Goal: Information Seeking & Learning: Check status

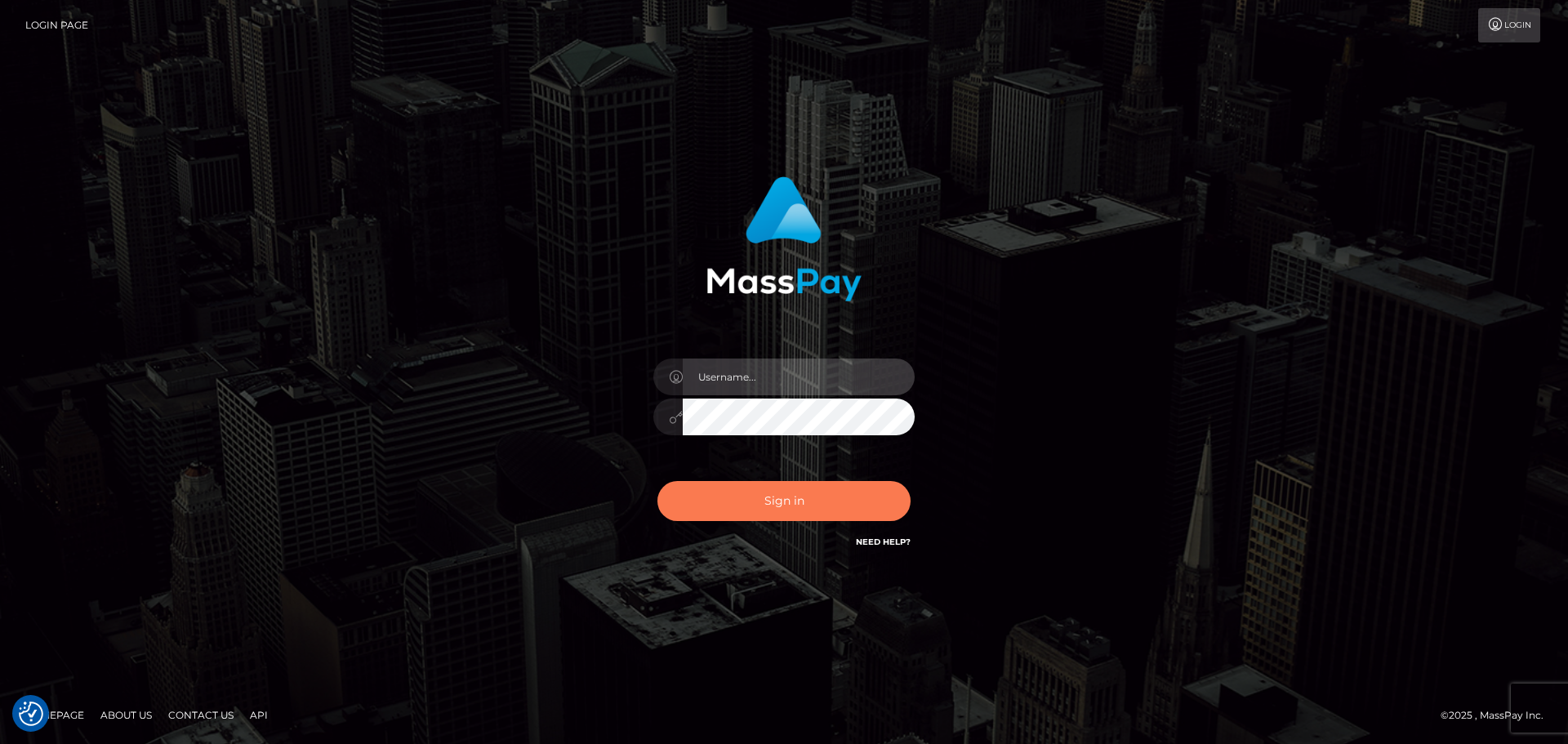
type input "Yassine Slimene"
click at [771, 491] on button "Sign in" at bounding box center [784, 501] width 253 height 40
type input "[PERSON_NAME]"
click at [838, 502] on button "Sign in" at bounding box center [784, 501] width 253 height 40
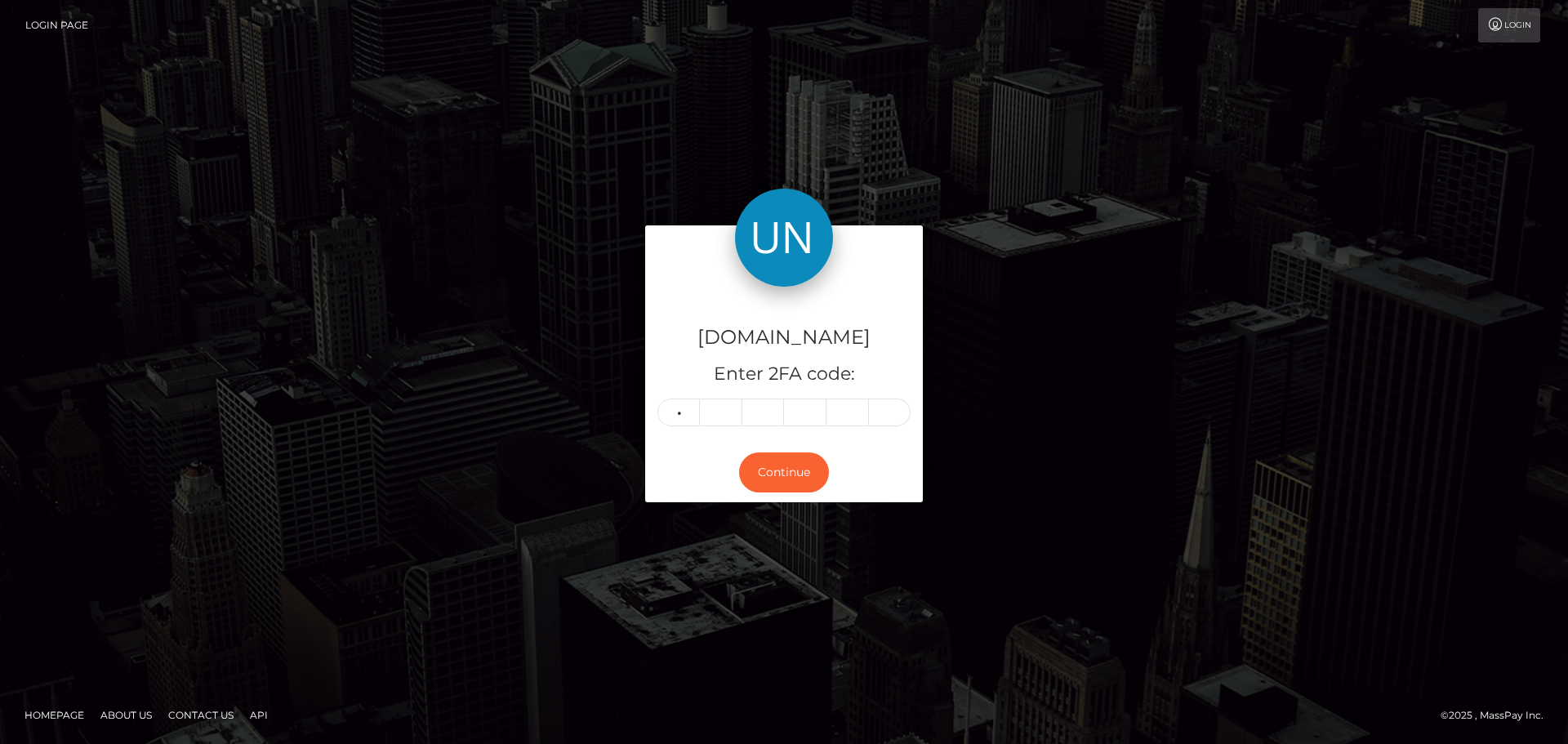
type input "1"
type input "0"
type input "7"
type input "1"
type input "9"
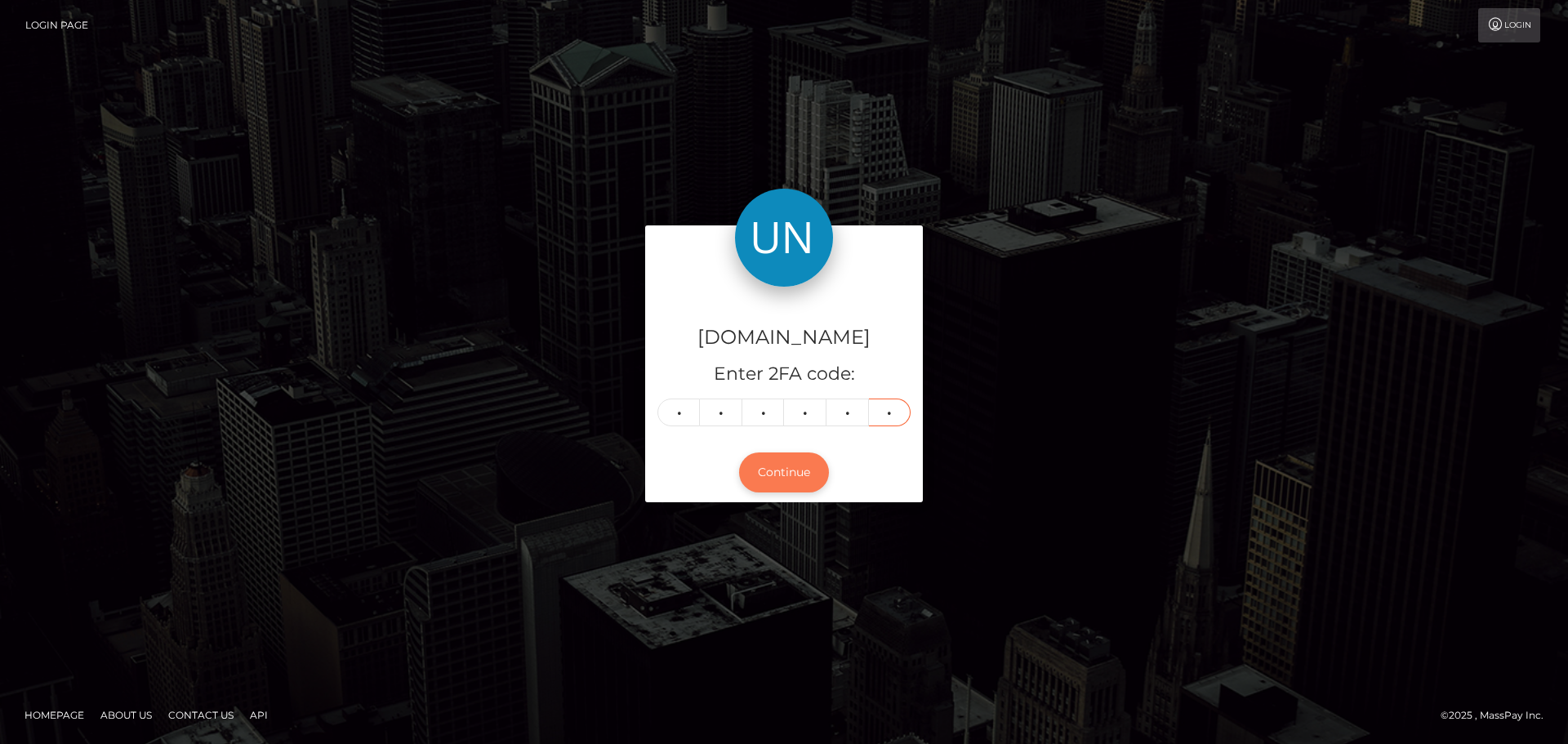
type input "1"
click at [789, 464] on button "Continue" at bounding box center [784, 472] width 90 height 40
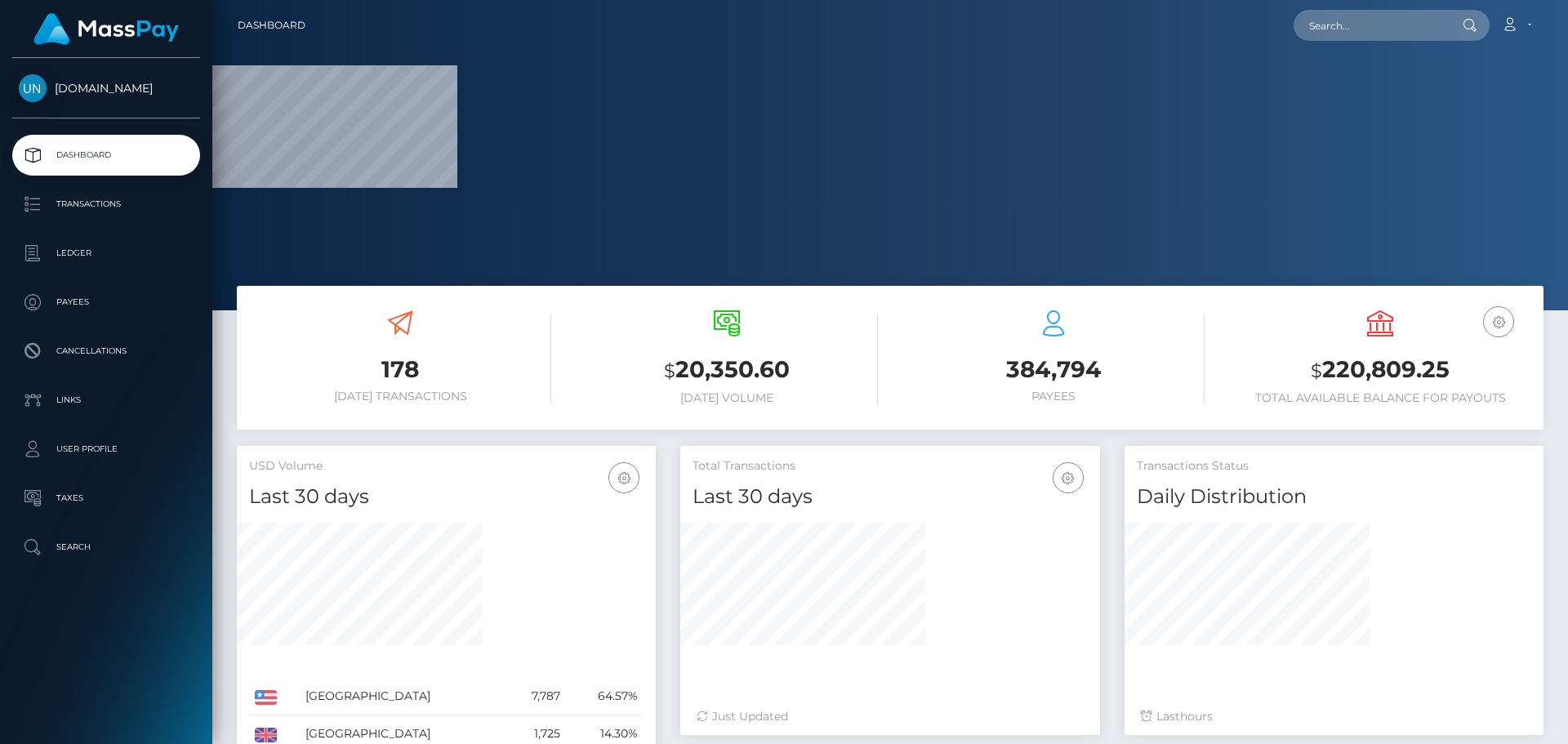
click at [1342, 7] on nav "Dashboard Loading... Loading... Account Edit Profile" at bounding box center [890, 25] width 1356 height 51
click at [1346, 15] on input "text" at bounding box center [1371, 25] width 154 height 31
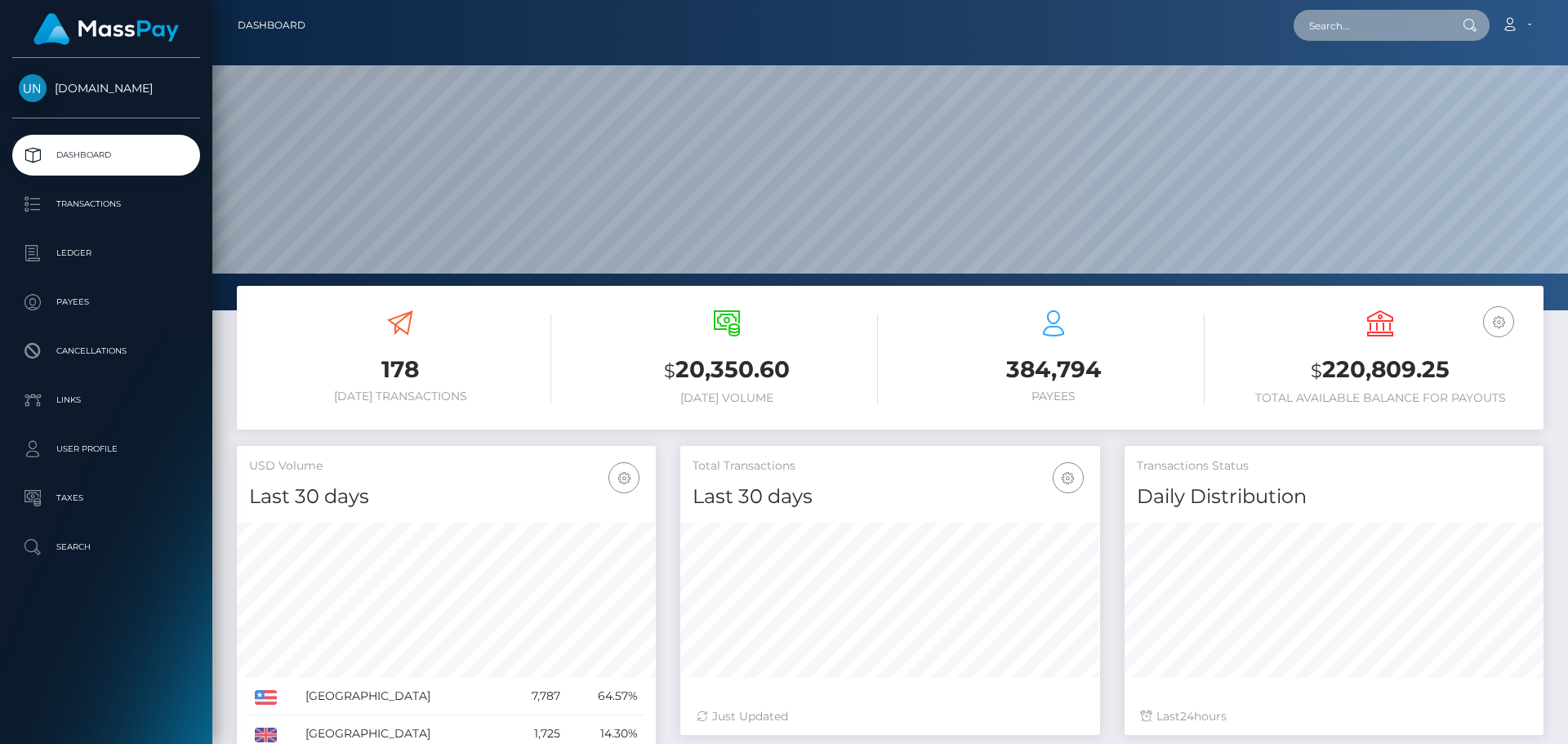
scroll to position [290, 420]
paste input "24/09/25"
type input "24/09/25"
drag, startPoint x: 1386, startPoint y: 40, endPoint x: 1281, endPoint y: 39, distance: 105.0
click at [1281, 39] on div "24/09/25 Loading... Loading... Account Edit Profile Logout" at bounding box center [930, 25] width 1224 height 34
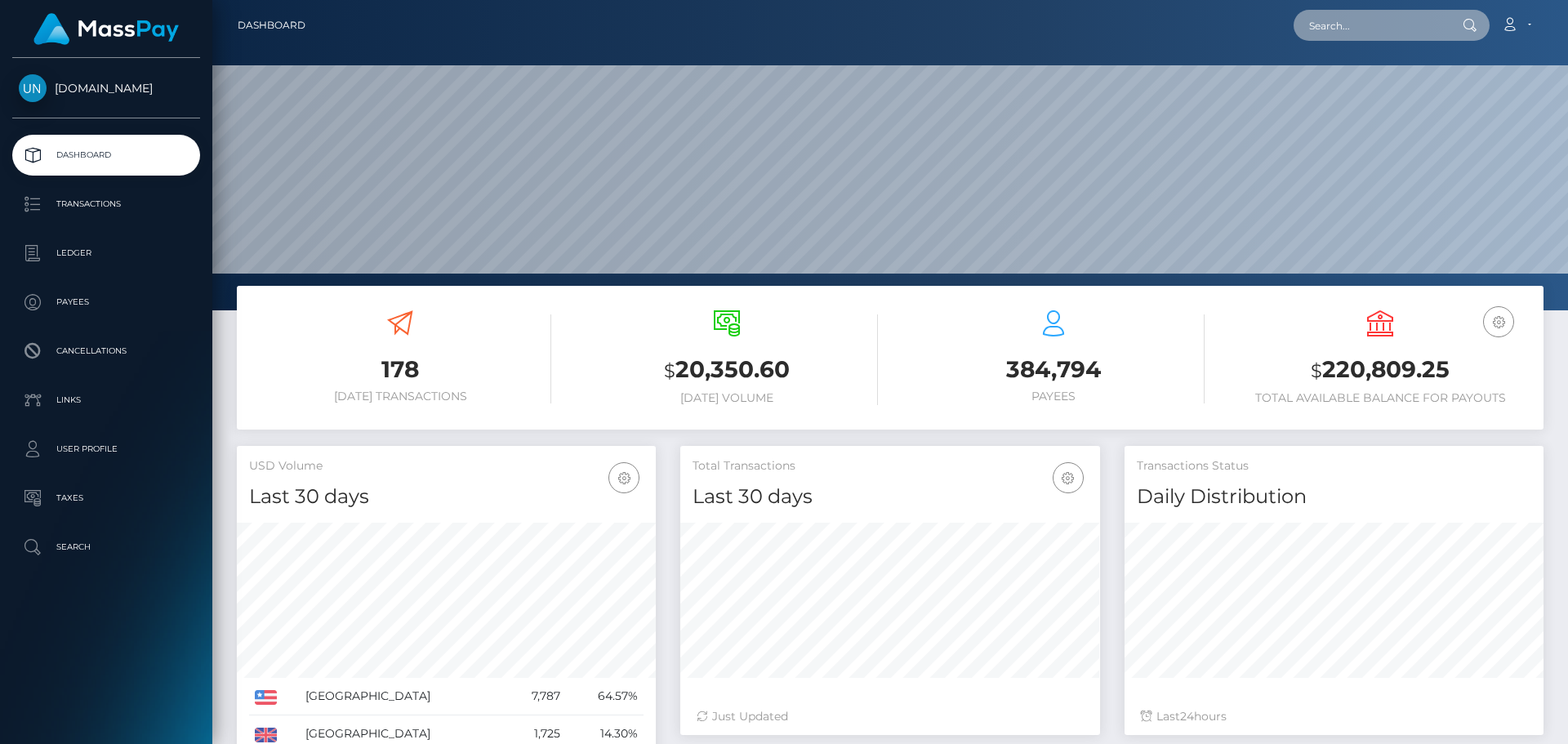
paste input "abcdefnatasha@gmail.com"
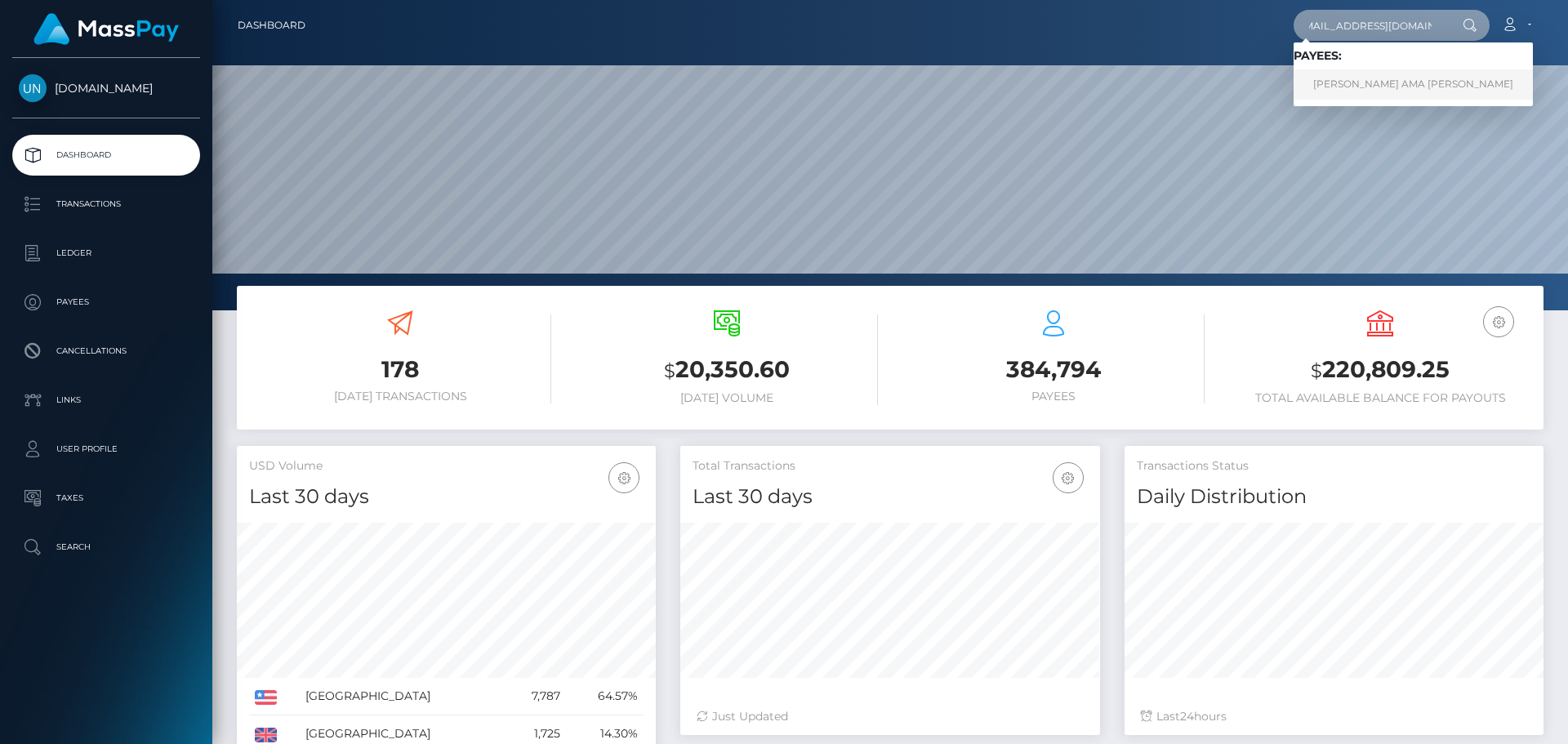
type input "abcdefnatasha@gmail.com"
click at [1396, 87] on link "GIFTY AMA MENSAH" at bounding box center [1414, 85] width 240 height 30
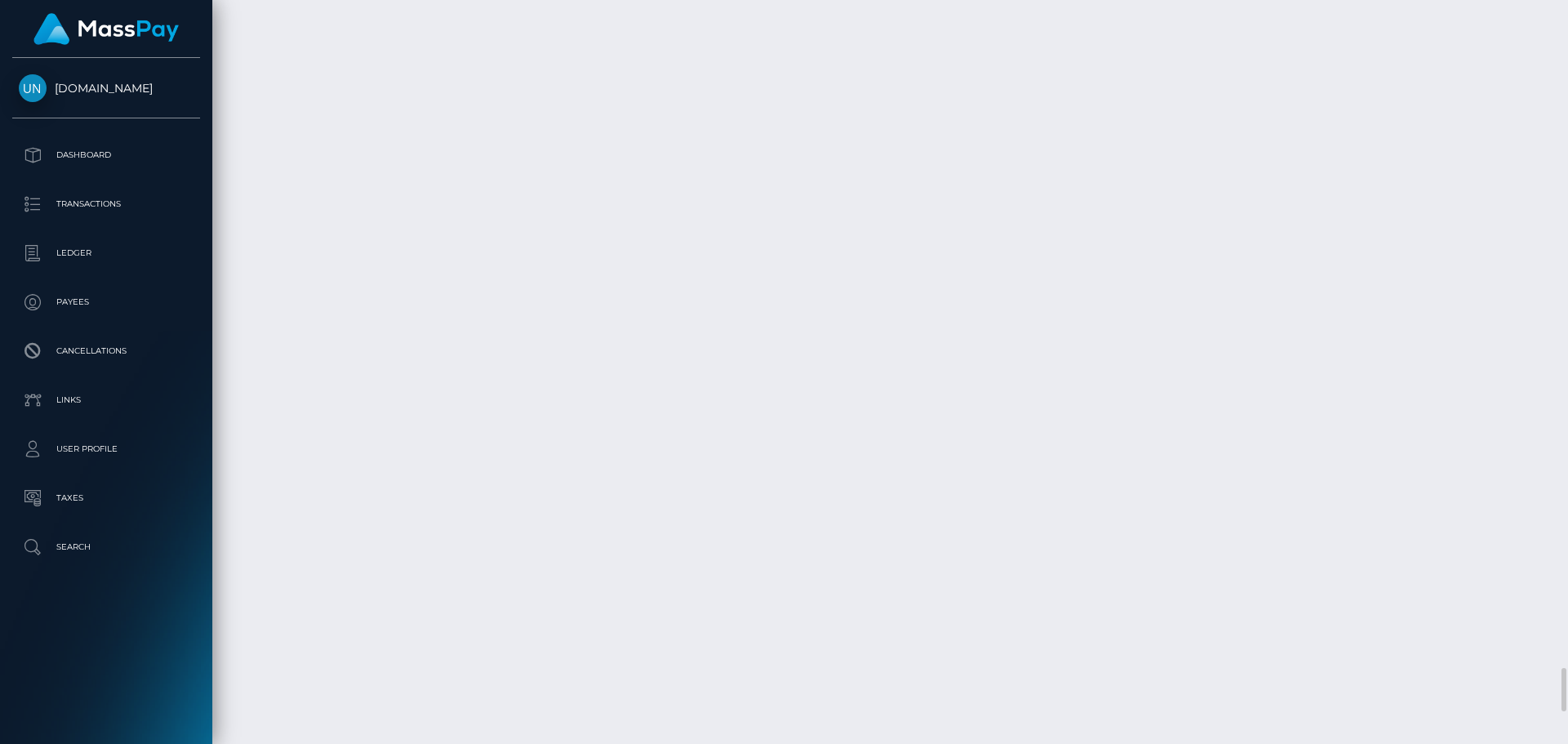
scroll to position [10713, 0]
click at [1567, 3] on div at bounding box center [1561, 372] width 12 height 744
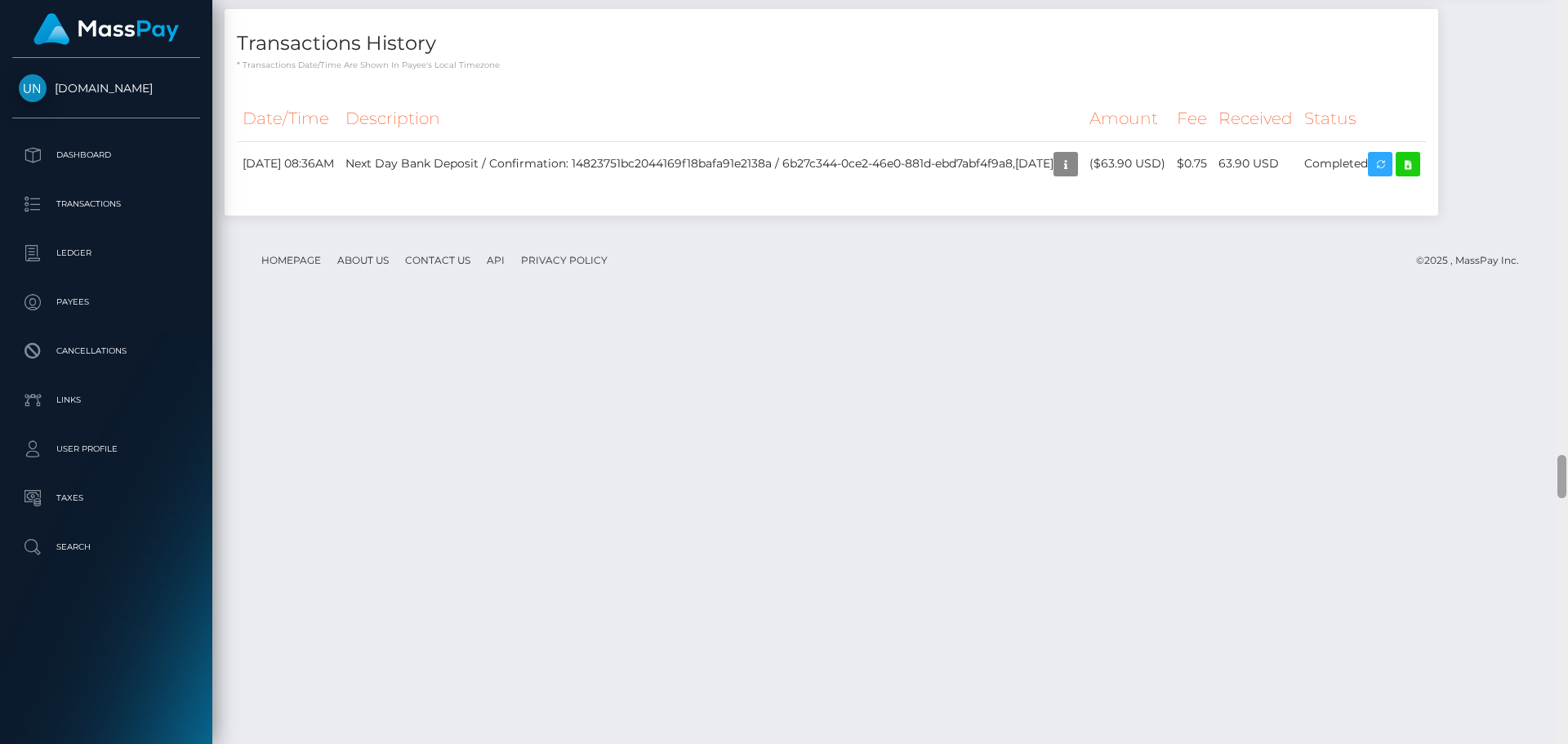
click at [1567, 3] on div at bounding box center [1561, 372] width 12 height 744
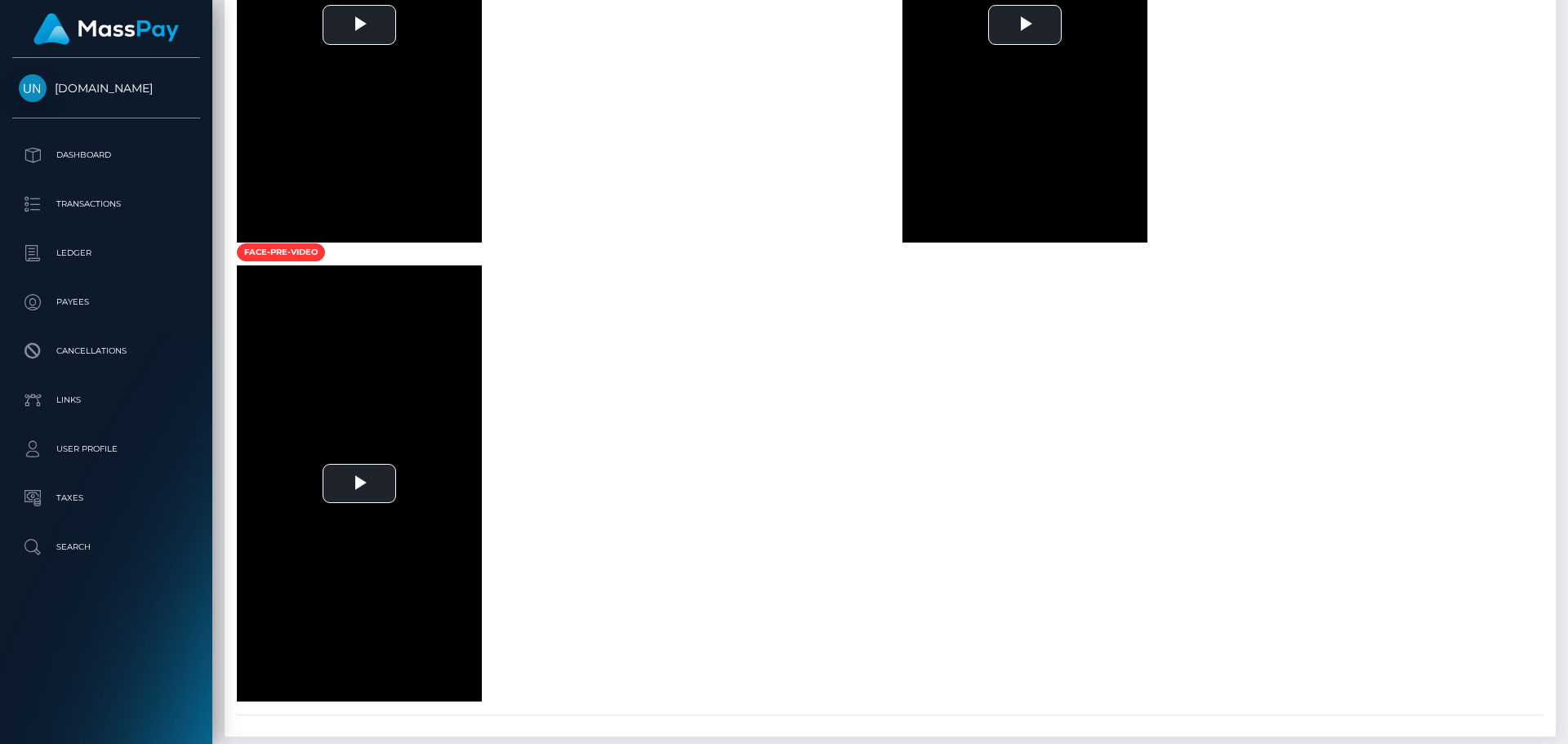
click at [1567, 3] on div at bounding box center [1561, 372] width 12 height 744
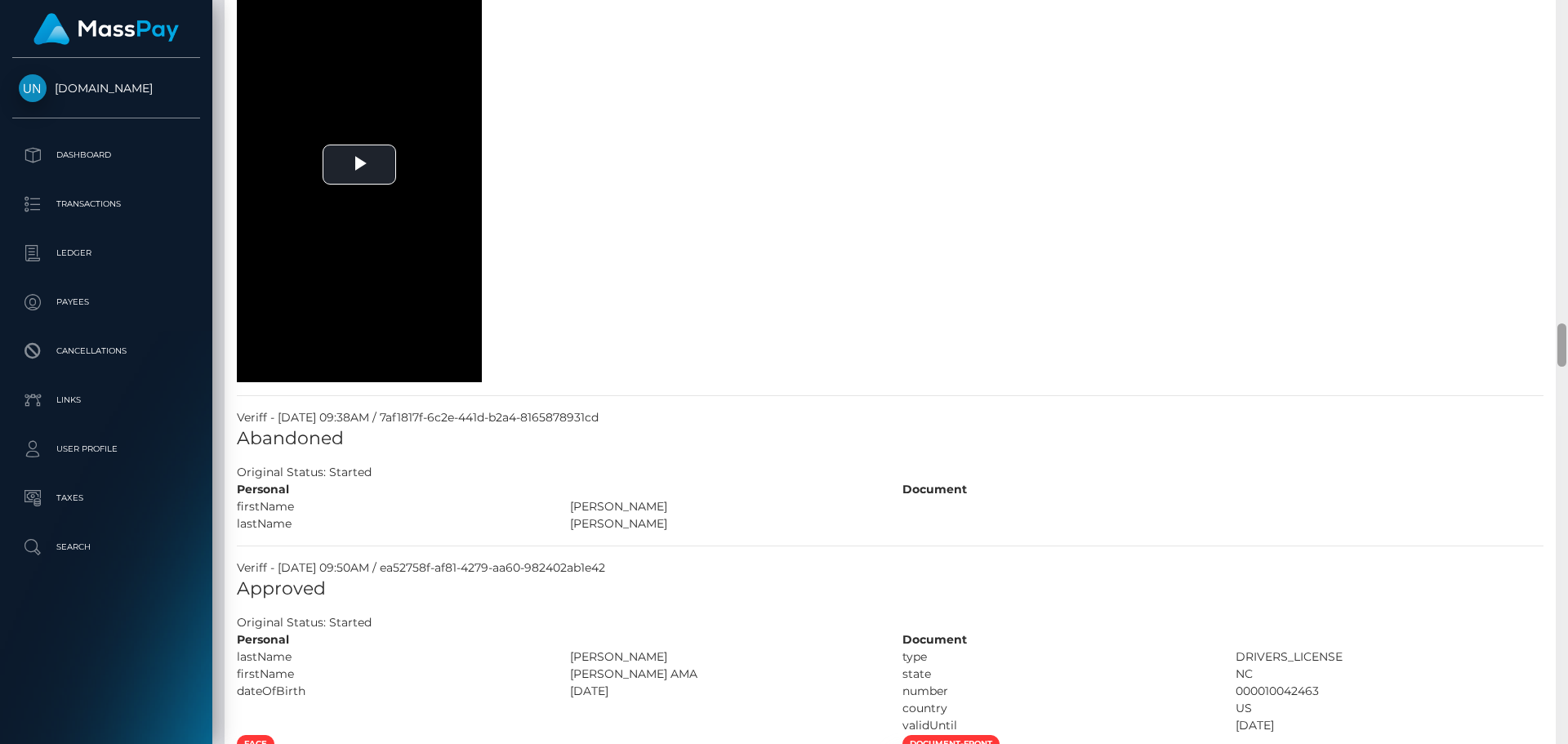
click at [1567, 3] on div at bounding box center [1561, 372] width 12 height 744
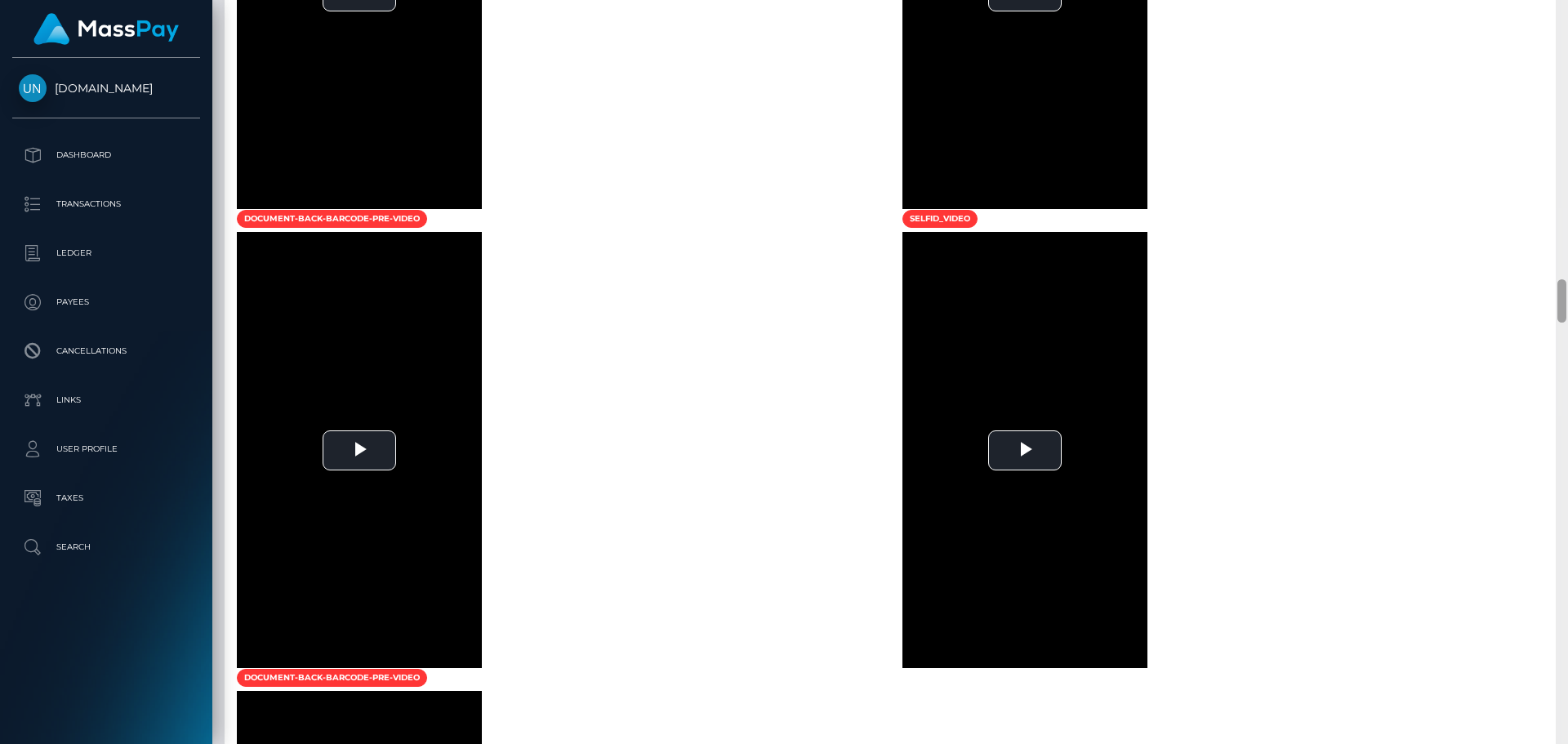
click at [1567, 3] on div at bounding box center [1561, 372] width 12 height 744
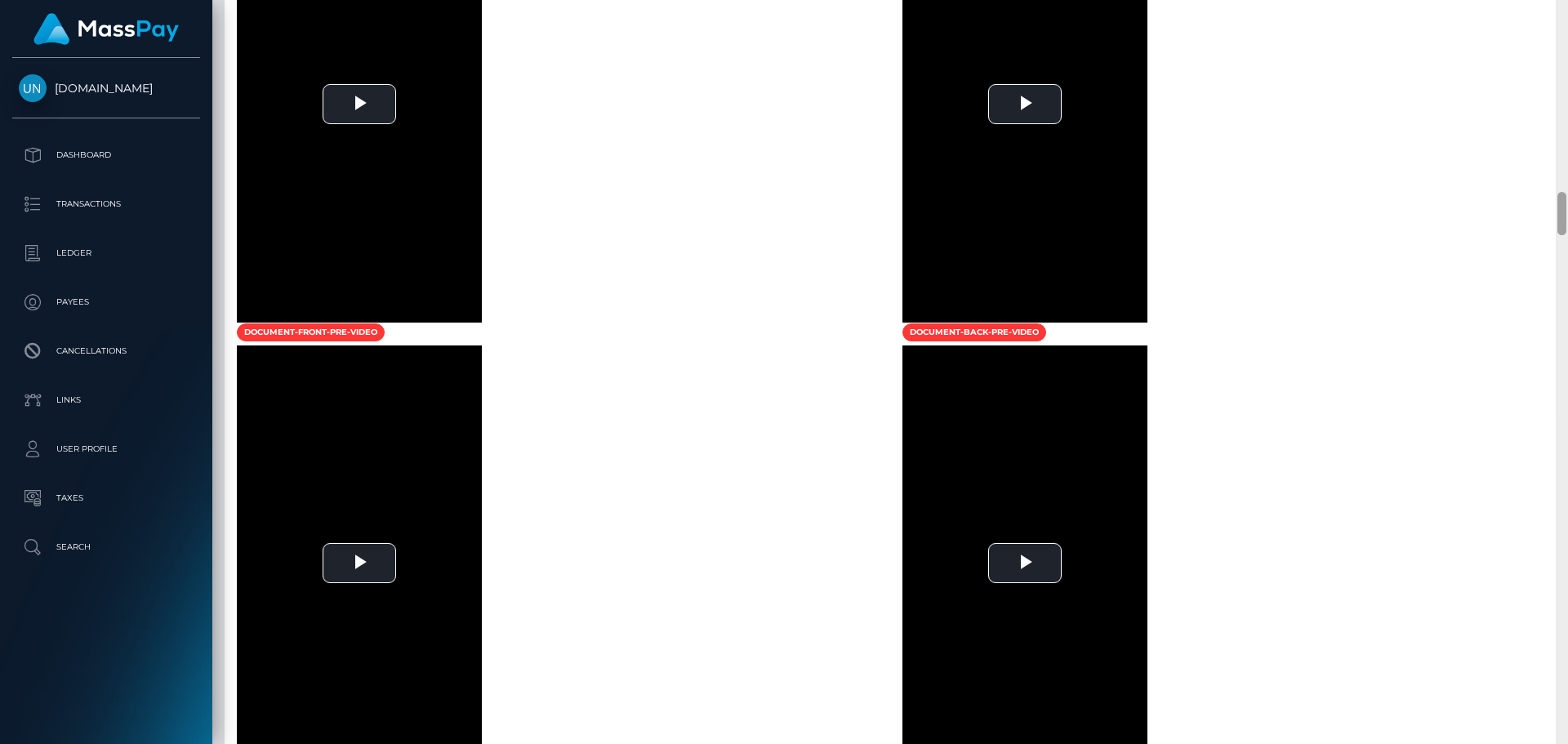
click at [1567, 3] on div at bounding box center [1561, 372] width 12 height 744
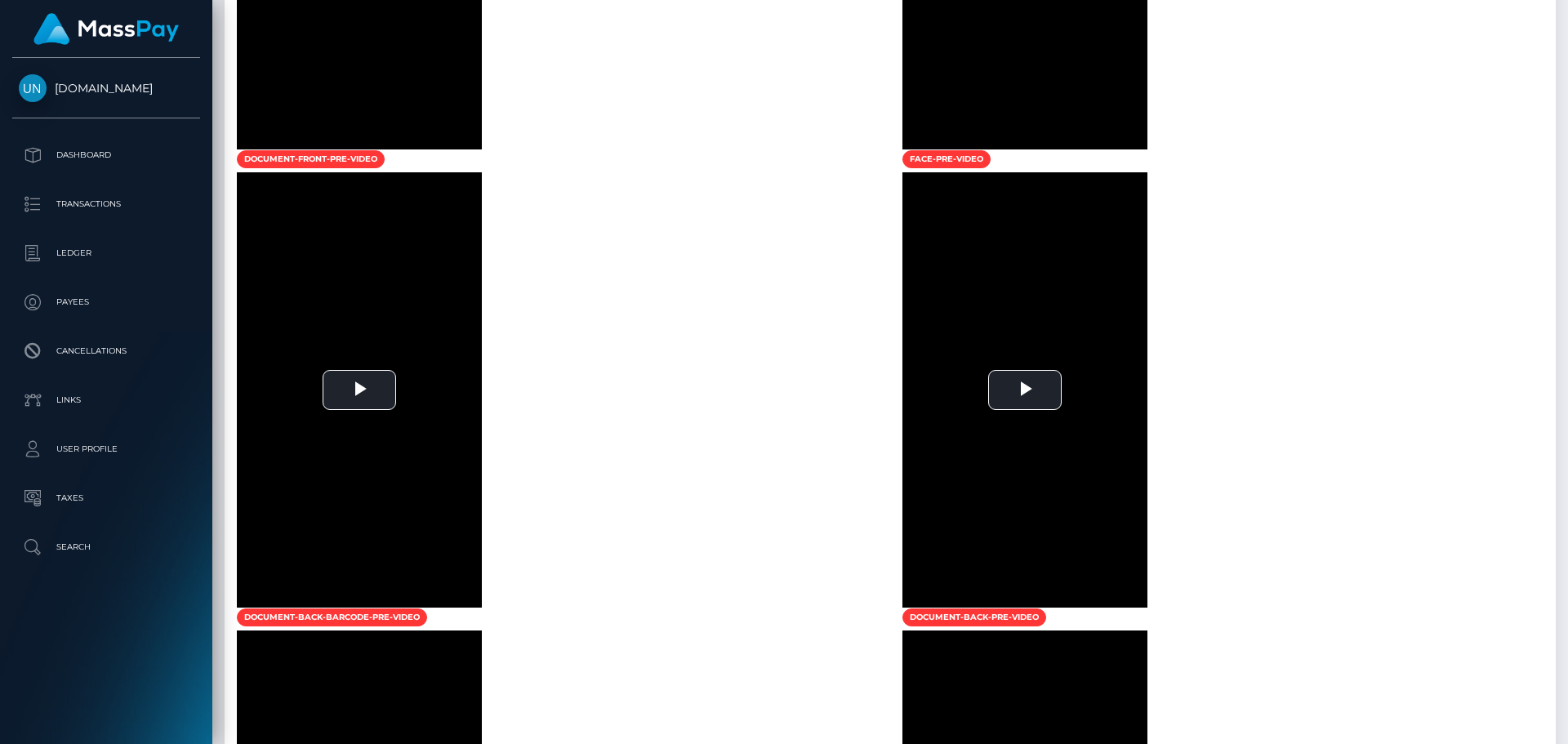
click at [1567, 3] on div at bounding box center [1561, 372] width 12 height 744
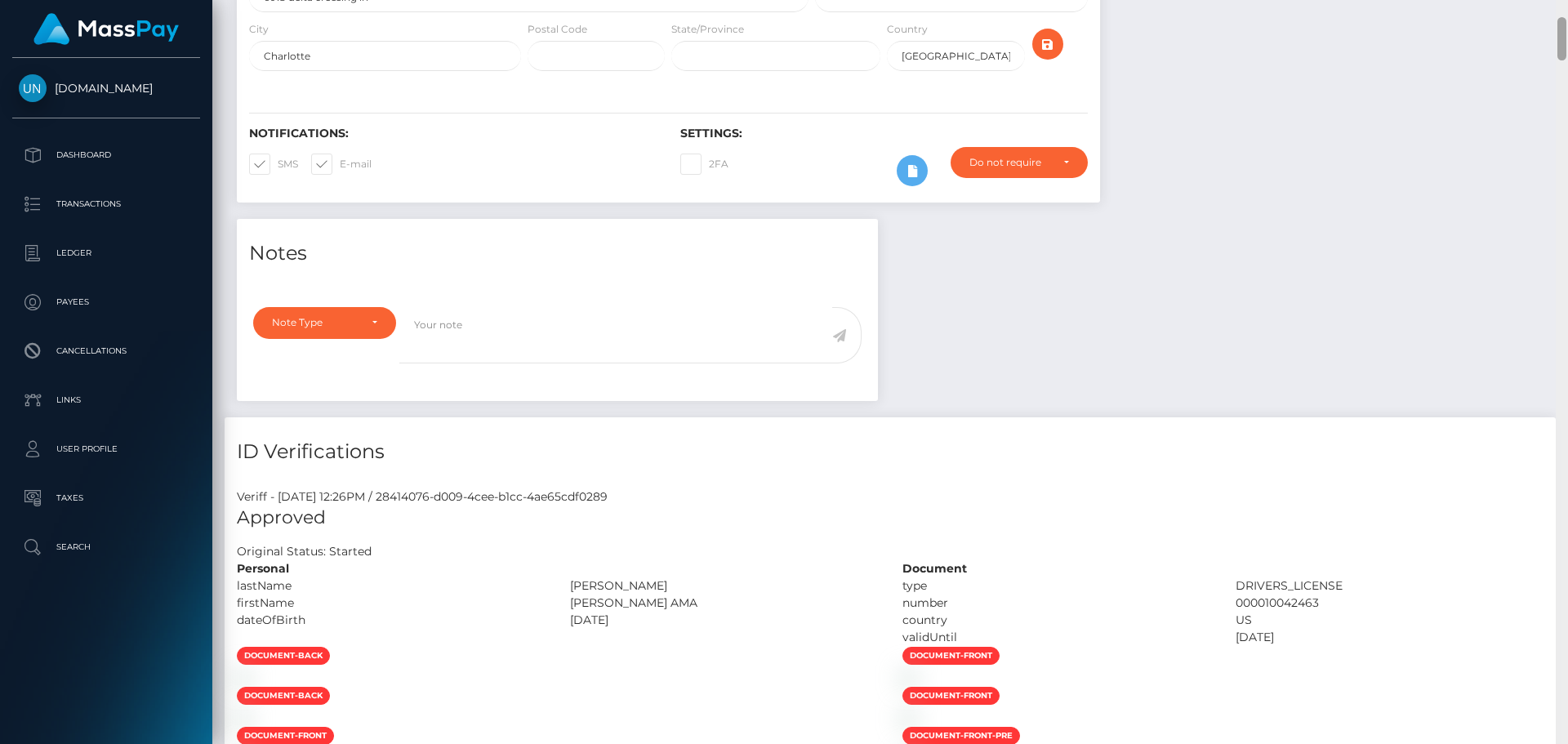
scroll to position [211, 0]
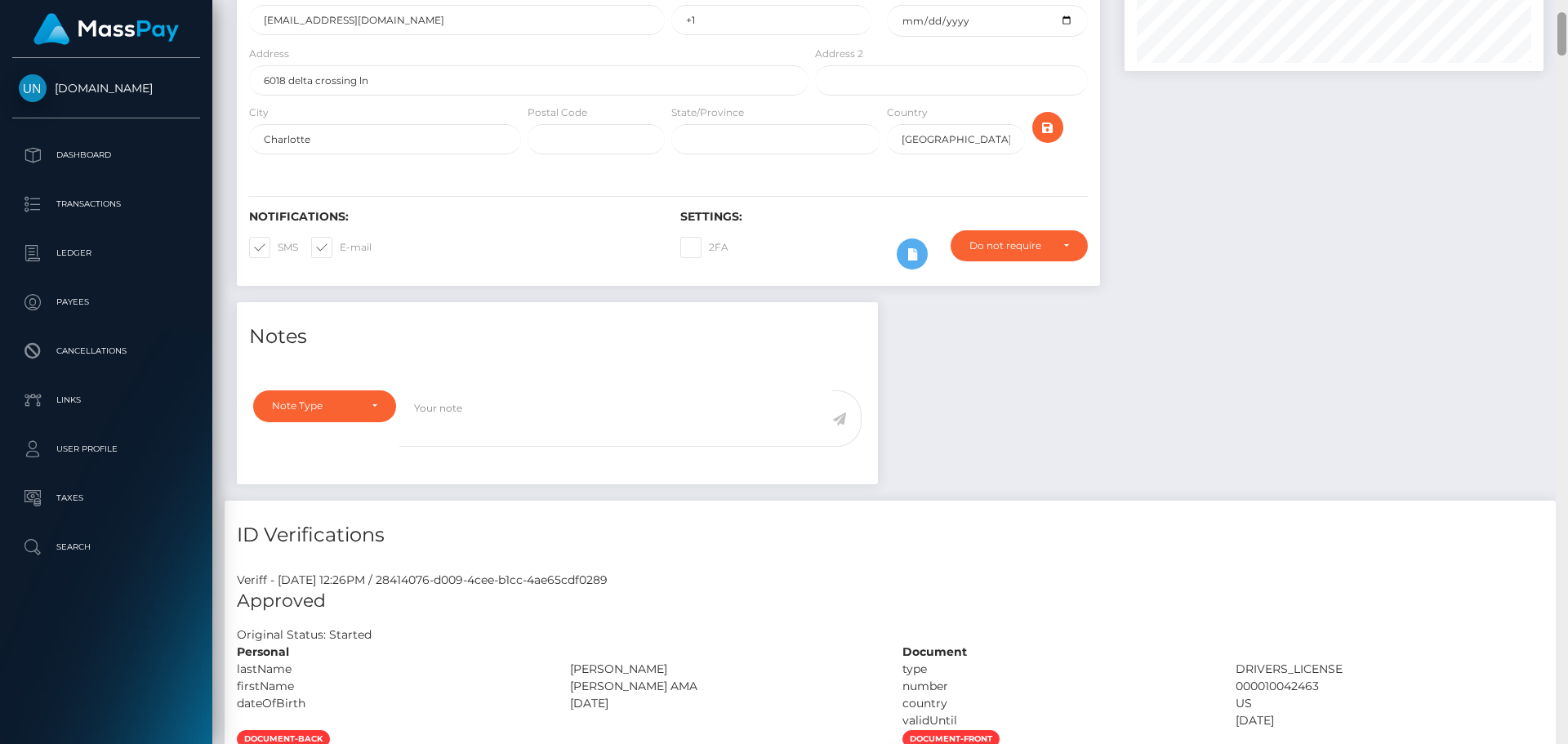
click at [1560, 13] on div at bounding box center [1562, 34] width 9 height 43
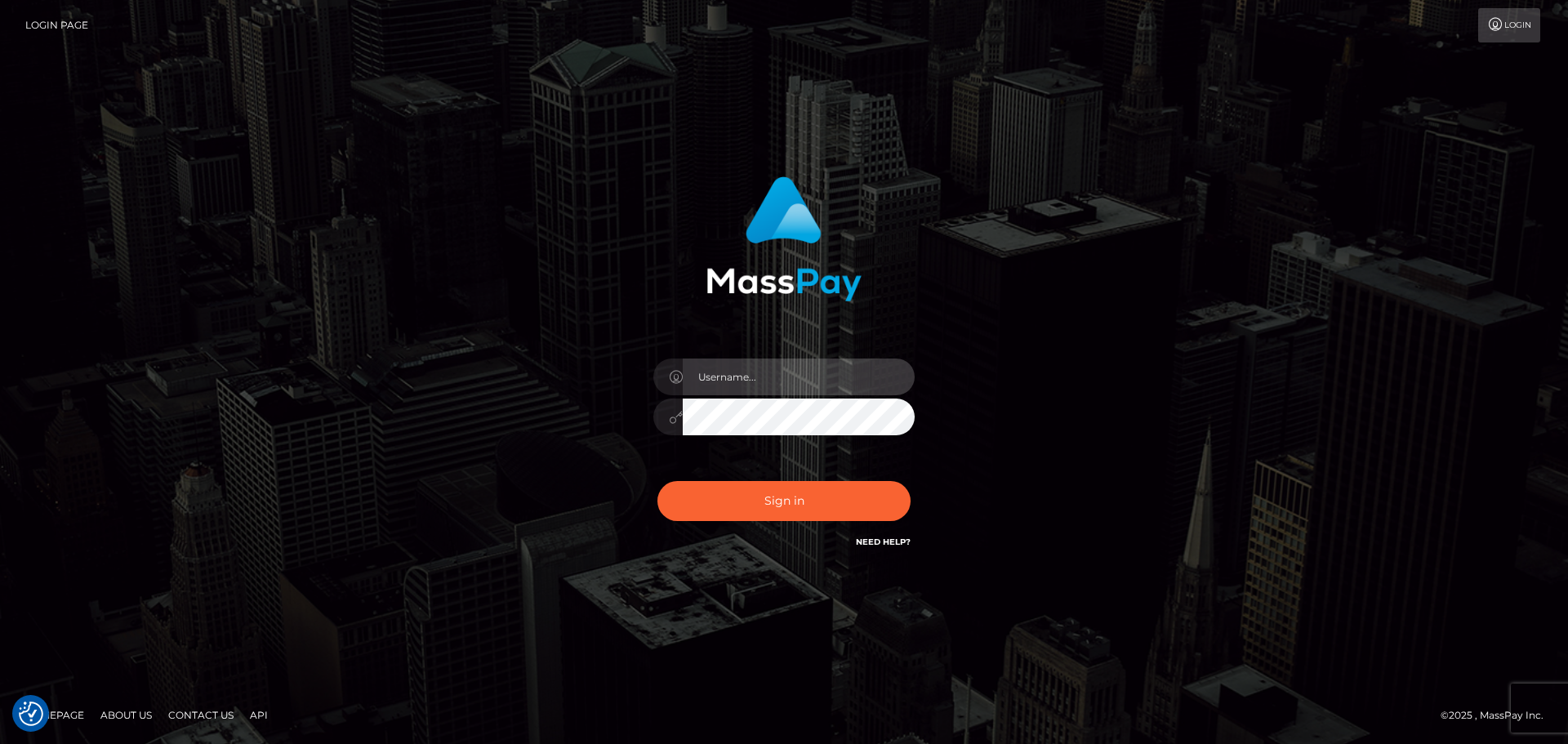
type input "Yassine Slimene"
click at [792, 524] on div "Sign in Need Help?" at bounding box center [784, 507] width 286 height 73
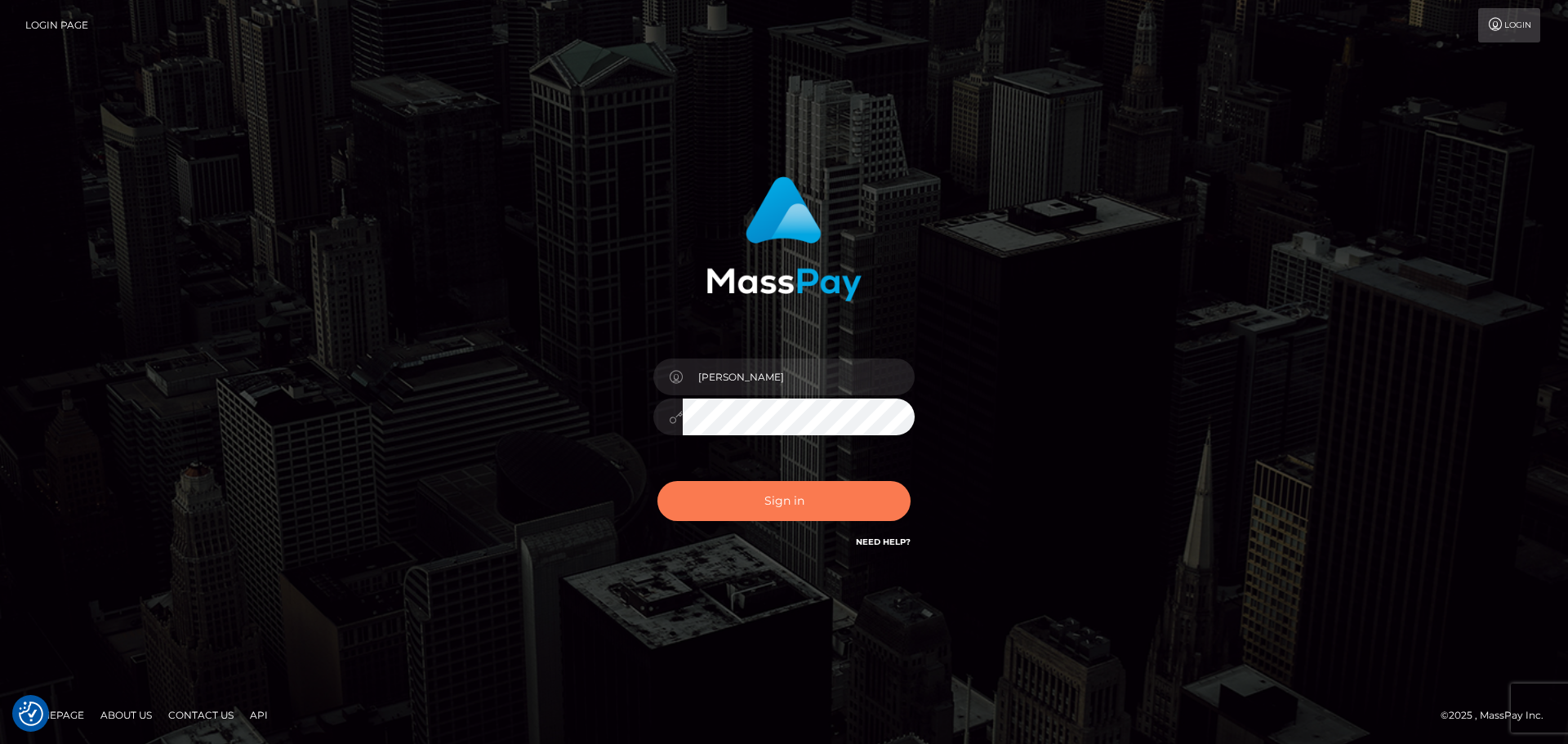
click at [802, 506] on button "Sign in" at bounding box center [784, 501] width 253 height 40
type input "[PERSON_NAME]"
click at [765, 514] on button "Sign in" at bounding box center [784, 501] width 253 height 40
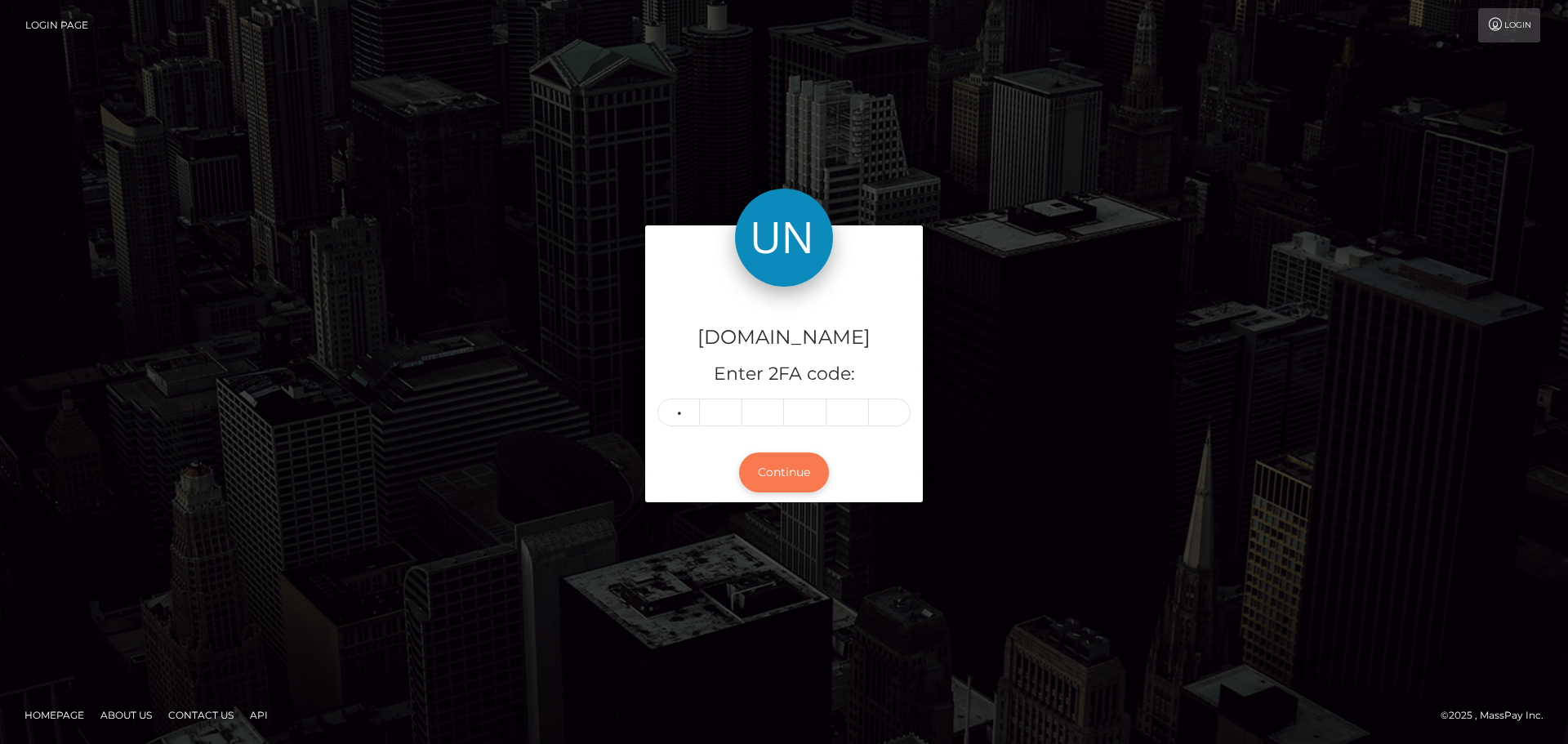
type input "2"
type input "3"
type input "0"
type input "6"
type input "5"
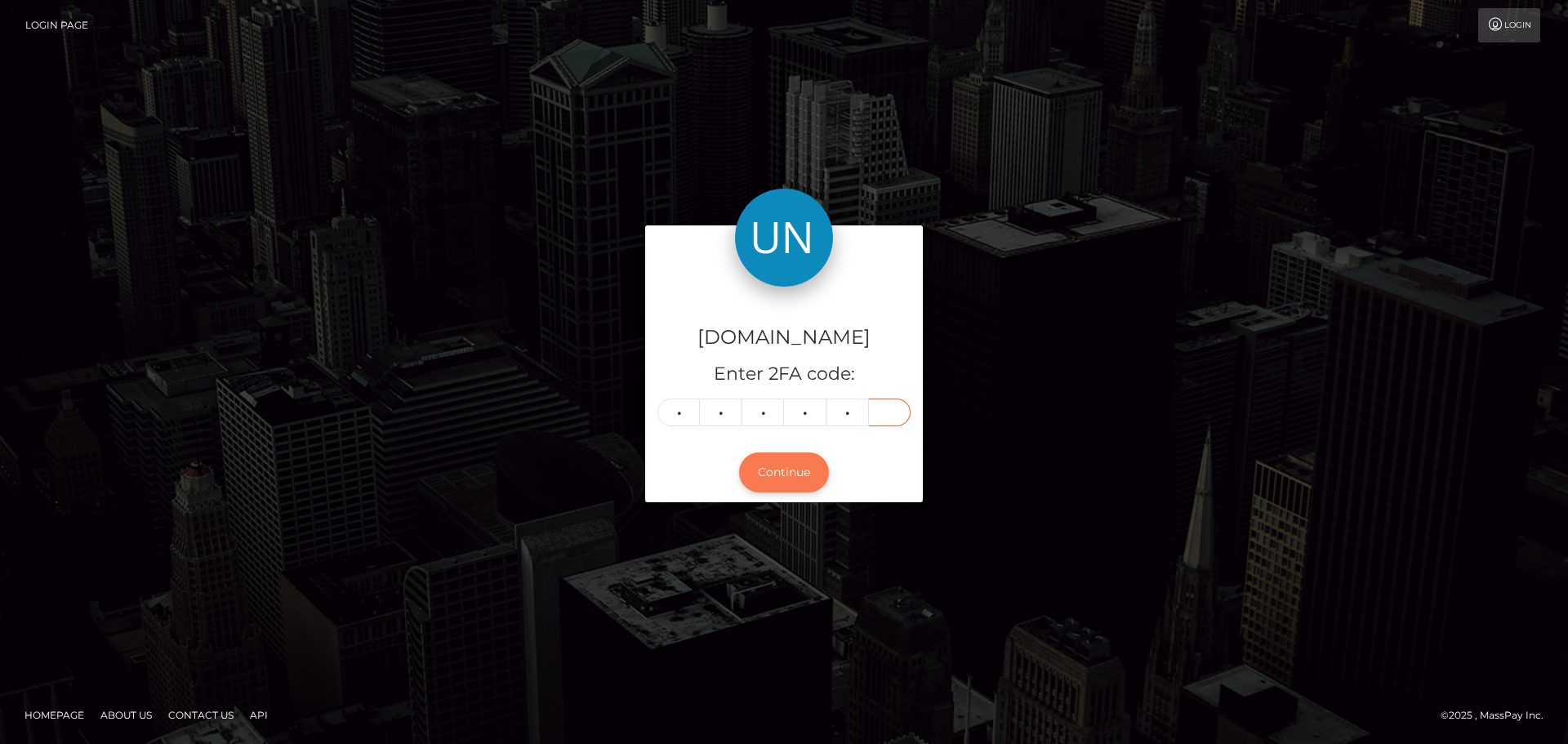
type input "4"
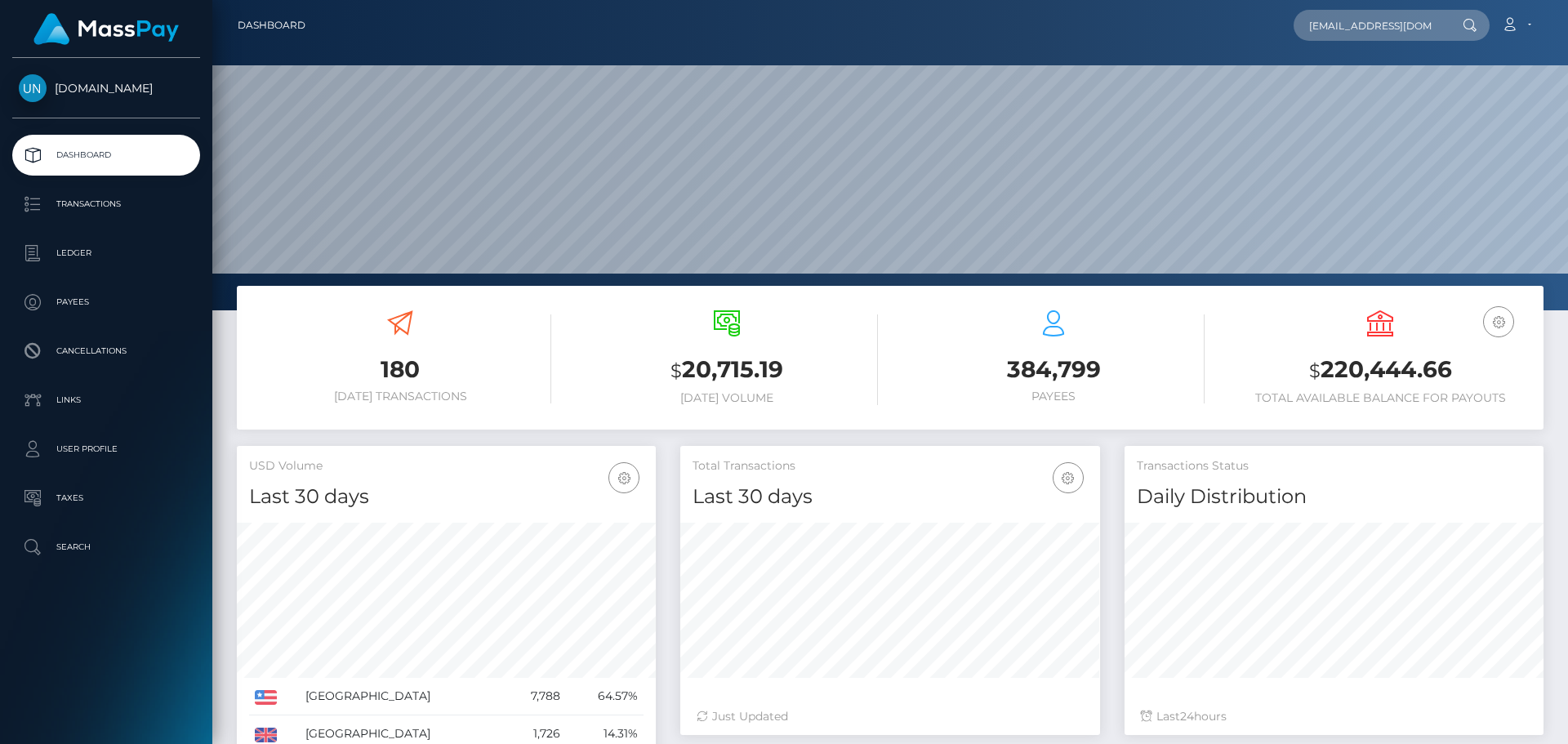
scroll to position [0, 59]
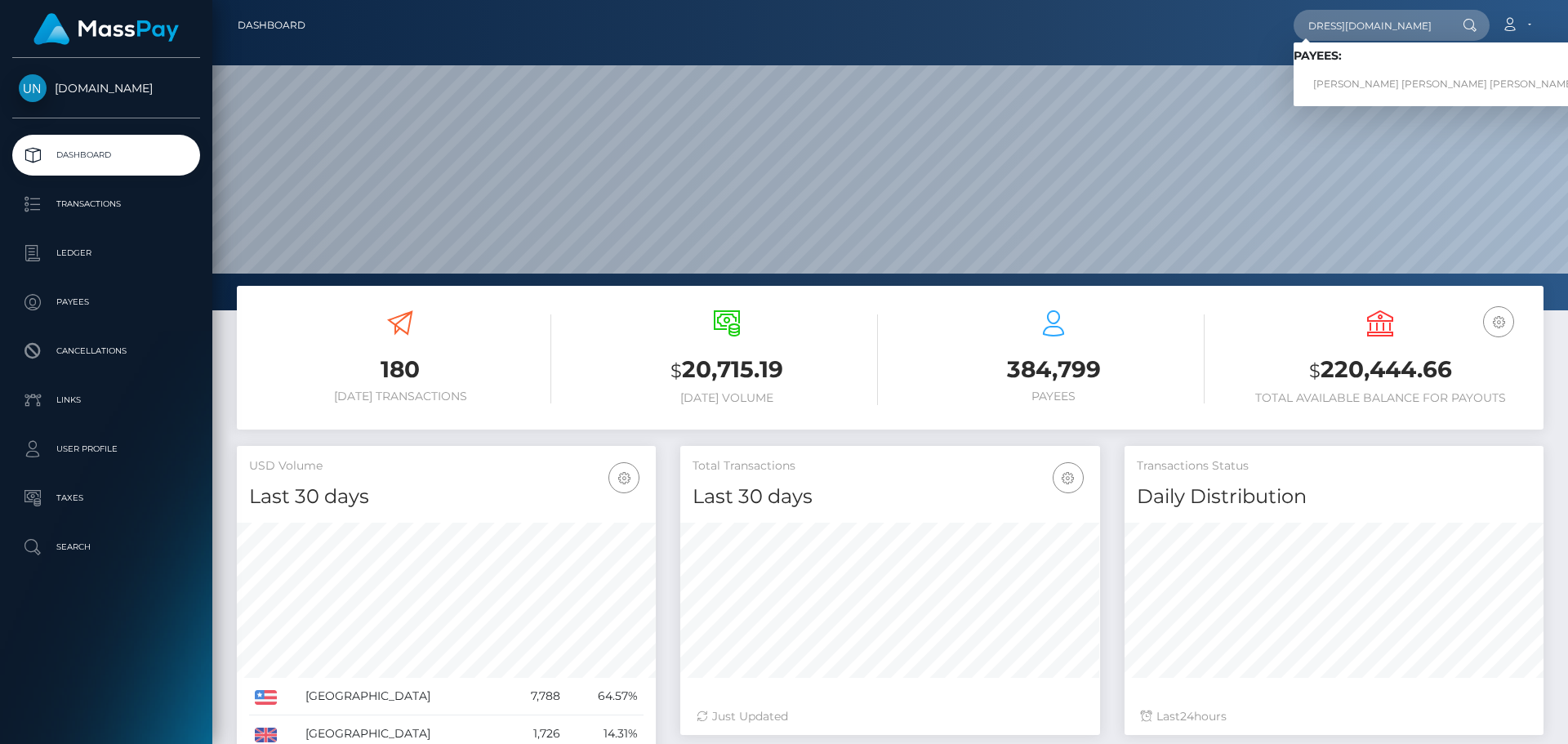
type input "7jkt2xyt8b@privaterelay.appleid.com"
click at [1358, 79] on link "CESAR JUNIOR FERNANDEZ GOMEZ TINEO ESPINAL" at bounding box center [1444, 85] width 301 height 30
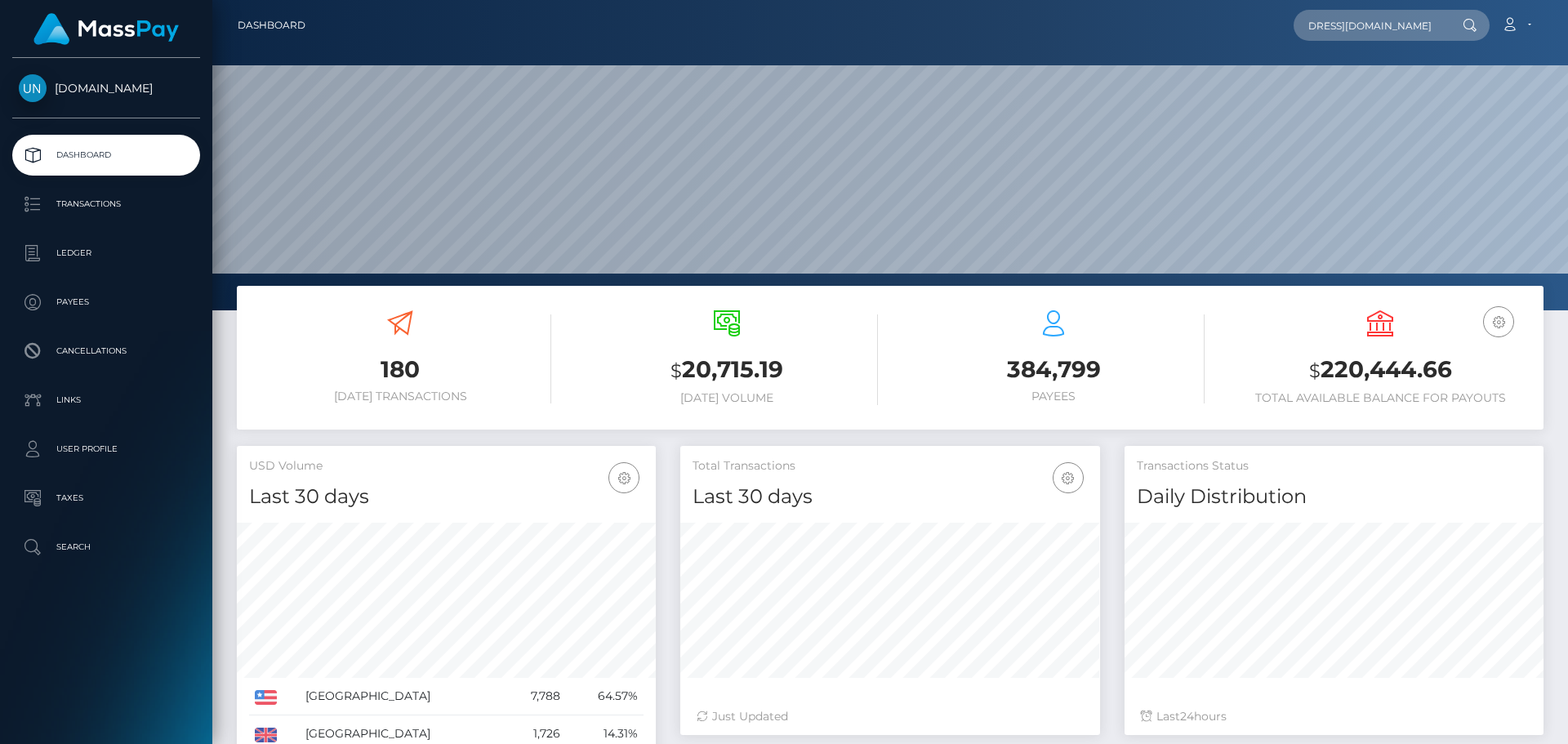
scroll to position [0, 0]
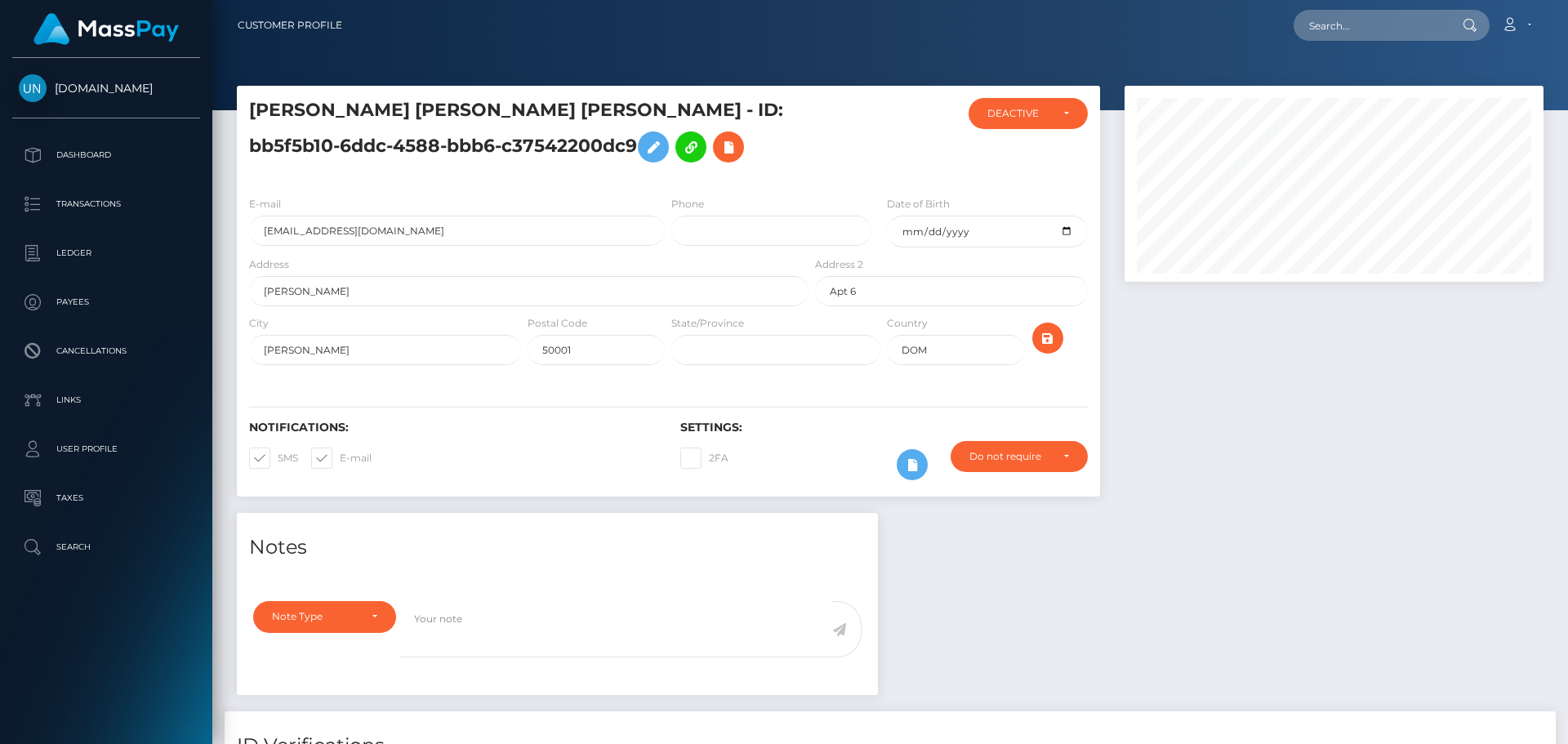
scroll to position [196, 420]
click at [1400, 40] on input "text" at bounding box center [1371, 25] width 154 height 31
paste input "[EMAIL_ADDRESS][DOMAIN_NAME]"
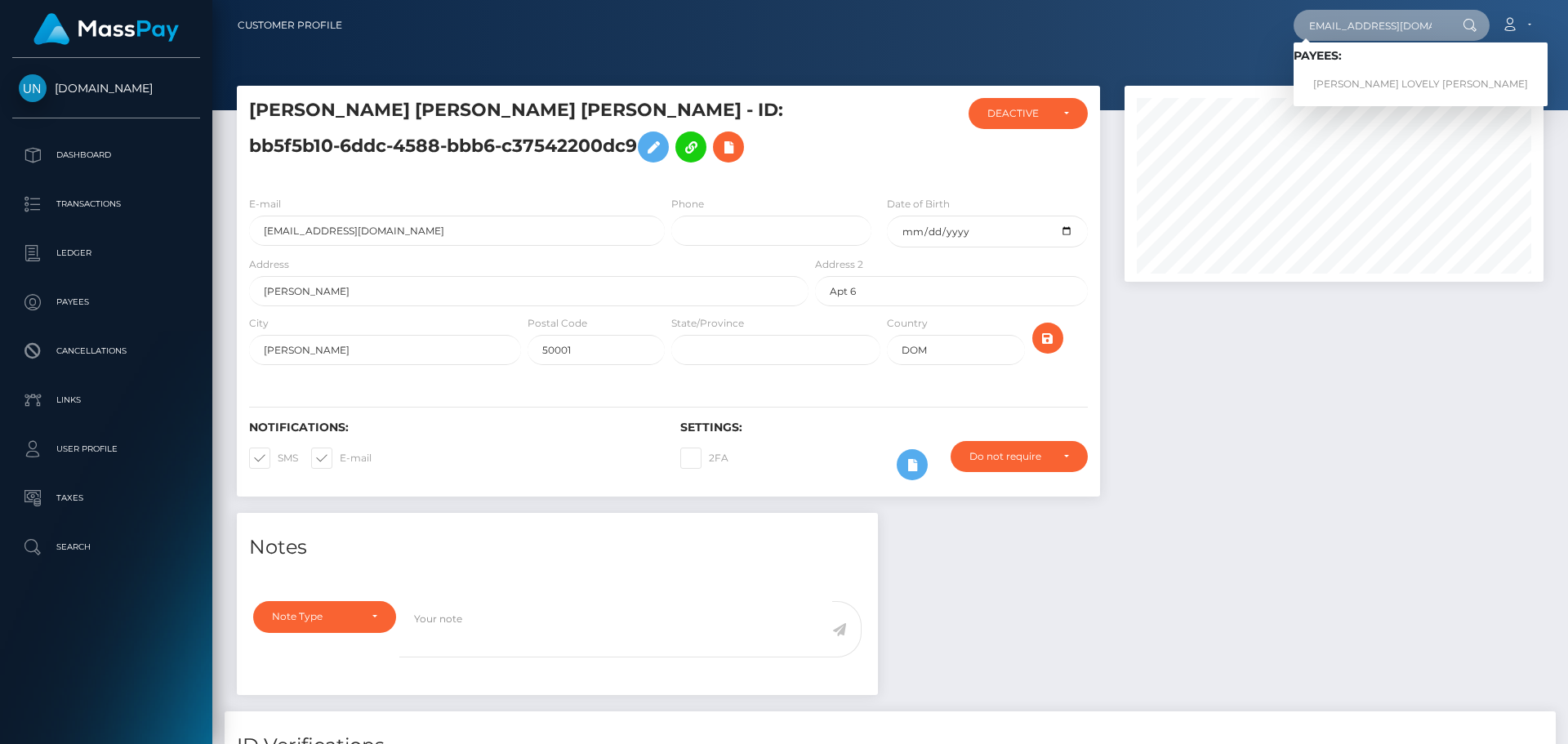
type input "[EMAIL_ADDRESS][DOMAIN_NAME]"
drag, startPoint x: 1363, startPoint y: 67, endPoint x: 1362, endPoint y: 82, distance: 15.0
click at [1362, 82] on link "LANESHA LOVELY JONES" at bounding box center [1421, 85] width 254 height 30
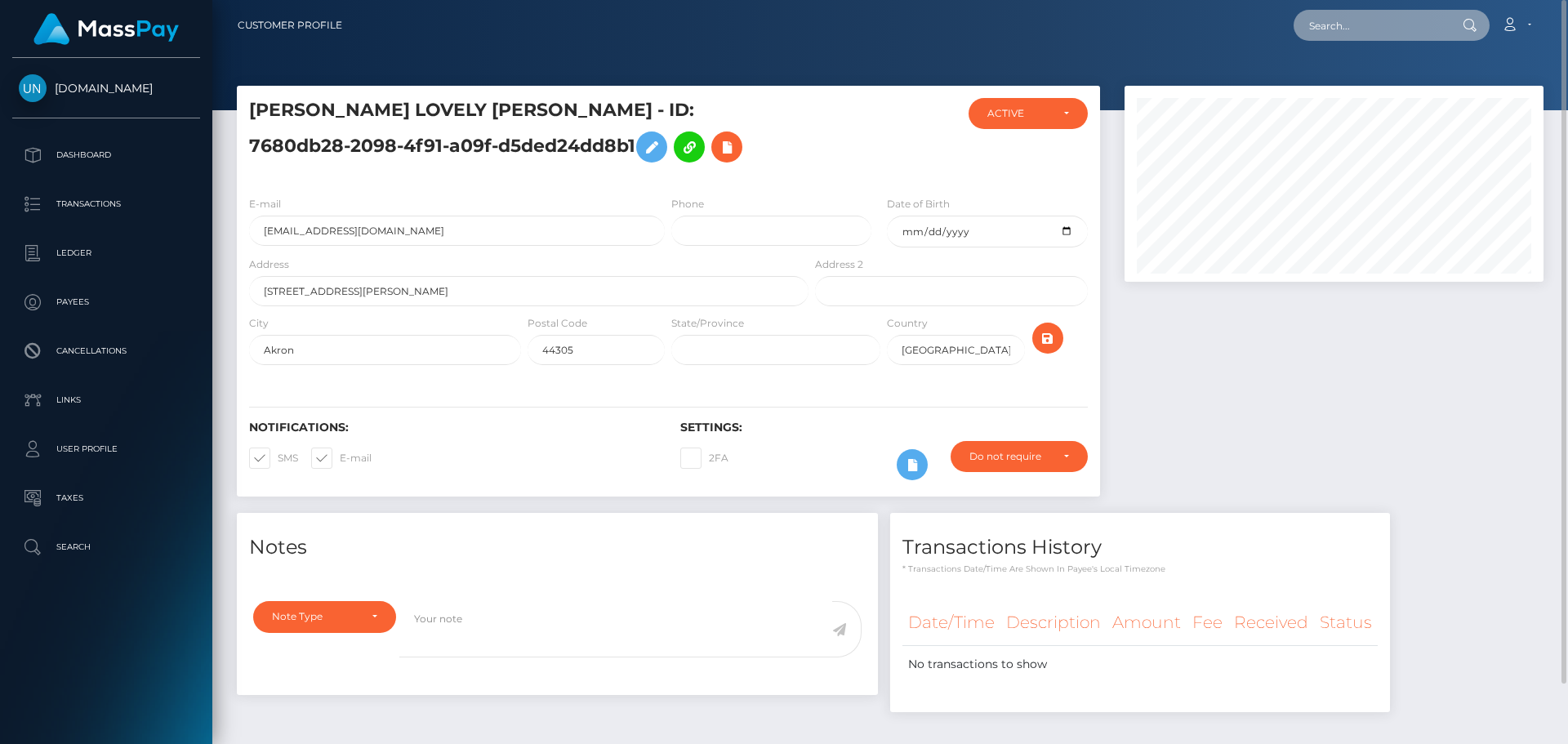
click at [1406, 27] on input "text" at bounding box center [1371, 25] width 154 height 31
drag, startPoint x: 650, startPoint y: 25, endPoint x: 675, endPoint y: 35, distance: 26.9
click at [651, 27] on div "Loading... Loading... Account Edit Profile Logout" at bounding box center [949, 25] width 1188 height 34
click at [1340, 14] on input "text" at bounding box center [1371, 25] width 154 height 31
paste input "jamesperez030303@gmail.com"
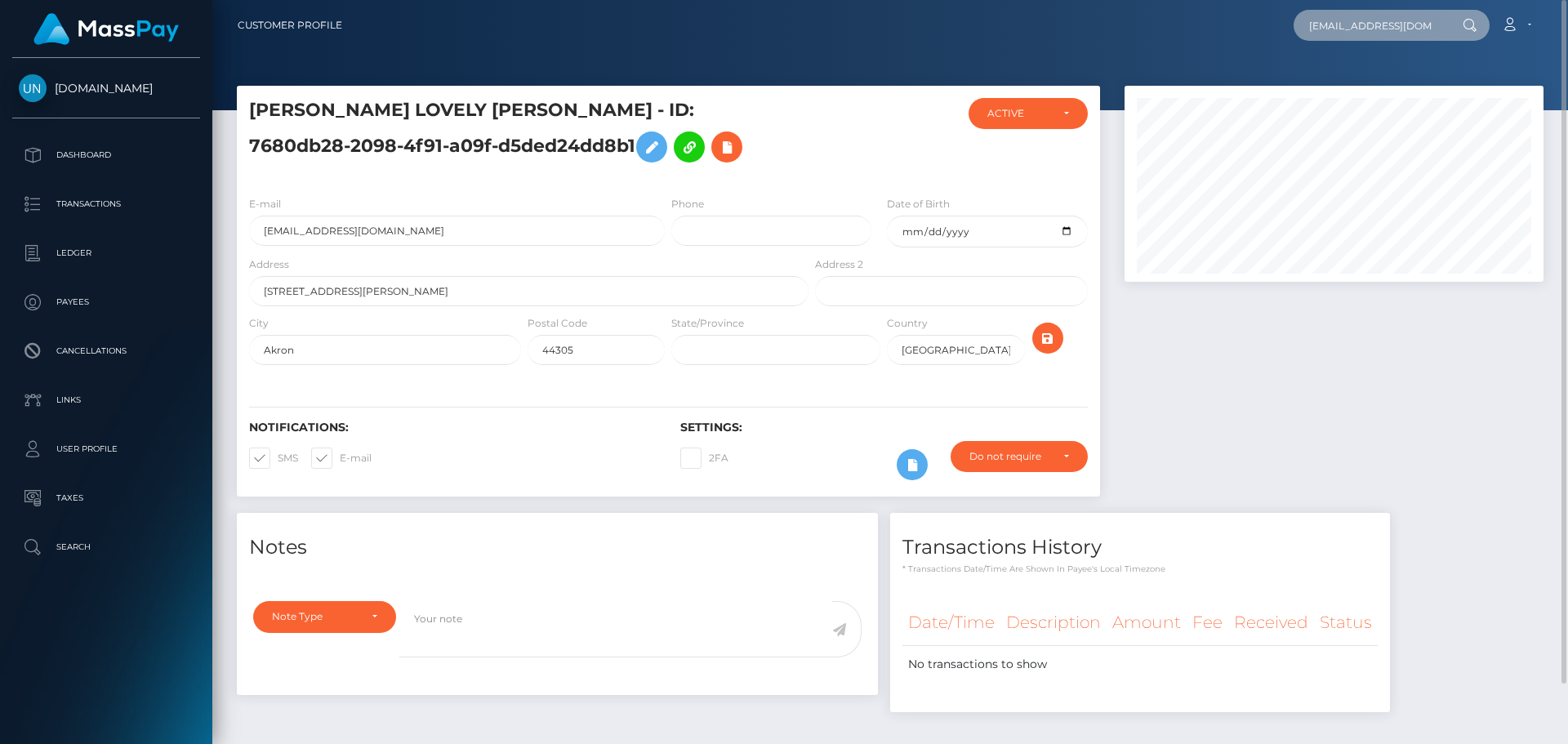
scroll to position [0, 34]
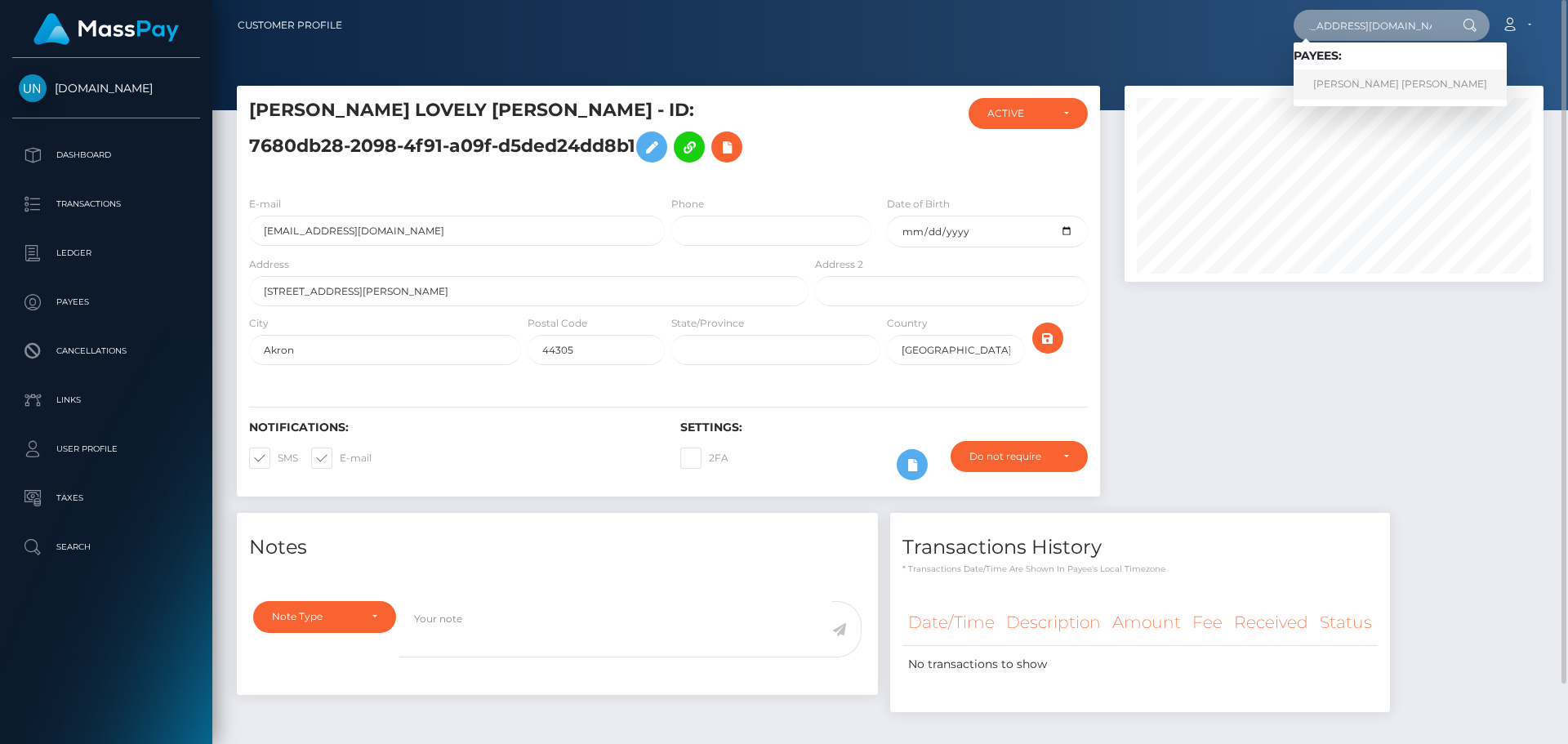
type input "jamesperez030303@gmail.com"
click at [1353, 77] on link "JAMES PEREZ CEPEDA" at bounding box center [1401, 85] width 213 height 30
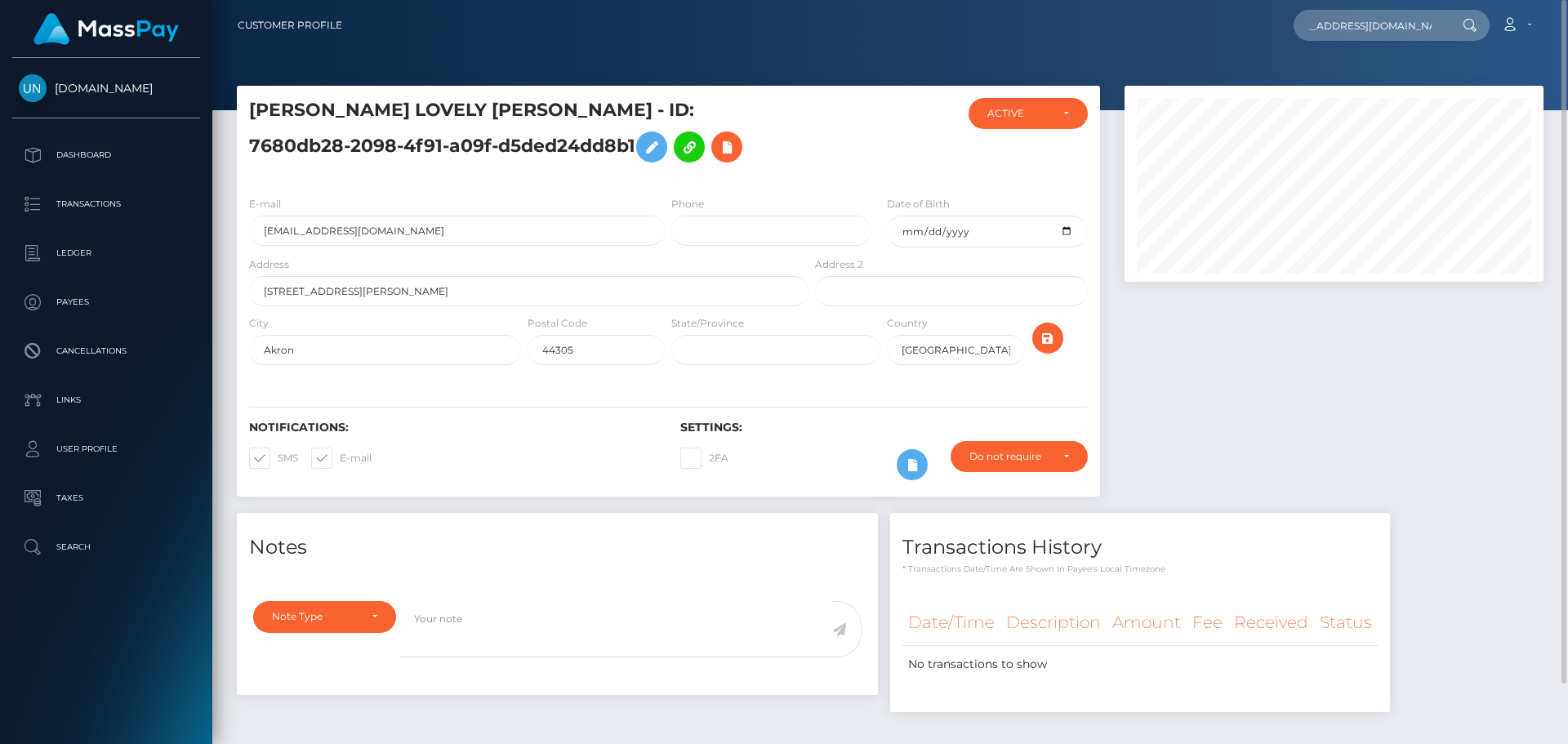
scroll to position [0, 0]
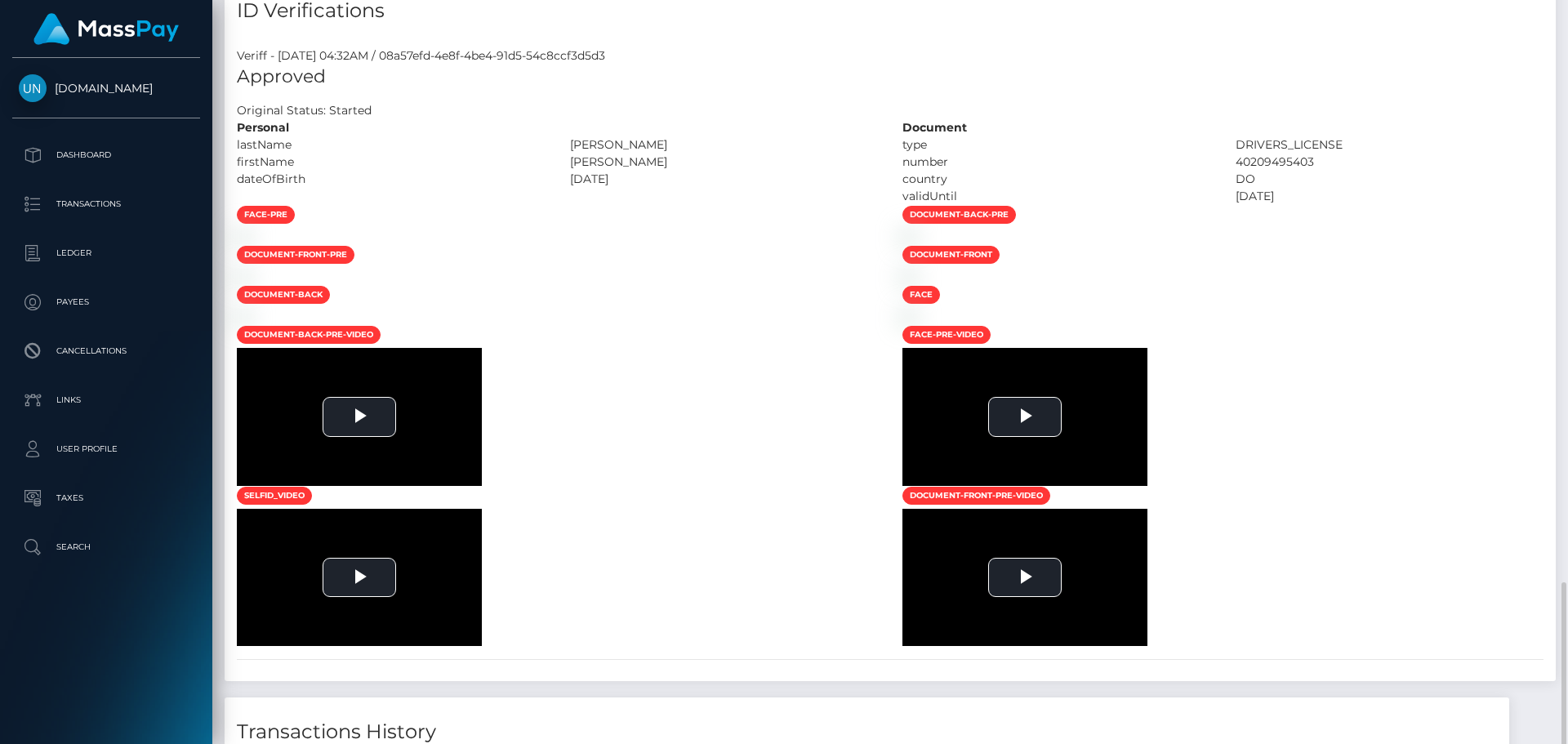
scroll to position [1062, 0]
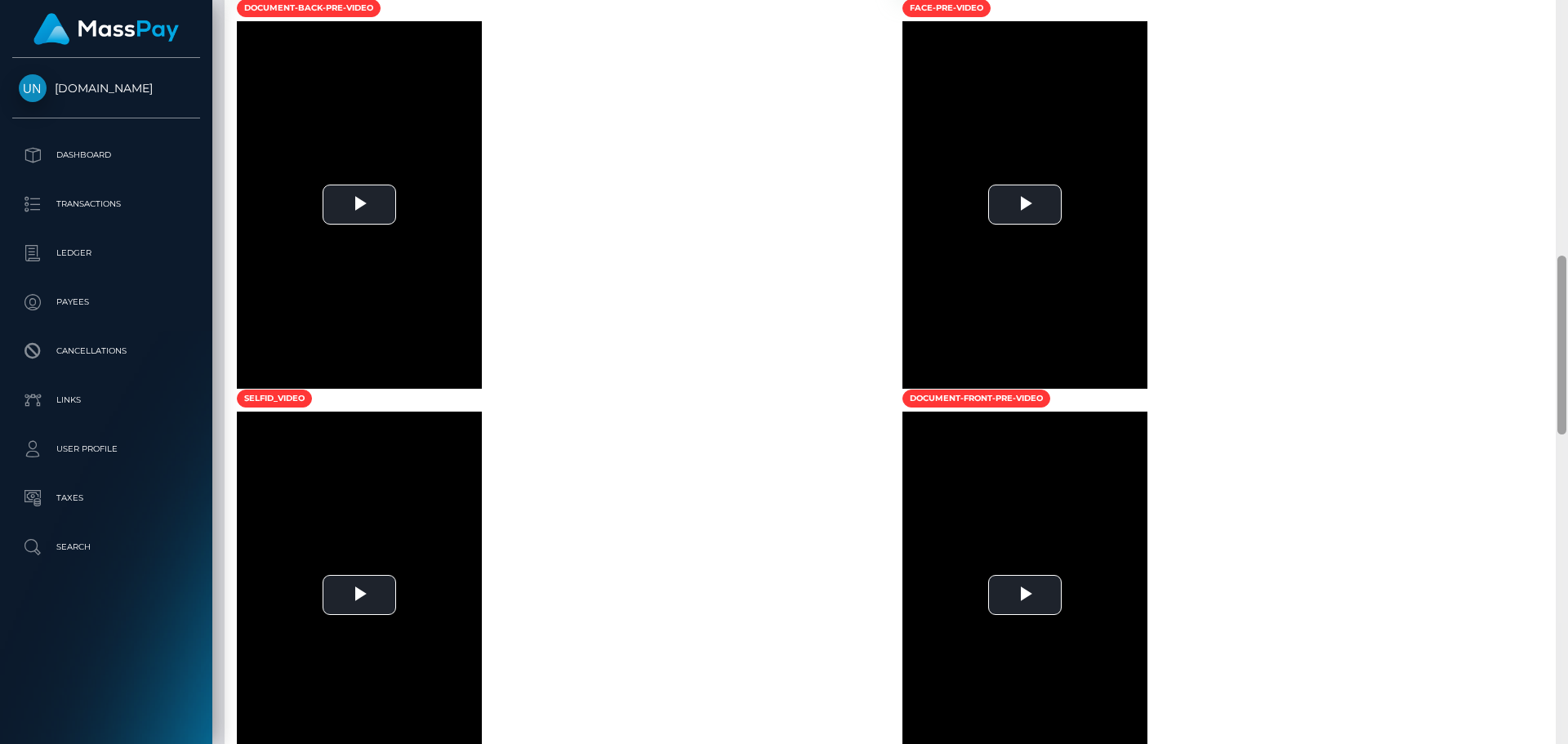
click at [1567, 33] on div at bounding box center [1561, 372] width 12 height 744
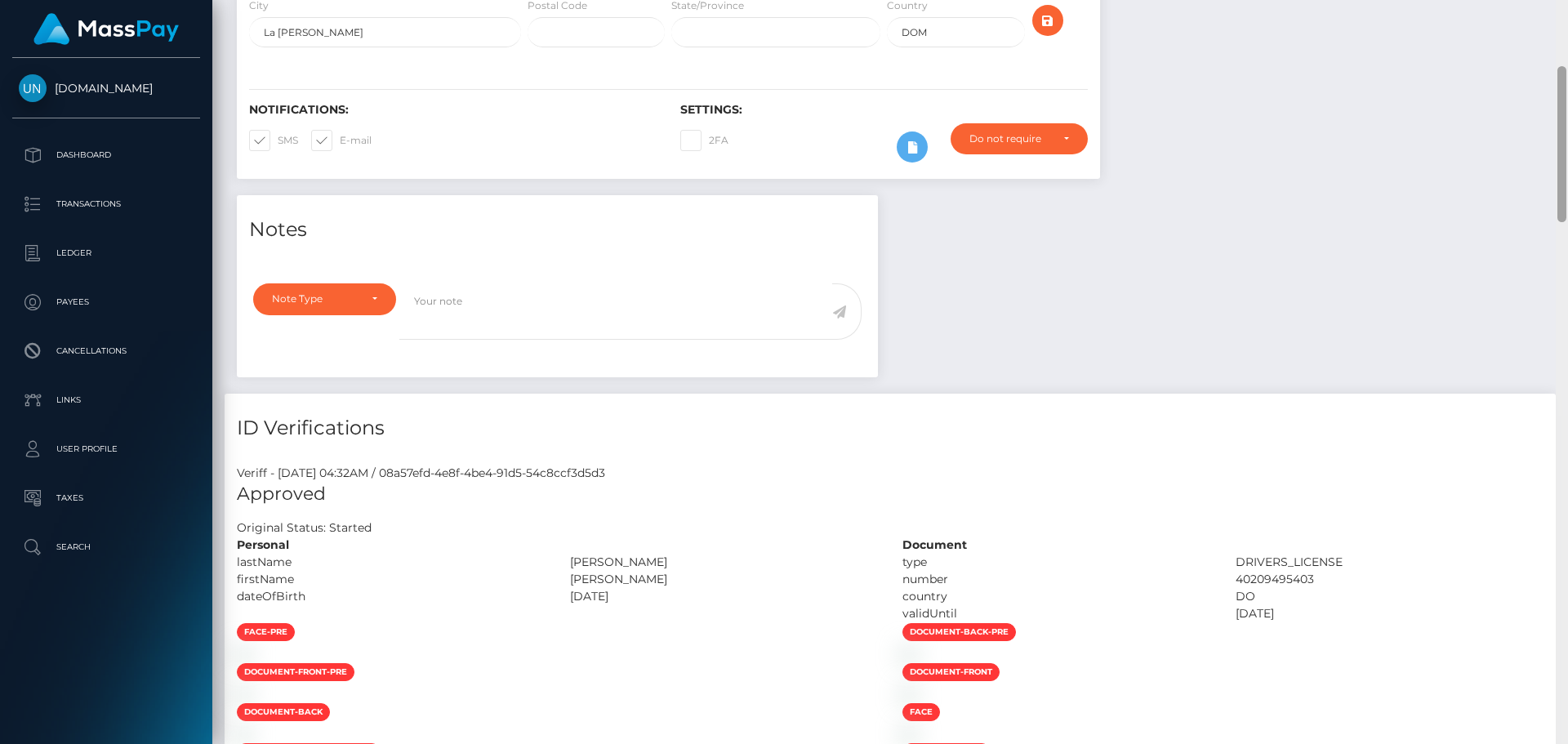
click at [1567, 33] on div "Customer Profile Loading... Loading..." at bounding box center [890, 372] width 1356 height 744
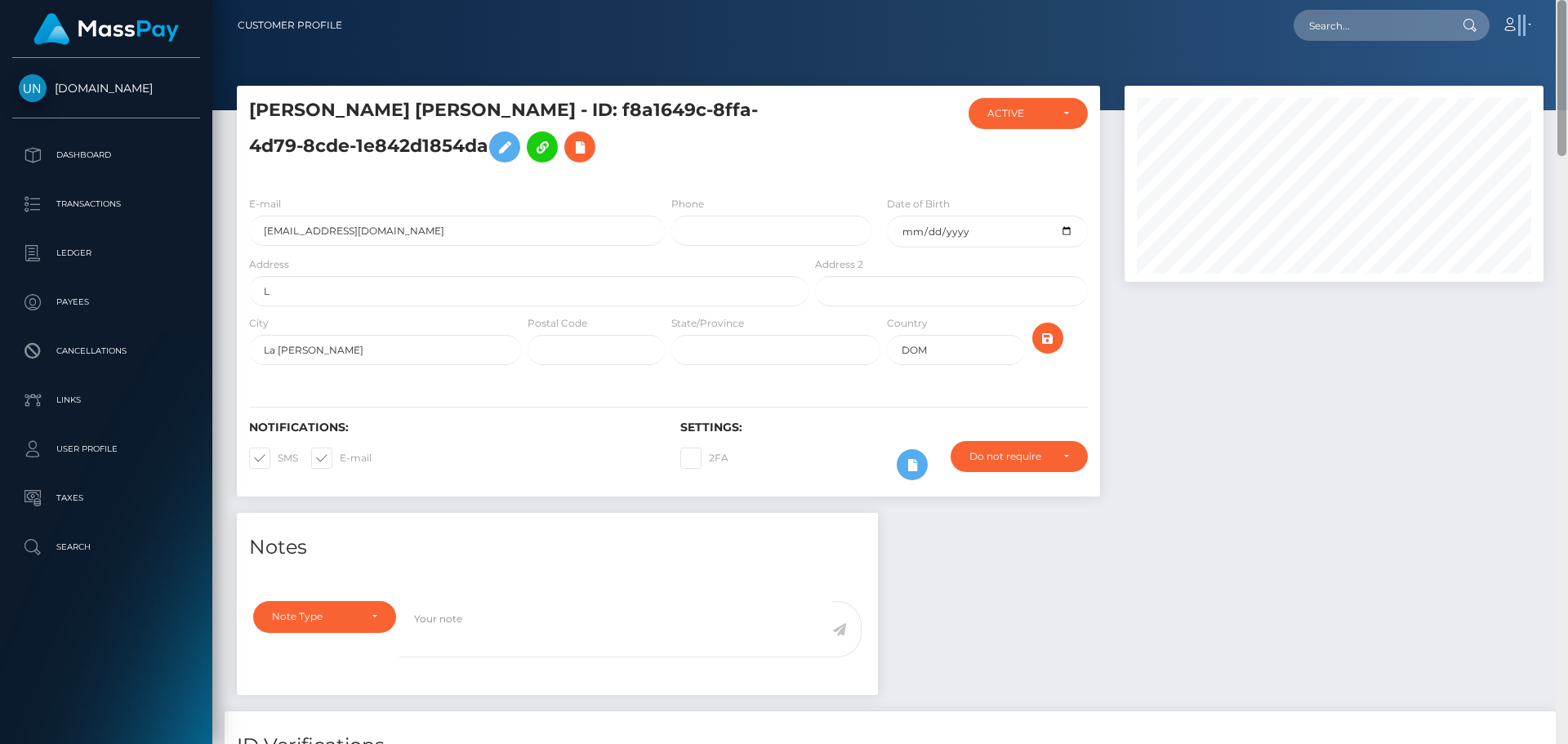
click at [1567, 33] on nav "Customer Profile Loading... Loading... Account" at bounding box center [890, 25] width 1356 height 51
click at [1459, 49] on nav "Customer Profile Loading... Loading... Account" at bounding box center [890, 25] width 1356 height 51
click at [1340, 33] on input "text" at bounding box center [1371, 25] width 154 height 31
paste input "[EMAIL_ADDRESS][DOMAIN_NAME]"
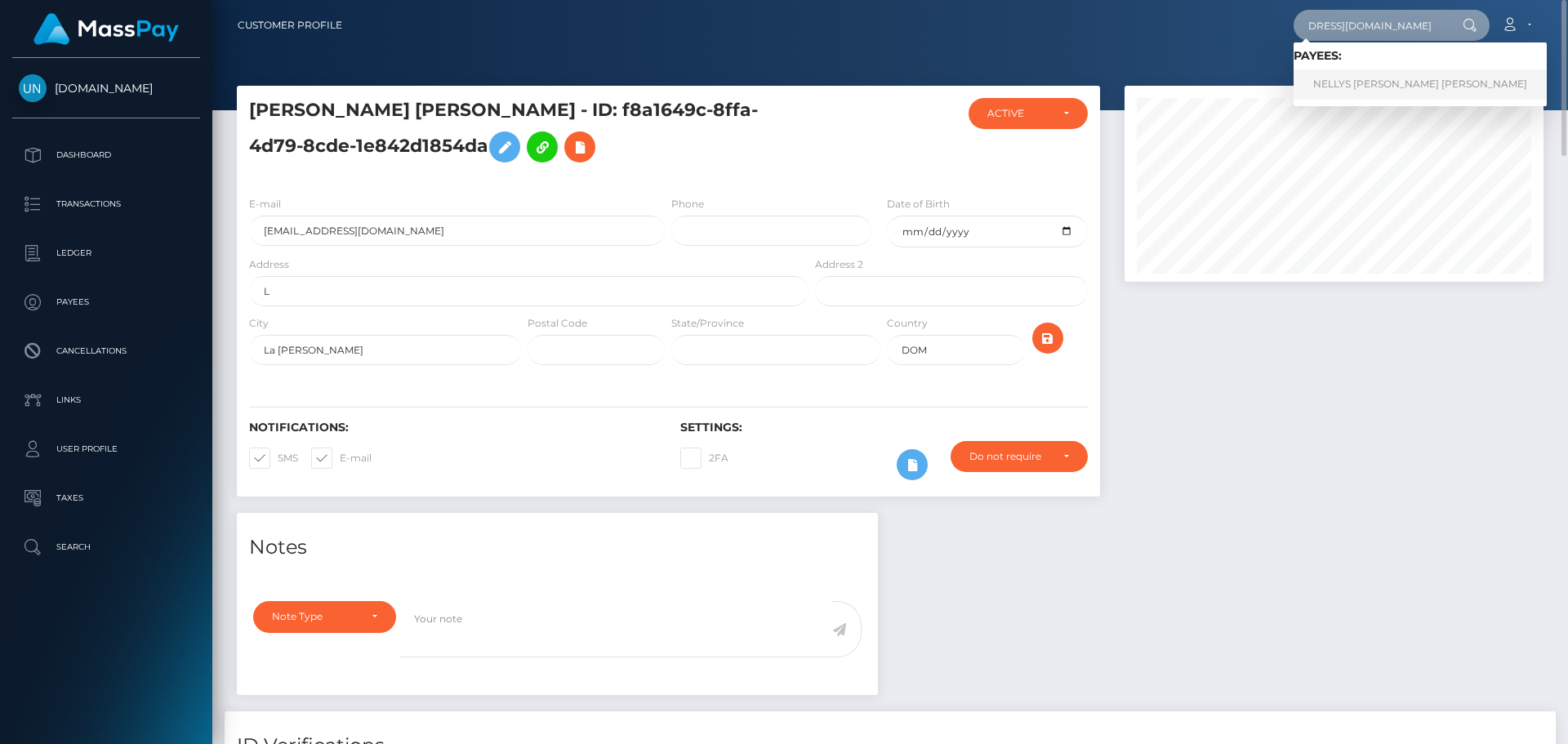
type input "[EMAIL_ADDRESS][DOMAIN_NAME]"
click at [1341, 76] on link "NELLYS [PERSON_NAME] [PERSON_NAME]" at bounding box center [1421, 85] width 253 height 30
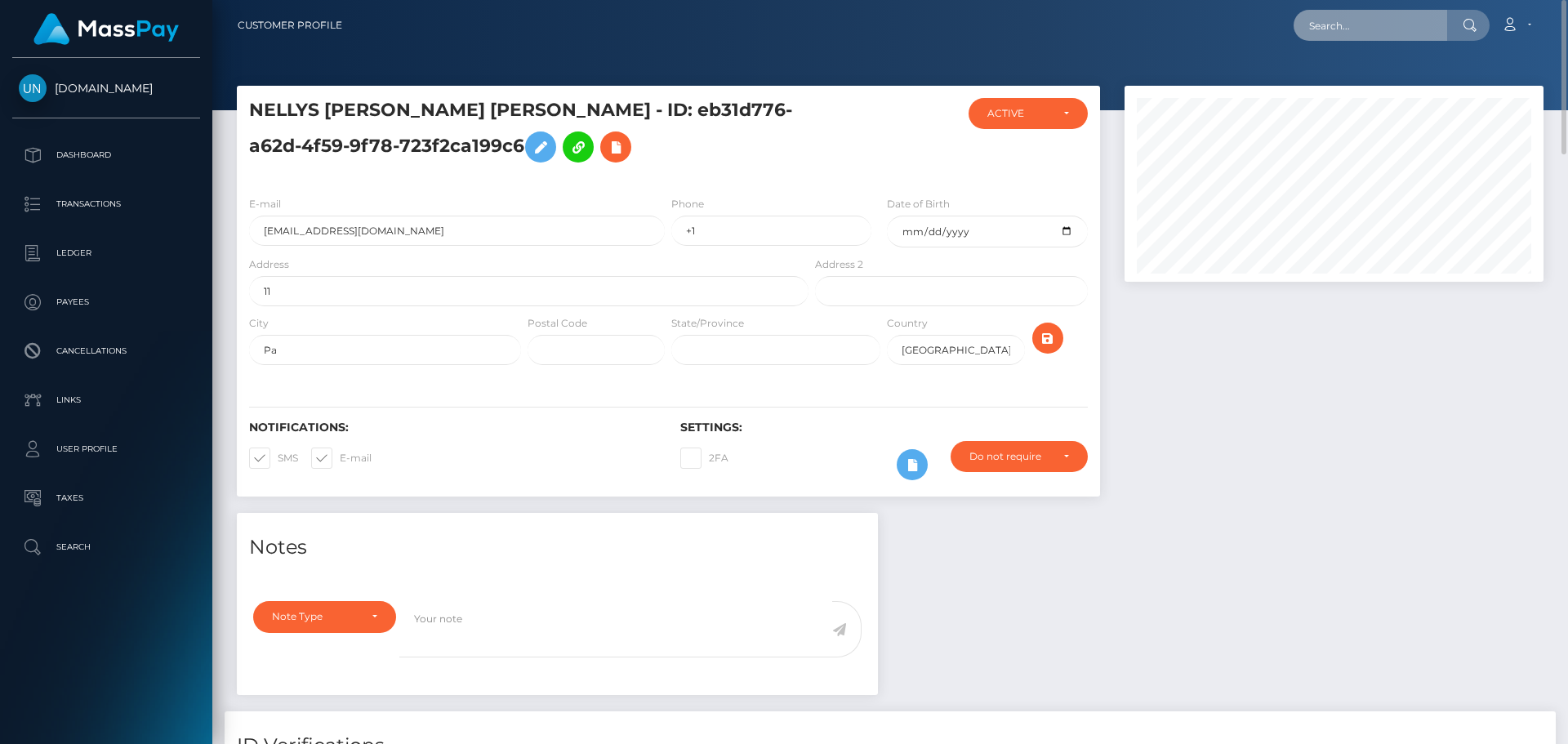
click at [1401, 15] on input "text" at bounding box center [1371, 25] width 154 height 31
paste input "[EMAIL_ADDRESS][DOMAIN_NAME]"
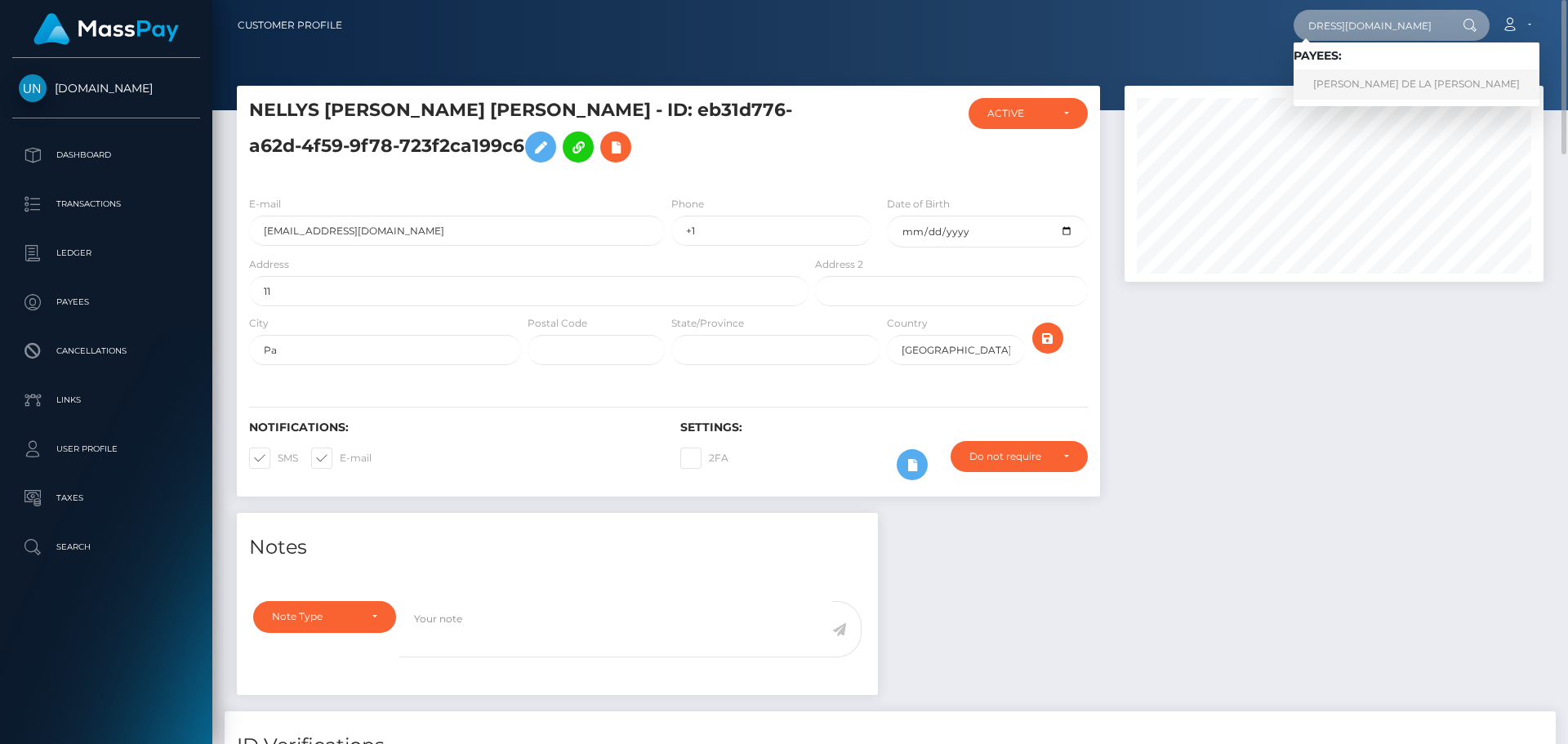
type input "[EMAIL_ADDRESS][DOMAIN_NAME]"
click at [1362, 76] on link "GABRIELA EUNICE DE LA PAZ CASTILLO" at bounding box center [1417, 85] width 245 height 30
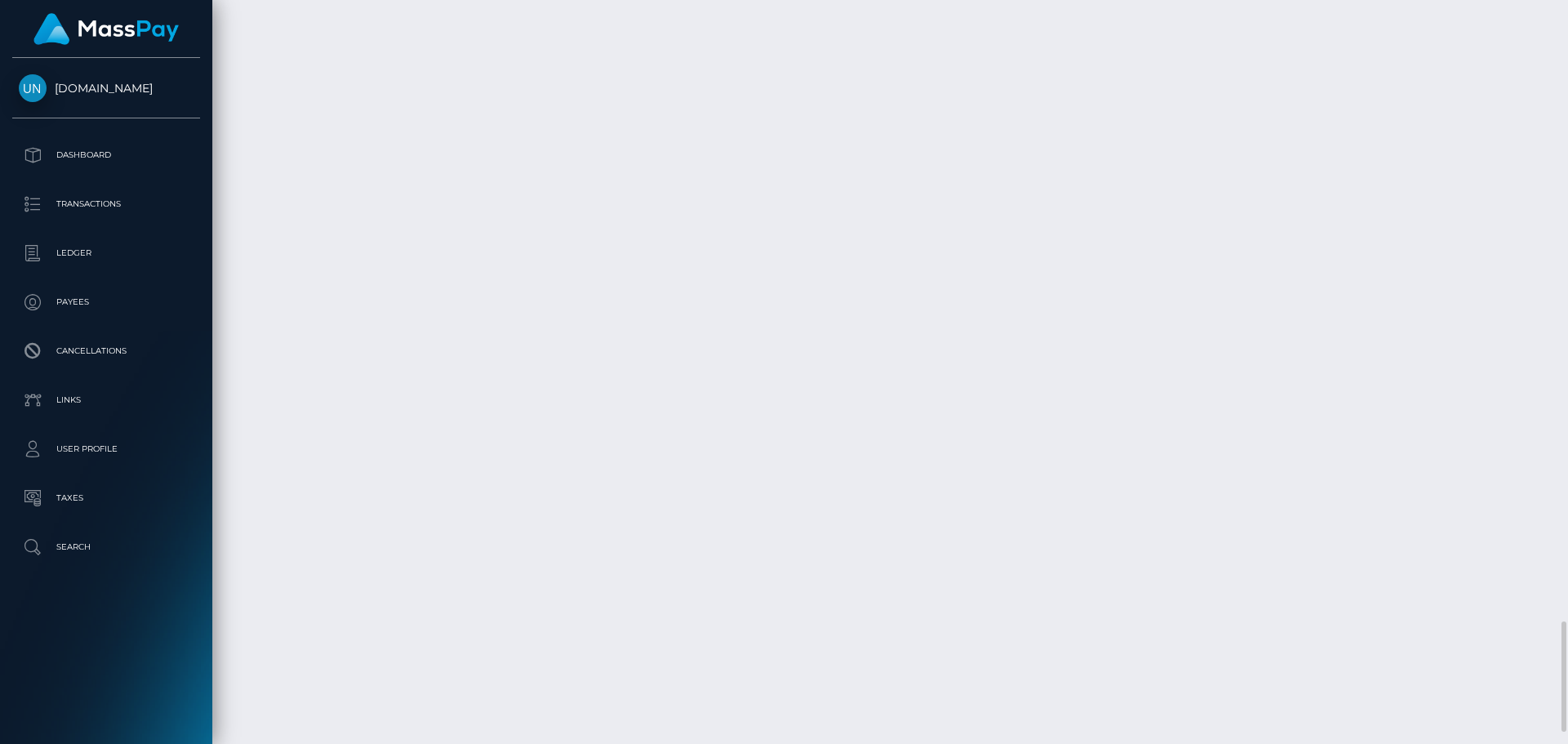
scroll to position [4248, 0]
click at [1566, 8] on div at bounding box center [1561, 372] width 12 height 744
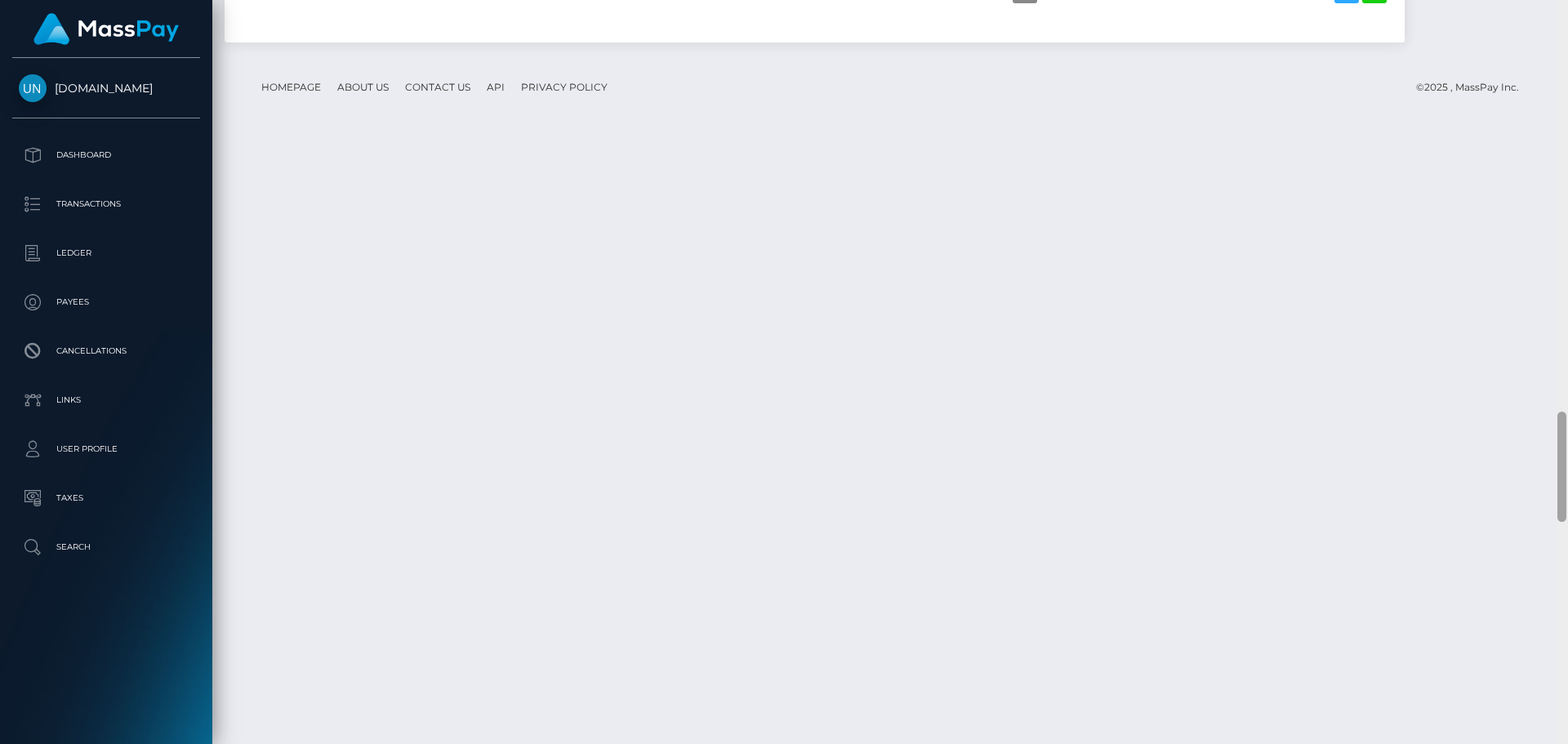
click at [1566, 8] on div at bounding box center [1561, 372] width 12 height 744
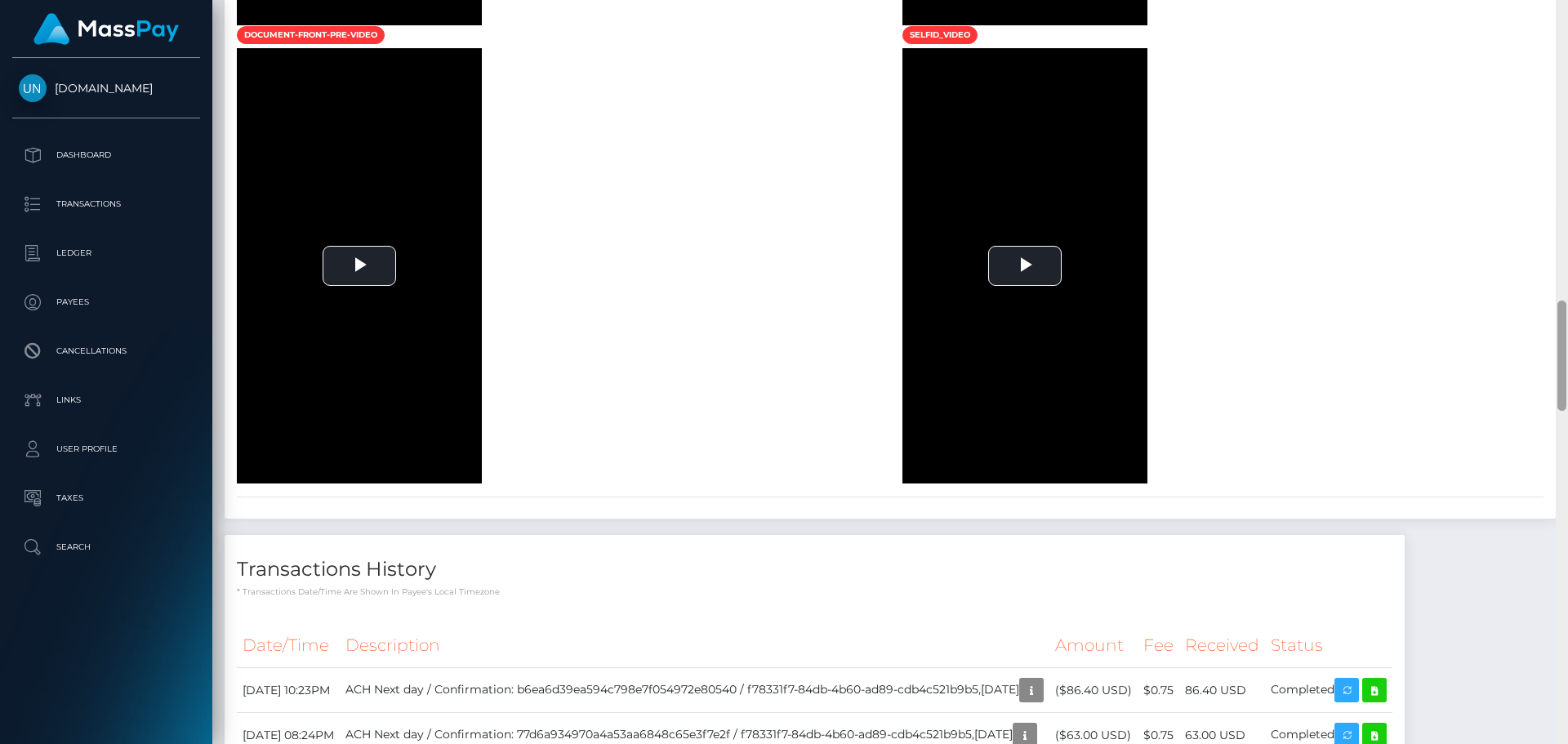
click at [1566, 8] on div at bounding box center [1561, 372] width 12 height 744
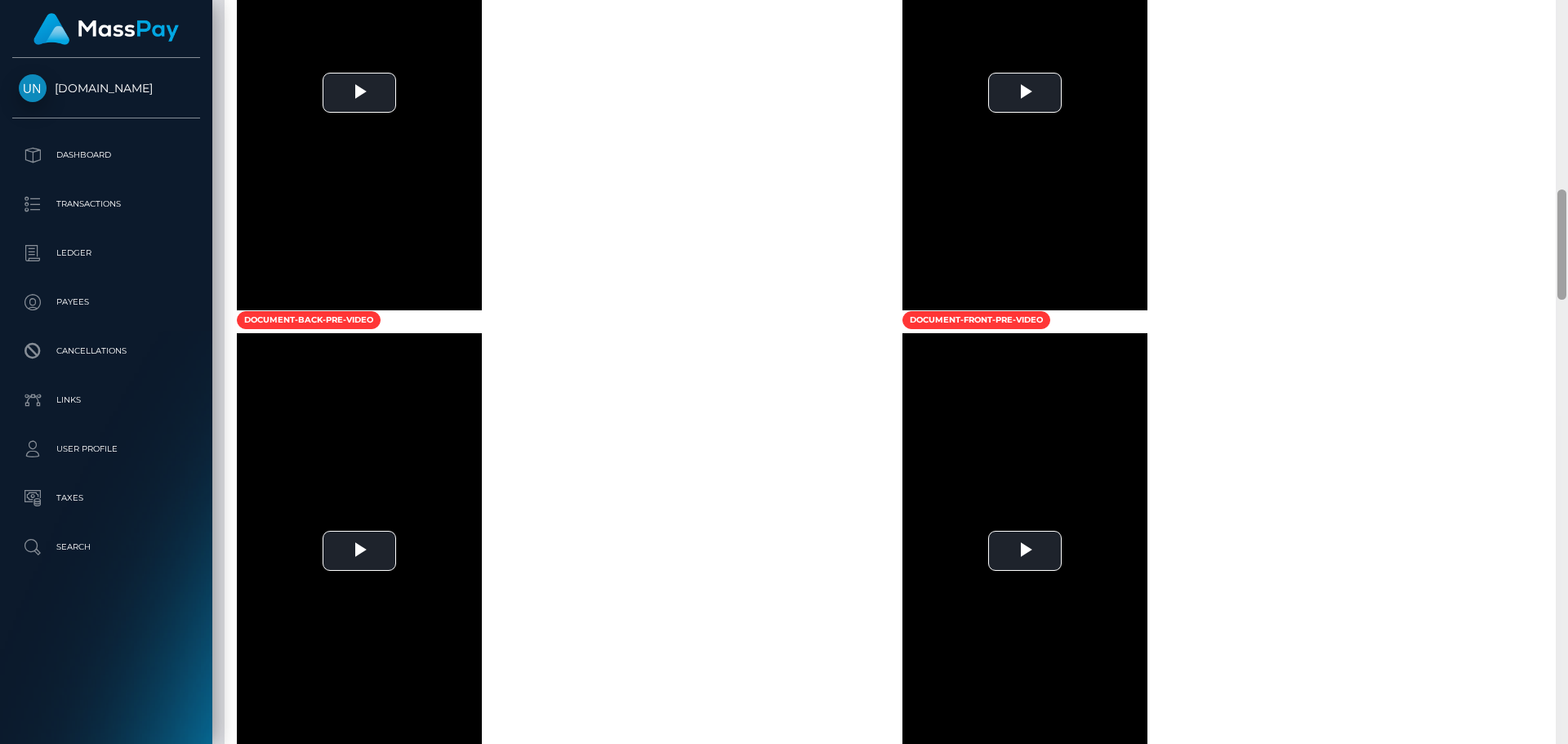
click at [1565, 8] on div at bounding box center [1561, 372] width 12 height 744
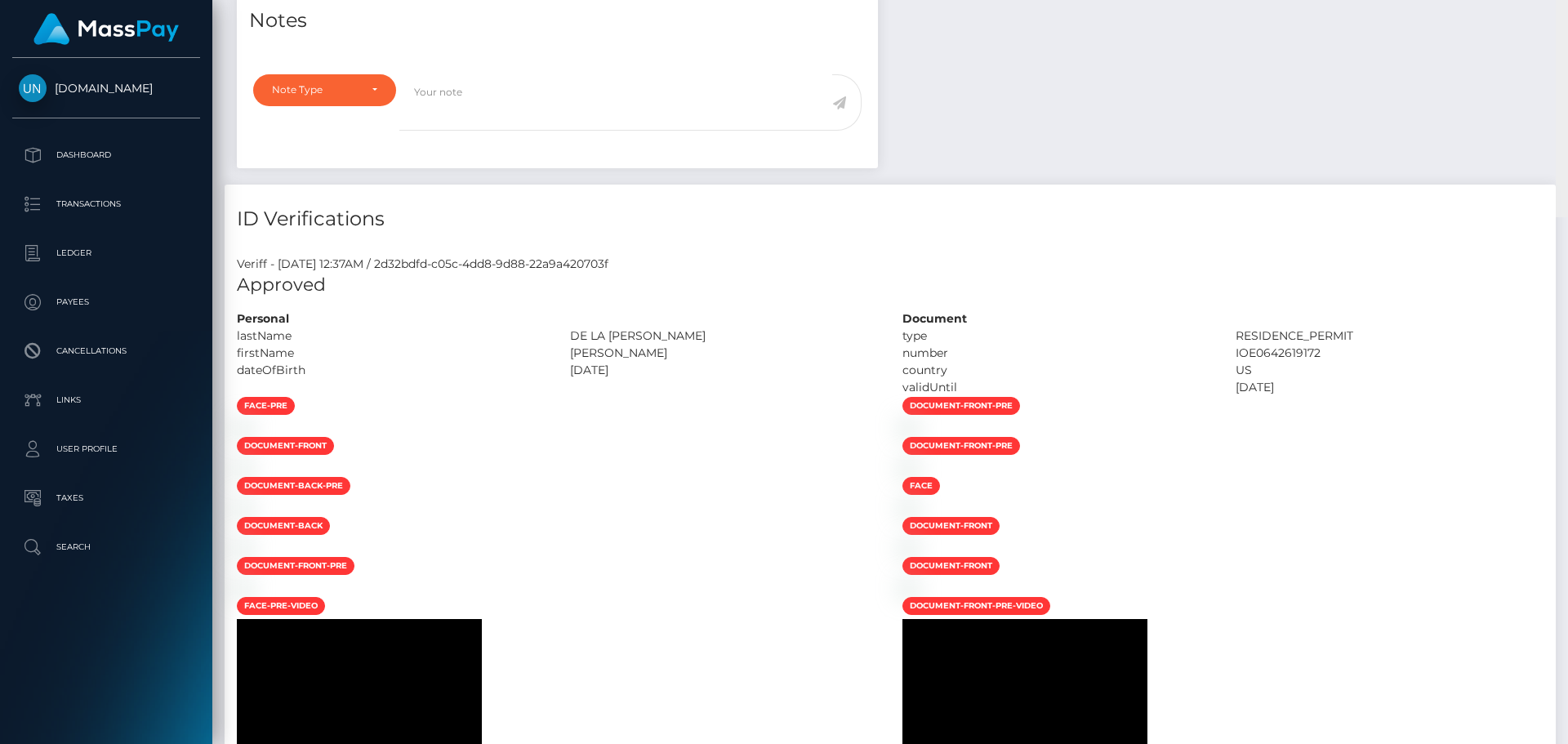
click at [1565, 8] on div "Customer Profile Loading... Loading..." at bounding box center [890, 372] width 1356 height 744
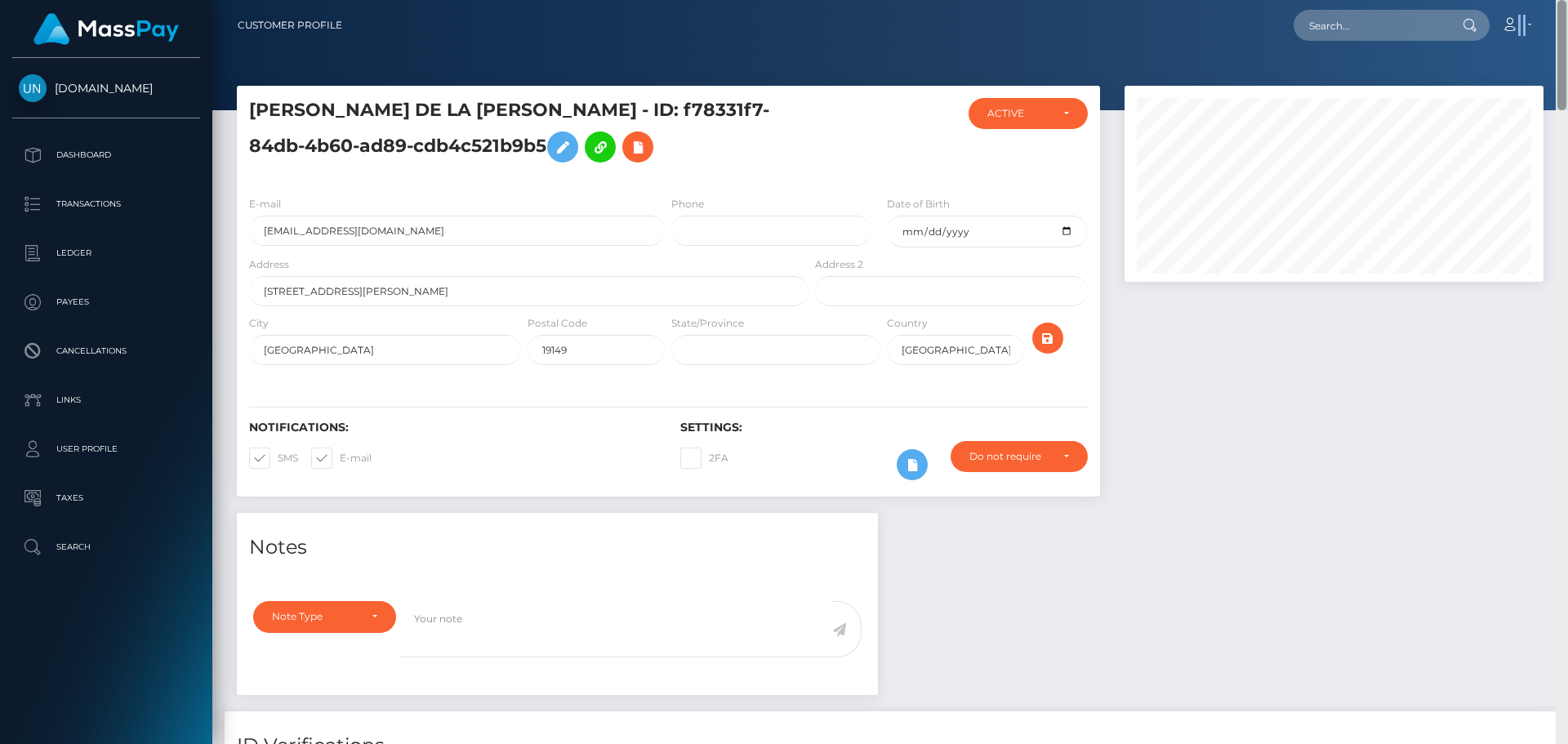
click at [1565, 8] on nav "Customer Profile Loading... Loading... Account" at bounding box center [890, 25] width 1356 height 51
drag, startPoint x: 1439, startPoint y: 16, endPoint x: 1408, endPoint y: 19, distance: 31.1
click at [1432, 17] on input "text" at bounding box center [1371, 25] width 154 height 31
paste input "[EMAIL_ADDRESS][DOMAIN_NAME]"
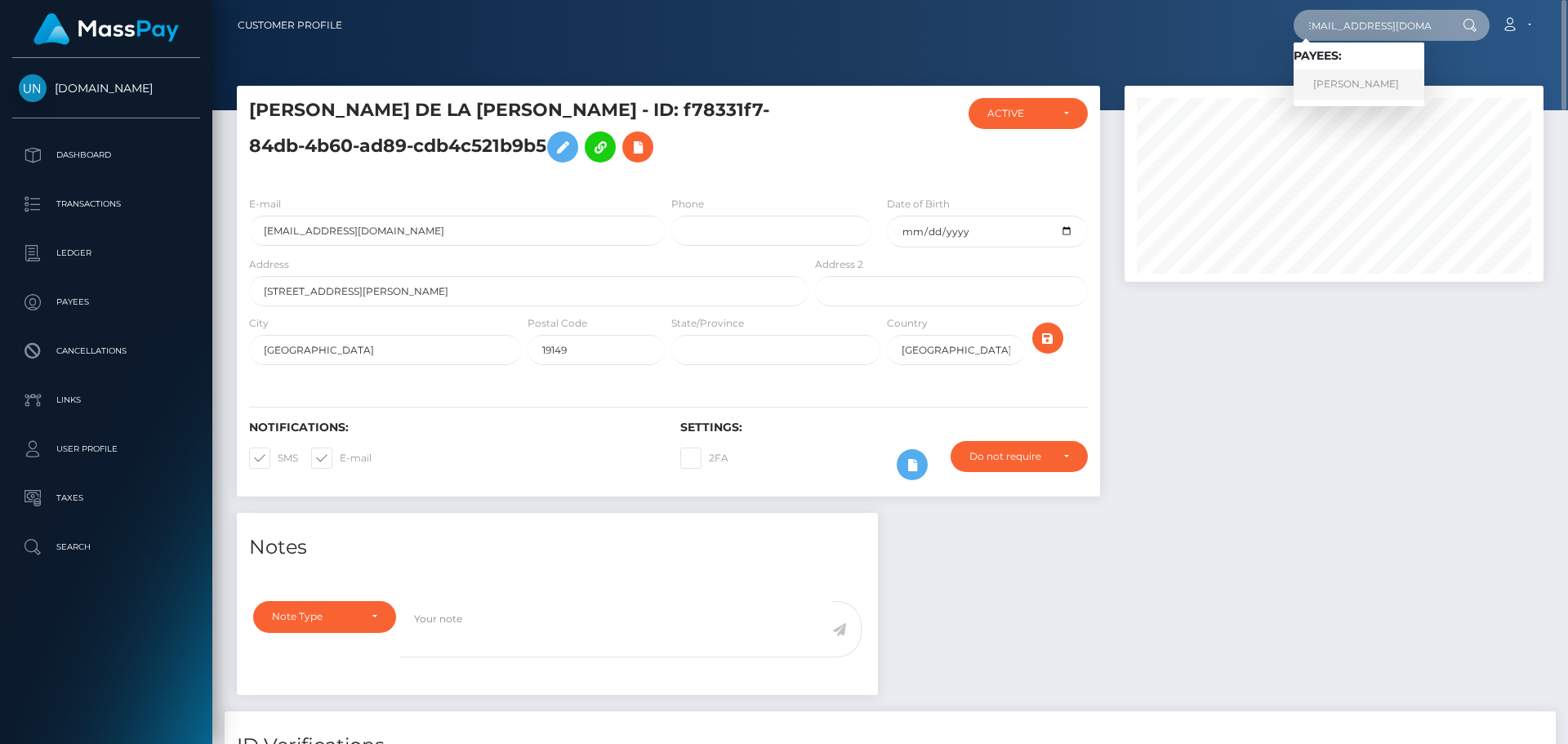
type input "[EMAIL_ADDRESS][DOMAIN_NAME]"
click at [1378, 84] on link "AHTZIRI AYLEEN SEGURA" at bounding box center [1359, 85] width 130 height 30
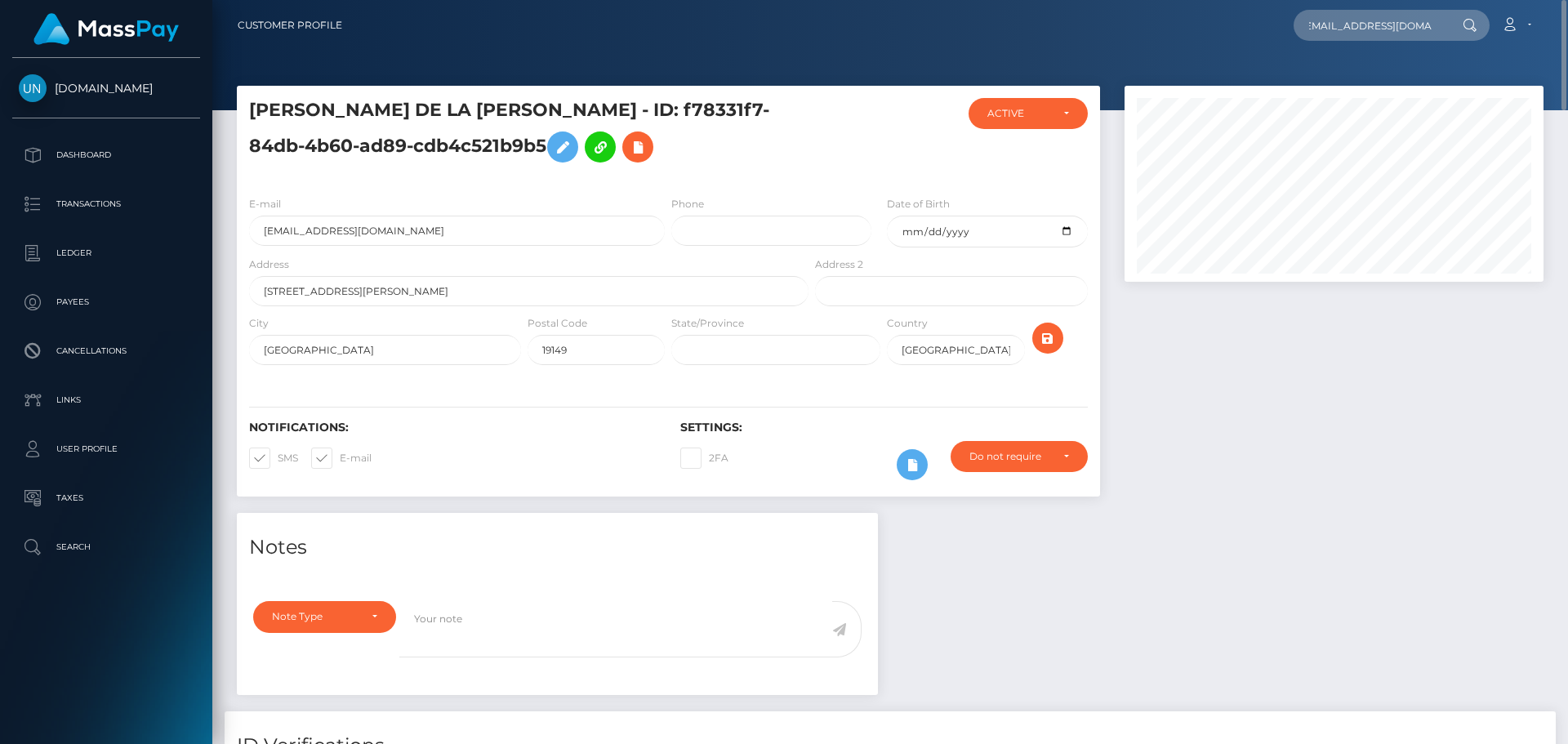
scroll to position [0, 0]
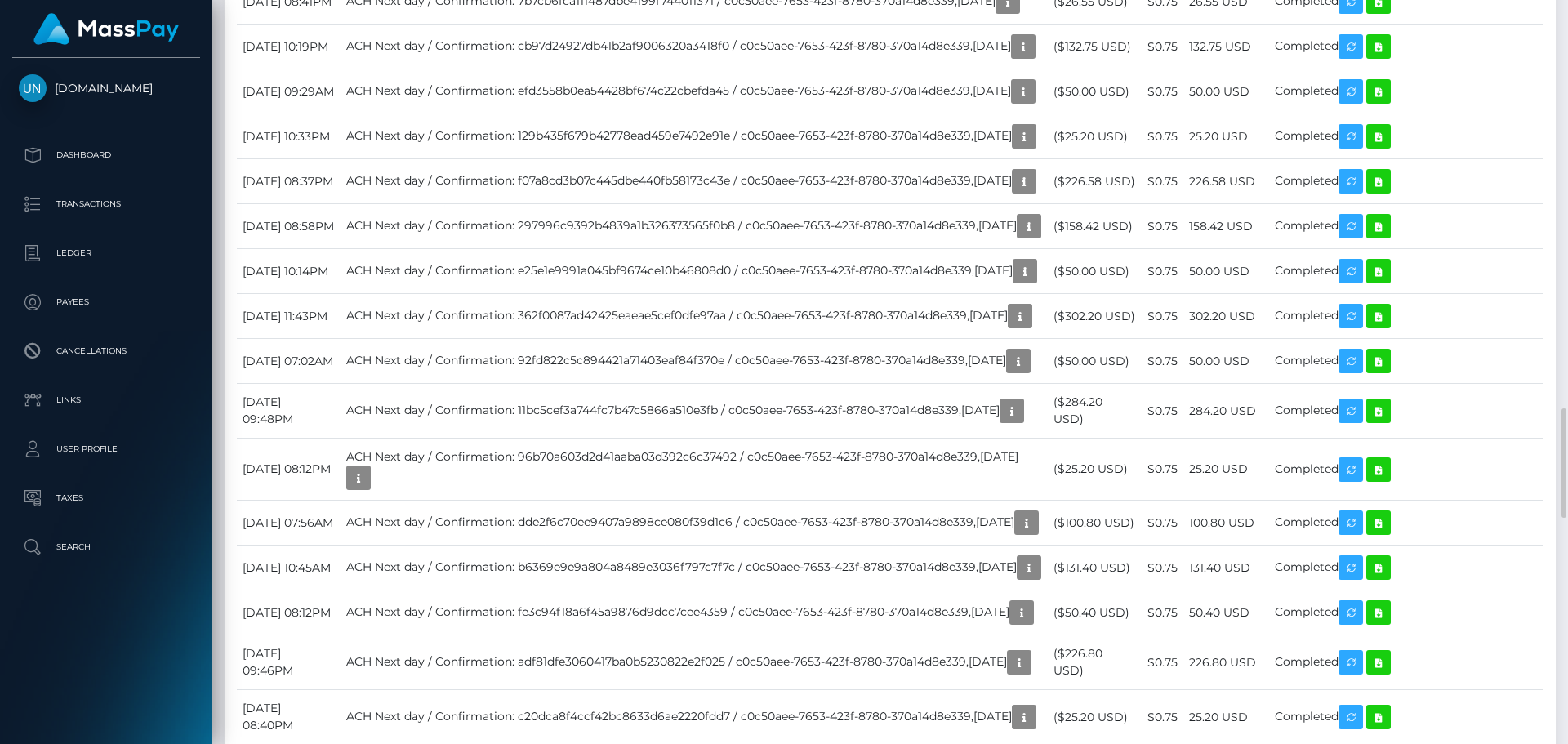
scroll to position [3104, 0]
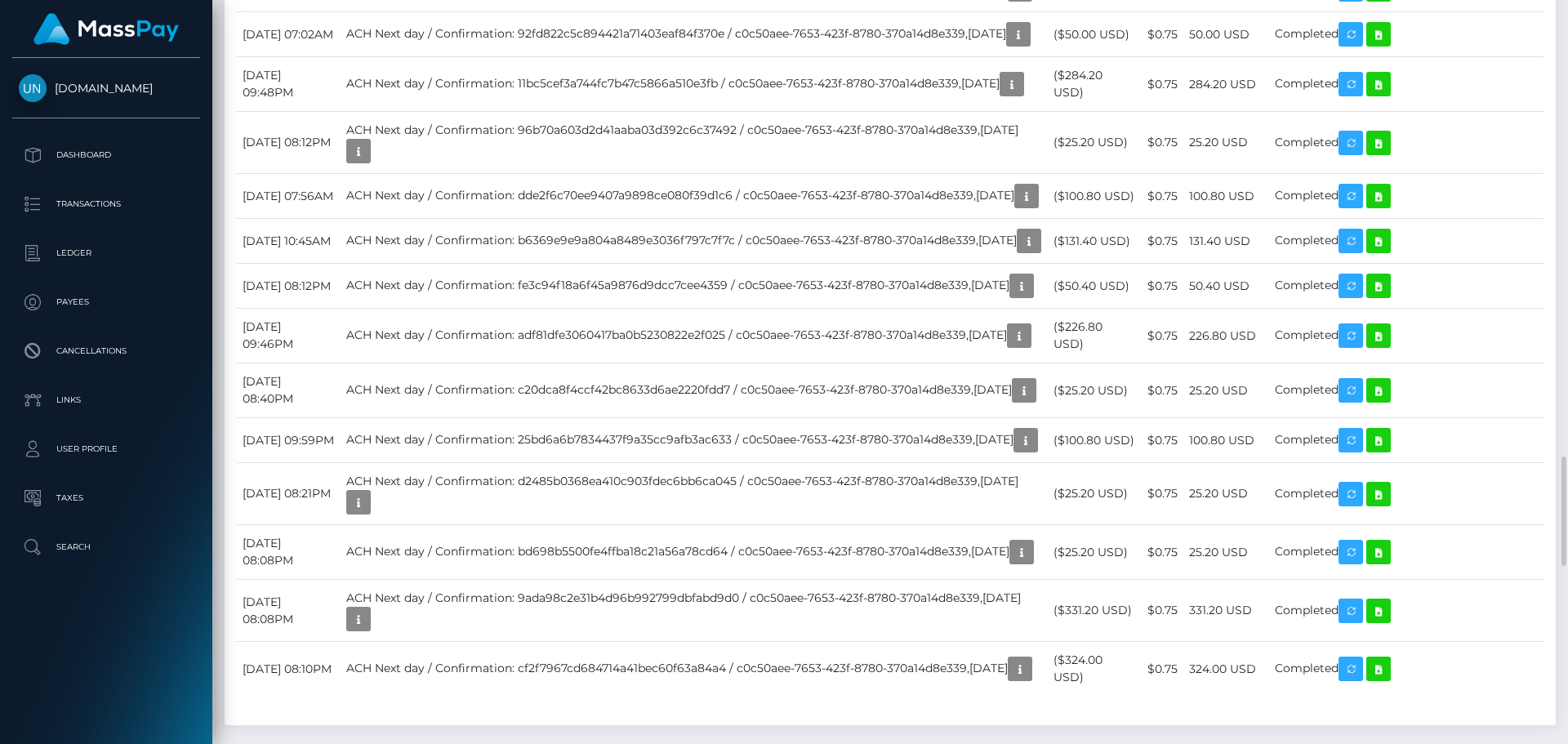
click at [1567, 3] on div at bounding box center [1561, 372] width 12 height 744
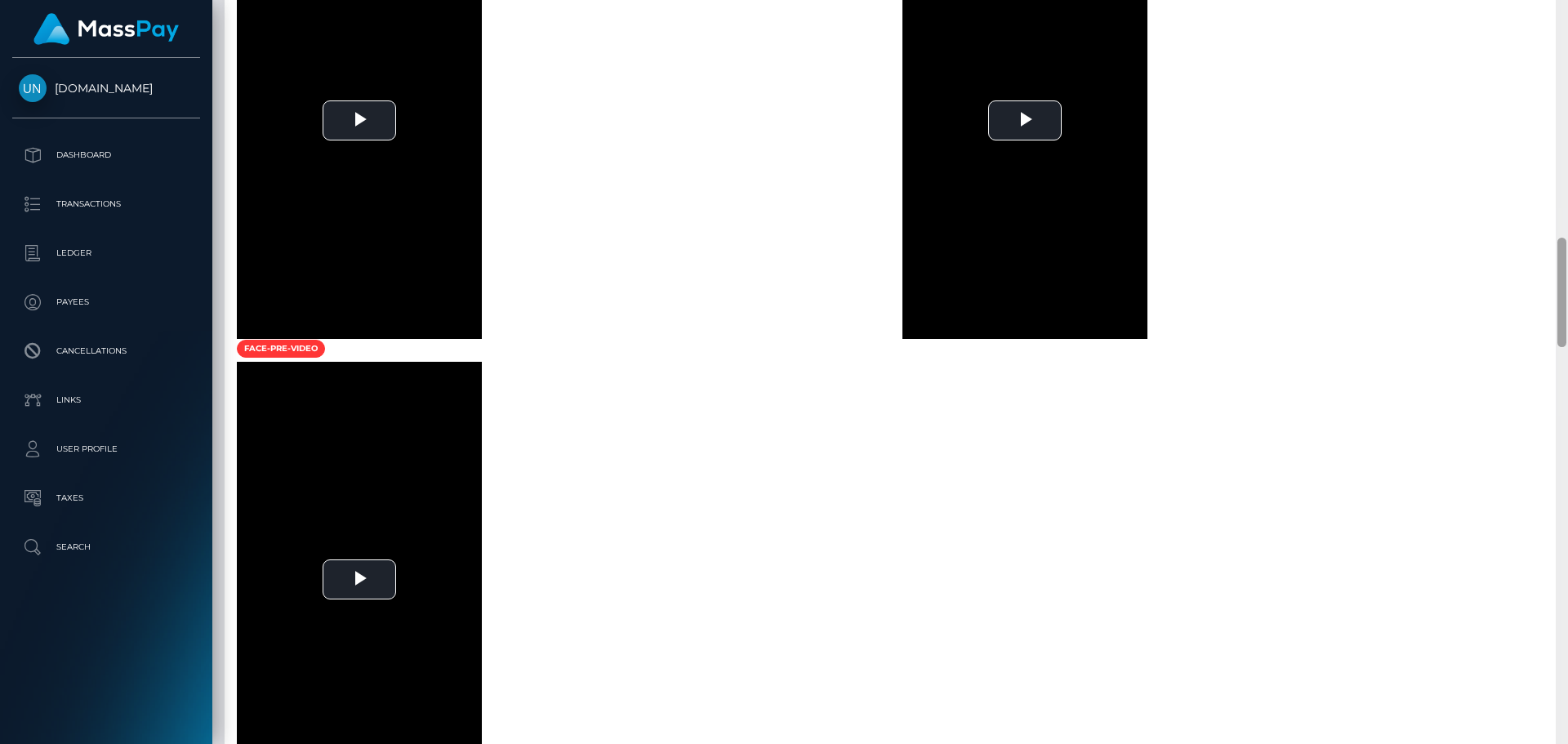
click at [1567, 3] on div at bounding box center [1561, 372] width 12 height 744
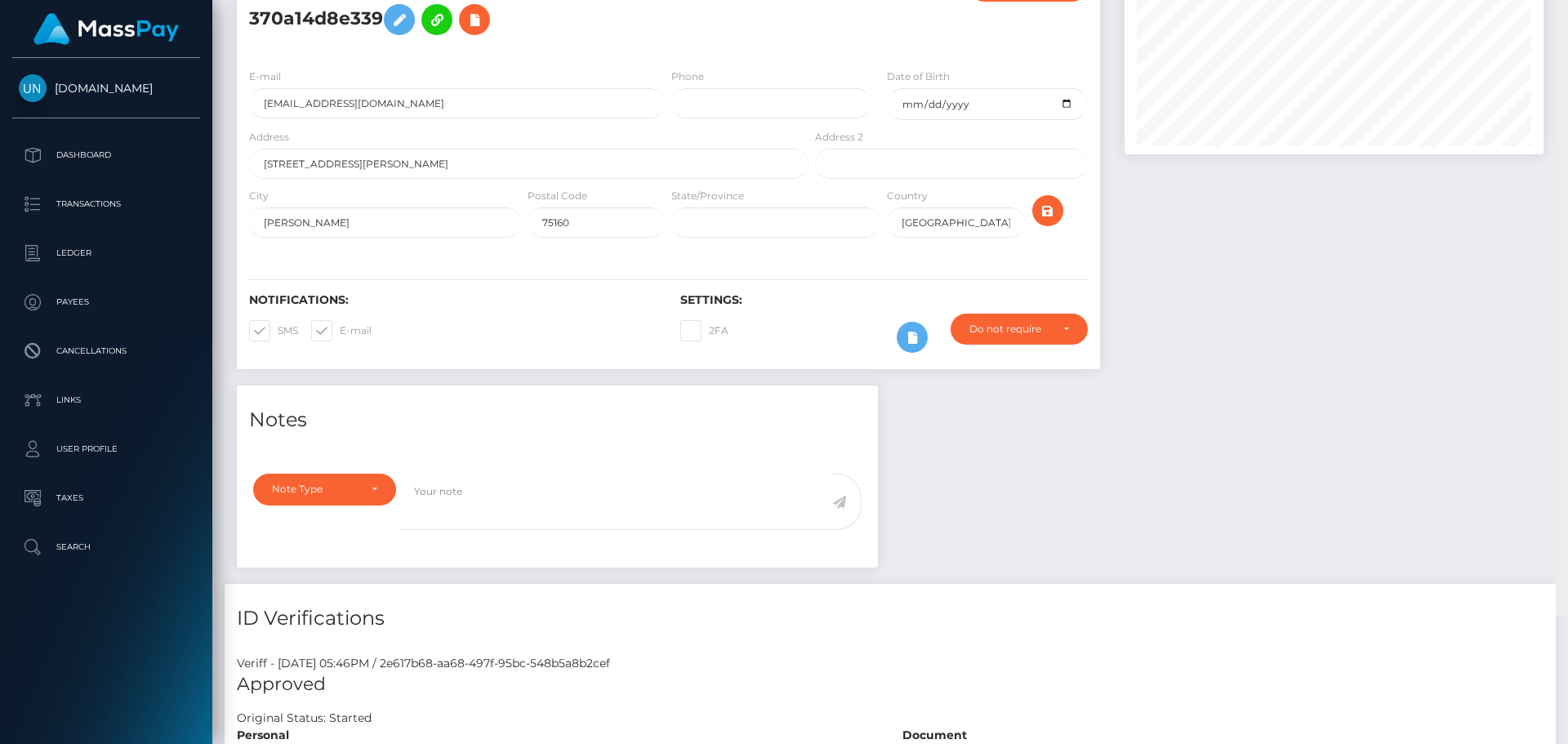
click at [1567, 3] on div "Customer Profile Loading... Loading..." at bounding box center [890, 372] width 1356 height 744
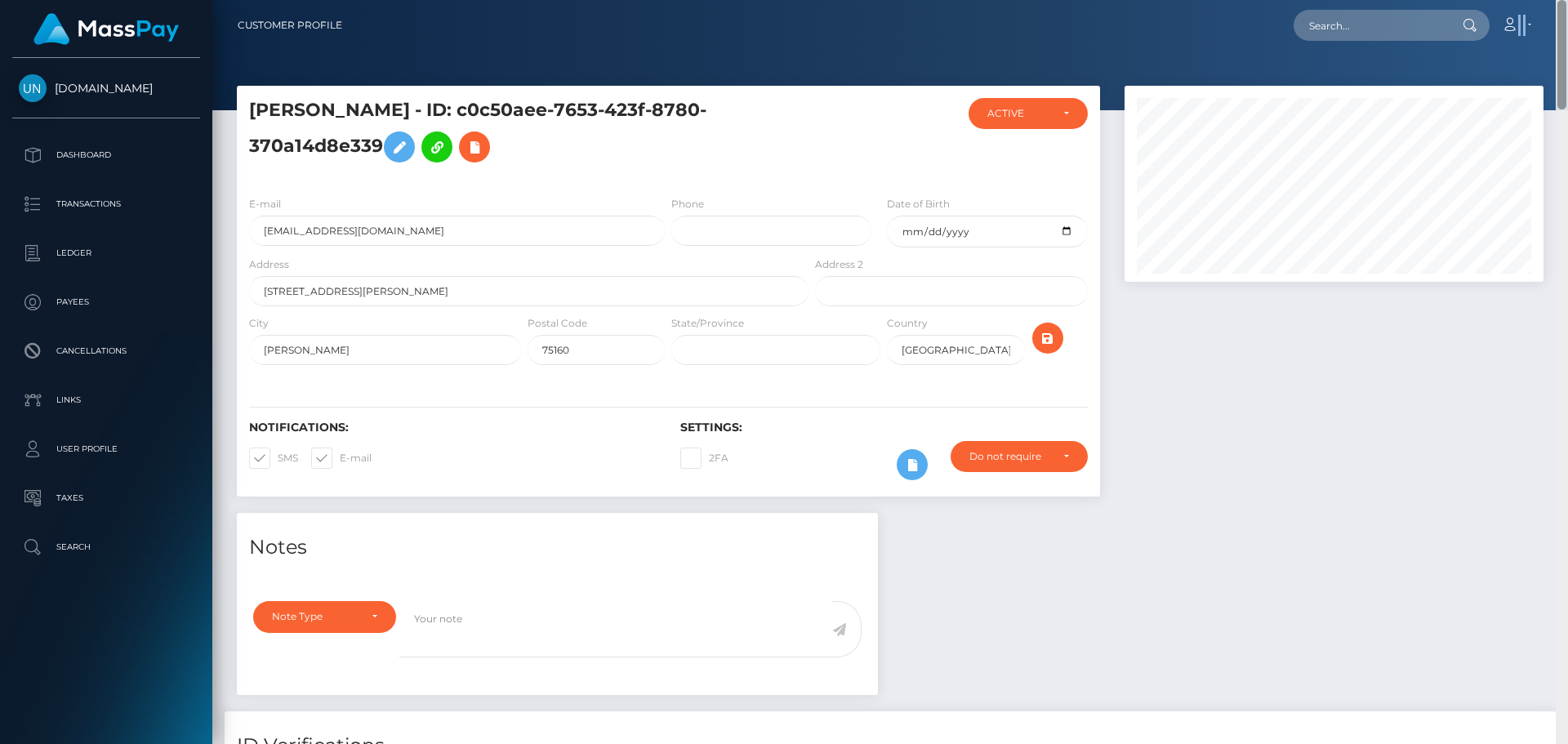
click at [1567, 3] on nav "Customer Profile Loading... Loading... Account" at bounding box center [890, 25] width 1356 height 51
click at [1427, 34] on input "text" at bounding box center [1371, 25] width 154 height 31
paste input "xoxo.dannielle@icloud.com"
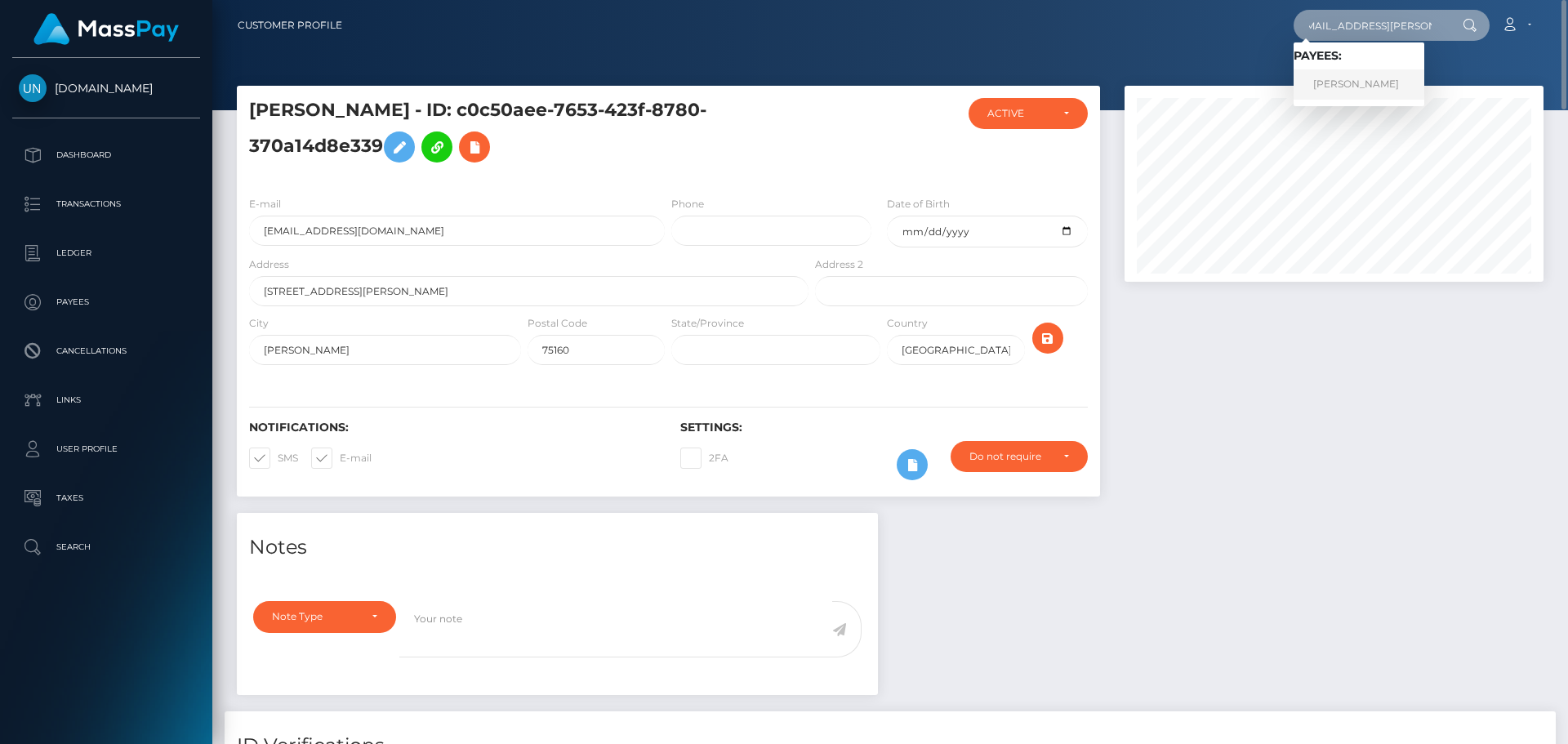
type input "xoxo.dannielle@icloud.com"
click at [1379, 77] on link "DANNIELLE LYNN GREENFIELD" at bounding box center [1359, 85] width 130 height 30
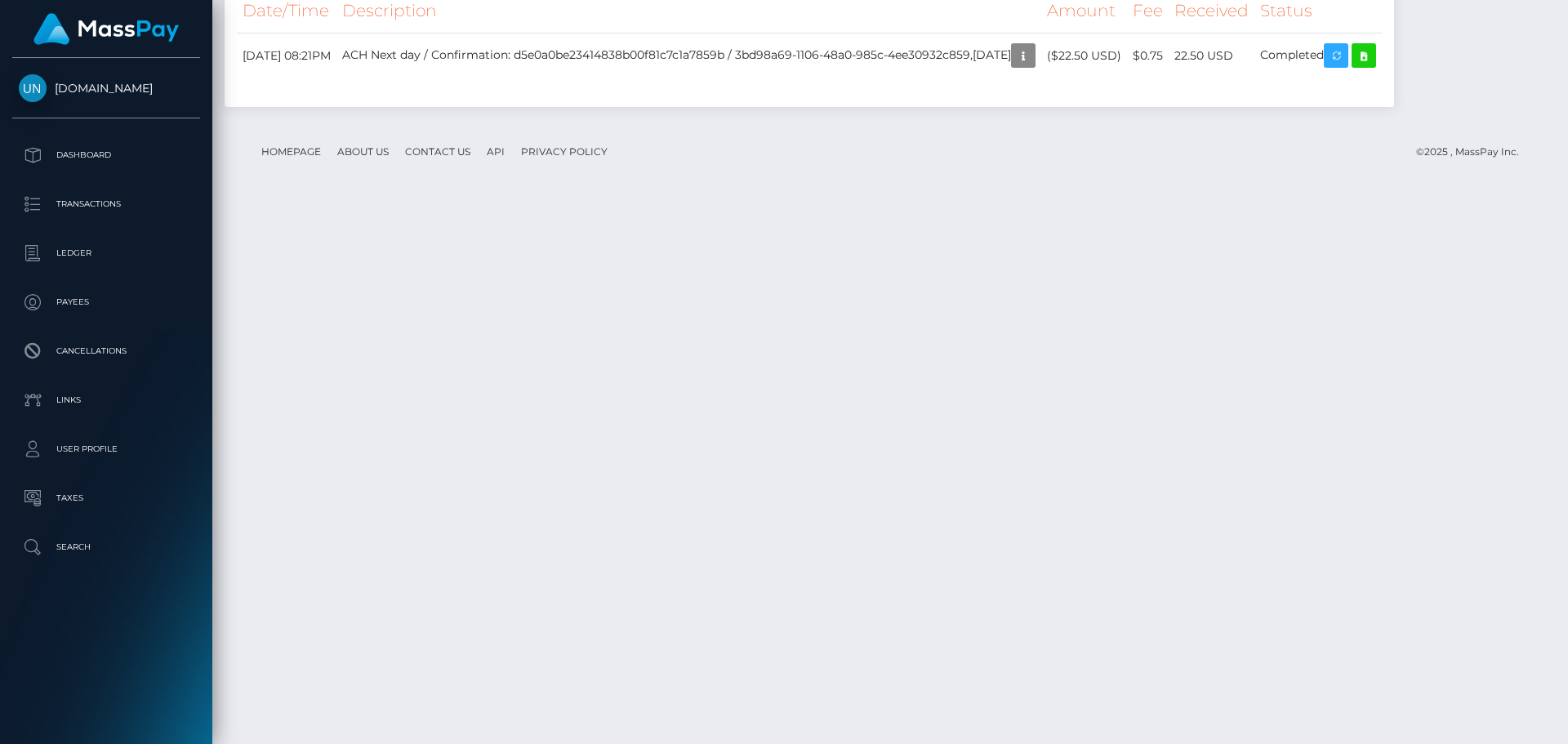
scroll to position [2862, 0]
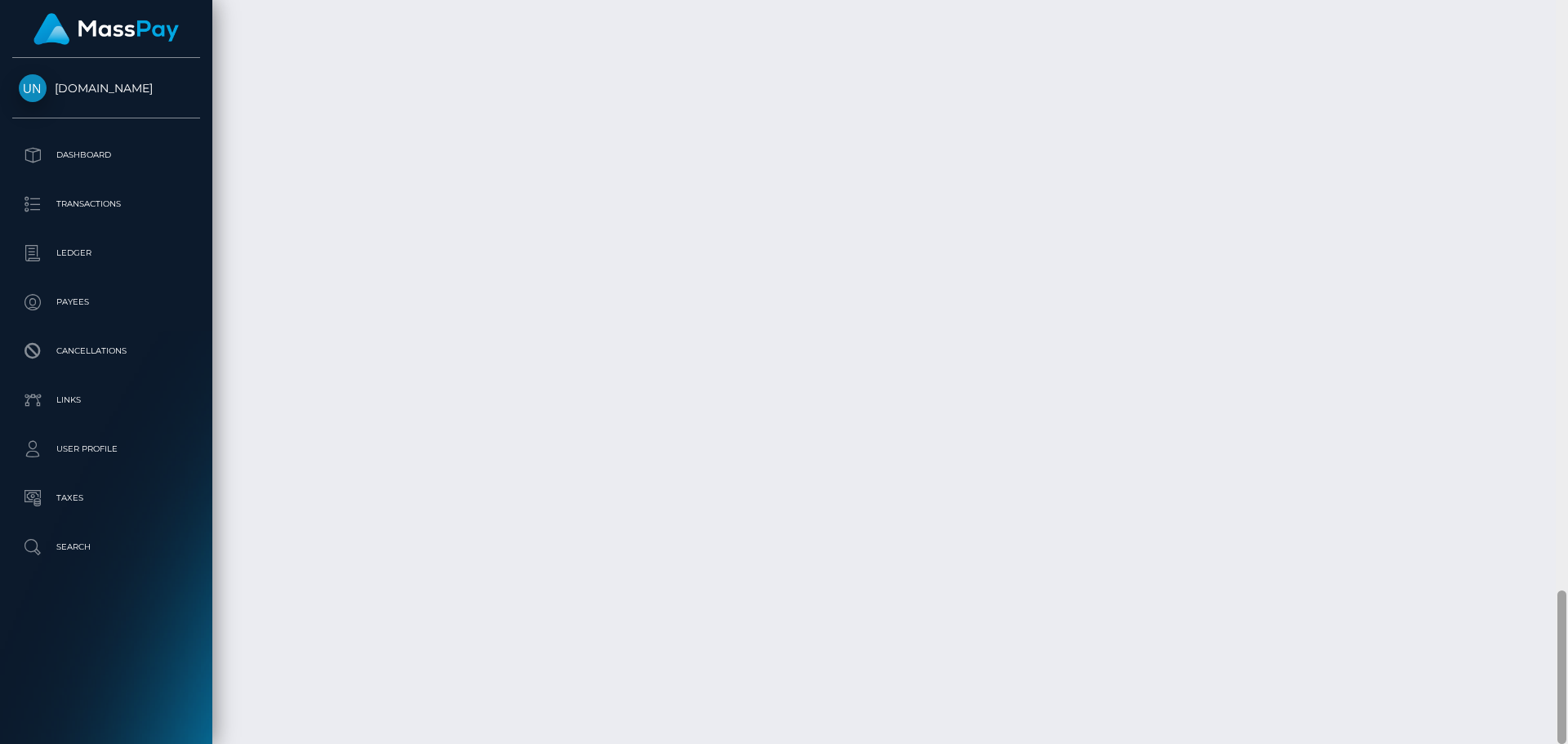
click at [1567, 15] on div at bounding box center [1561, 372] width 12 height 744
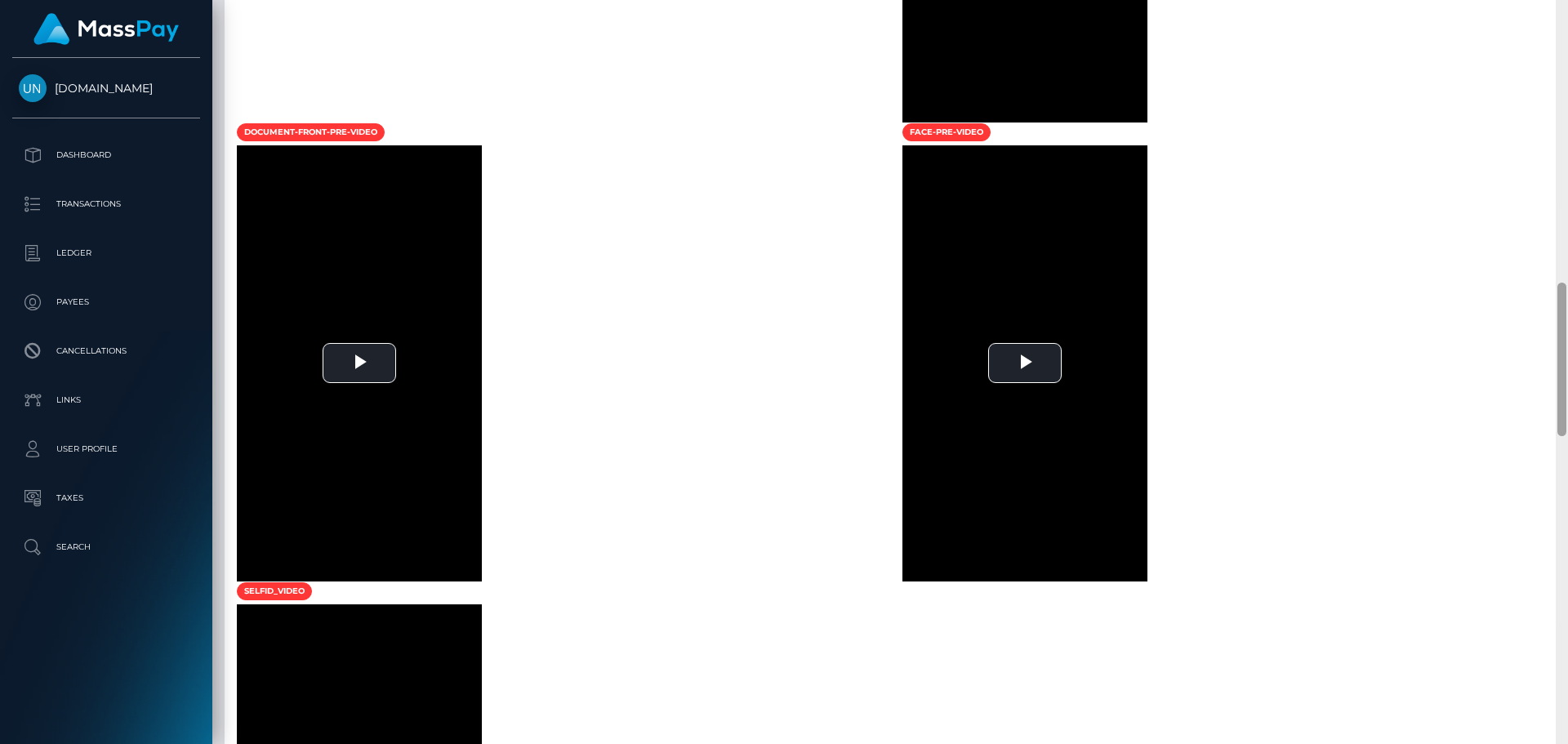
click at [1567, 15] on div at bounding box center [1561, 372] width 12 height 744
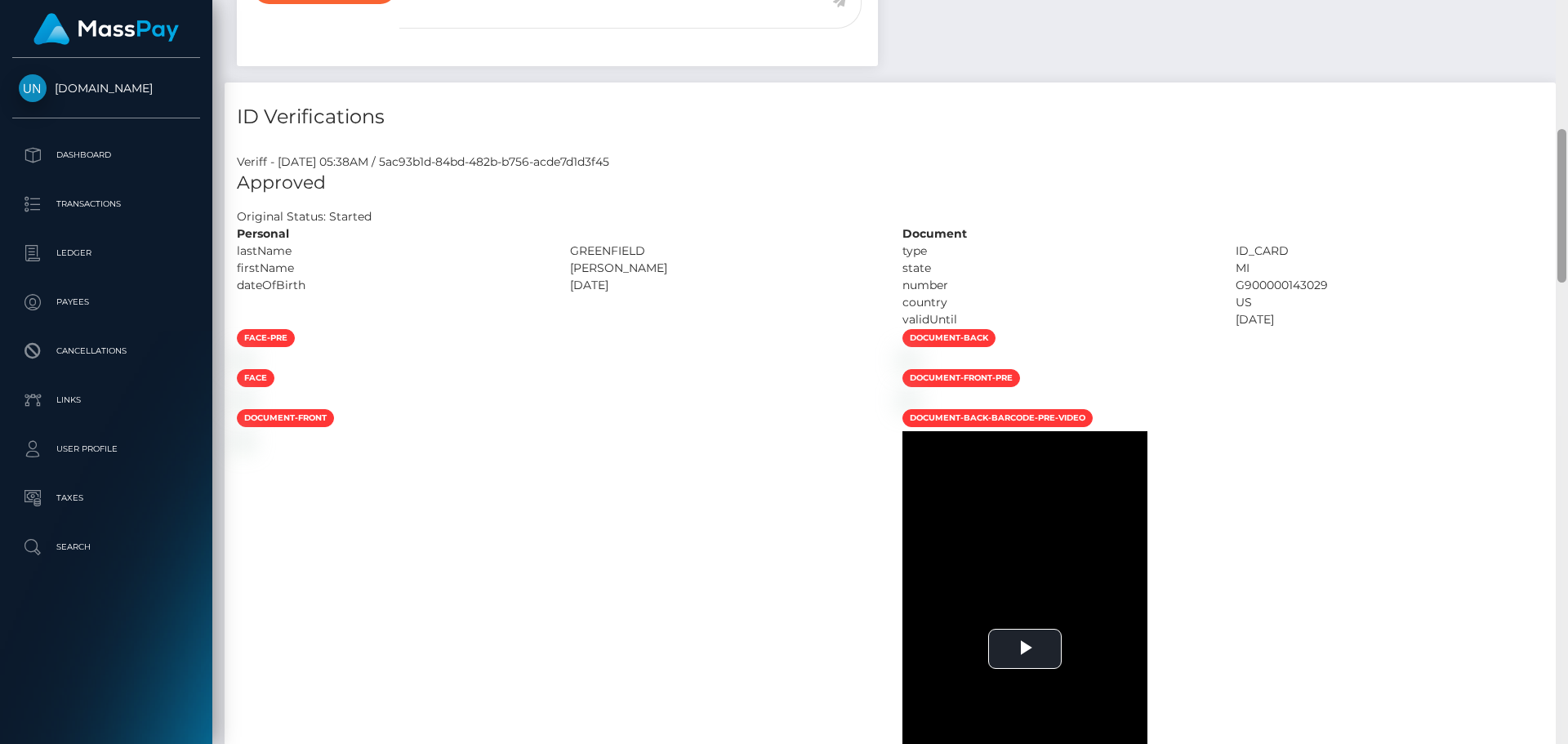
click at [1567, 15] on div "Customer Profile Loading... Loading..." at bounding box center [890, 372] width 1356 height 744
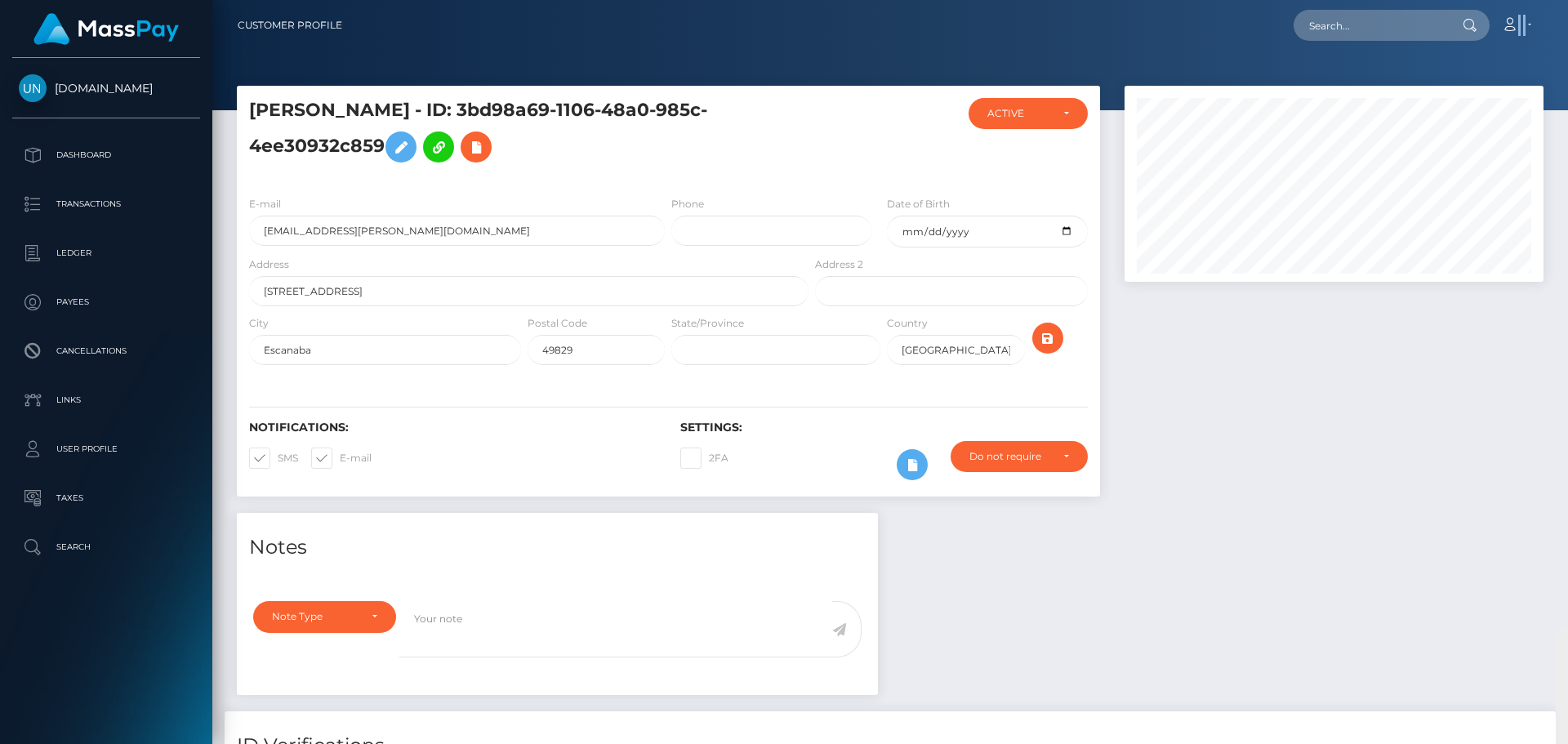
click at [1567, 15] on nav "Customer Profile Loading... Loading... Account" at bounding box center [890, 25] width 1356 height 51
click at [1442, 45] on nav "Customer Profile Loading... Loading... Account" at bounding box center [890, 25] width 1356 height 51
click at [1351, 19] on input "text" at bounding box center [1371, 25] width 154 height 31
paste input "lastephineg@gmail.com"
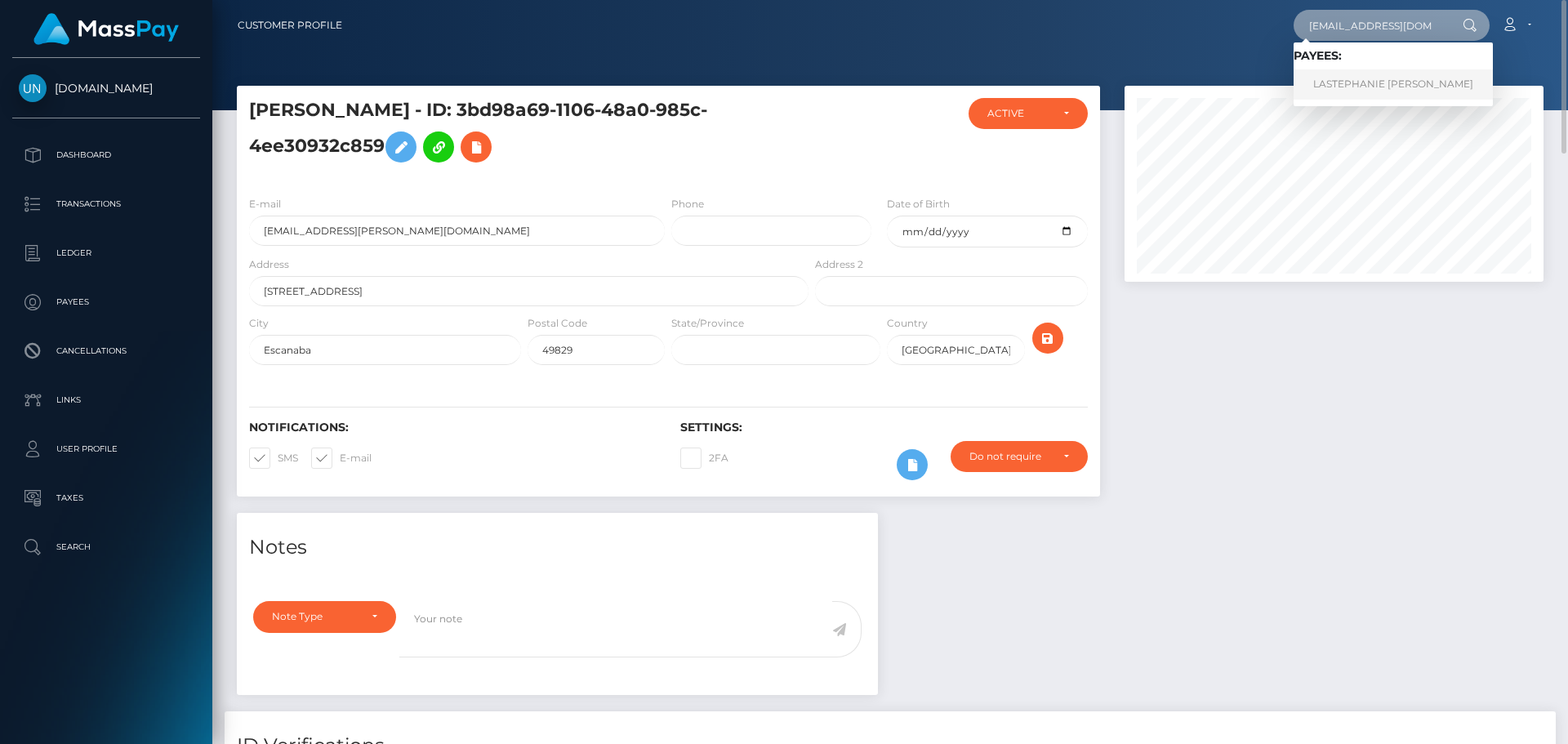
type input "lastephineg@gmail.com"
click at [1348, 70] on link "LASTEPHANIE SHANELL GAUSE" at bounding box center [1393, 85] width 199 height 30
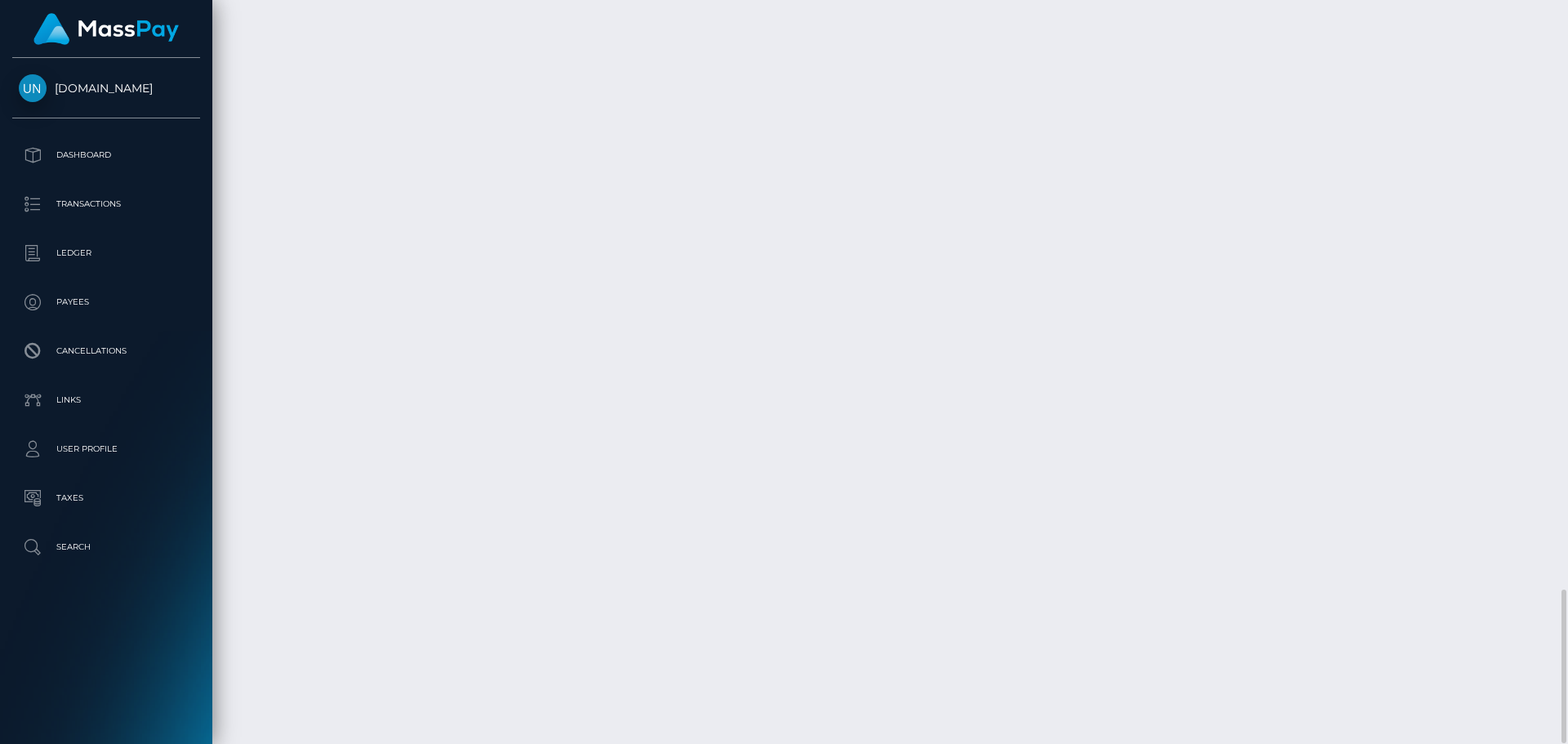
scroll to position [2862, 0]
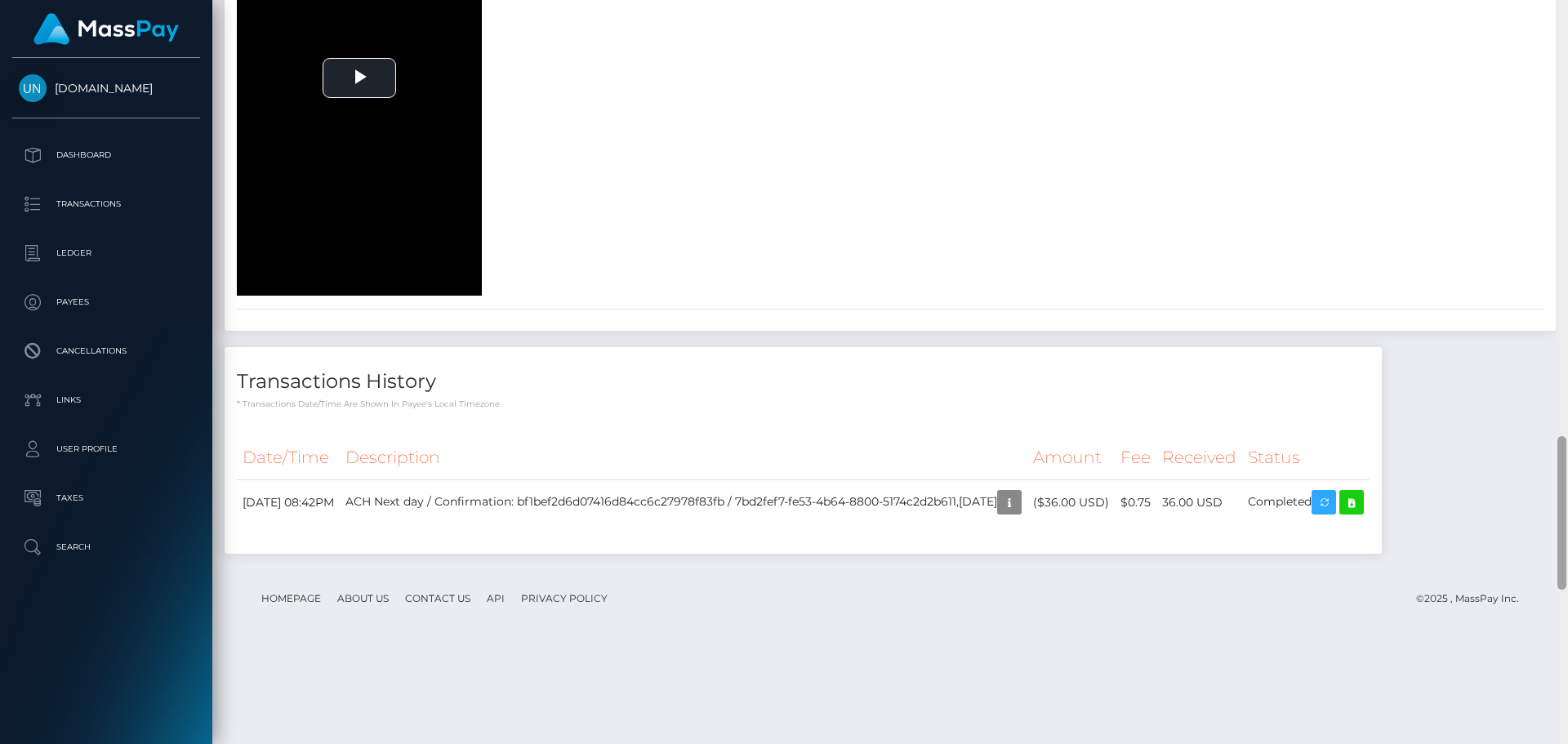
click at [1567, 22] on div at bounding box center [1561, 372] width 12 height 744
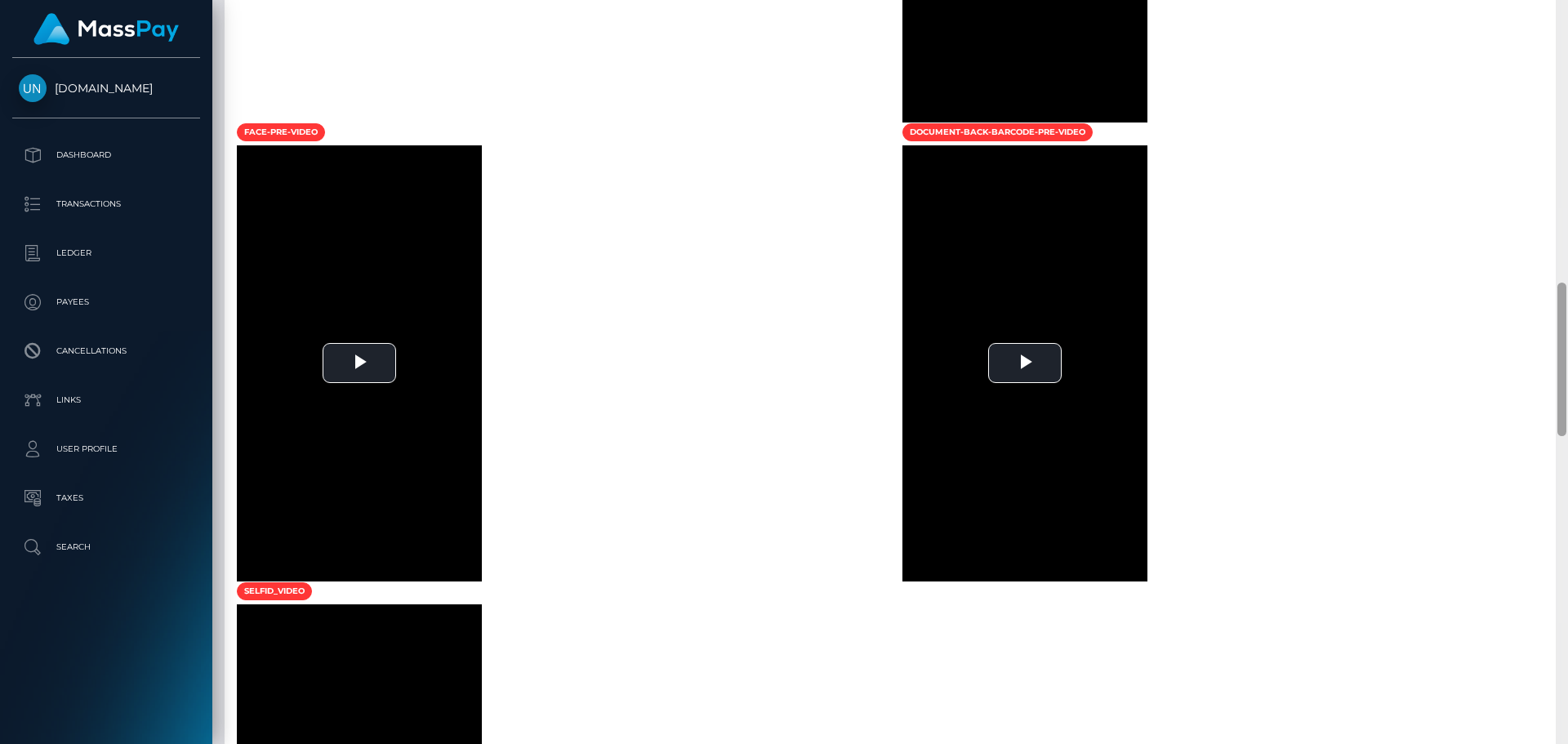
click at [1567, 22] on div at bounding box center [1561, 372] width 12 height 744
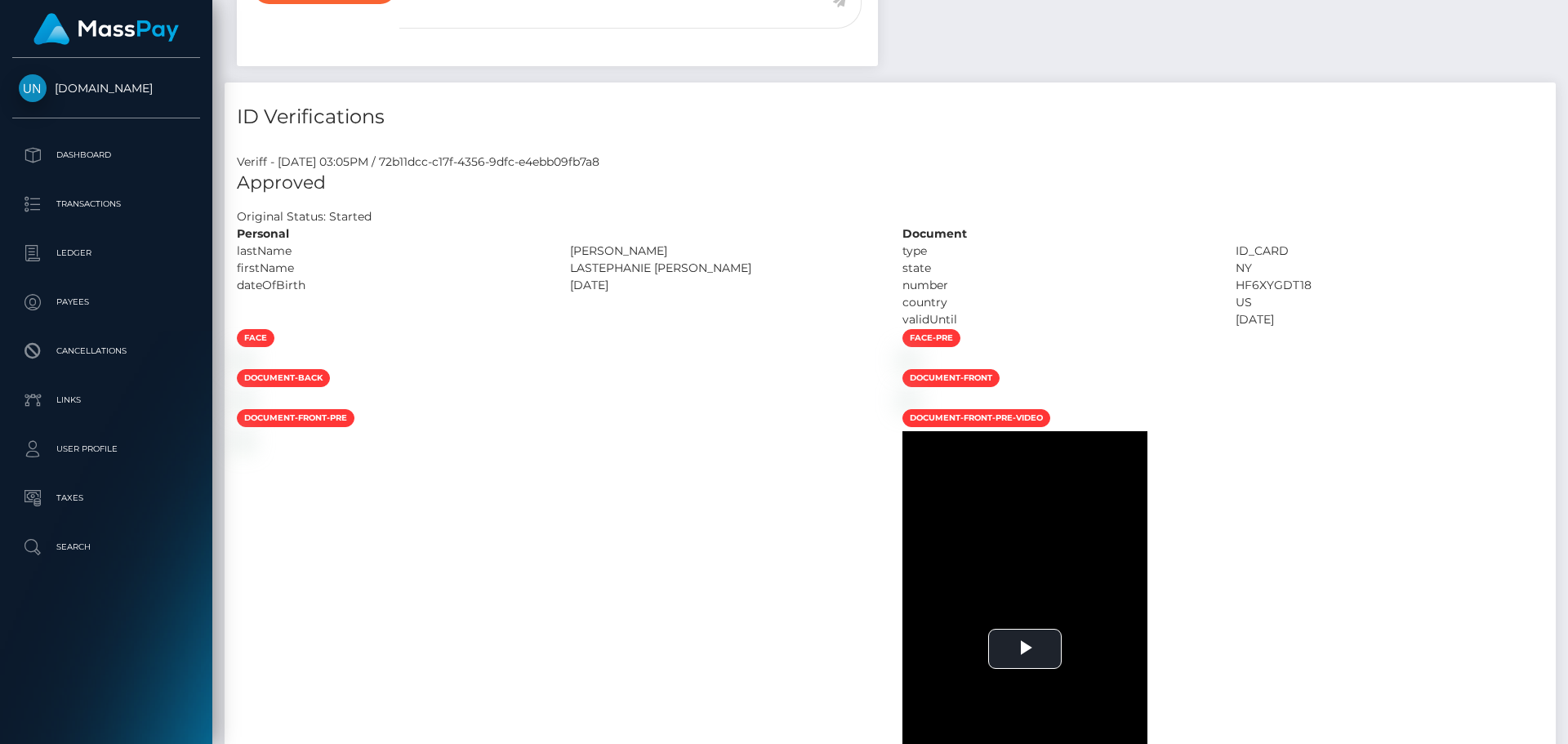
click at [1567, 22] on div "Customer Profile Loading... Loading..." at bounding box center [890, 372] width 1356 height 744
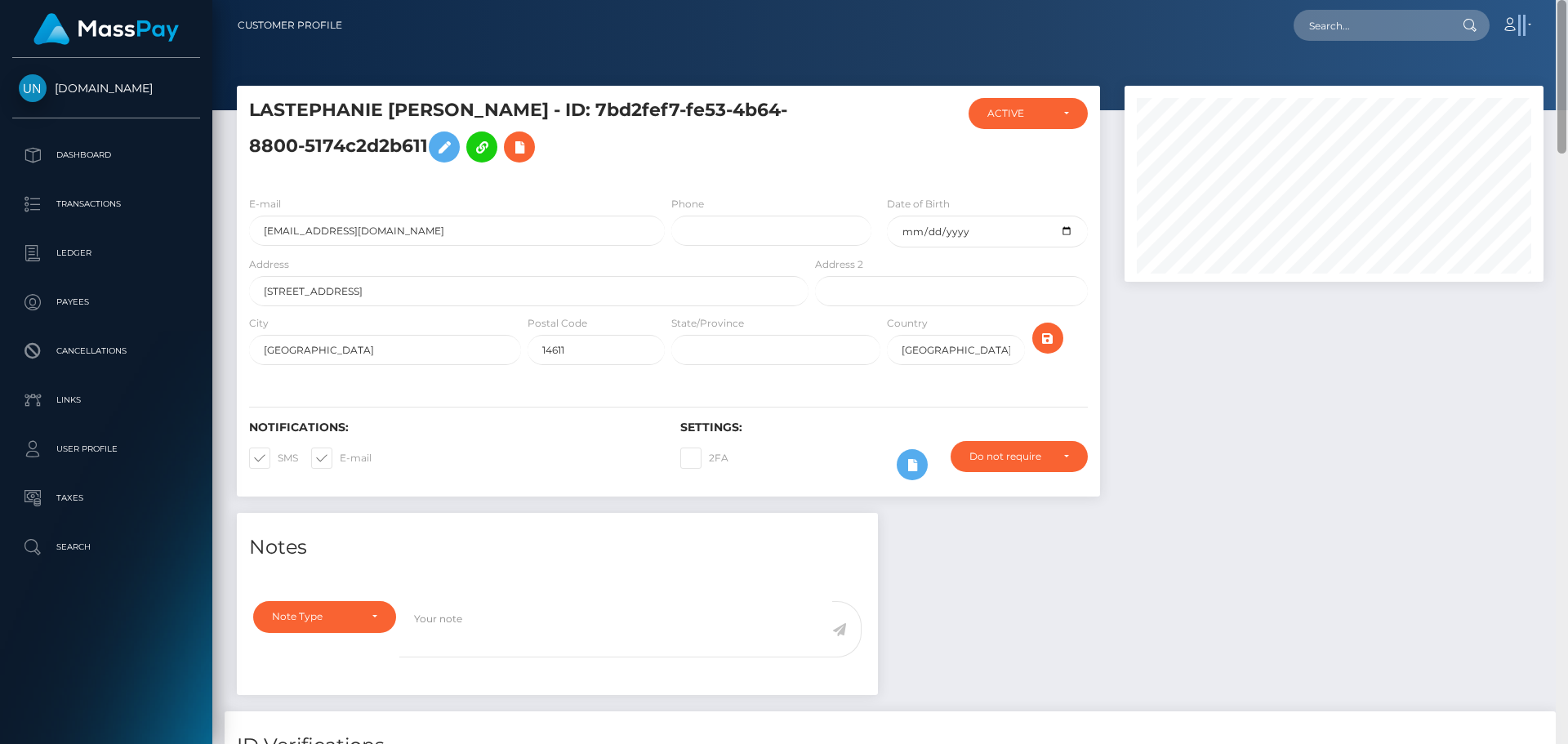
click at [1567, 22] on nav "Customer Profile Loading... Loading... Account" at bounding box center [890, 25] width 1356 height 51
click at [1333, 29] on input "text" at bounding box center [1371, 25] width 154 height 31
paste input "[EMAIL_ADDRESS][DOMAIN_NAME]"
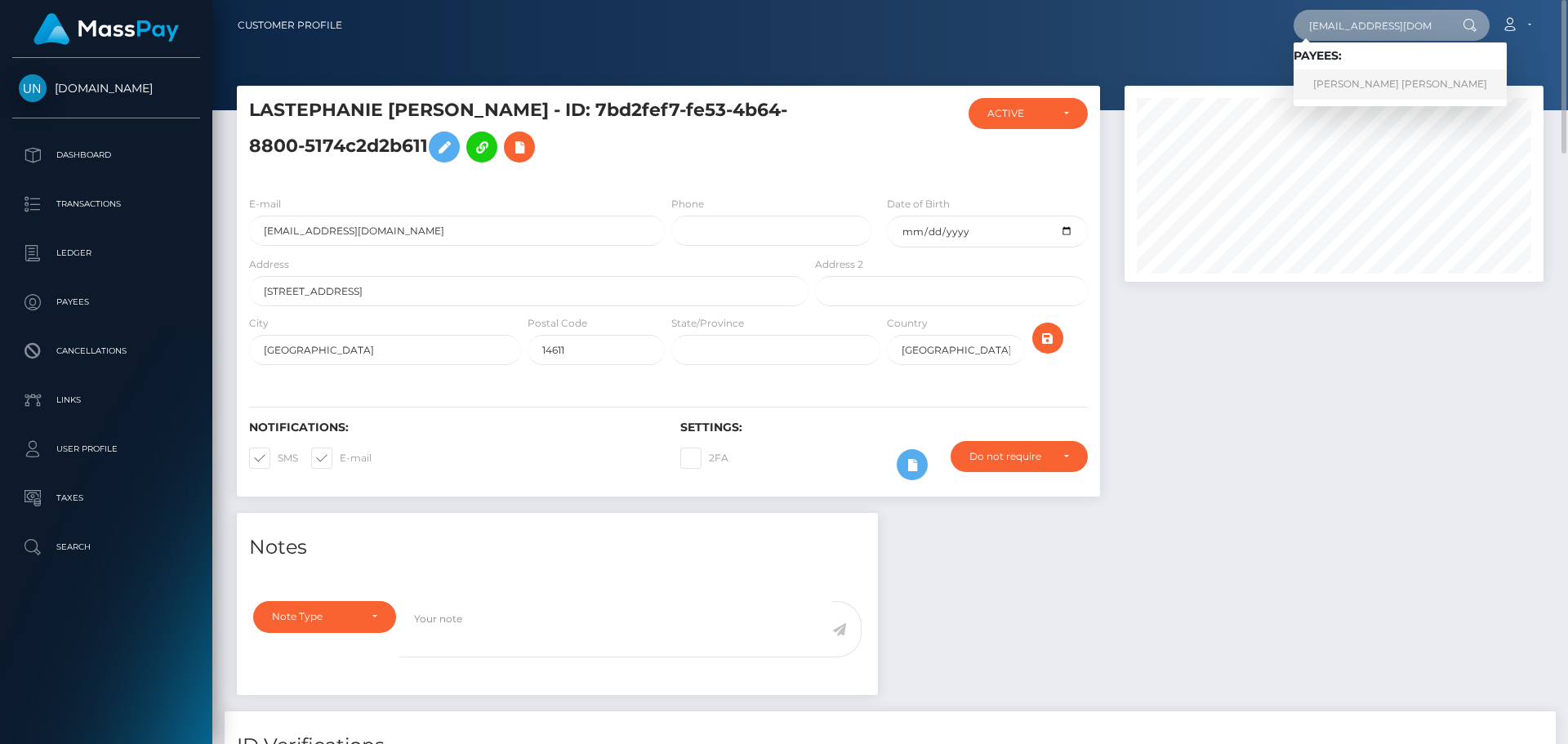
type input "[EMAIL_ADDRESS][DOMAIN_NAME]"
click at [1332, 79] on link "[PERSON_NAME] [PERSON_NAME]" at bounding box center [1401, 85] width 213 height 30
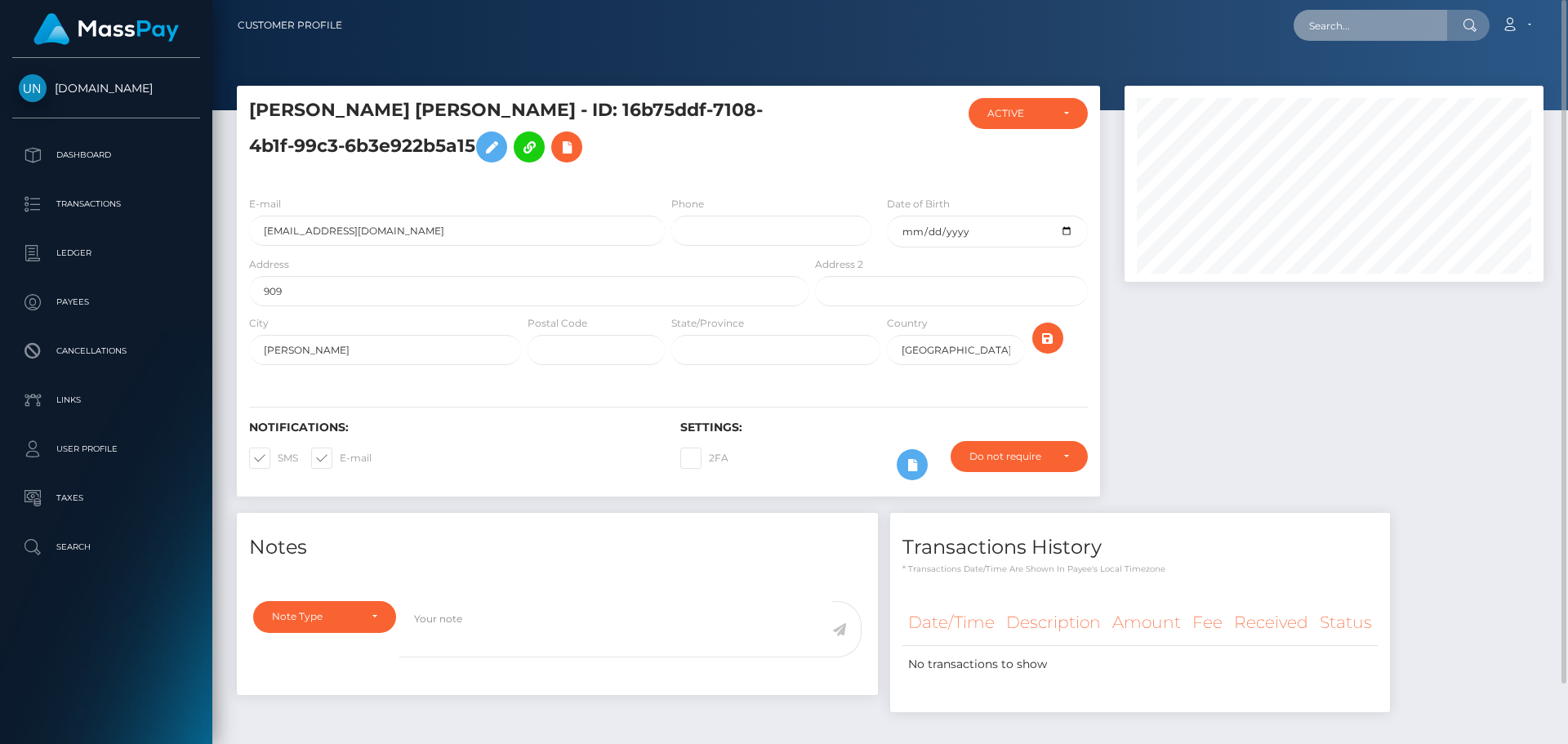
click at [1332, 14] on input "text" at bounding box center [1371, 25] width 154 height 31
paste input "brownandrea713@gmail.com"
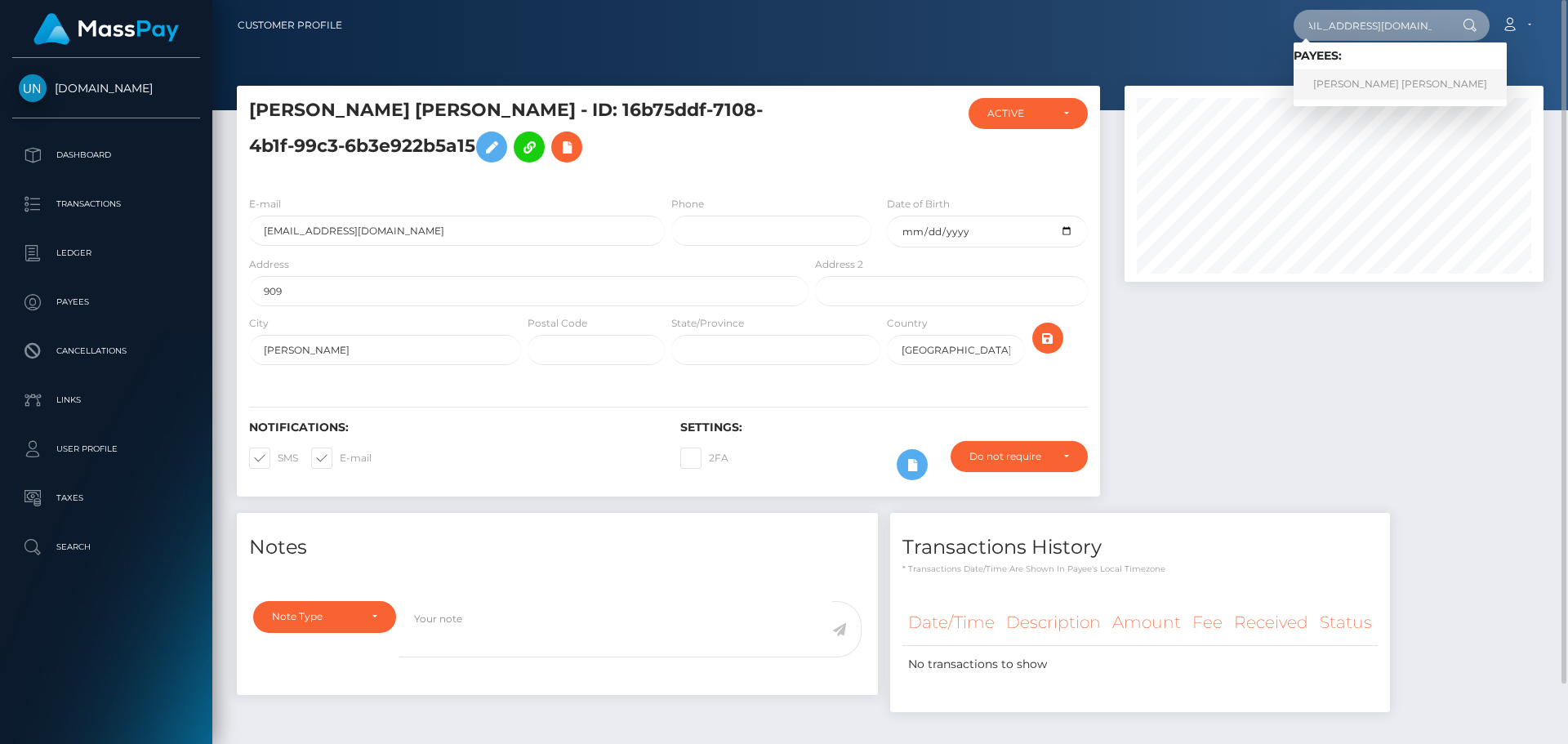
type input "brownandrea713@gmail.com"
click at [1317, 75] on link "ANDREA ALEX BROWN" at bounding box center [1401, 85] width 213 height 30
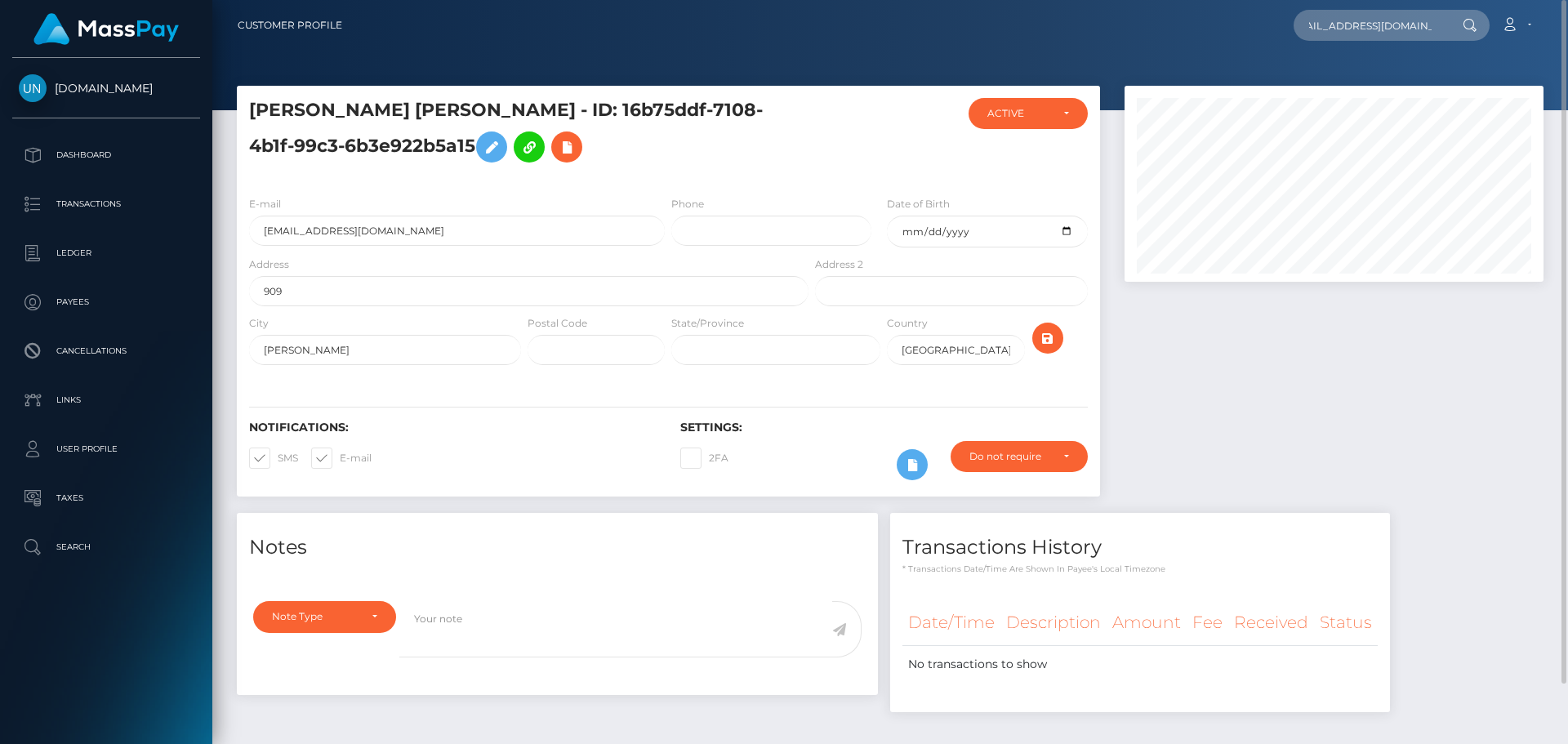
scroll to position [0, 0]
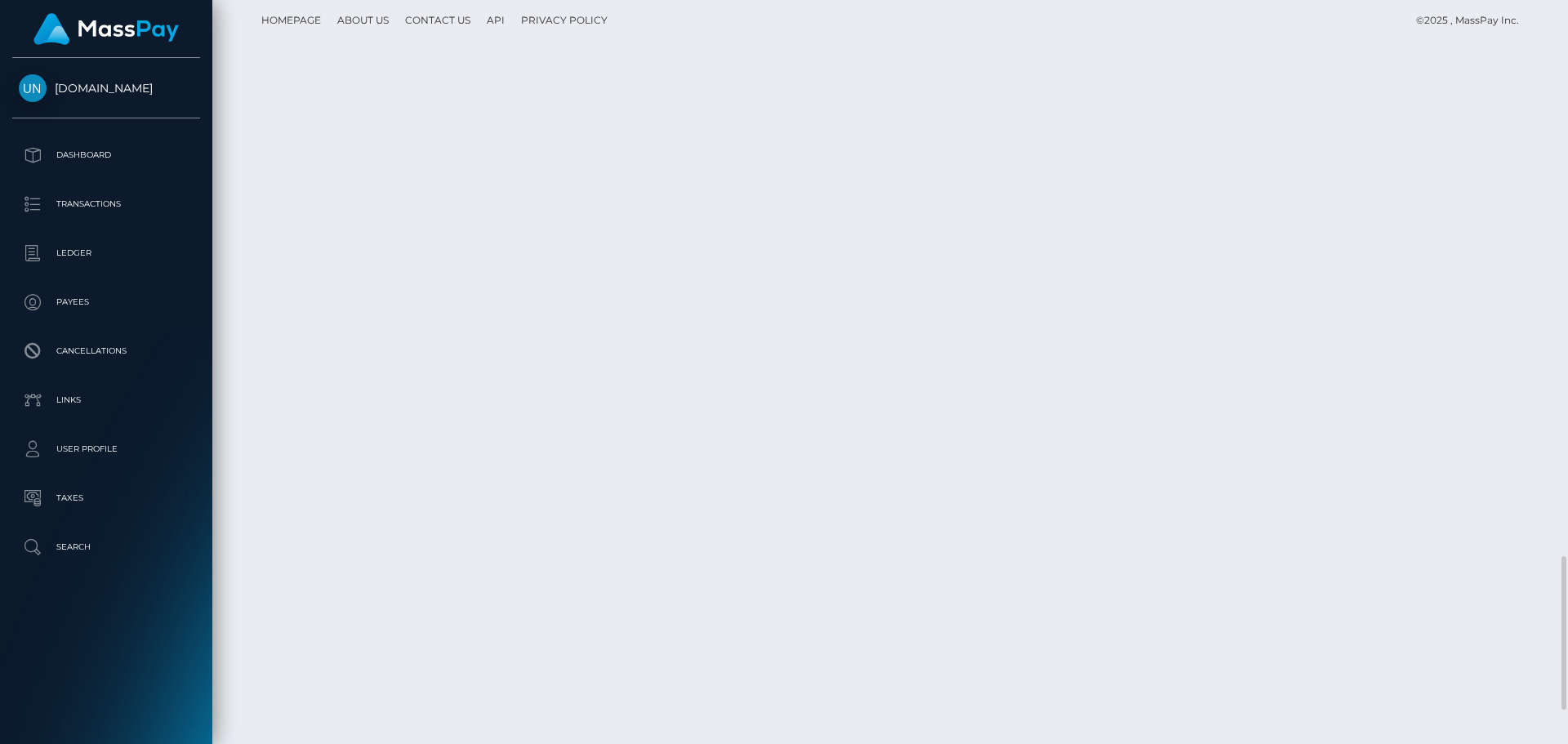
scroll to position [2862, 0]
click at [1567, 20] on div at bounding box center [1561, 372] width 12 height 744
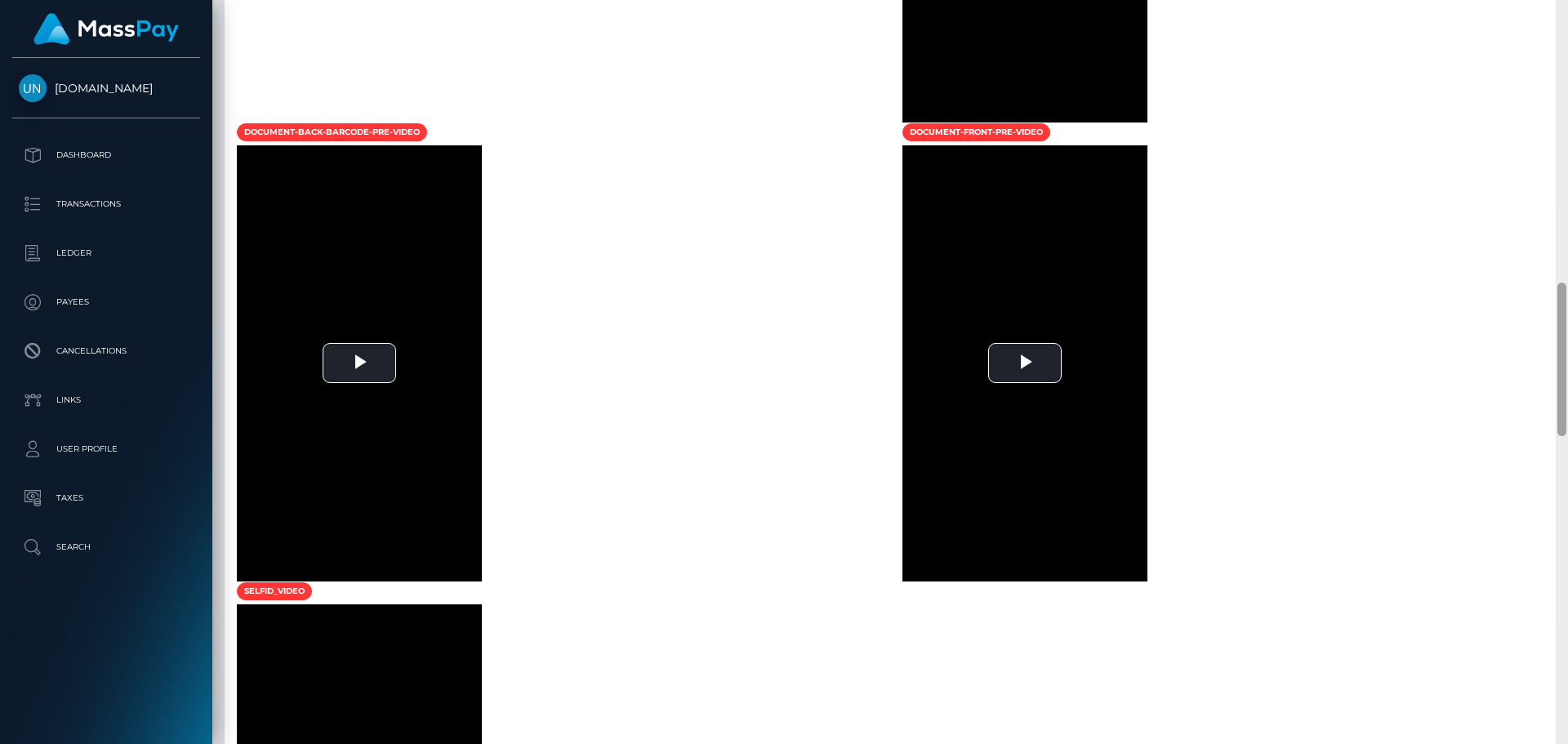
click at [1567, 20] on div at bounding box center [1561, 372] width 12 height 744
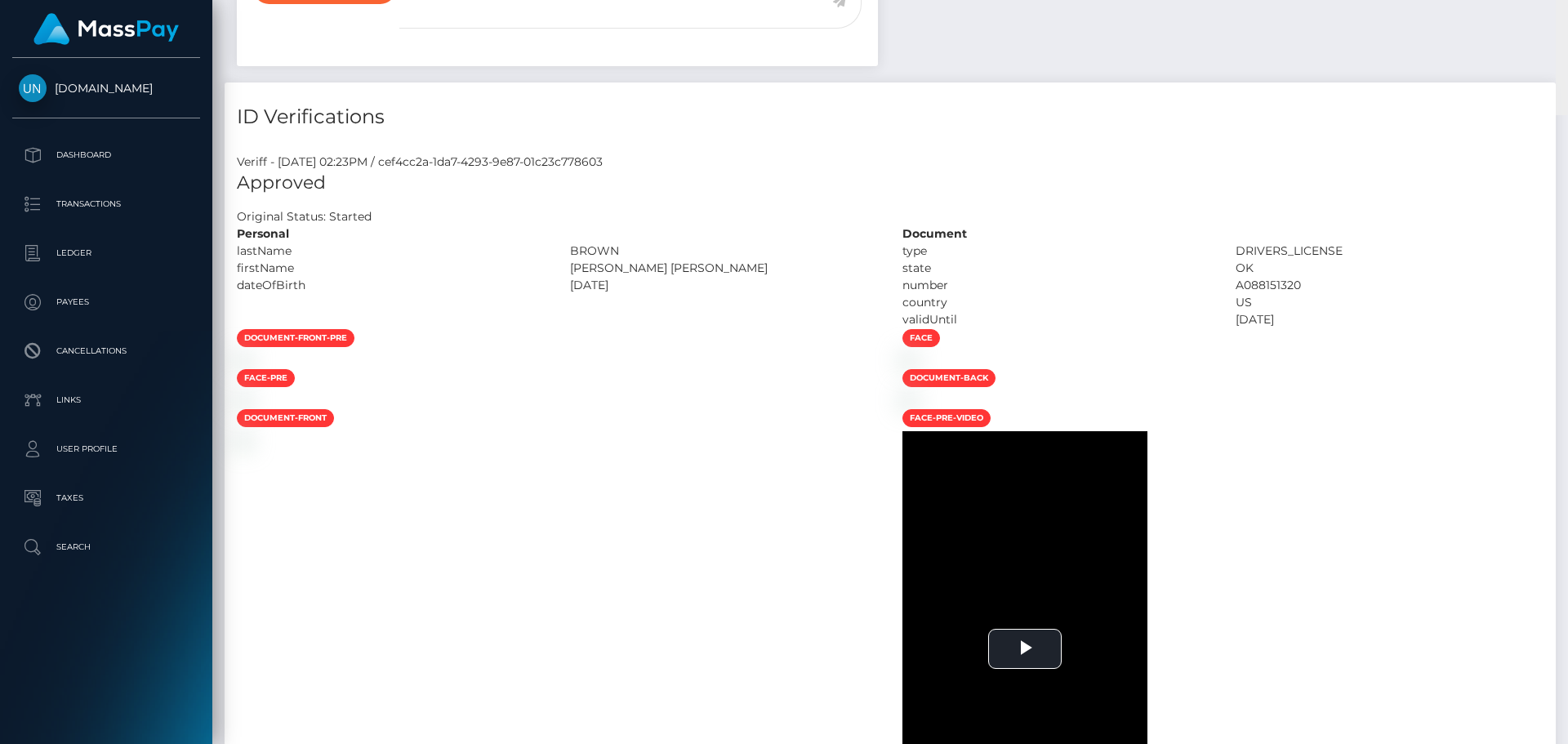
click at [1567, 20] on div "Customer Profile Loading... Loading..." at bounding box center [890, 372] width 1356 height 744
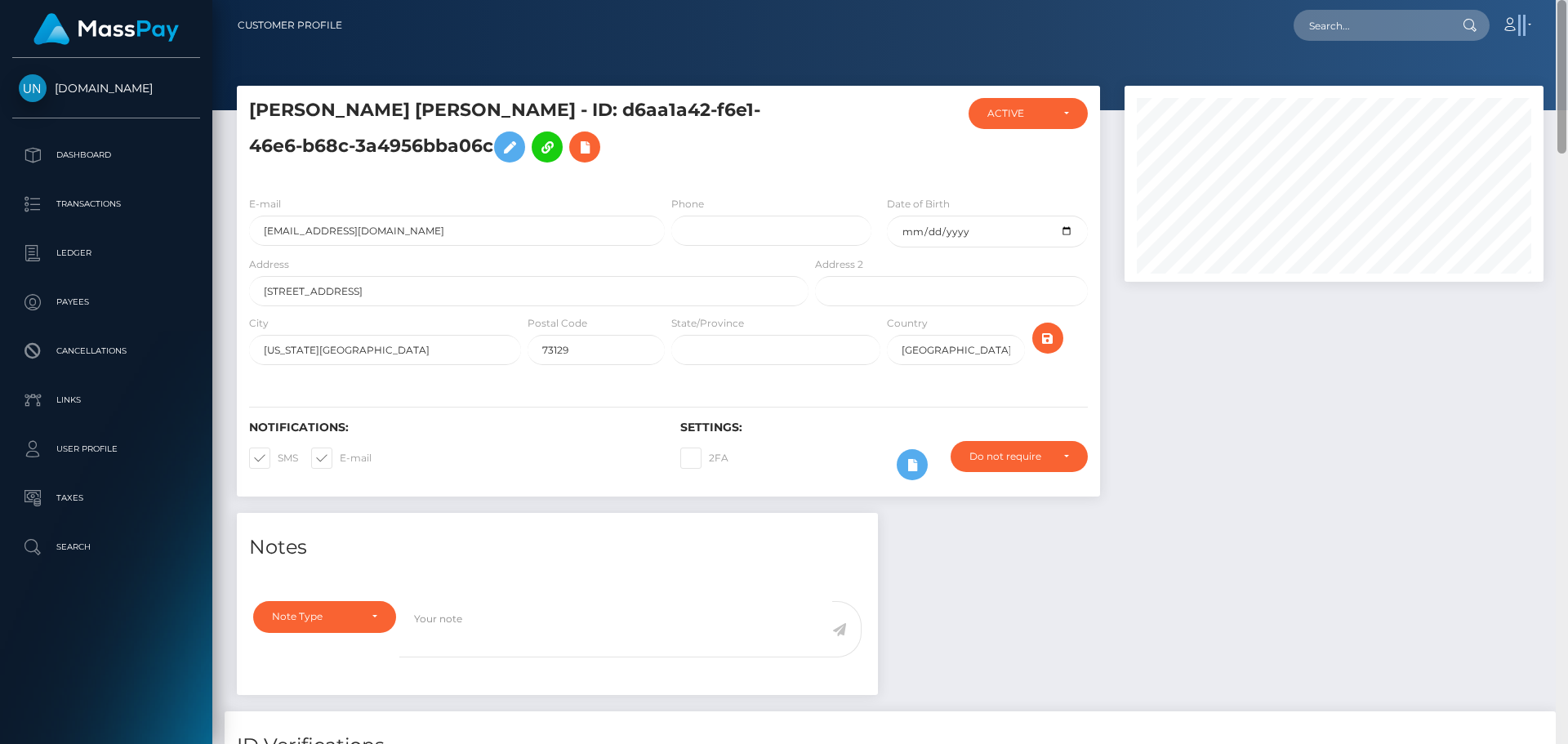
click at [1567, 20] on nav "Customer Profile Loading... Loading... Account" at bounding box center [890, 25] width 1356 height 51
click at [1386, 5] on nav "Customer Profile Loading... Loading... Account" at bounding box center [890, 25] width 1356 height 51
click at [1385, 11] on input "text" at bounding box center [1371, 25] width 154 height 31
paste input "bandzelena44@icloud.com"
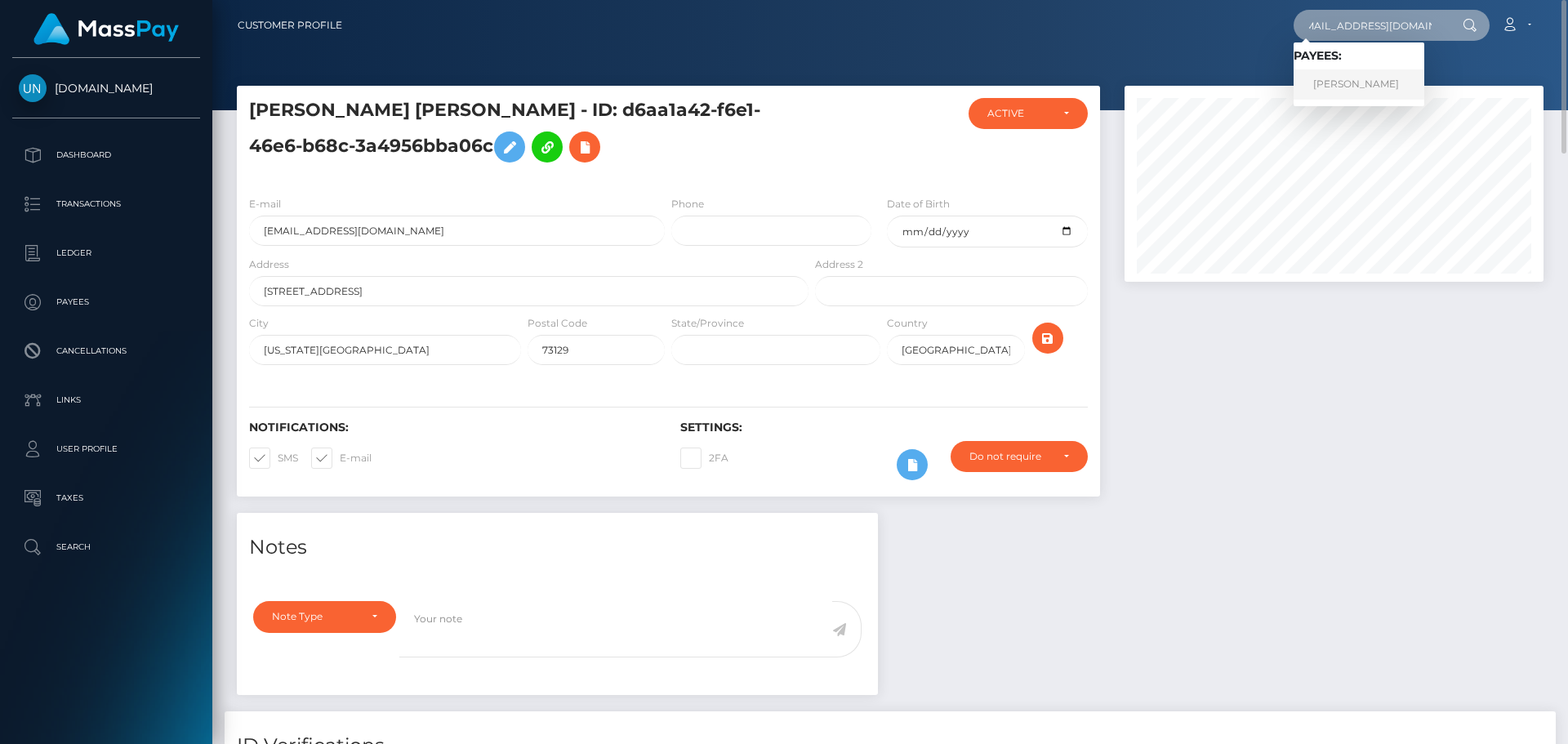
type input "bandzelena44@icloud.com"
click at [1363, 80] on link "MARIA E ADAN-MARTINEZ" at bounding box center [1359, 85] width 130 height 30
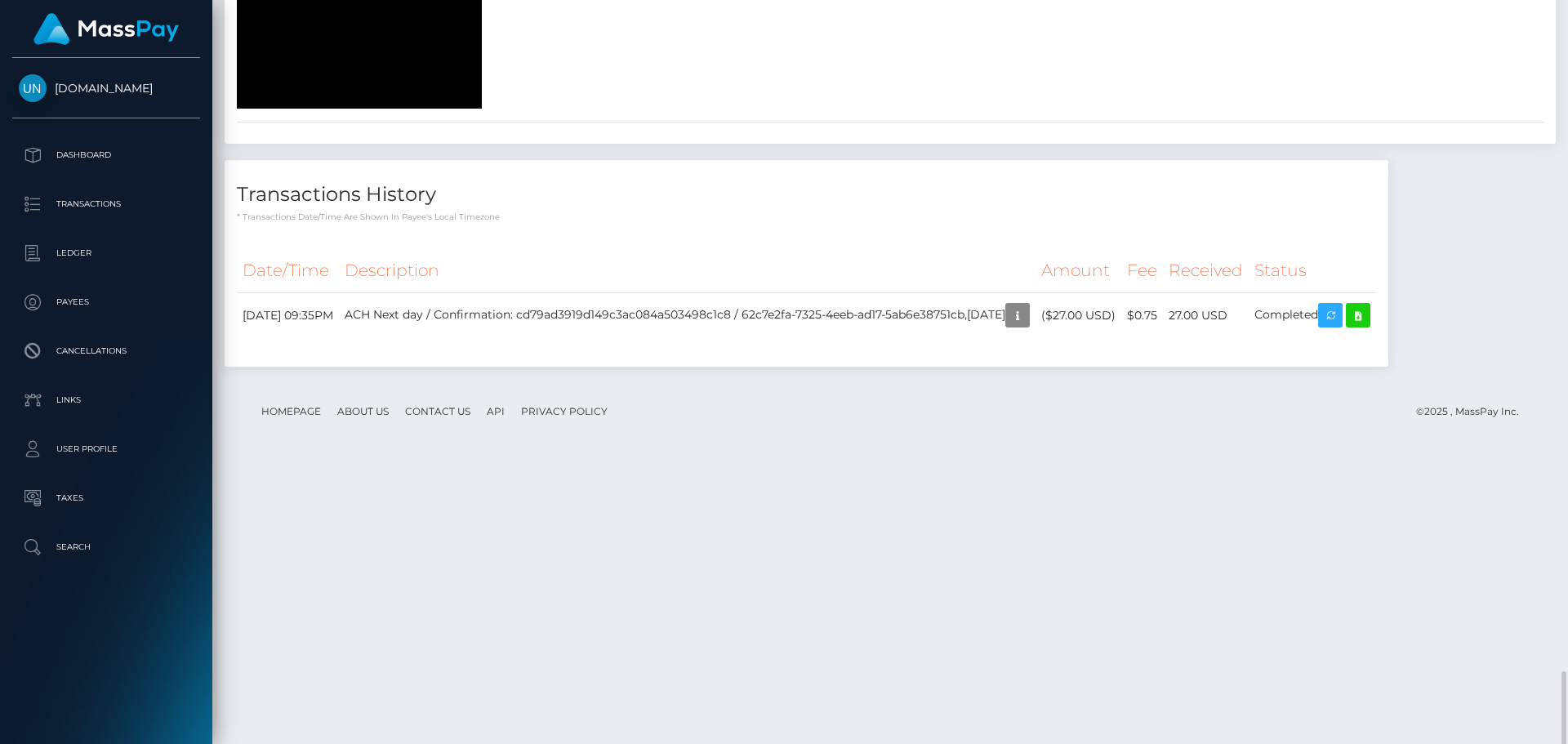
scroll to position [2845, 0]
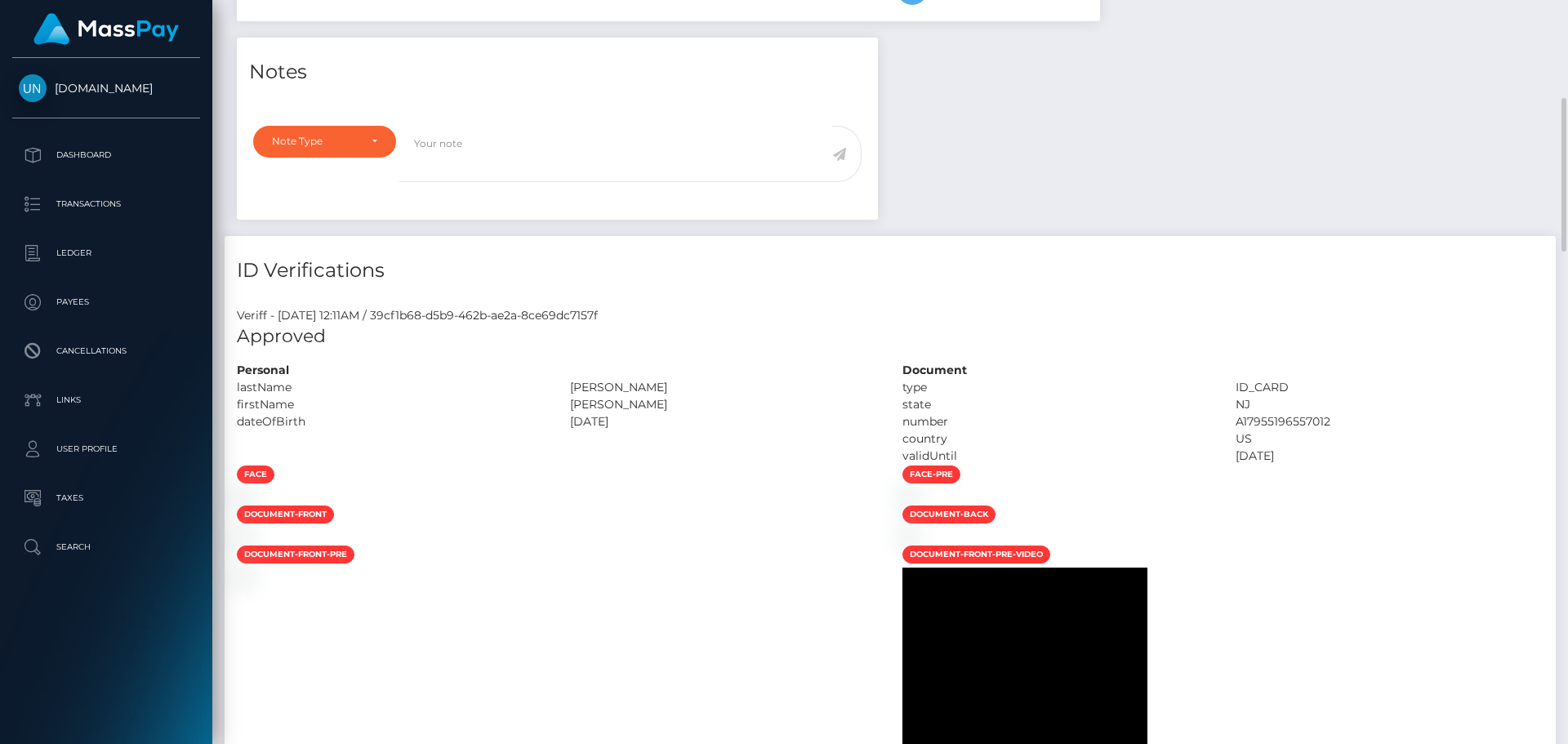
scroll to position [0, 0]
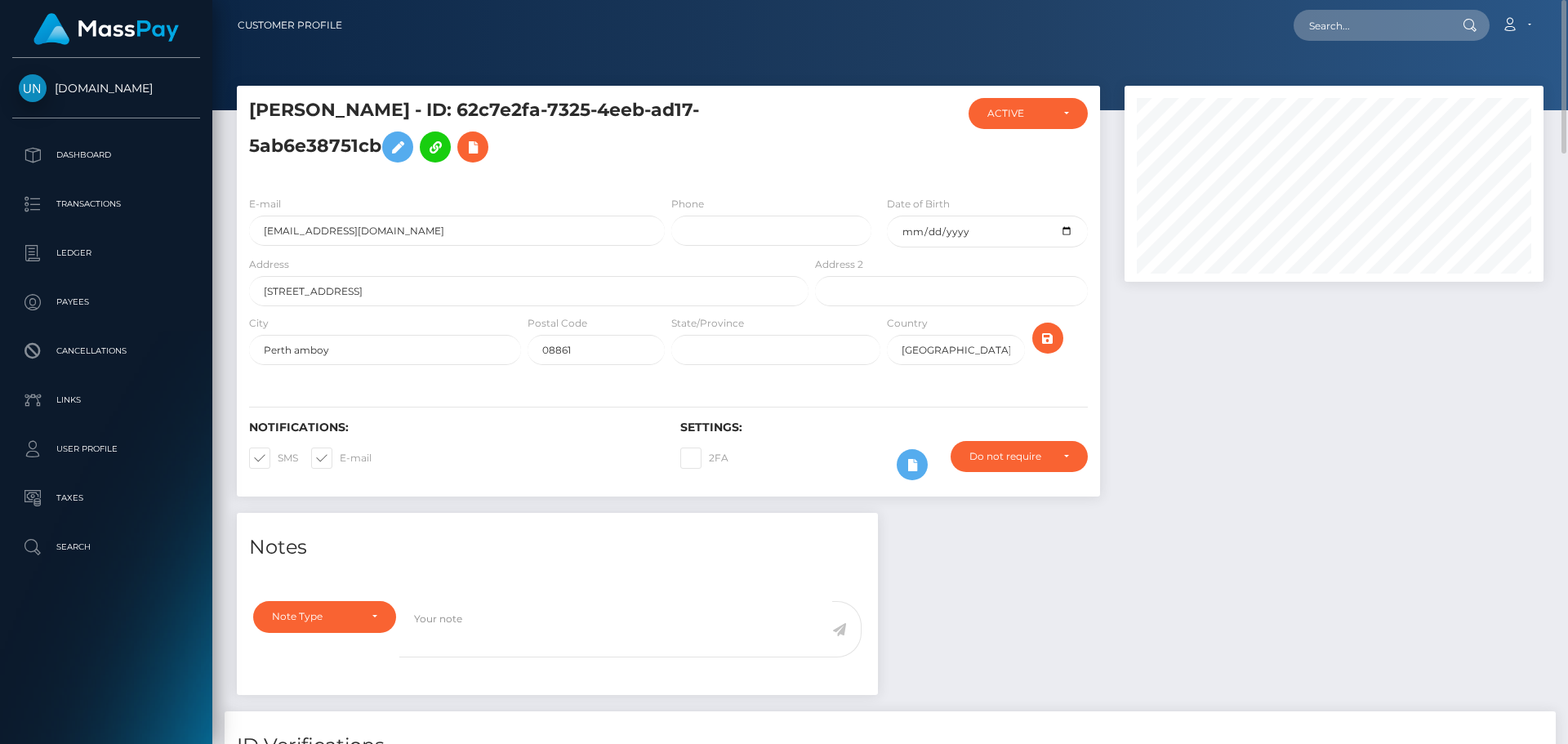
click at [1350, 5] on nav "Customer Profile Loading... Loading... Account" at bounding box center [890, 25] width 1356 height 51
click at [1350, 18] on input "text" at bounding box center [1371, 25] width 154 height 31
paste input "[EMAIL_ADDRESS][DOMAIN_NAME]"
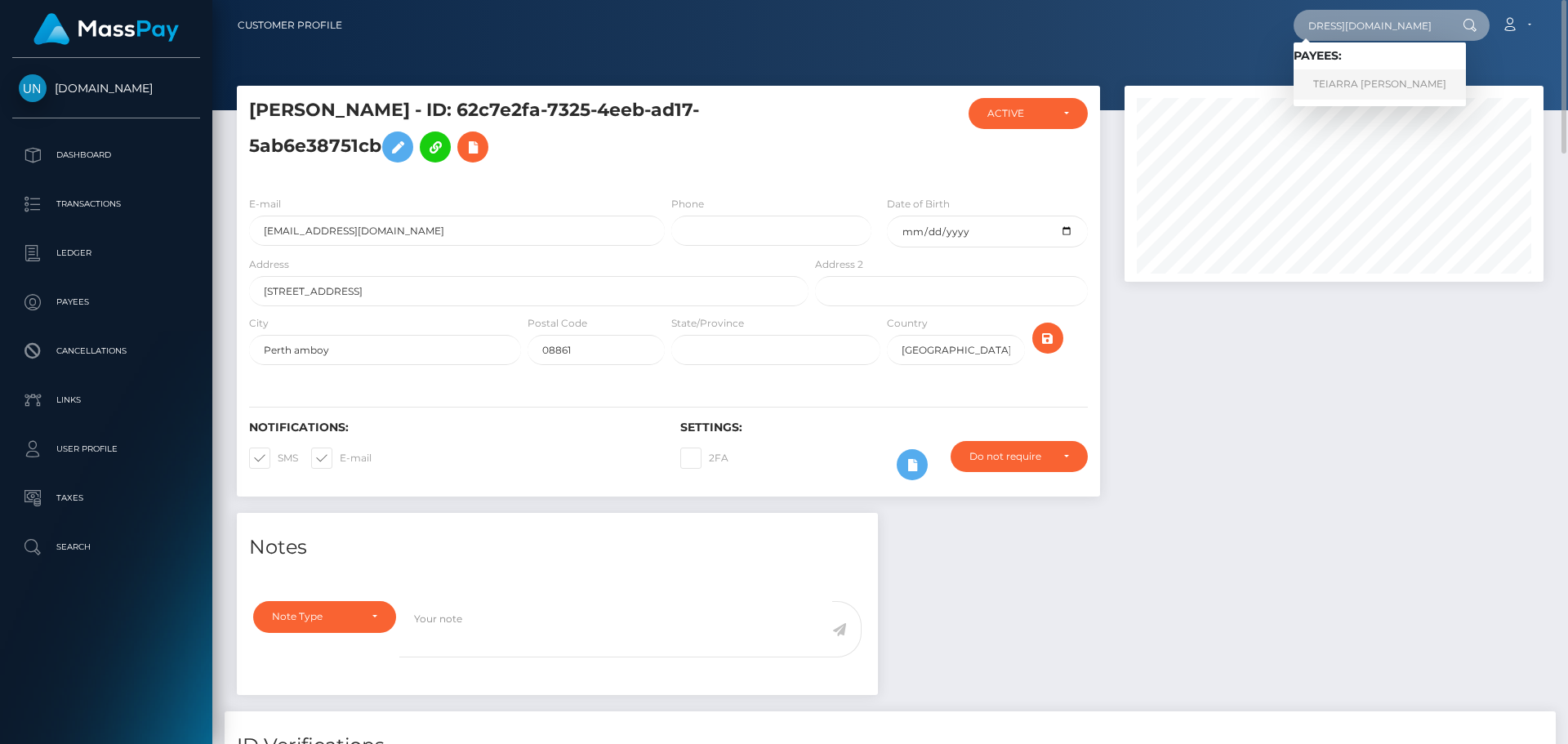
type input "[EMAIL_ADDRESS][DOMAIN_NAME]"
click at [1380, 84] on link "TEIARRA [PERSON_NAME]" at bounding box center [1380, 85] width 173 height 30
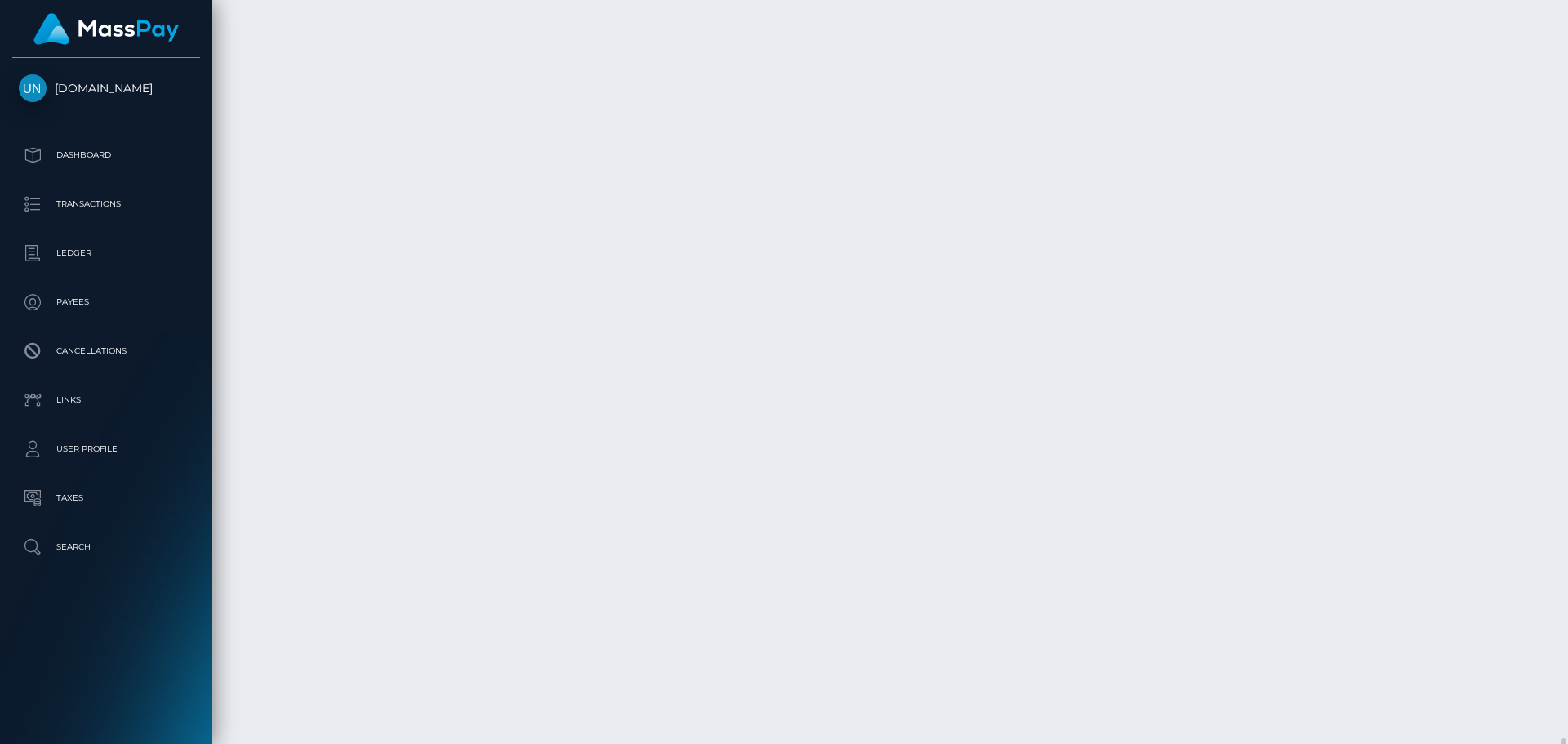
scroll to position [3591, 0]
click at [1567, 100] on div at bounding box center [1561, 372] width 12 height 744
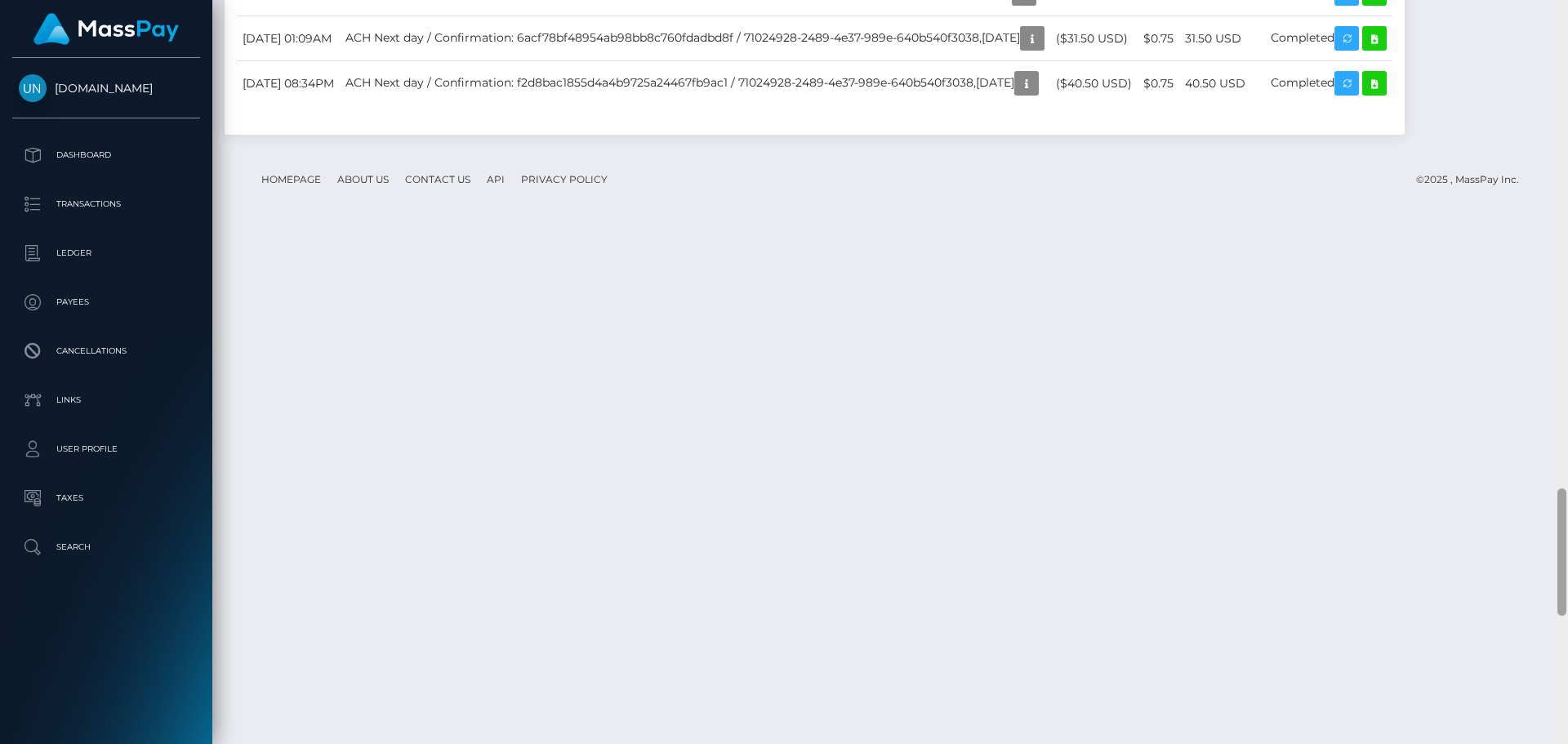
click at [1567, 3] on div at bounding box center [1561, 372] width 12 height 744
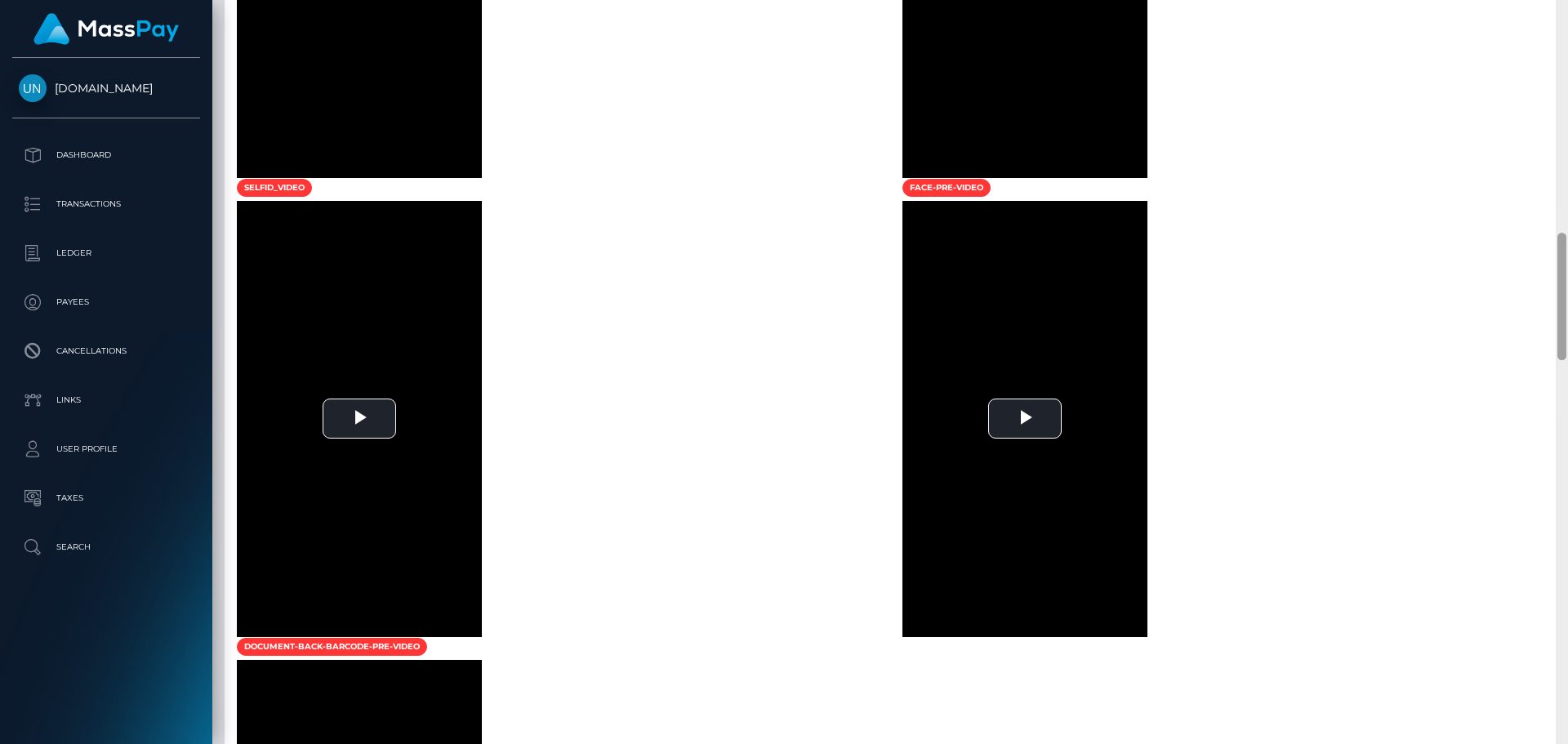
click at [1567, 3] on div at bounding box center [1561, 372] width 12 height 744
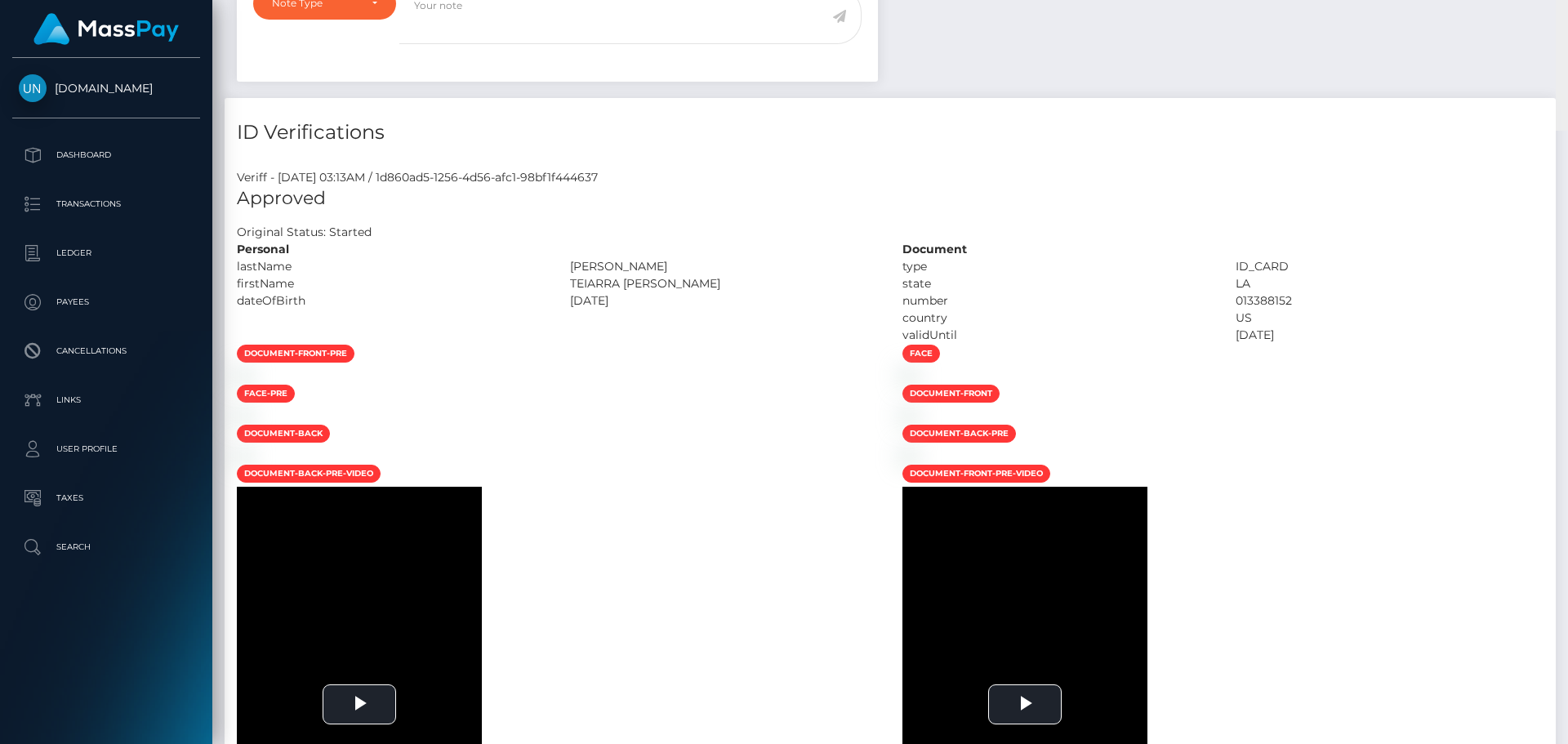
click at [1567, 3] on div "Customer Profile Loading... Loading..." at bounding box center [890, 372] width 1356 height 744
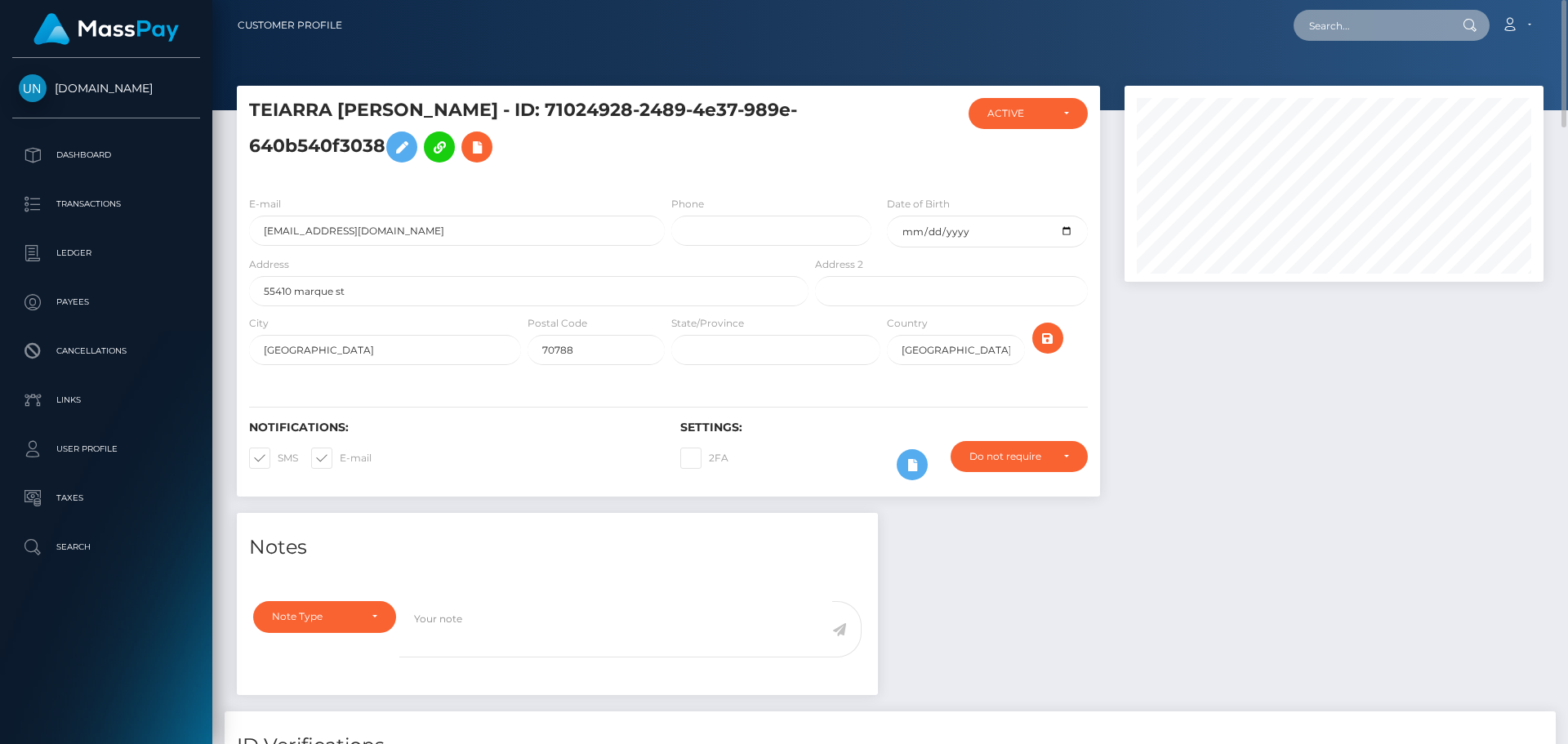
click at [1385, 39] on input "text" at bounding box center [1371, 25] width 154 height 31
paste input "[EMAIL_ADDRESS][DOMAIN_NAME]"
type input "[EMAIL_ADDRESS][DOMAIN_NAME]"
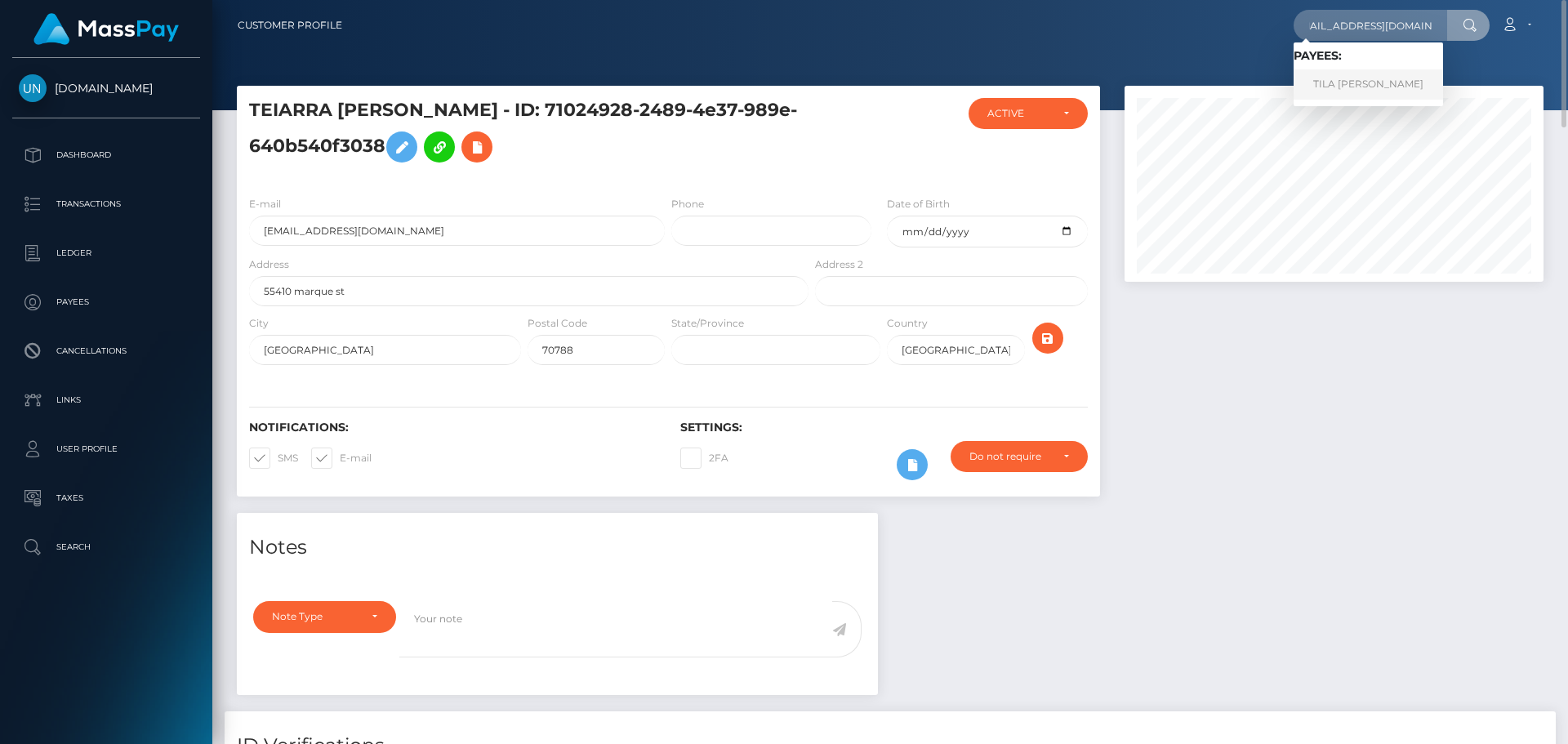
click at [1355, 82] on link "TILA [PERSON_NAME]" at bounding box center [1369, 85] width 149 height 30
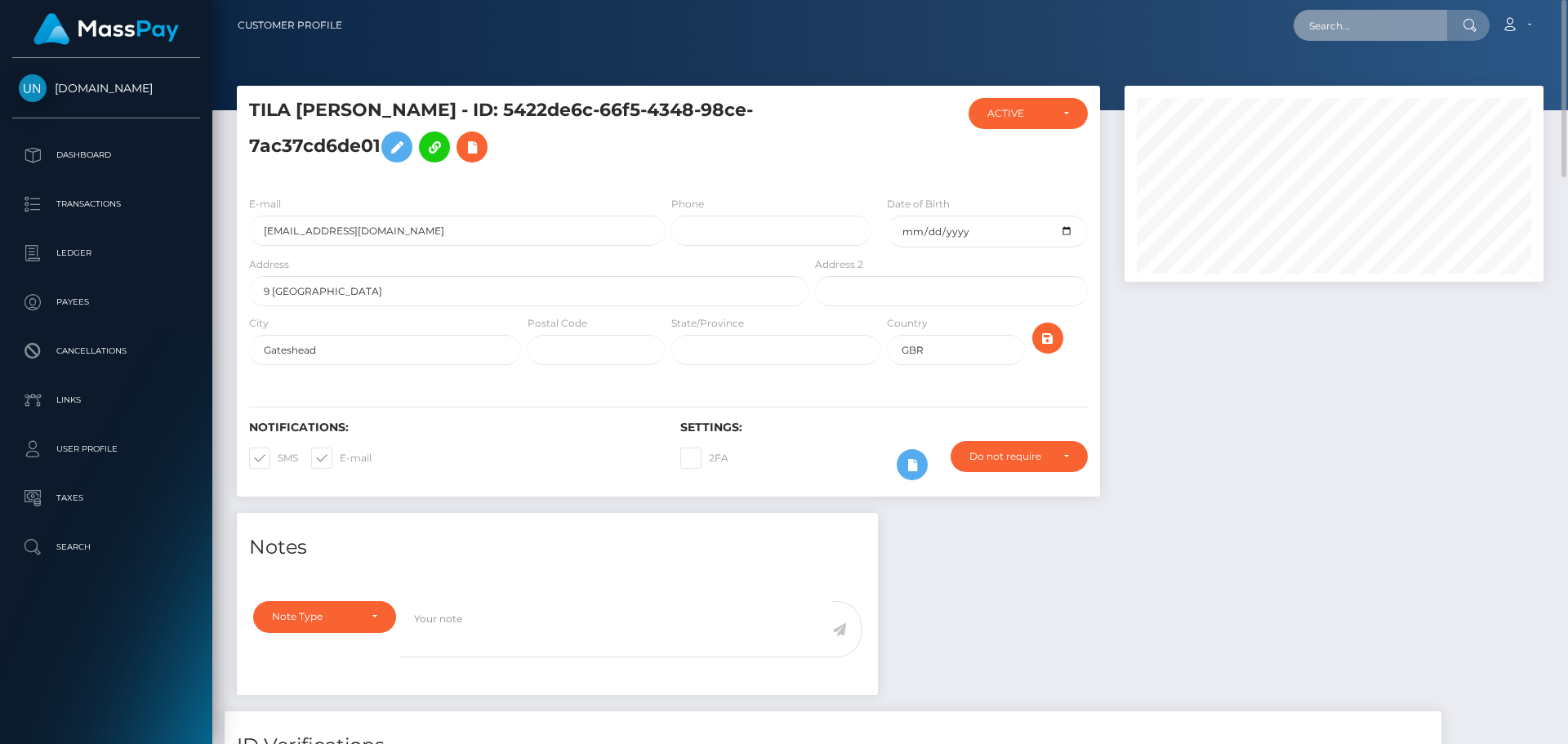
drag, startPoint x: 1413, startPoint y: 33, endPoint x: 1404, endPoint y: 33, distance: 9.0
click at [1413, 33] on input "text" at bounding box center [1371, 25] width 154 height 31
paste input "[EMAIL_ADDRESS][DOMAIN_NAME]"
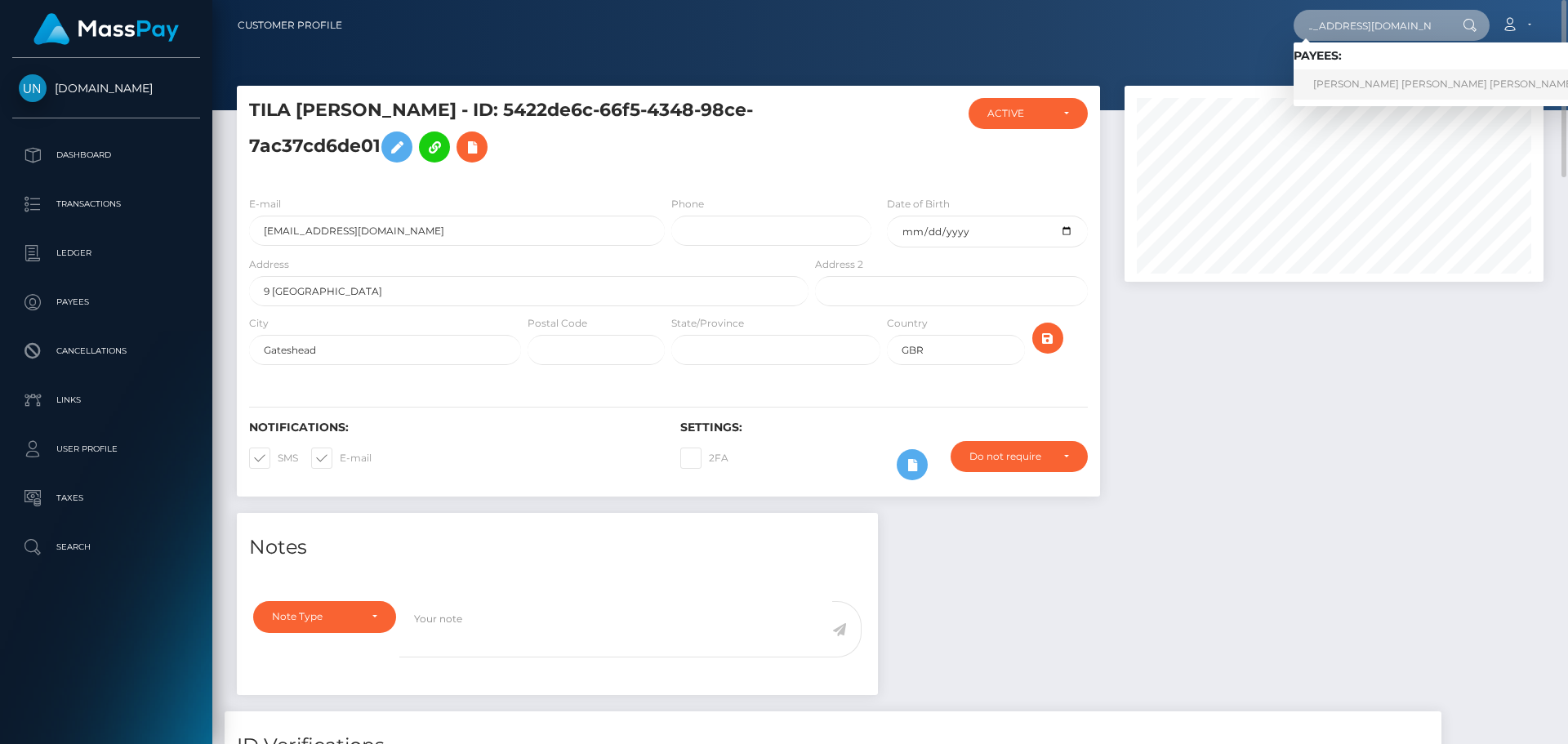
type input "[EMAIL_ADDRESS][DOMAIN_NAME]"
click at [1337, 76] on link "[PERSON_NAME] [PERSON_NAME] [PERSON_NAME]" at bounding box center [1444, 85] width 301 height 30
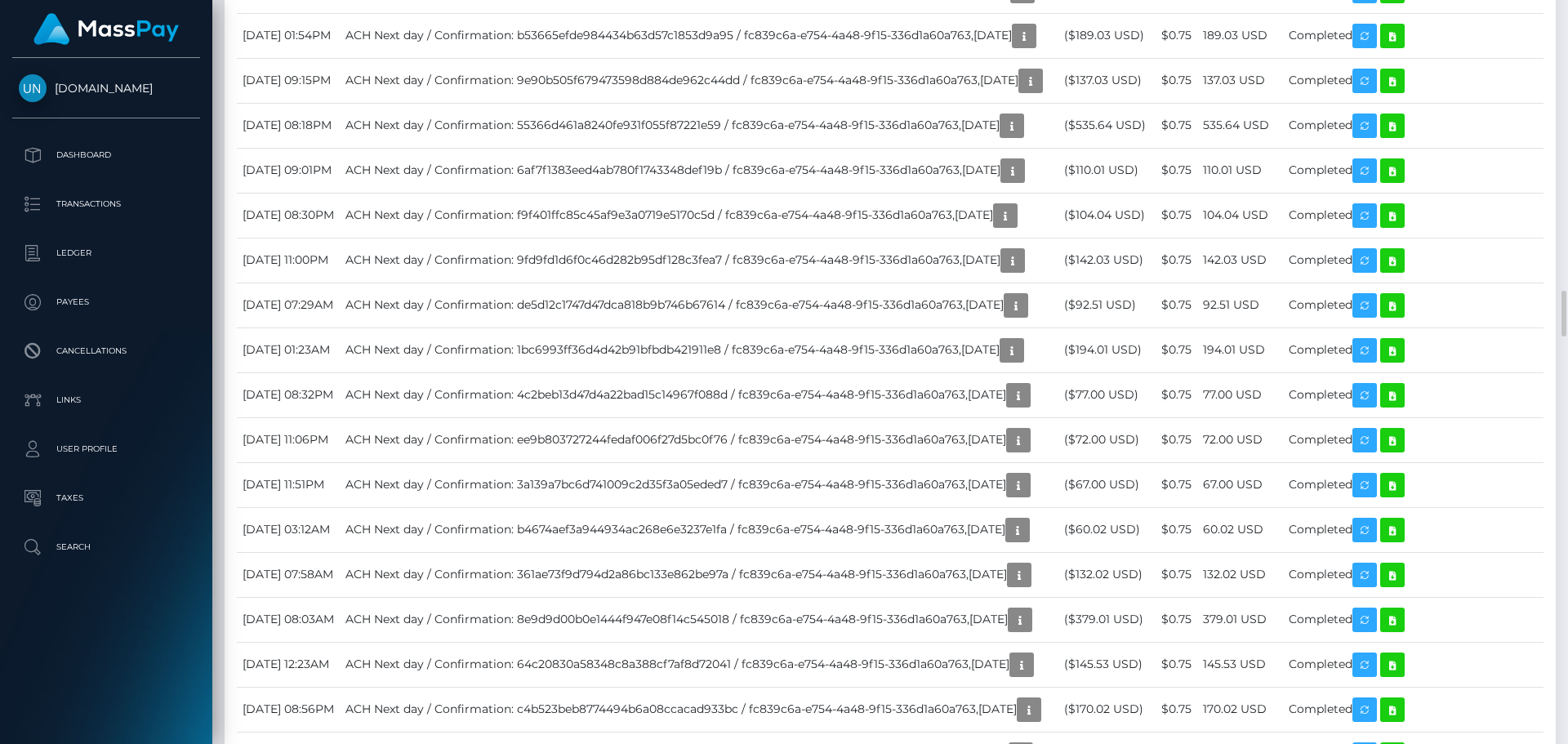
scroll to position [4820, 0]
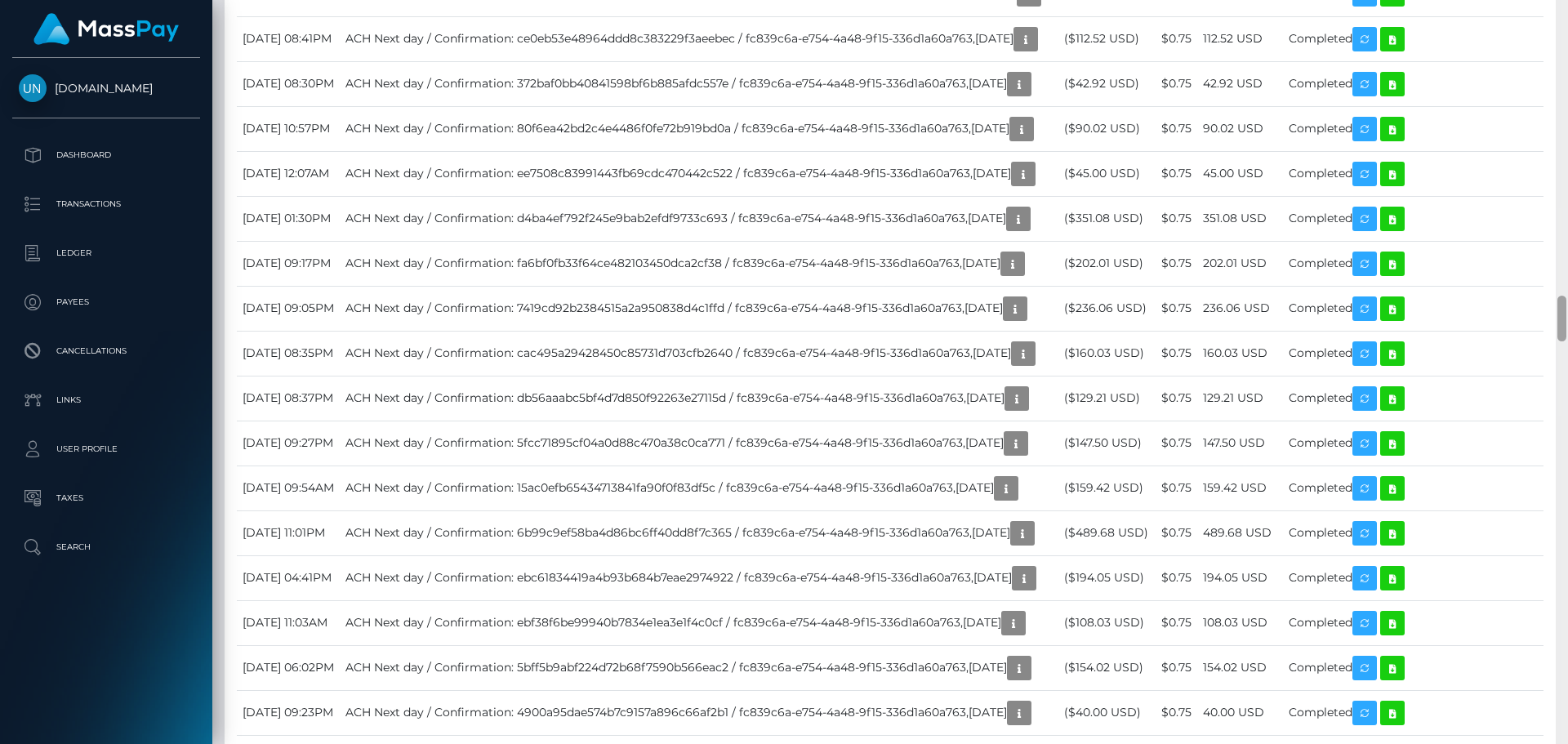
click at [1567, 22] on div at bounding box center [1561, 372] width 12 height 744
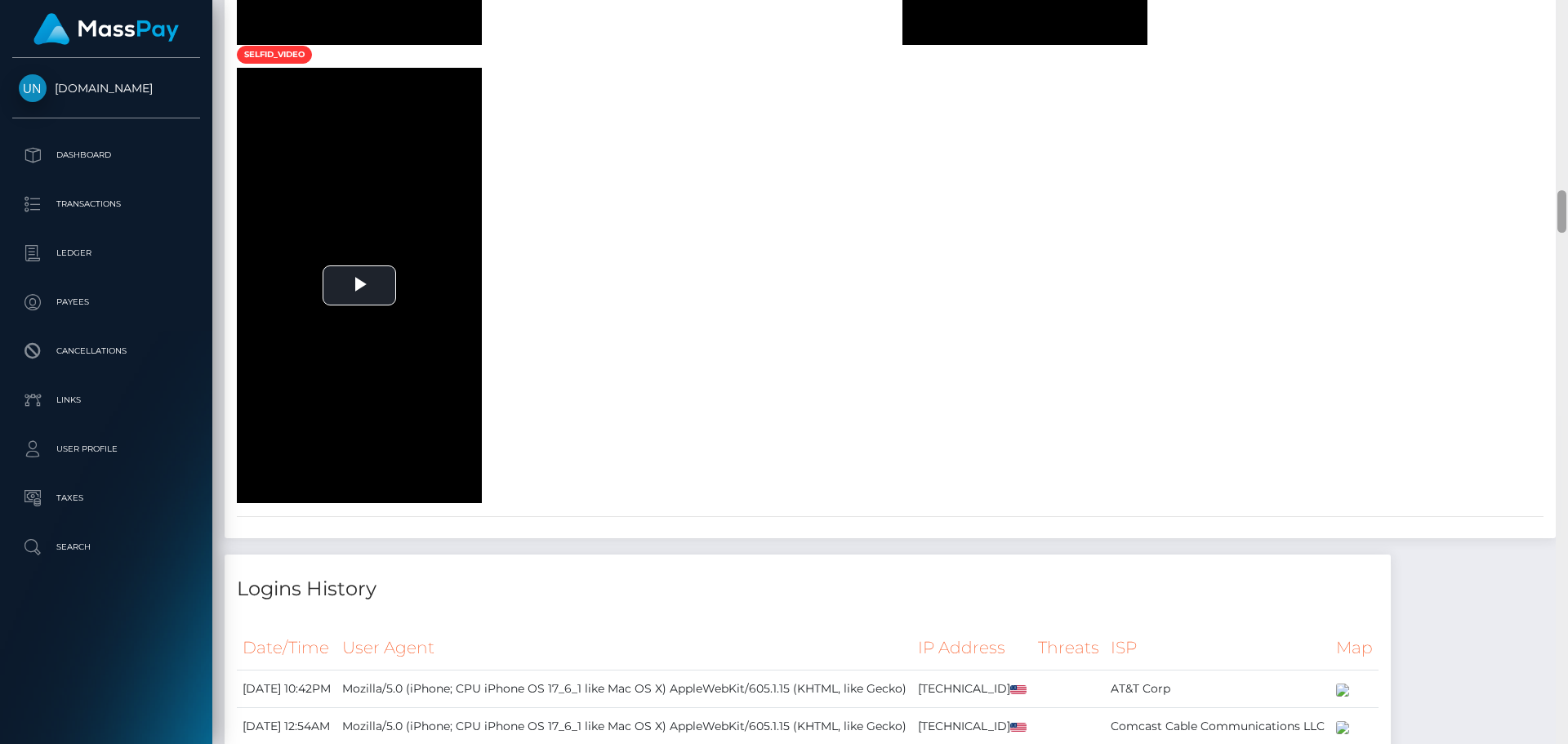
click at [1567, 22] on div at bounding box center [1561, 372] width 12 height 744
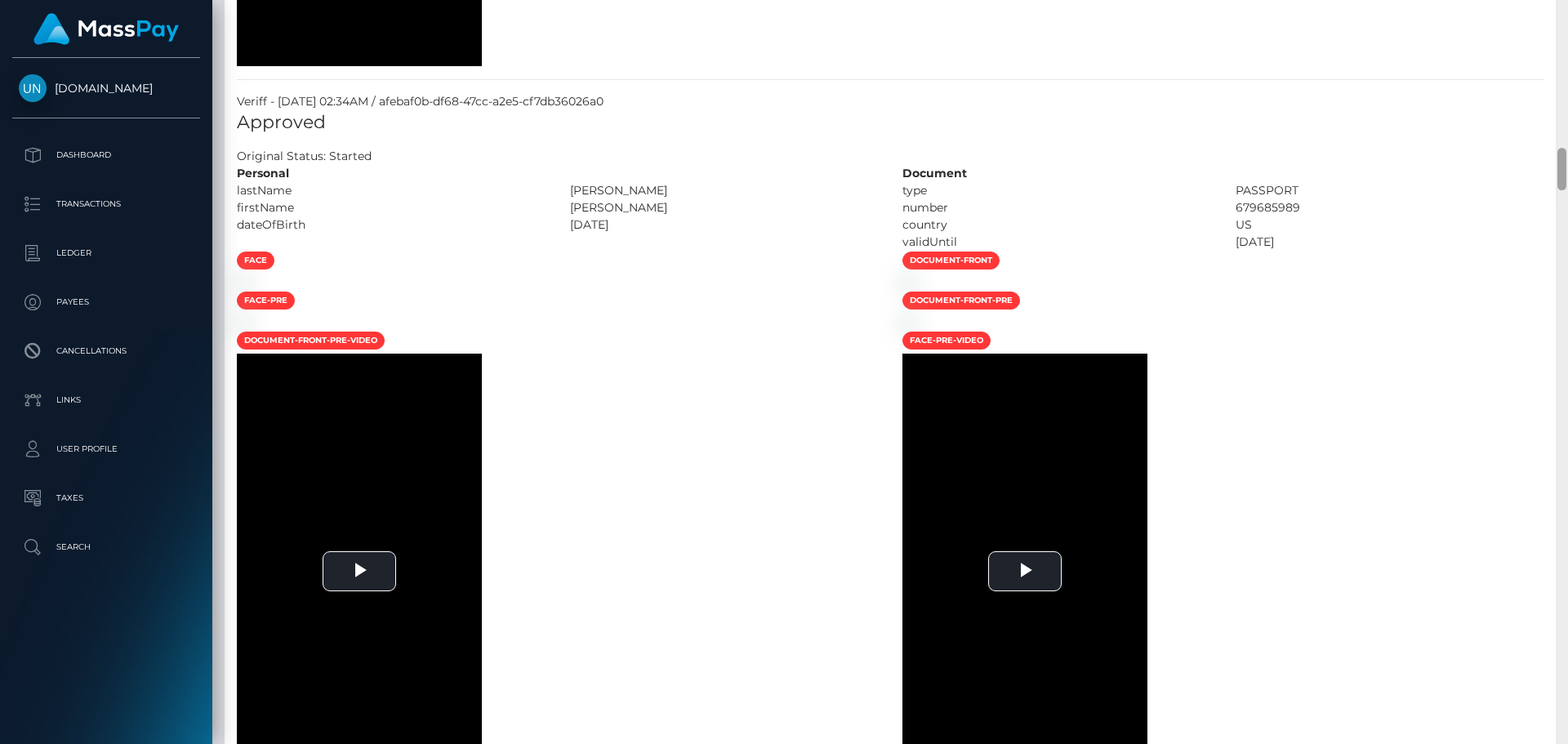
click at [1567, 22] on div at bounding box center [1561, 372] width 12 height 744
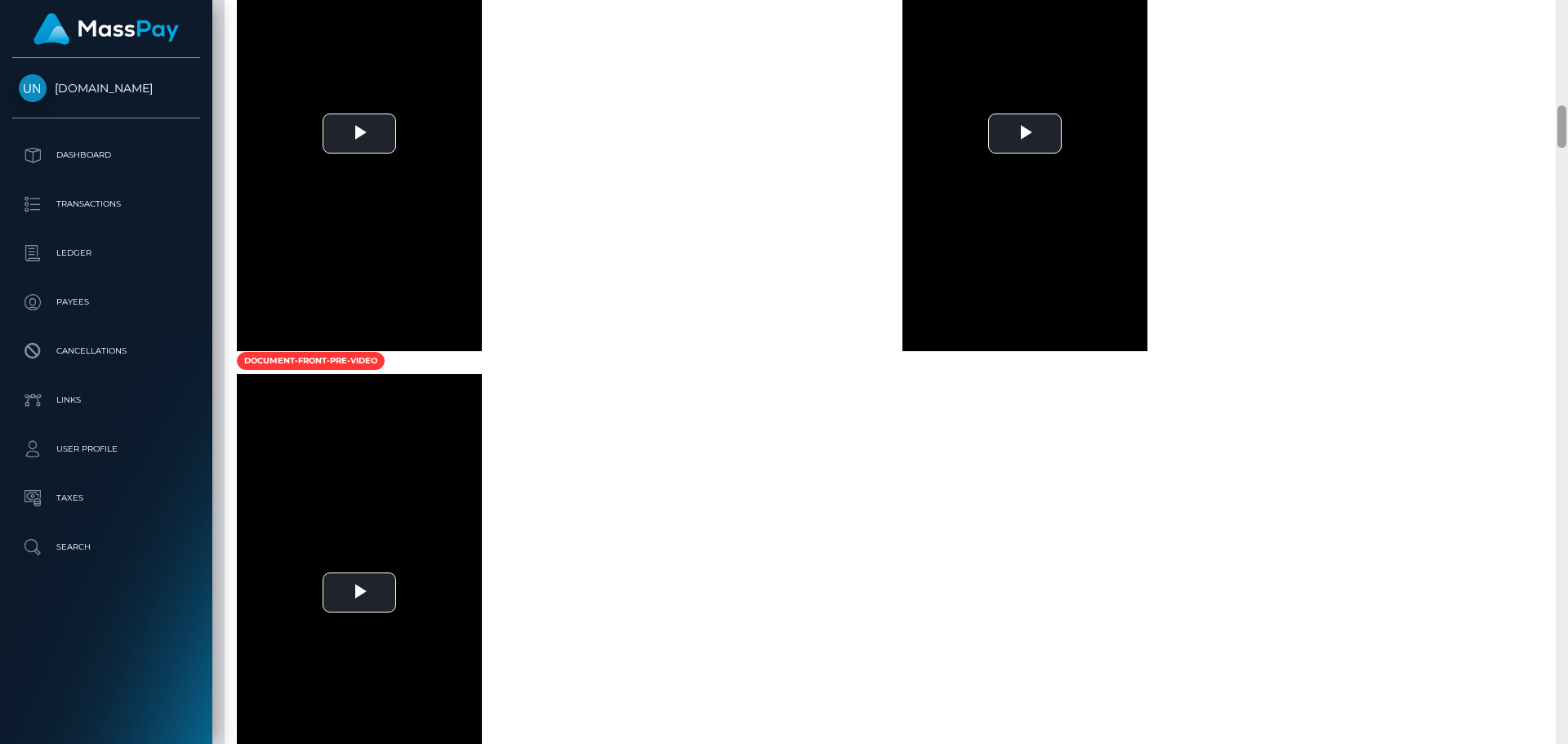
click at [1566, 3] on div at bounding box center [1561, 372] width 12 height 744
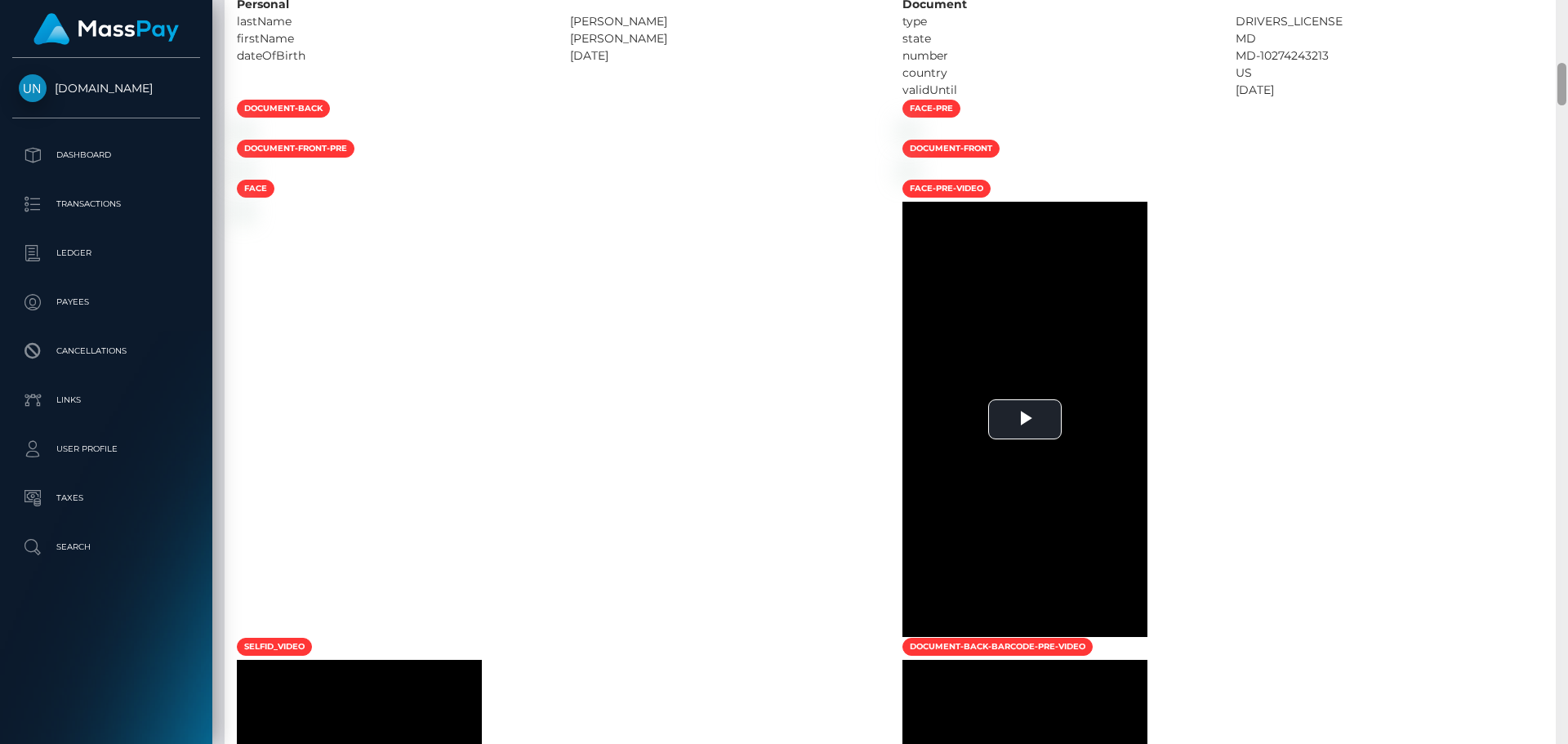
scroll to position [355, 0]
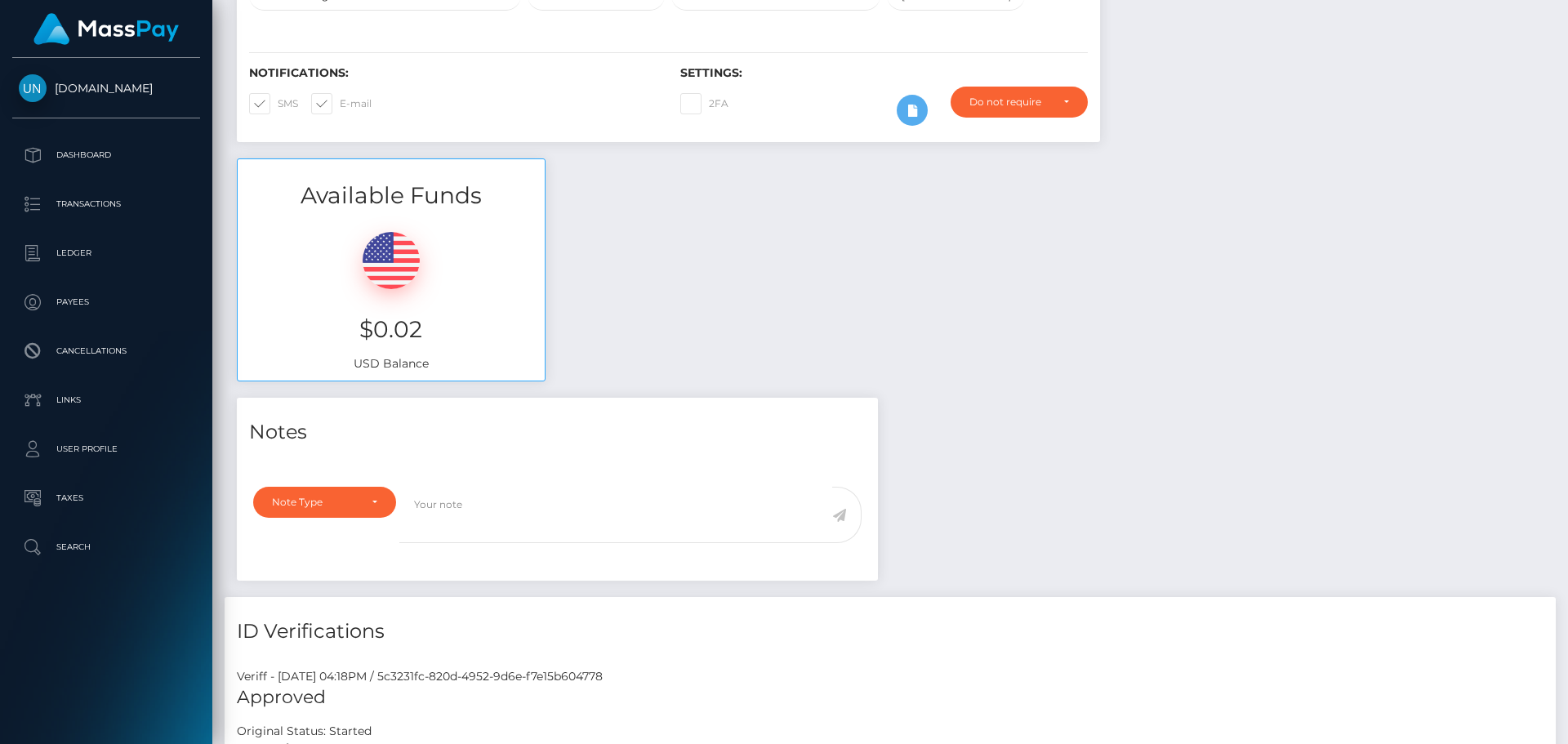
click at [1566, 3] on div "Customer Profile Loading... Loading..." at bounding box center [890, 372] width 1356 height 744
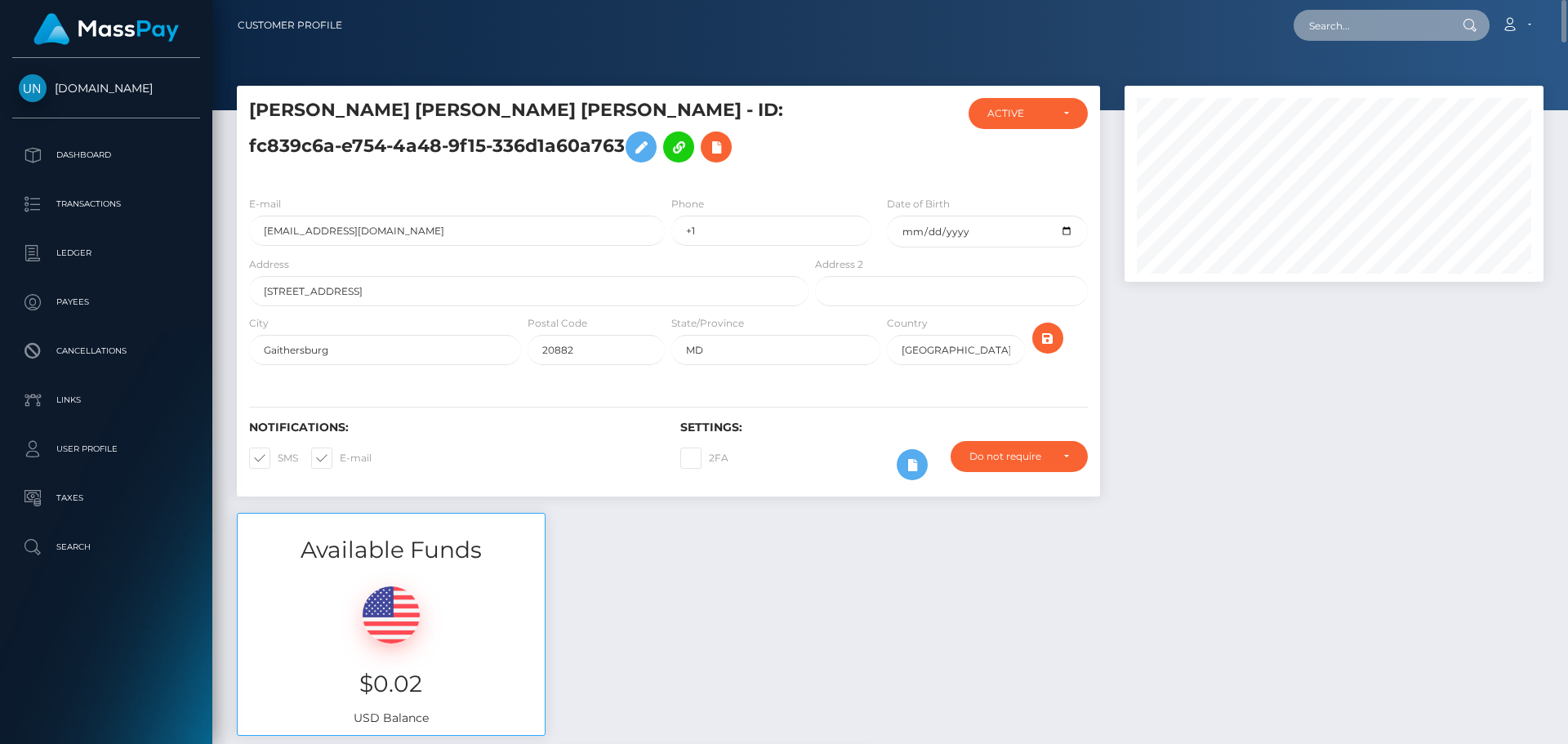
drag, startPoint x: 1423, startPoint y: 25, endPoint x: 1408, endPoint y: 25, distance: 15.0
click at [1422, 25] on input "text" at bounding box center [1371, 25] width 154 height 31
paste input "[EMAIL_ADDRESS][DOMAIN_NAME]"
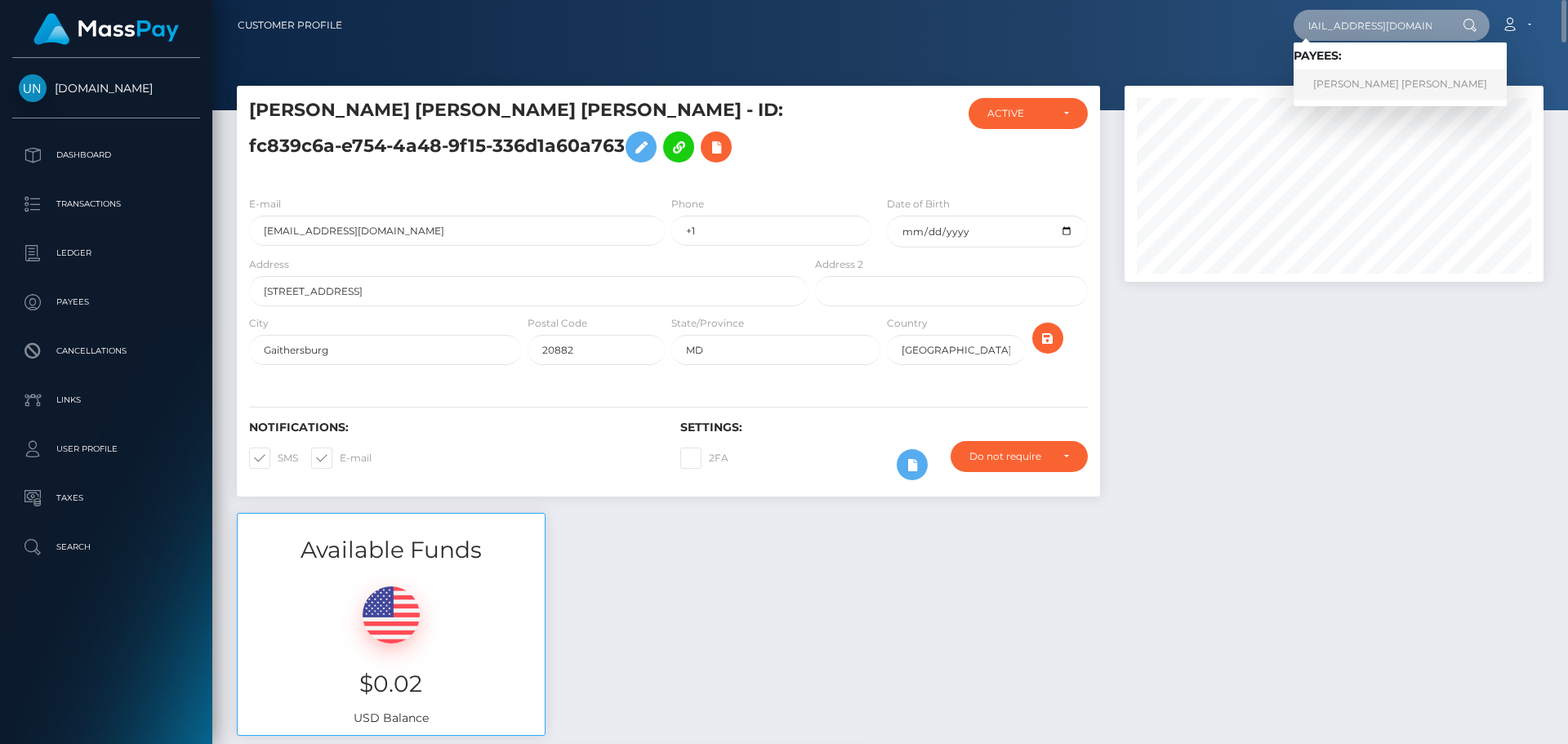
type input "[EMAIL_ADDRESS][DOMAIN_NAME]"
click at [1365, 76] on link "NICOLÁS MAXIMILIANO CASTILLO ALARCÓN" at bounding box center [1401, 85] width 213 height 30
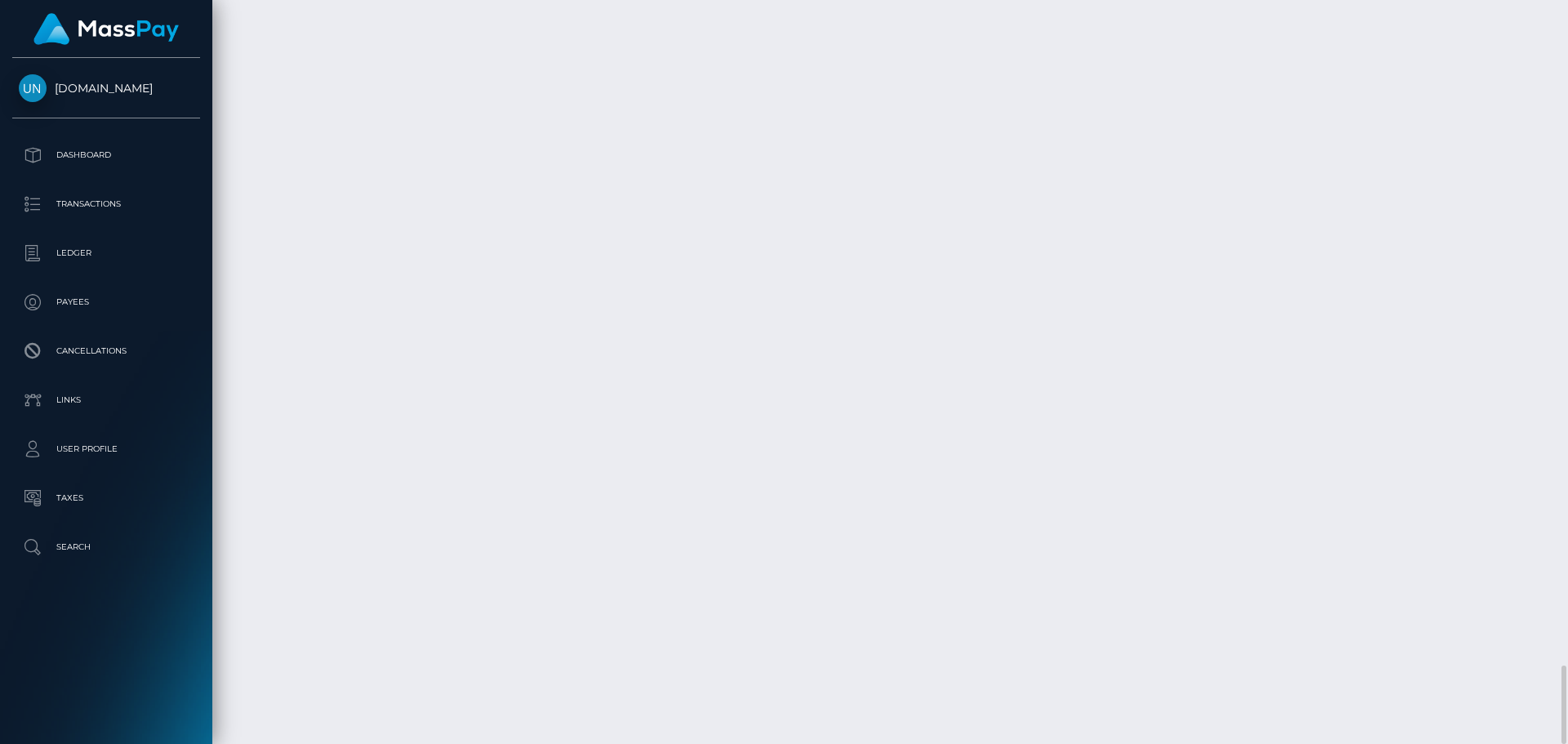
scroll to position [5698, 0]
click at [1558, 5] on div at bounding box center [1561, 372] width 12 height 744
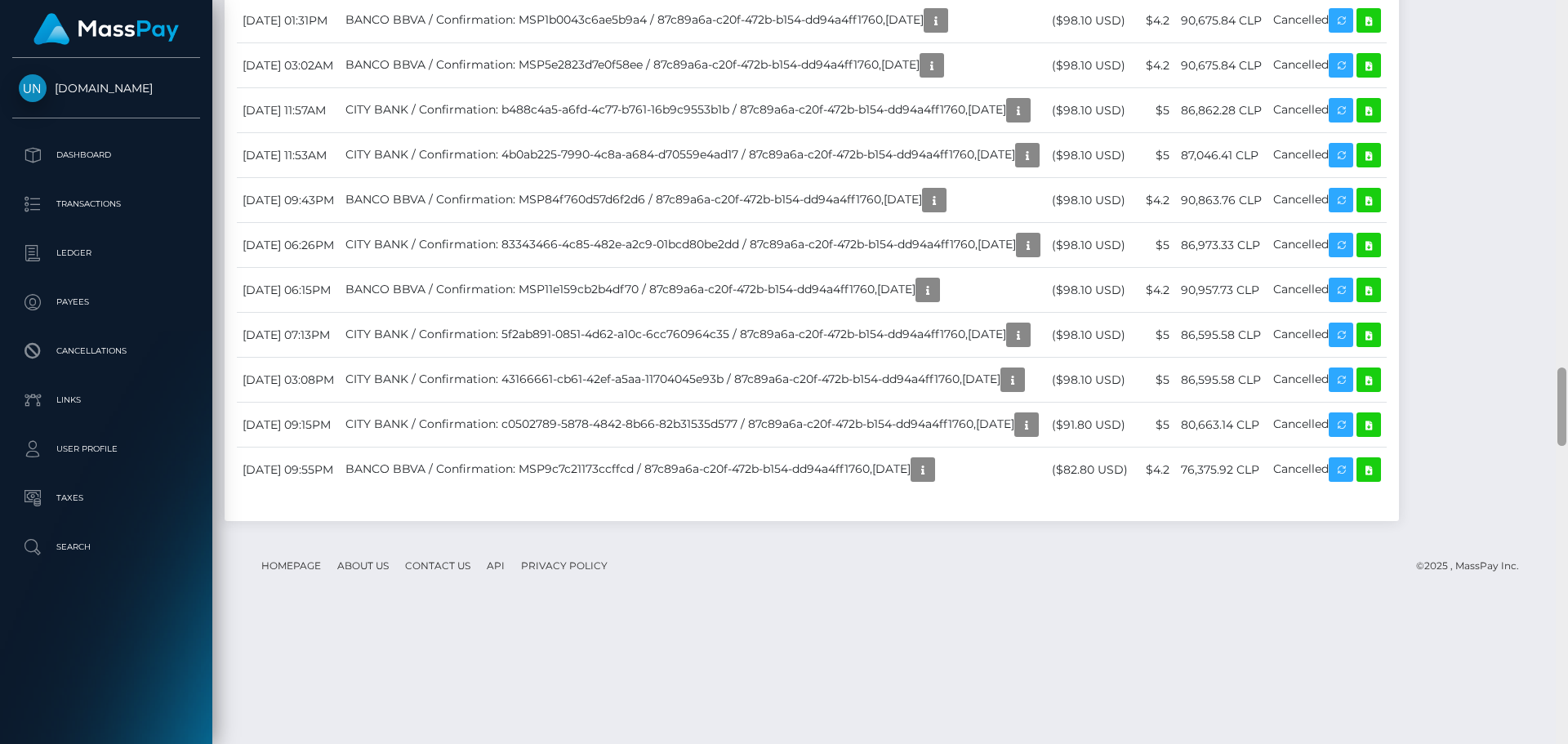
click at [1558, 5] on div at bounding box center [1561, 372] width 12 height 744
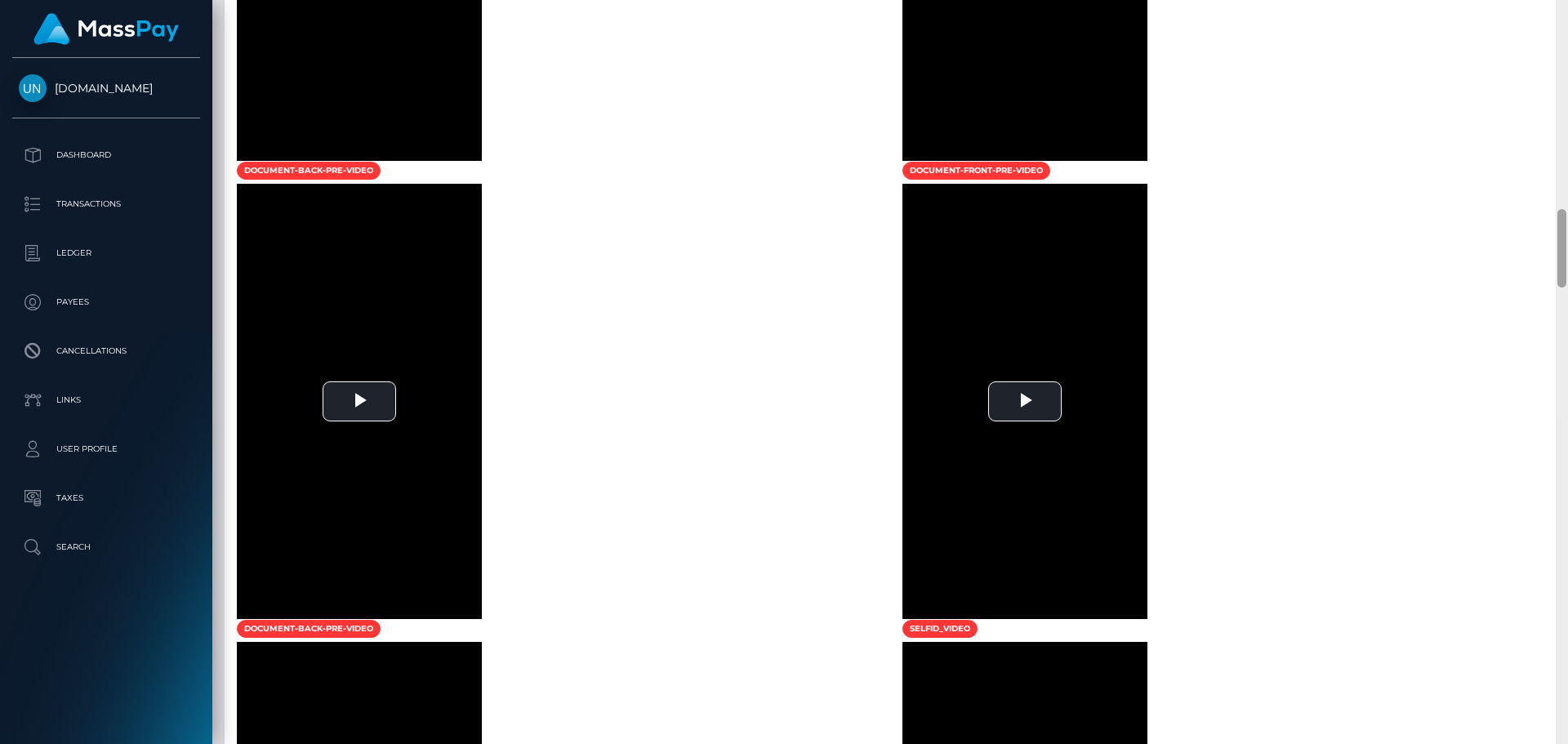
click at [1558, 5] on div at bounding box center [1561, 372] width 12 height 744
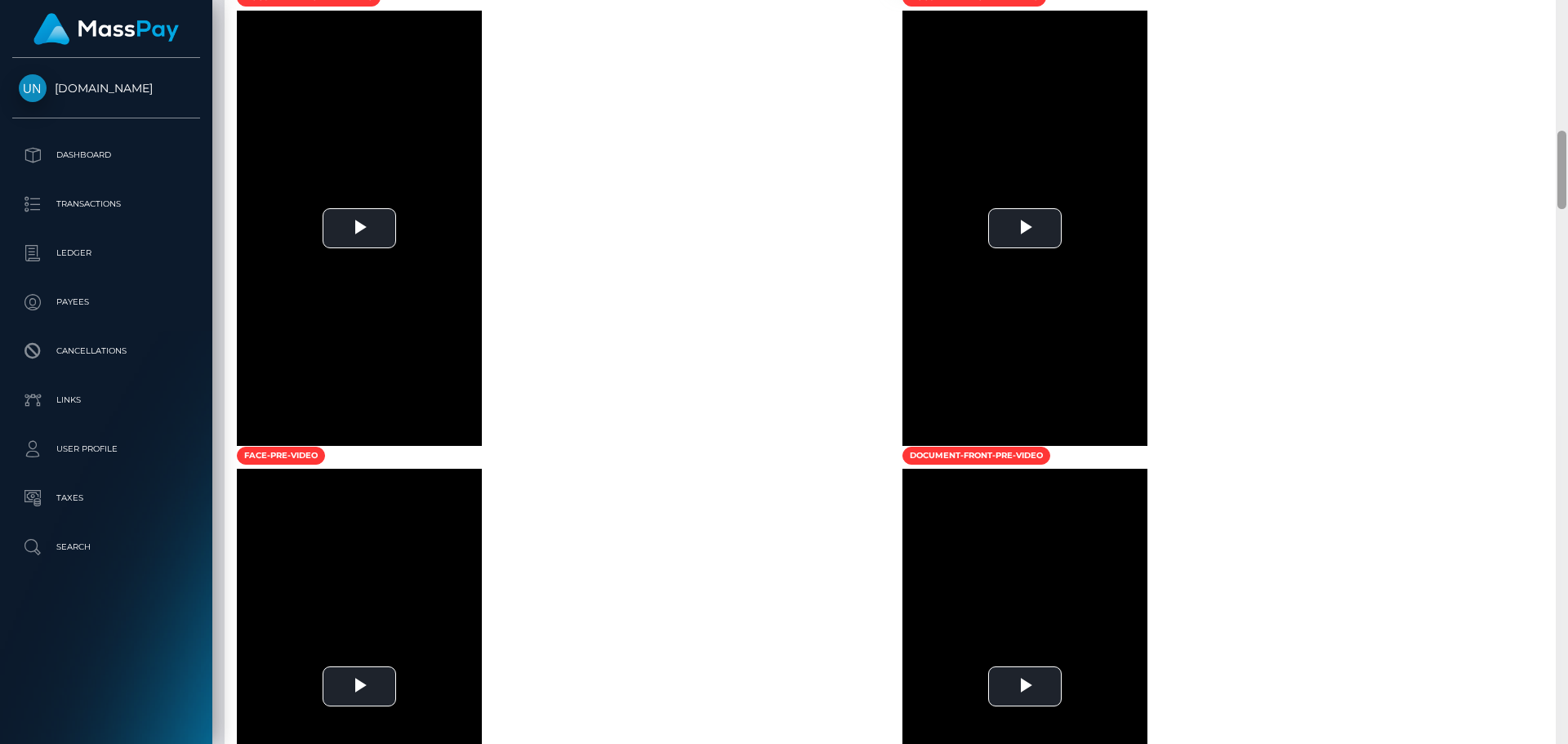
click at [1558, 5] on div at bounding box center [1561, 372] width 12 height 744
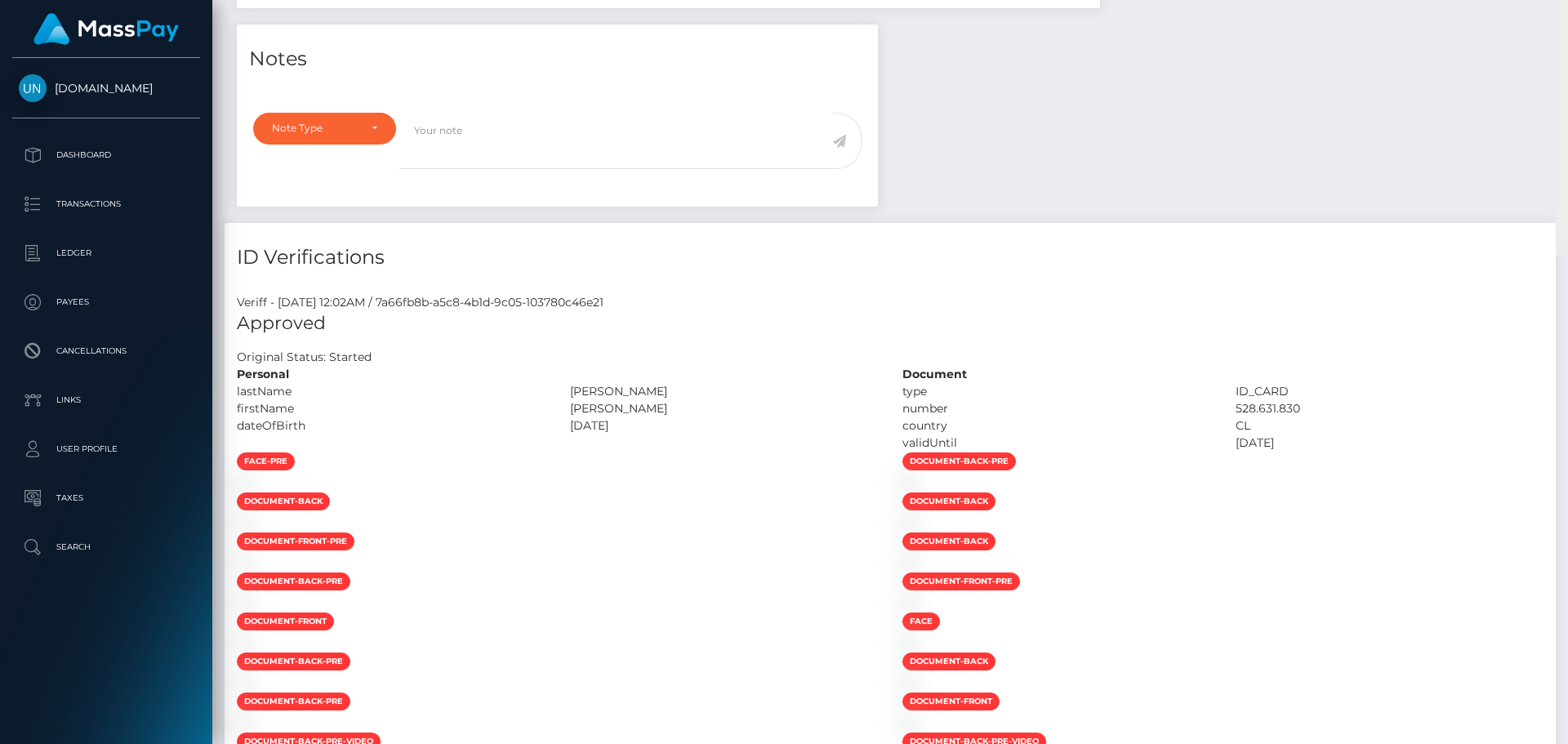
click at [1558, 5] on div "Customer Profile Loading... Loading..." at bounding box center [890, 372] width 1356 height 744
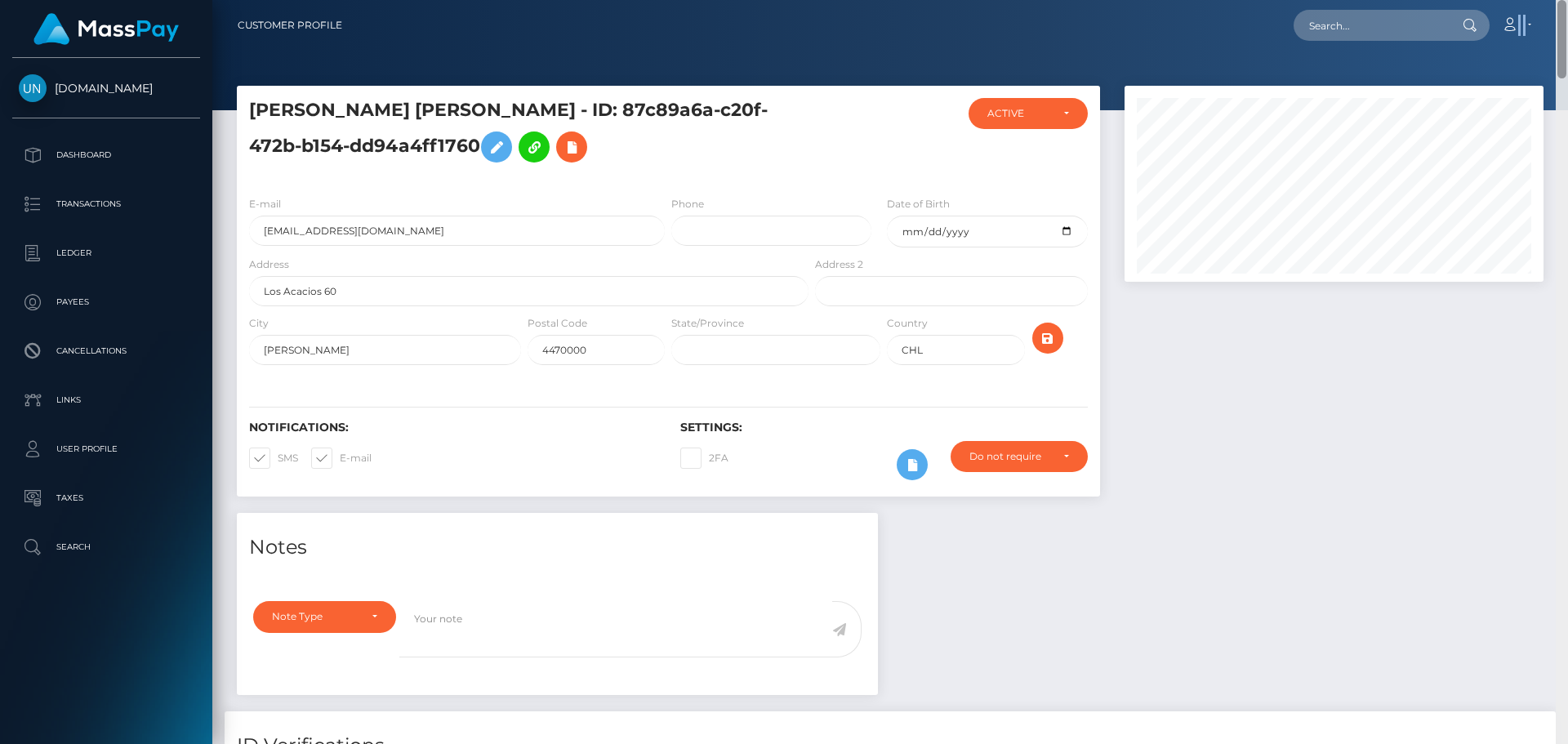
click at [1558, 5] on nav "Customer Profile Loading... Loading... Account" at bounding box center [890, 25] width 1356 height 51
click at [1364, 14] on input "text" at bounding box center [1371, 25] width 154 height 31
paste input "[EMAIL_ADDRESS][DOMAIN_NAME]"
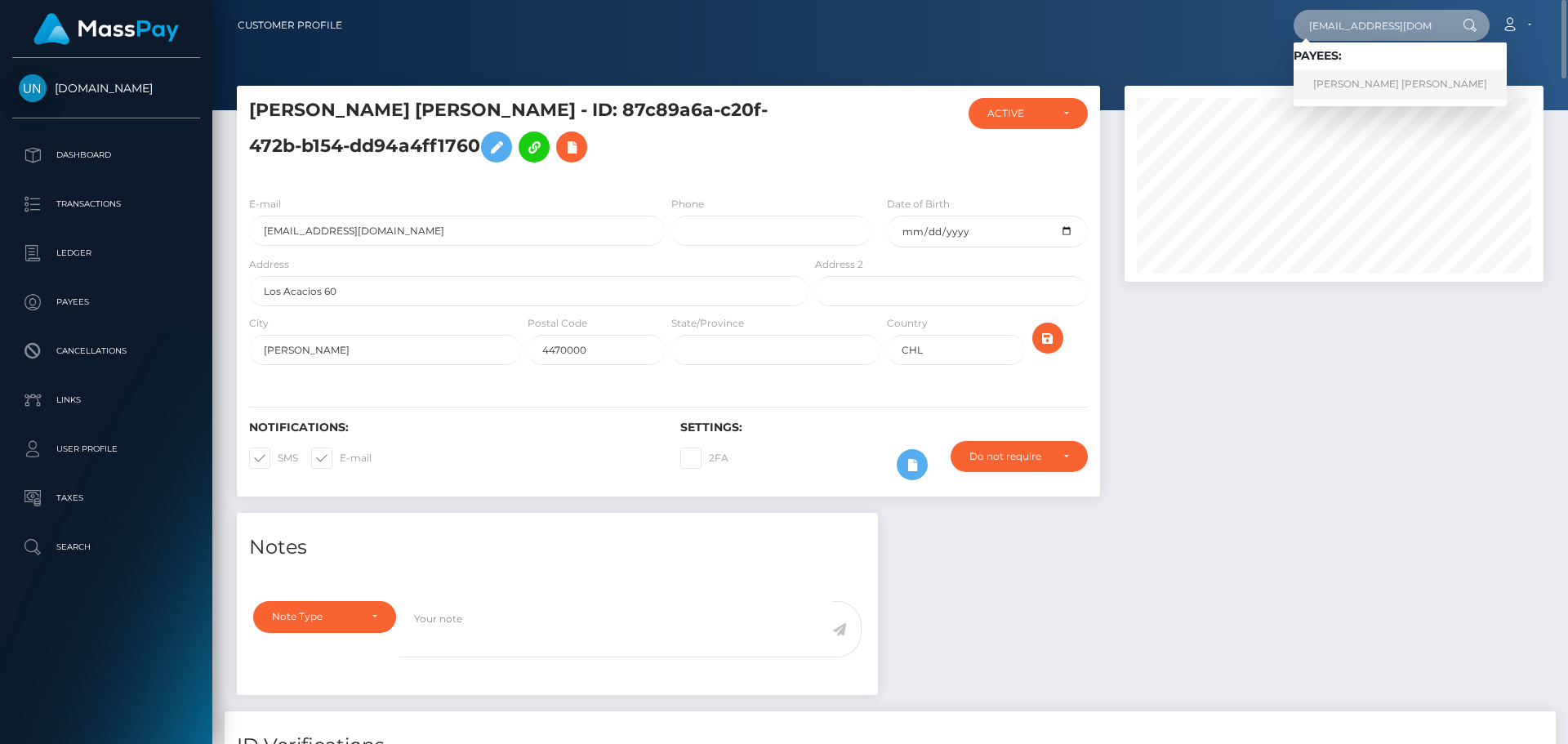
type input "[EMAIL_ADDRESS][DOMAIN_NAME]"
click at [1370, 79] on link "ELSA KARINA PULIDO NAVARRO" at bounding box center [1401, 85] width 213 height 30
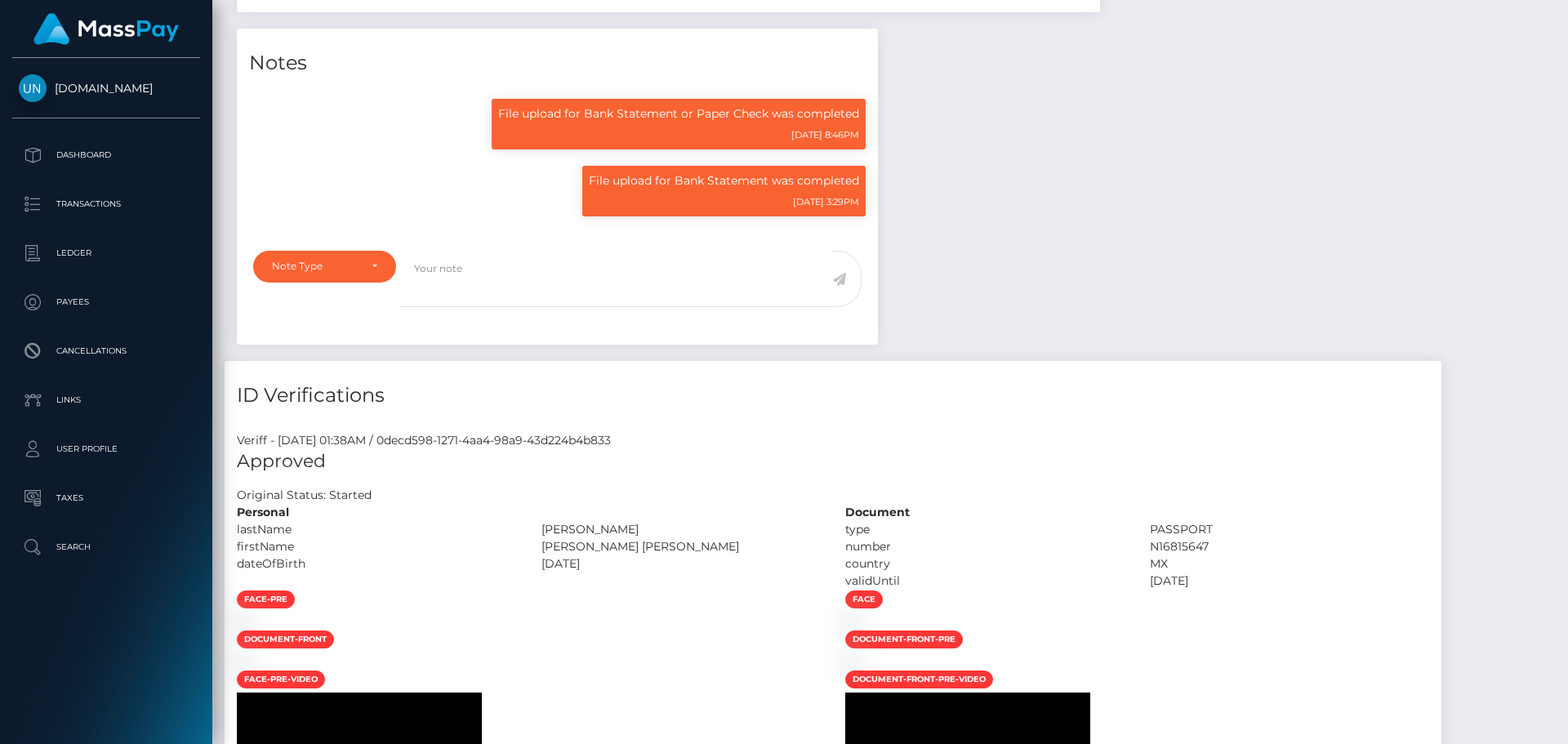
scroll to position [196, 420]
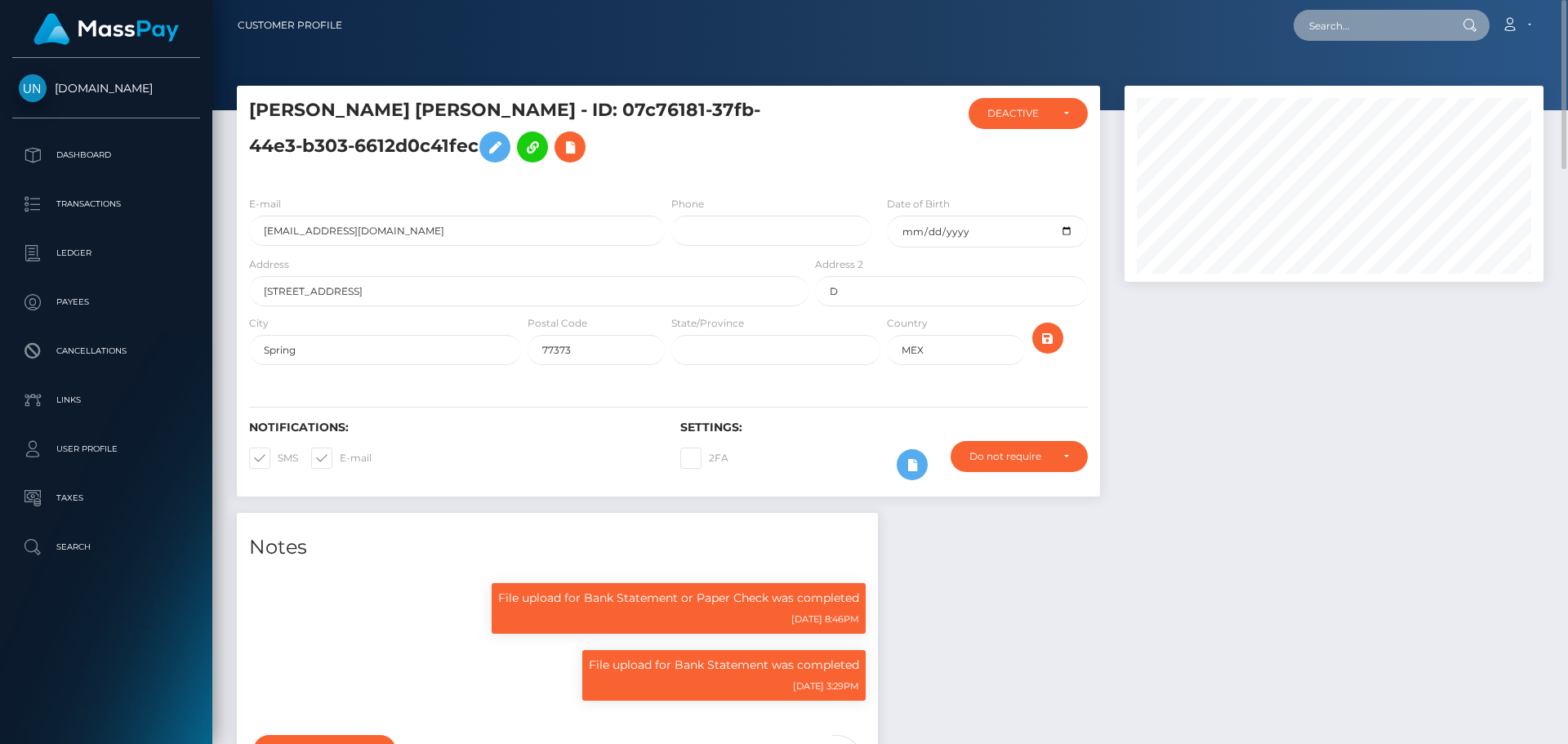
click at [1397, 13] on input "text" at bounding box center [1371, 25] width 154 height 31
paste input "[EMAIL_ADDRESS][DOMAIN_NAME]"
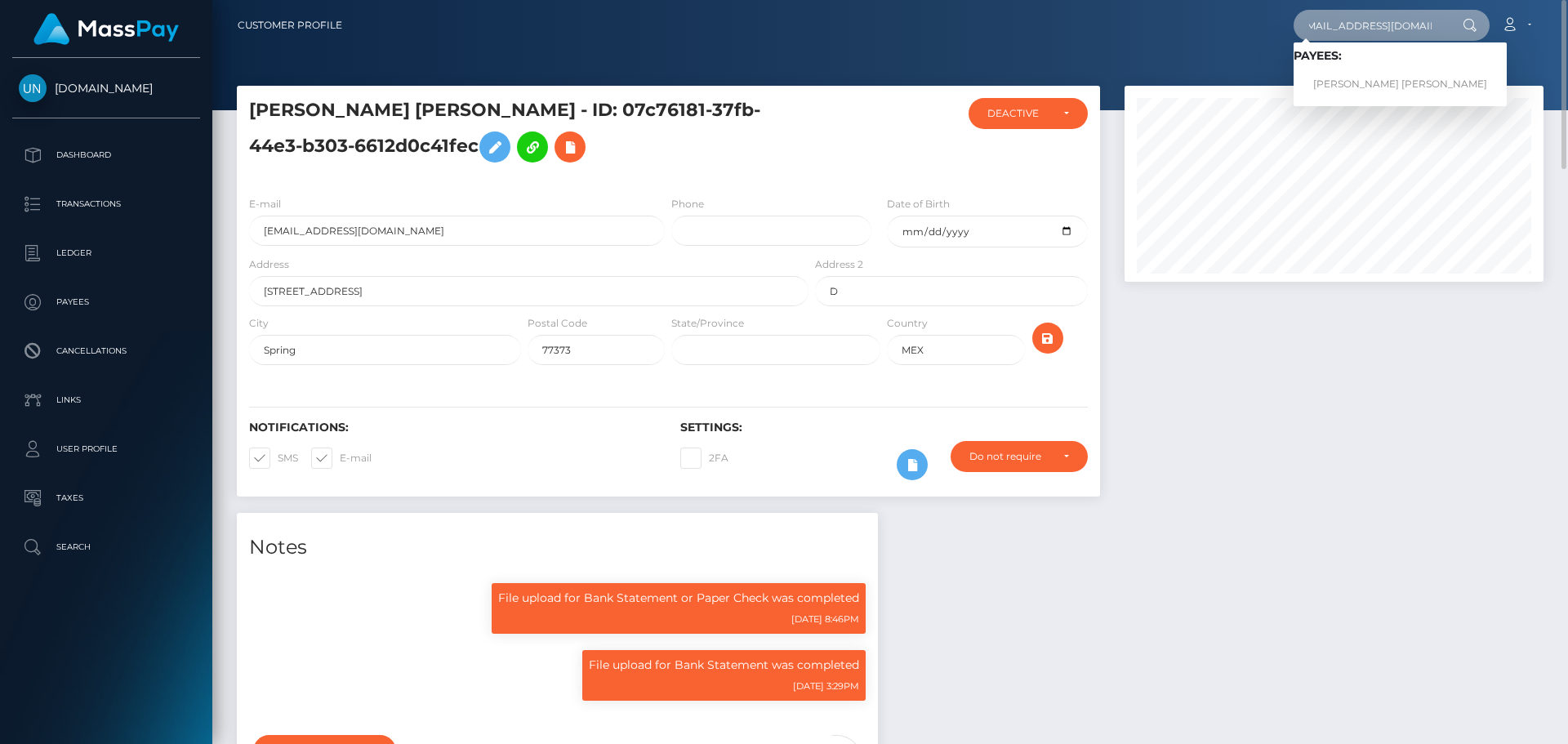
type input "[EMAIL_ADDRESS][DOMAIN_NAME]"
drag, startPoint x: 1385, startPoint y: 84, endPoint x: 1381, endPoint y: 93, distance: 9.8
click at [1385, 84] on link "[PERSON_NAME] [PERSON_NAME]" at bounding box center [1401, 85] width 213 height 30
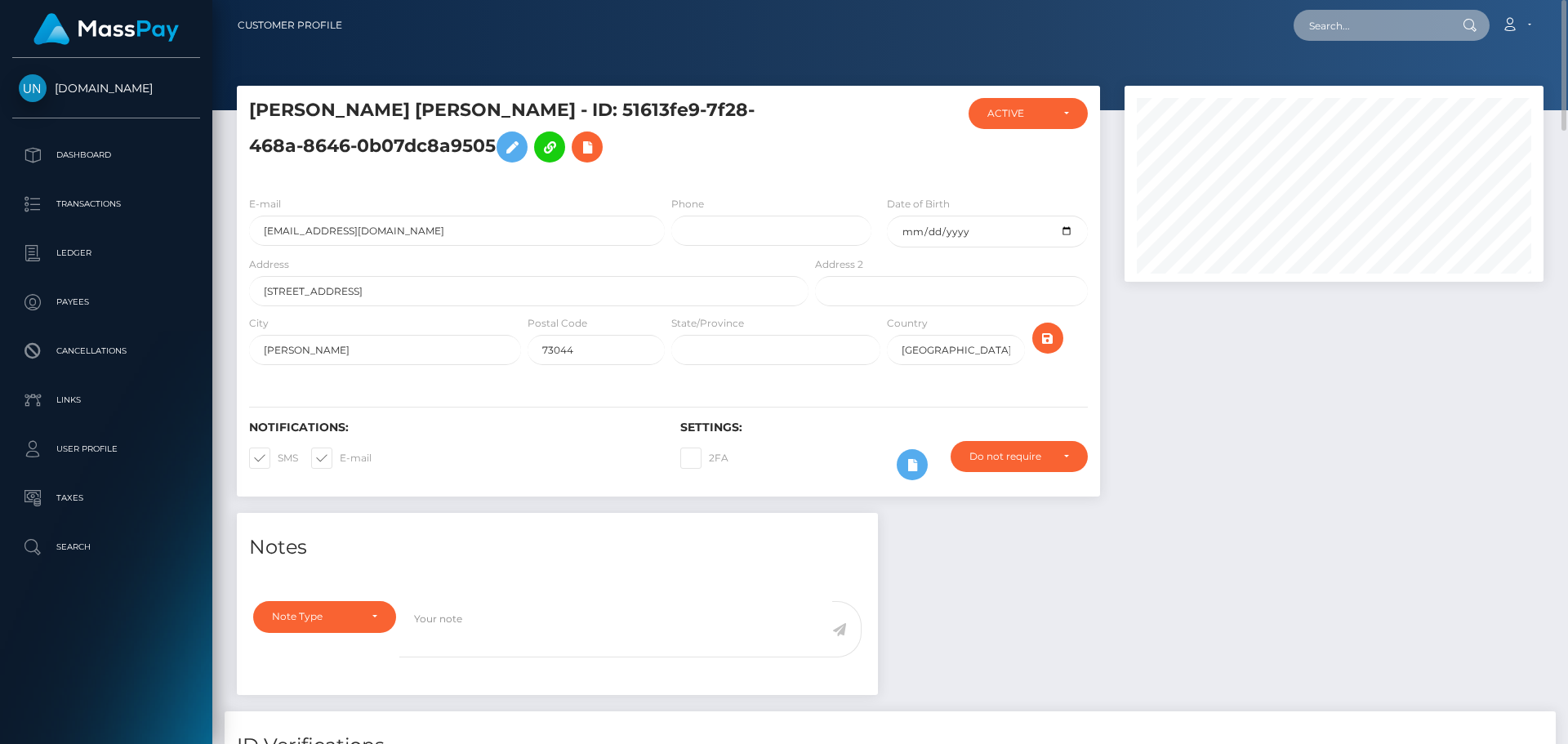
click at [1416, 23] on input "text" at bounding box center [1371, 25] width 154 height 31
paste input "[EMAIL_ADDRESS][DOMAIN_NAME]"
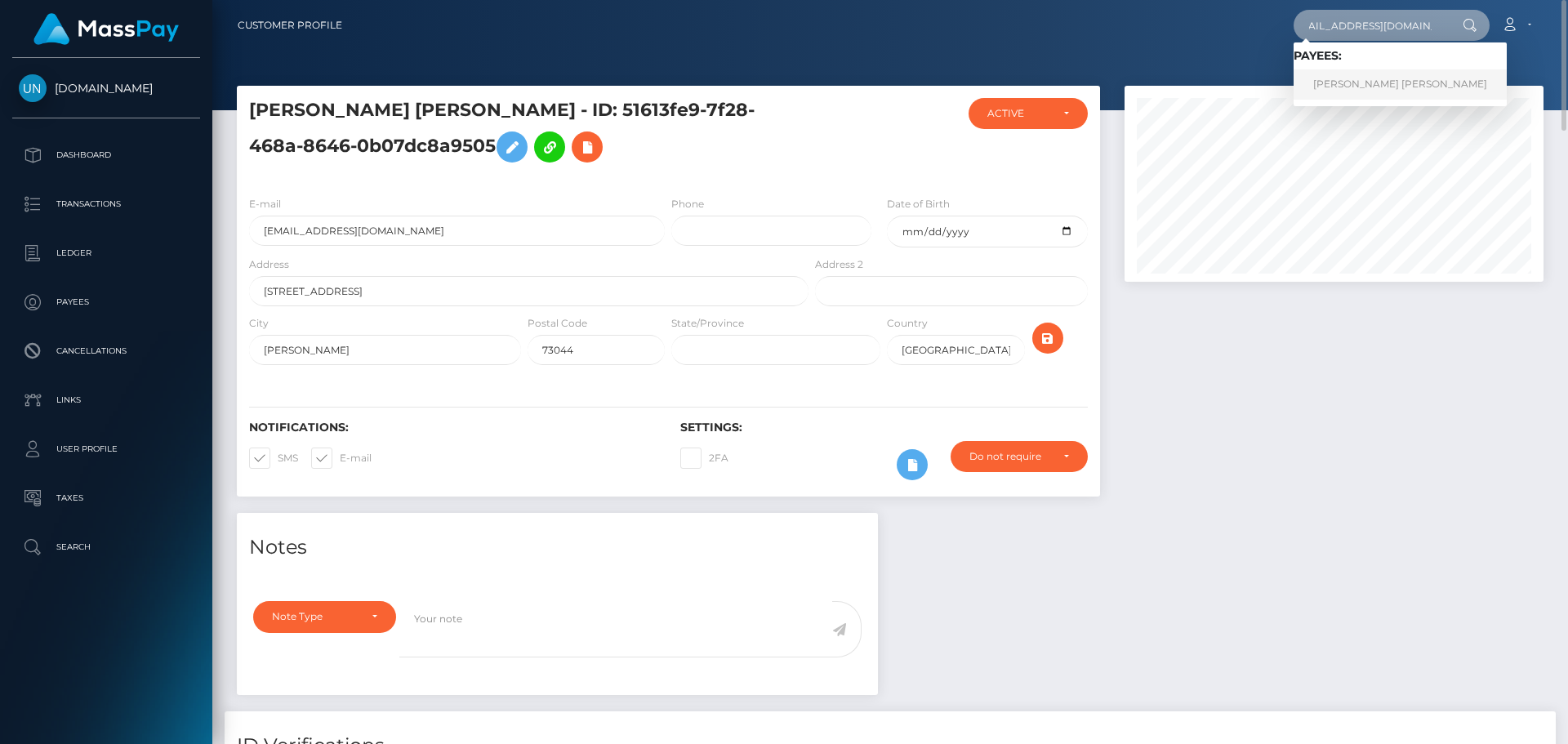
type input "[EMAIL_ADDRESS][DOMAIN_NAME]"
click at [1415, 80] on link "KIARA NICOLE NIEVES FELICIANO" at bounding box center [1401, 85] width 213 height 30
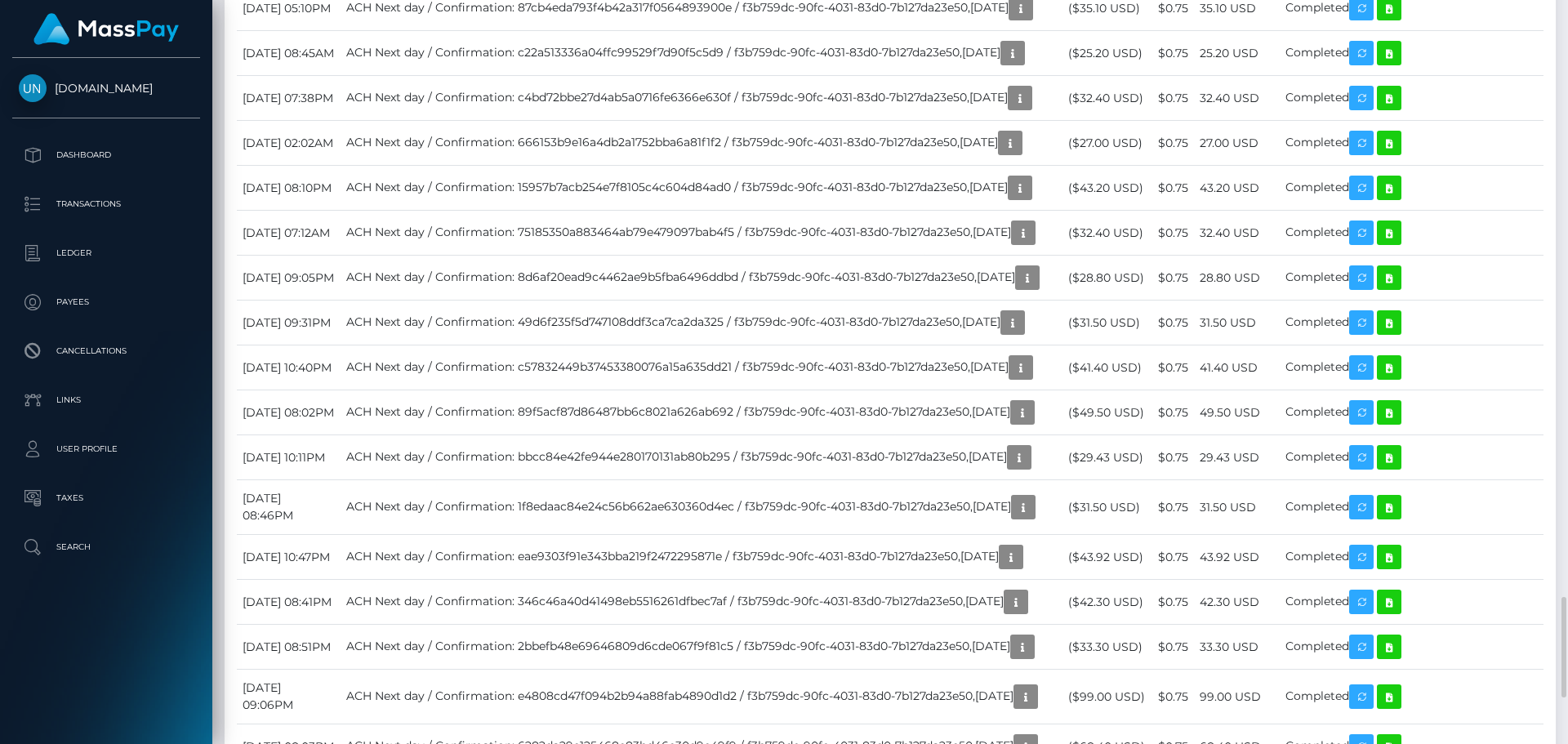
scroll to position [3186, 0]
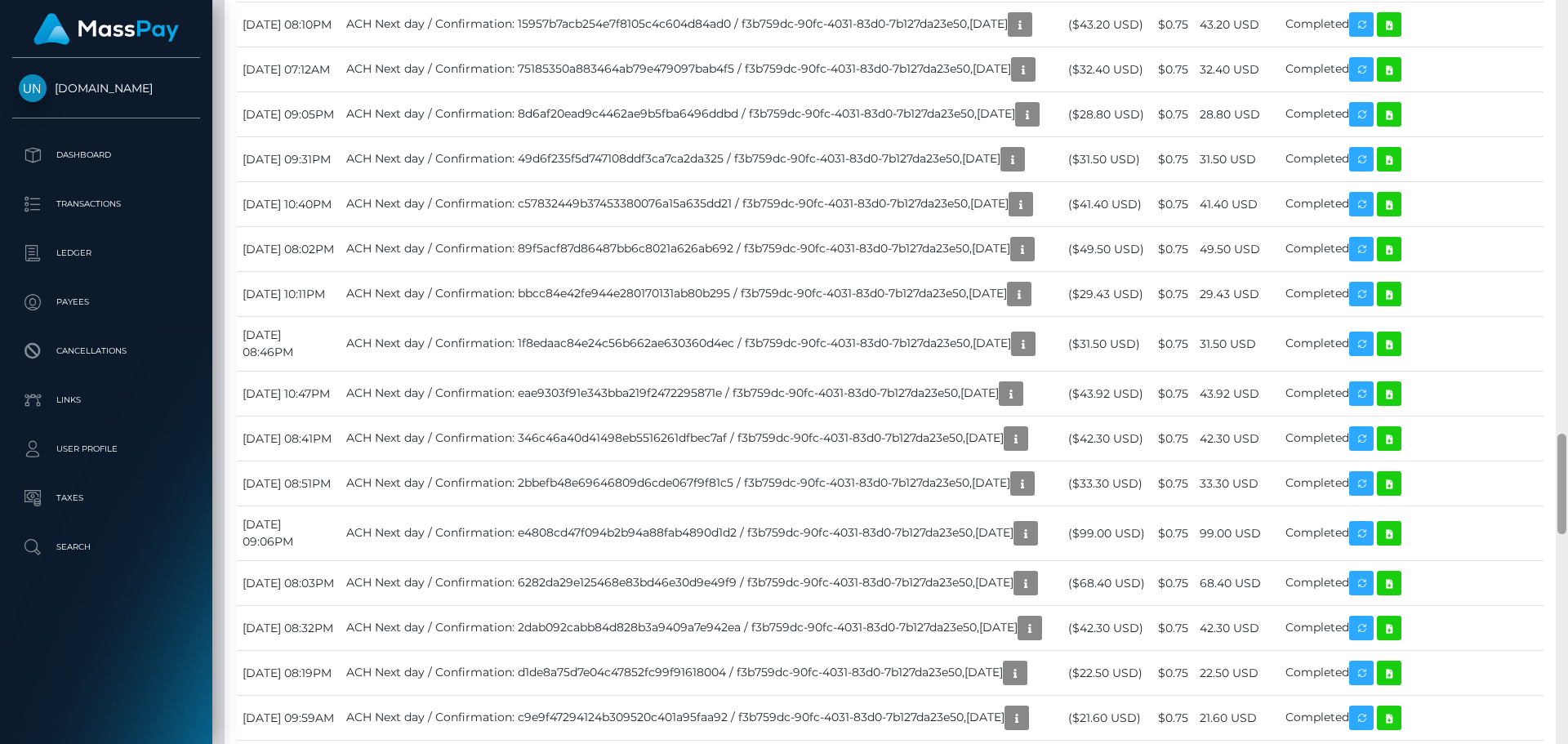
click at [1567, 15] on div at bounding box center [1561, 372] width 12 height 744
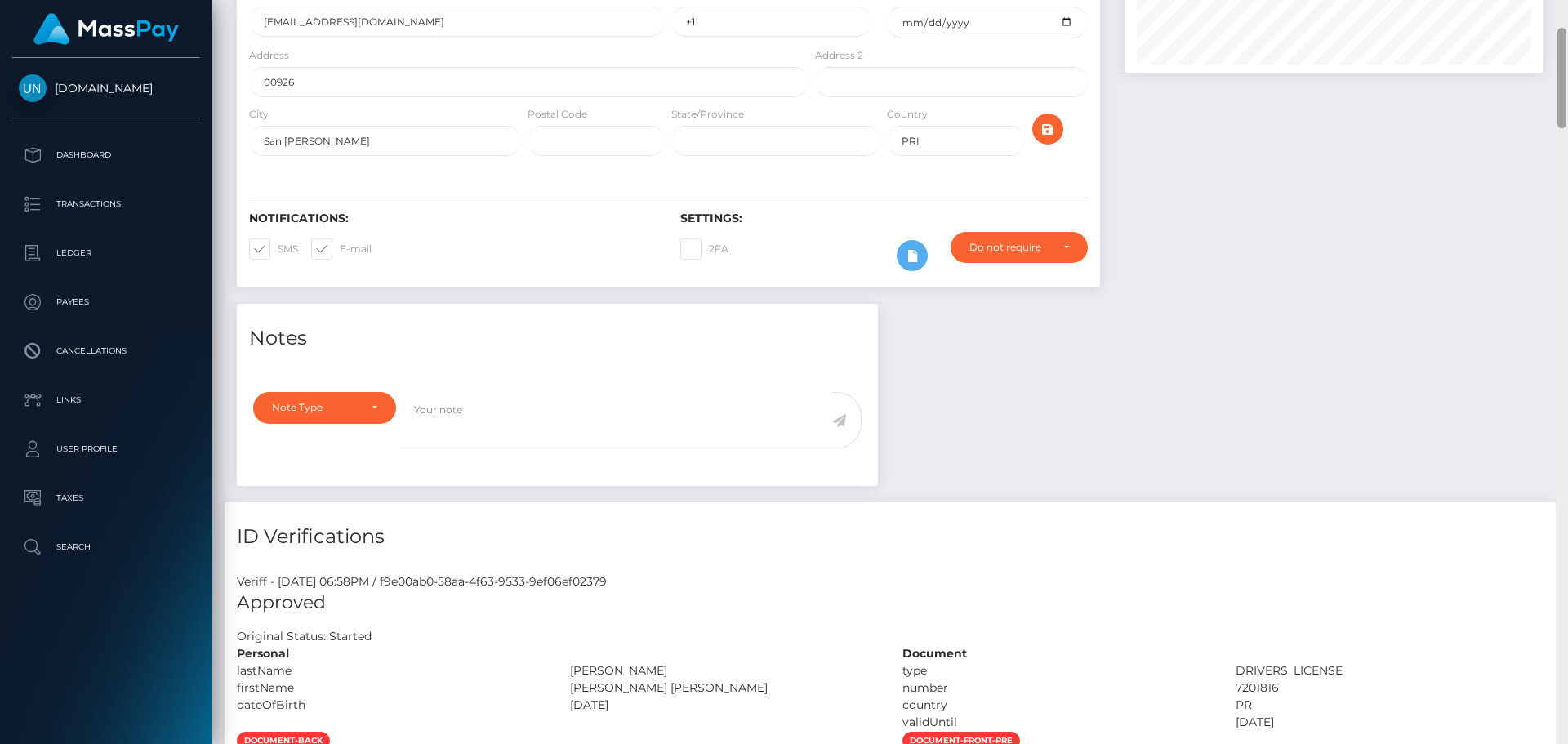
click at [1567, 15] on div "Customer Profile Loading... Loading..." at bounding box center [890, 372] width 1356 height 744
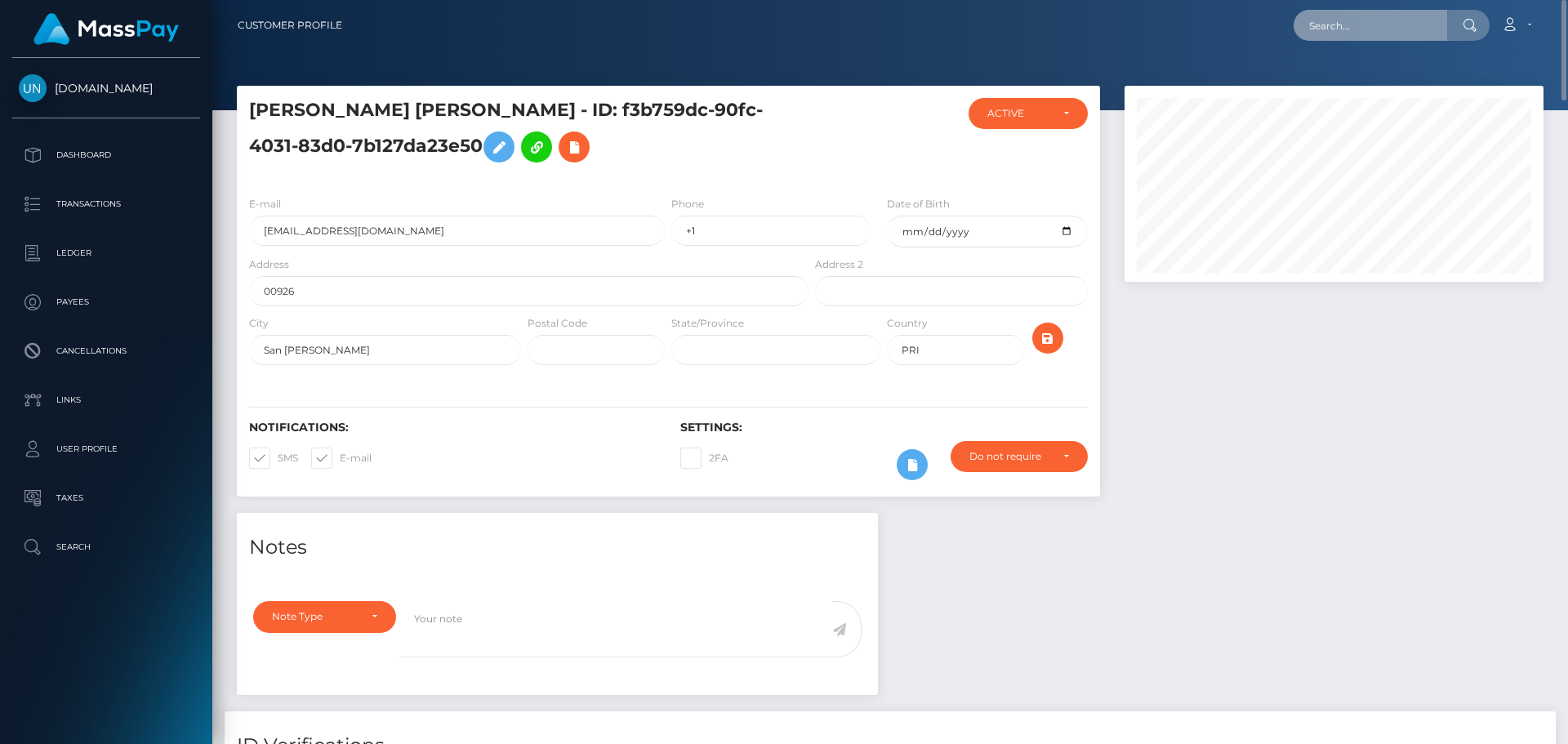
click at [1409, 34] on input "text" at bounding box center [1371, 25] width 154 height 31
paste input "[EMAIL_ADDRESS][DOMAIN_NAME]"
type input "[EMAIL_ADDRESS][DOMAIN_NAME]"
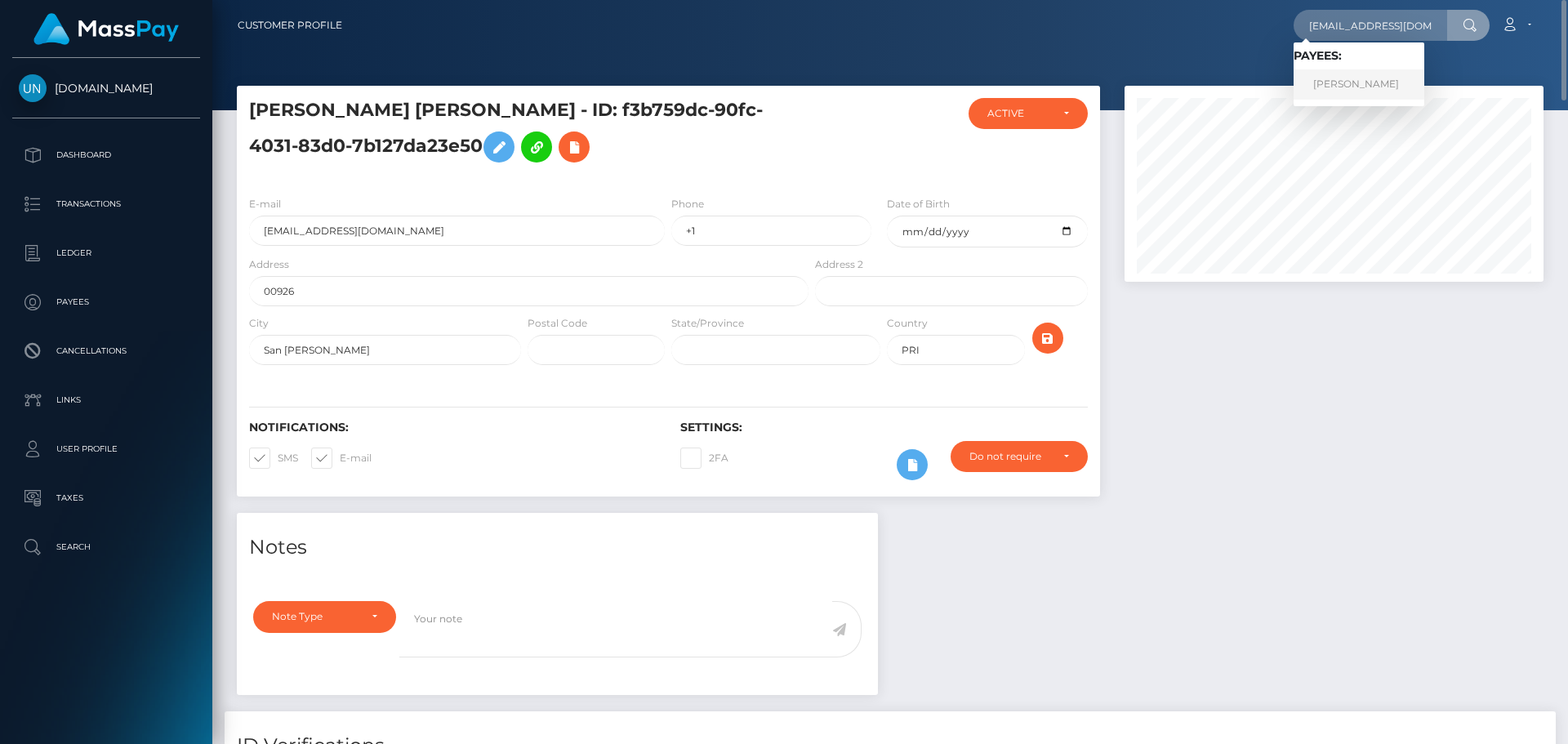
click at [1391, 81] on link "CLARIVETTE GARCIA CASTRO" at bounding box center [1359, 85] width 130 height 30
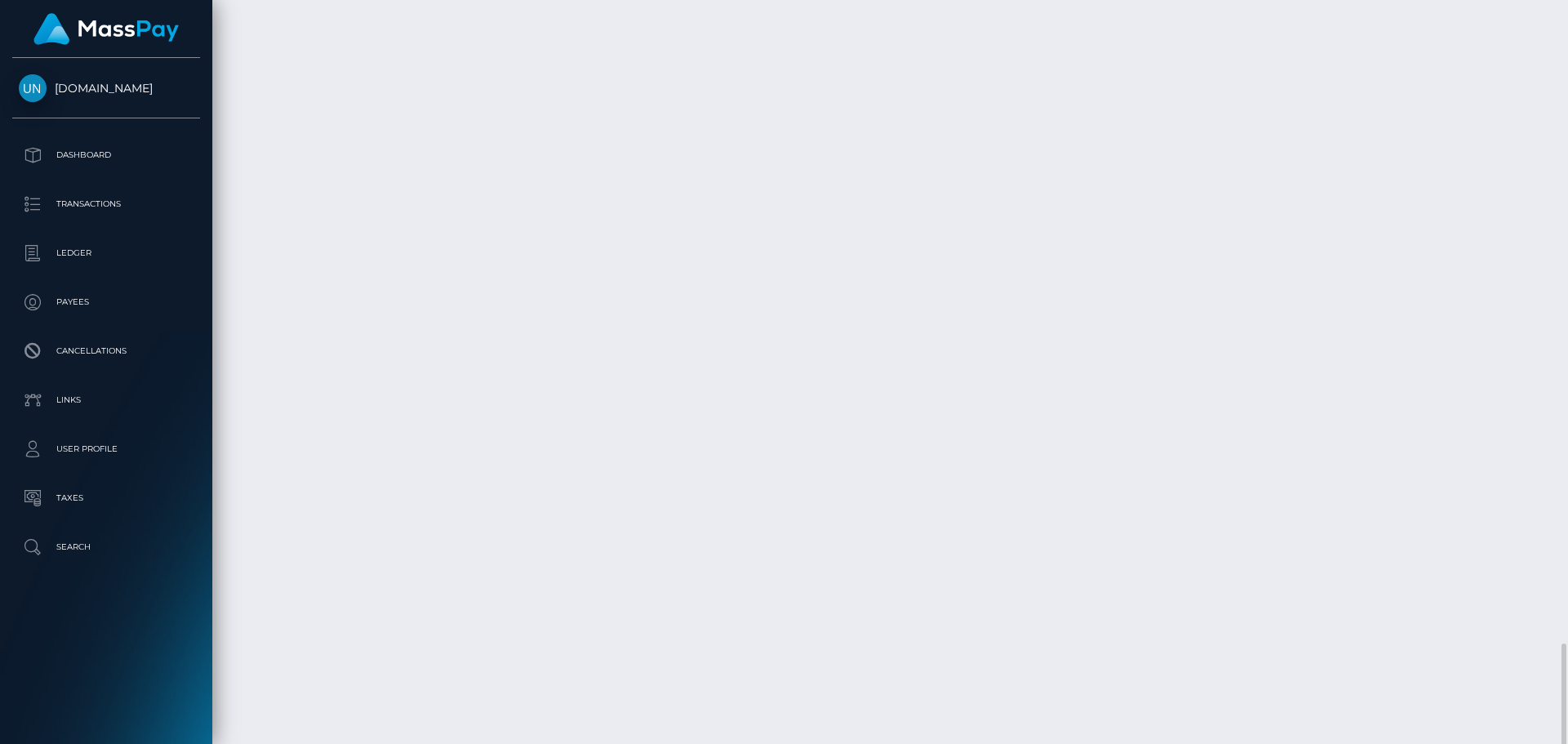
scroll to position [3186, 0]
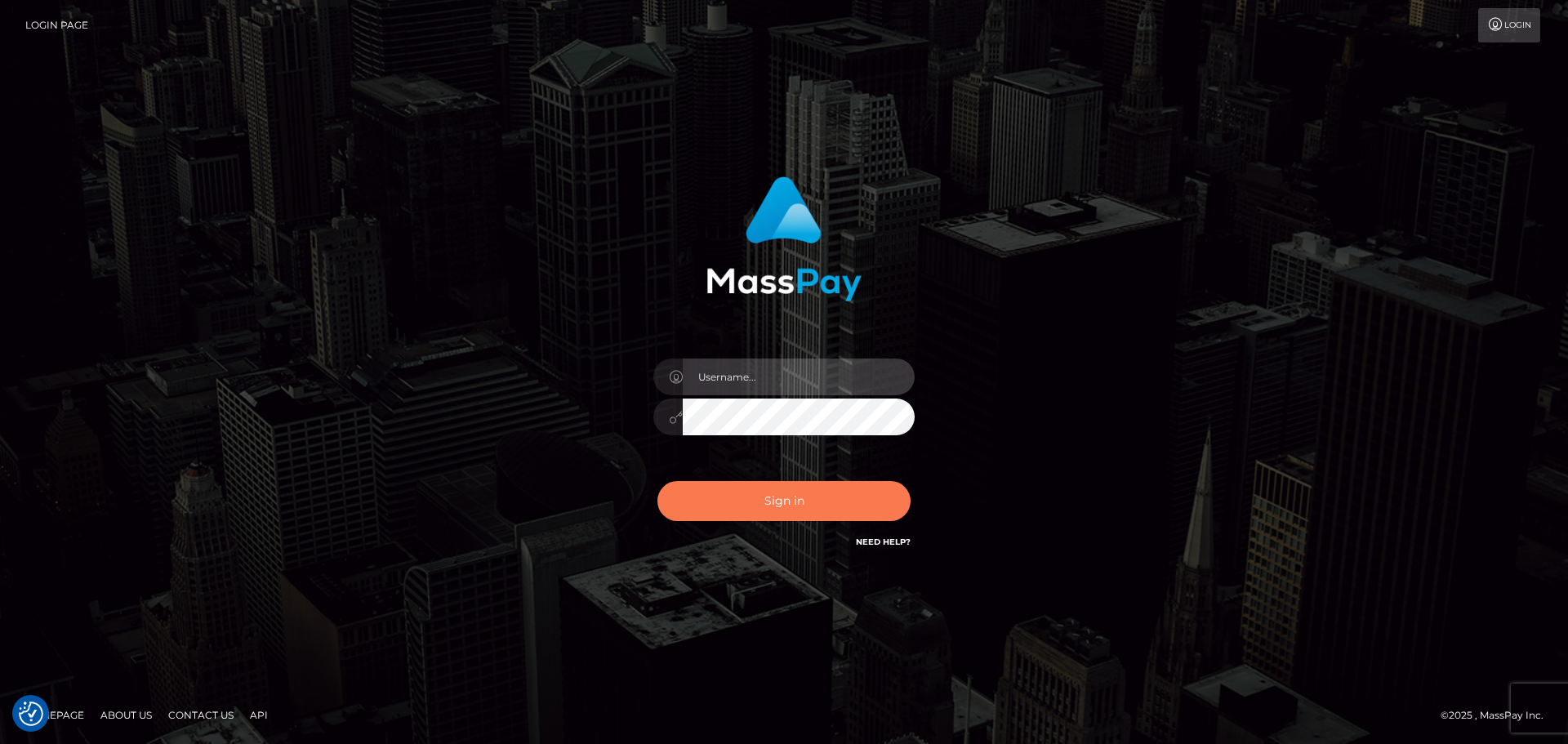
type input "Yassine Slimene"
click at [718, 498] on button "Sign in" at bounding box center [784, 501] width 253 height 40
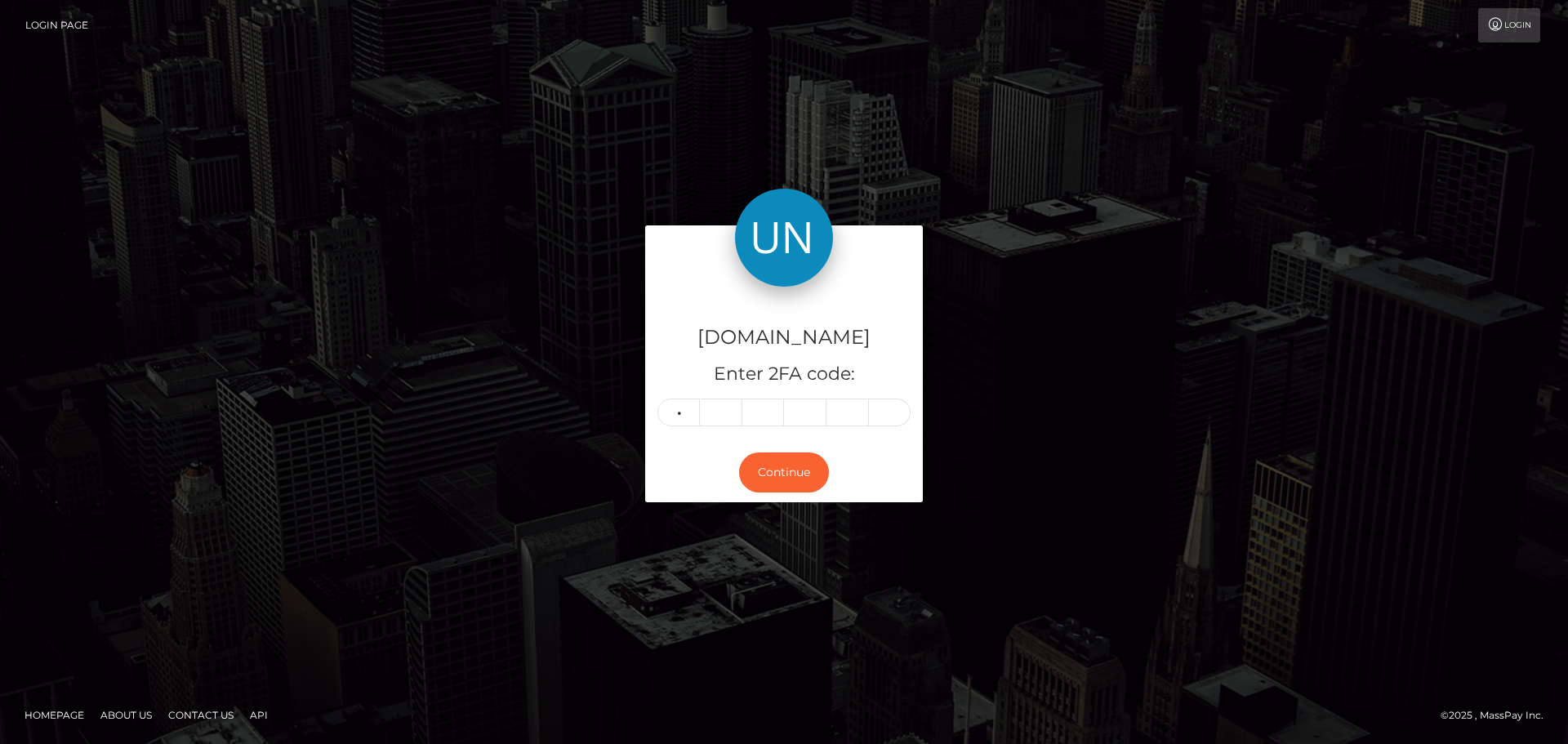
type input "3"
type input "6"
type input "2"
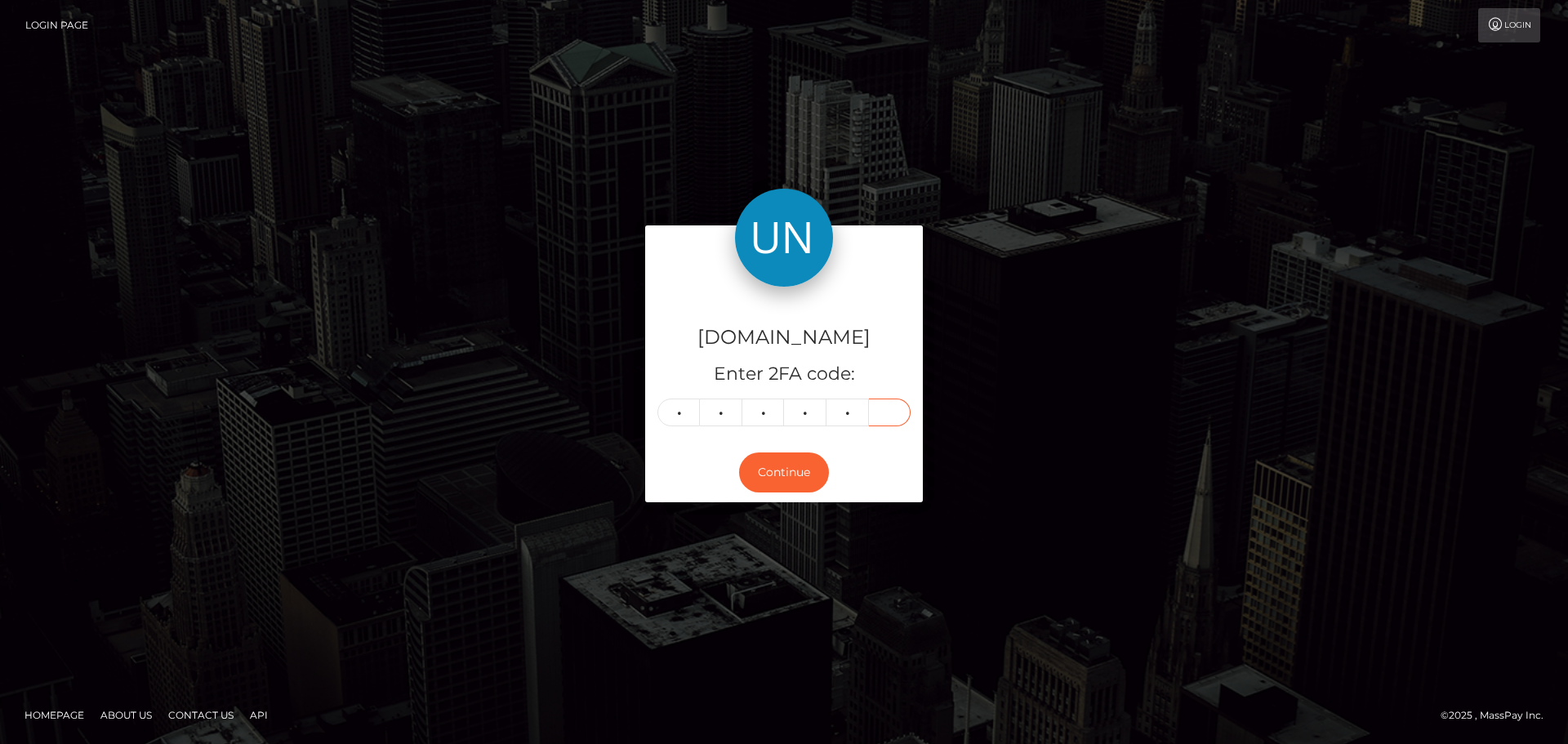
type input "7"
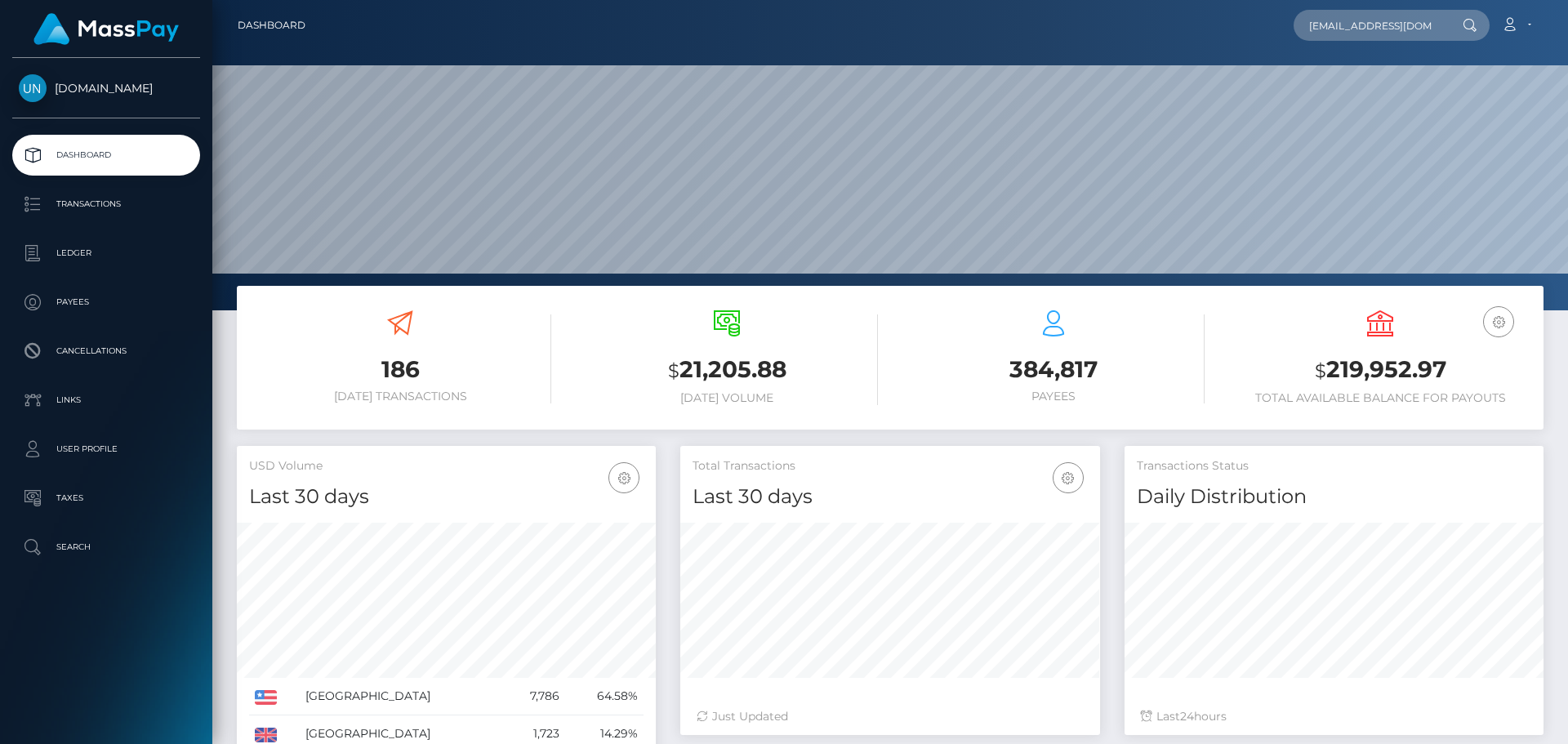
scroll to position [0, 15]
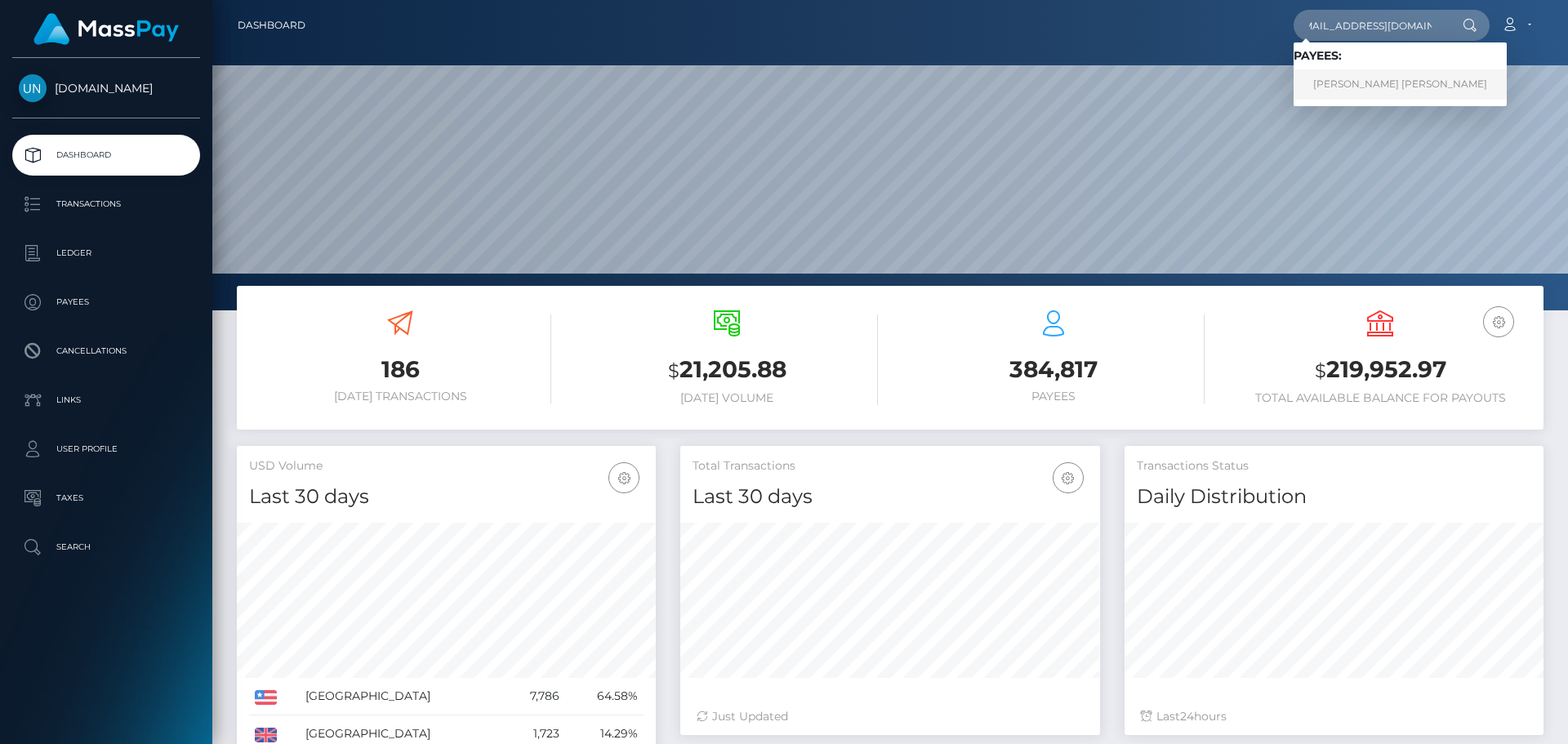
type input "[EMAIL_ADDRESS][DOMAIN_NAME]"
click at [1413, 82] on link "[PERSON_NAME] [PERSON_NAME]" at bounding box center [1401, 85] width 213 height 30
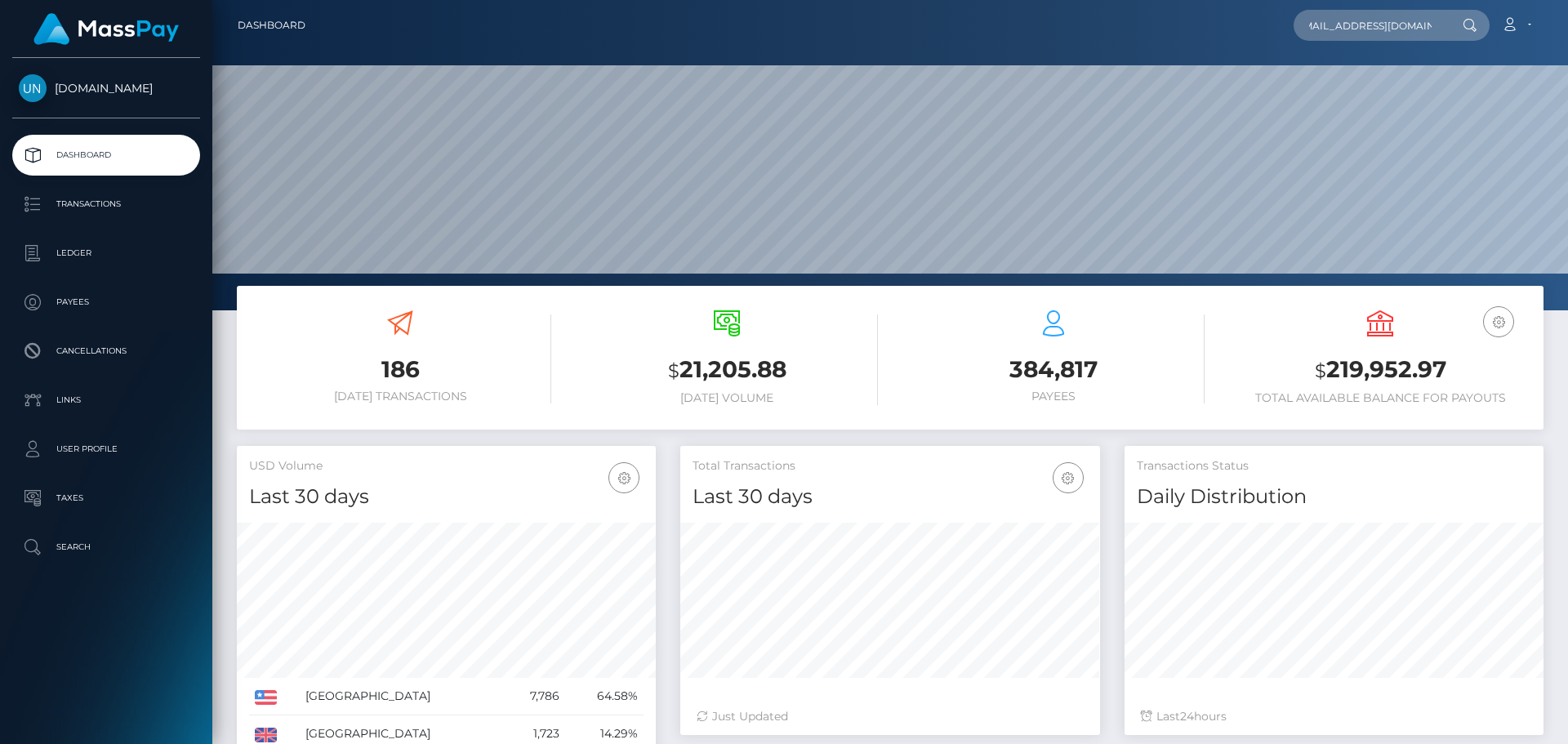
scroll to position [0, 0]
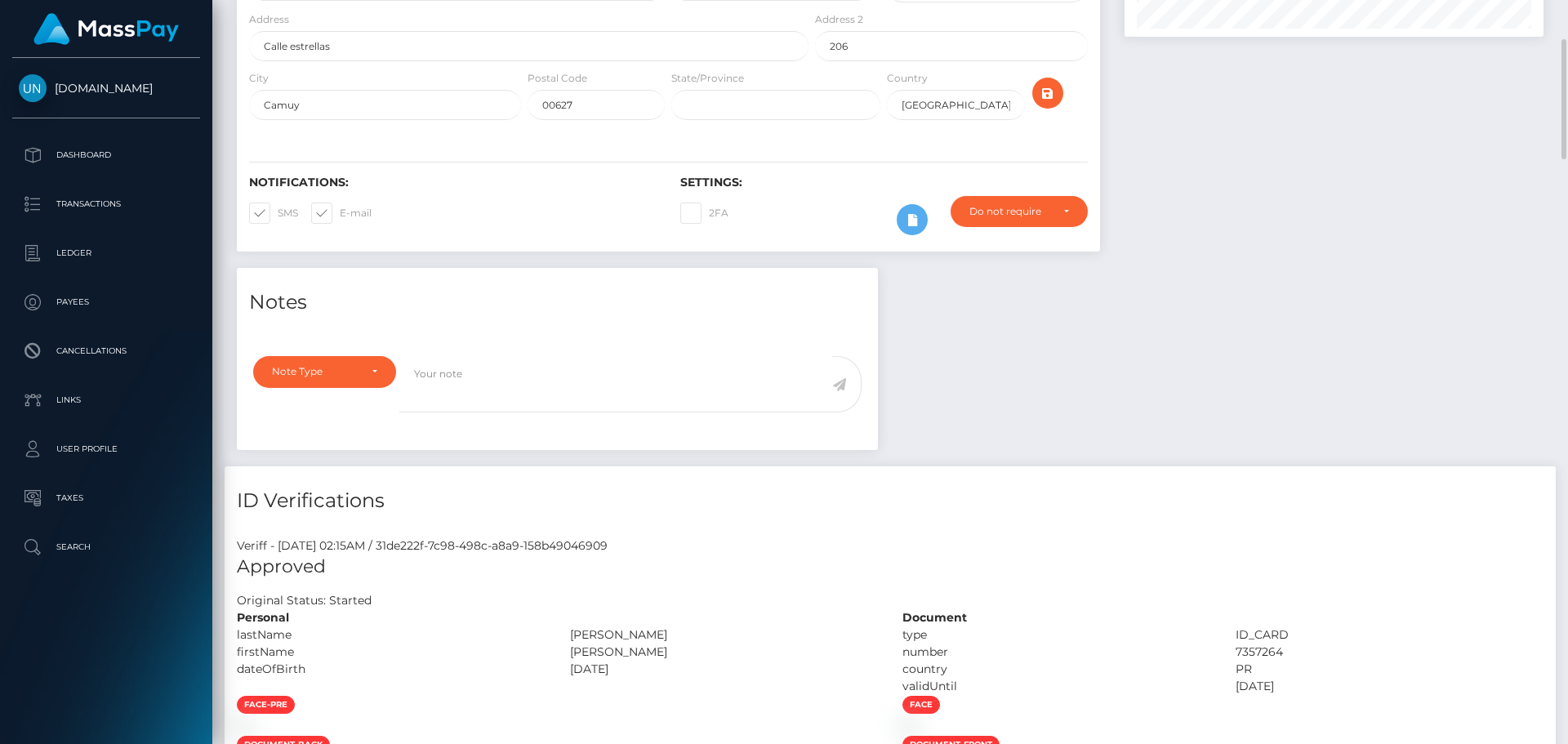
scroll to position [163, 0]
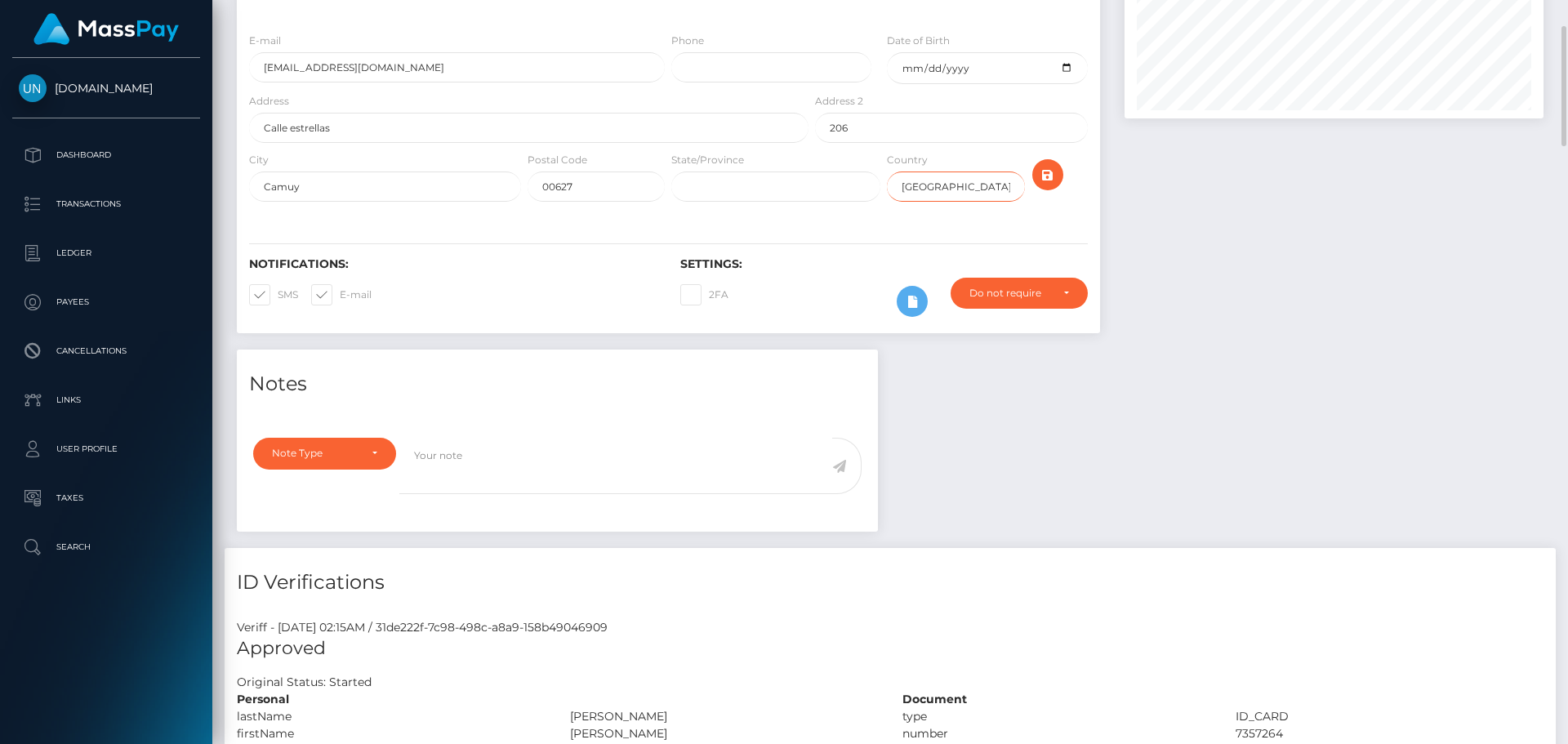
click at [973, 194] on input "USA" at bounding box center [955, 187] width 137 height 30
type input "PRI"
click at [1062, 175] on button "submit" at bounding box center [1048, 175] width 31 height 31
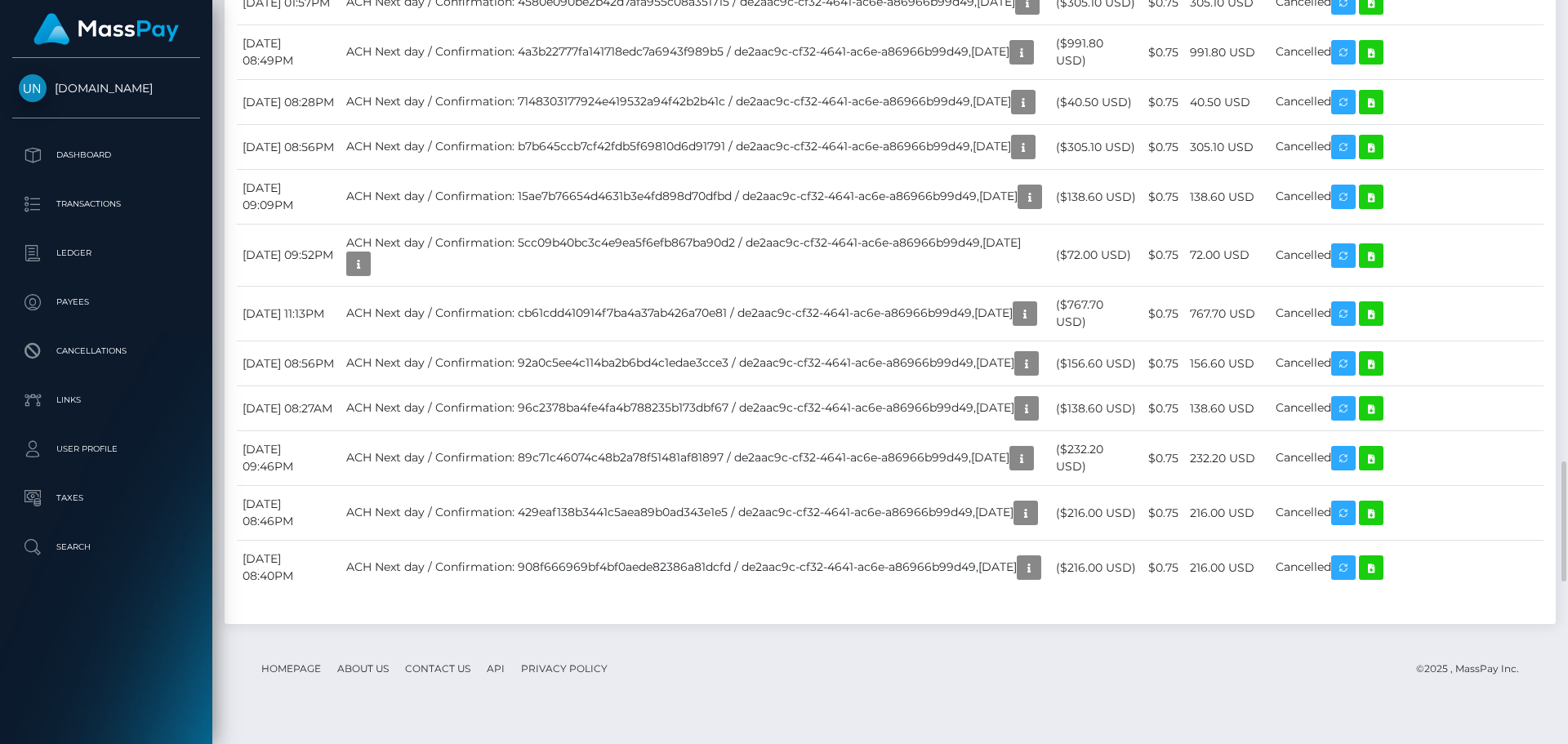
scroll to position [3104, 0]
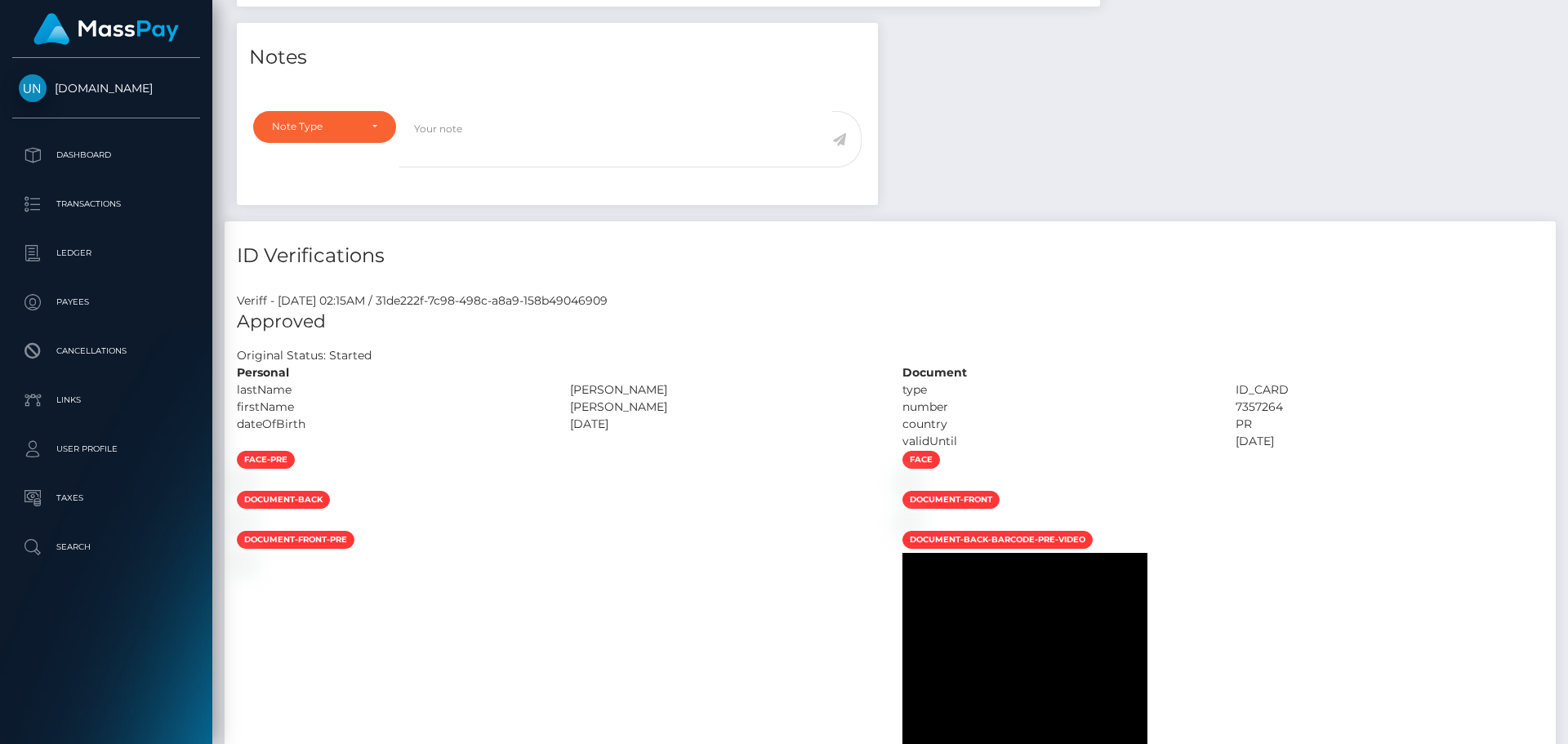
scroll to position [0, 0]
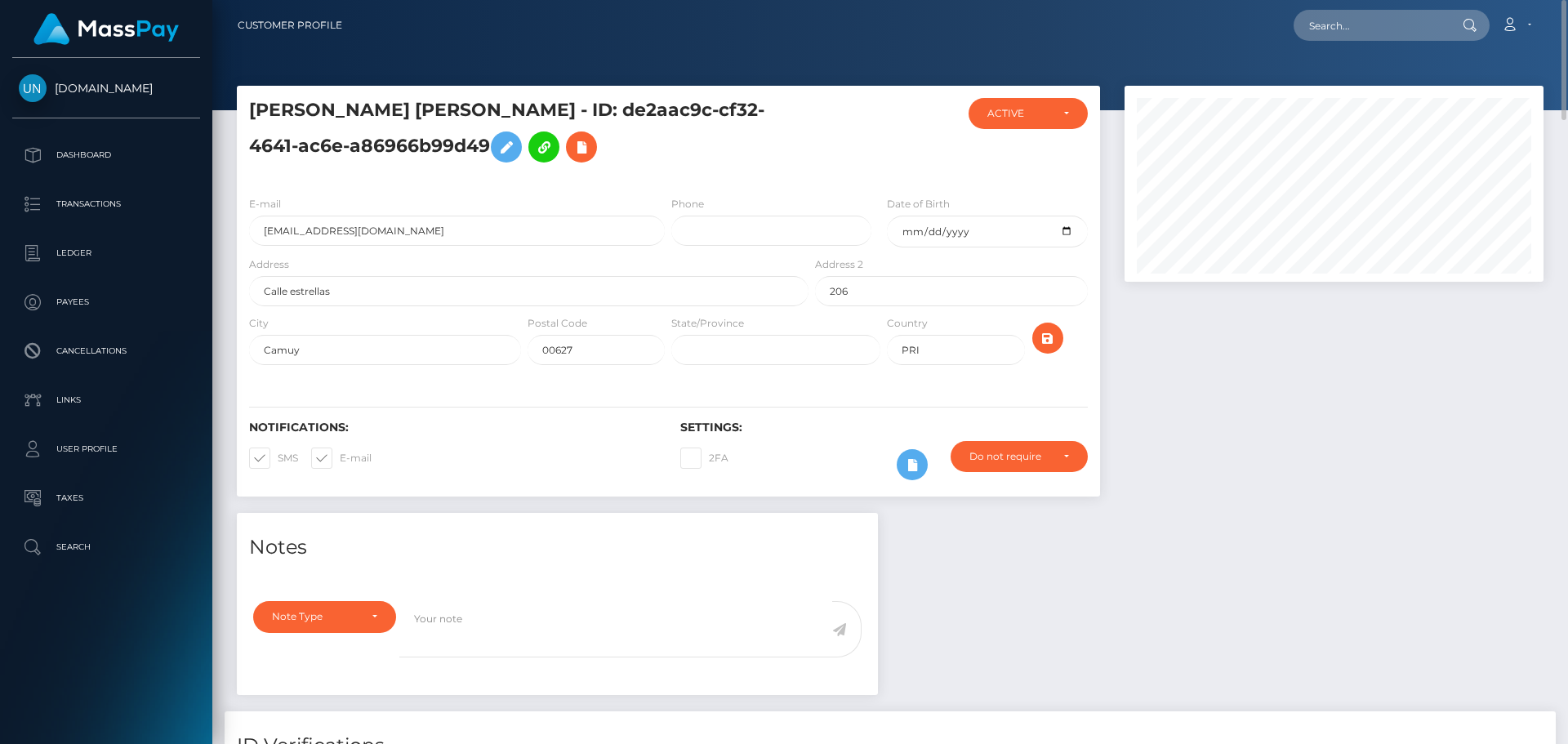
drag, startPoint x: 1369, startPoint y: 51, endPoint x: 1359, endPoint y: 13, distance: 39.3
click at [1369, 51] on div at bounding box center [890, 55] width 1356 height 110
click at [1359, 13] on input "text" at bounding box center [1371, 25] width 154 height 31
paste input "arlindqefa60@gmail.com"
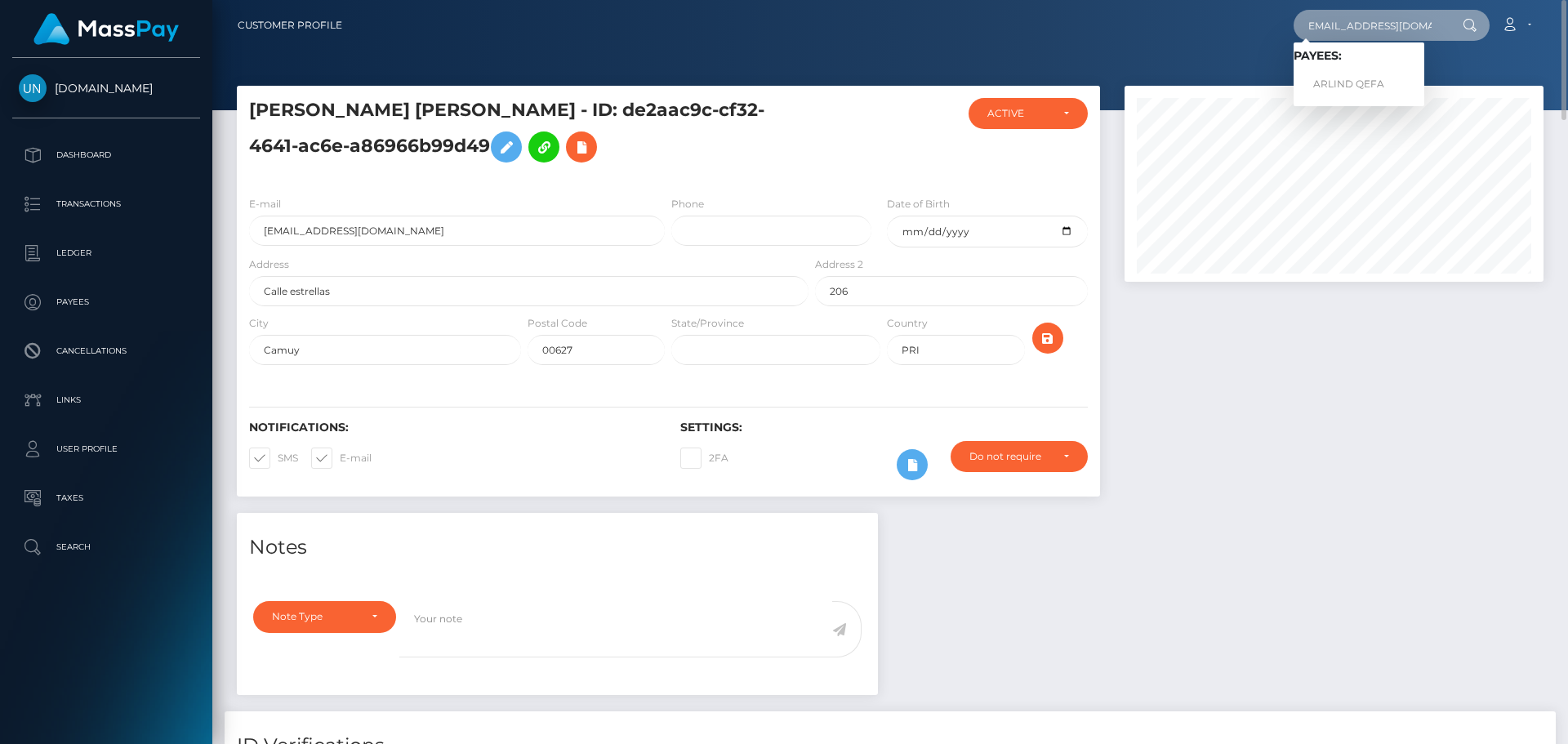
type input "arlindqefa60@gmail.com"
click at [1354, 88] on link "ARLIND QEFA" at bounding box center [1359, 85] width 130 height 30
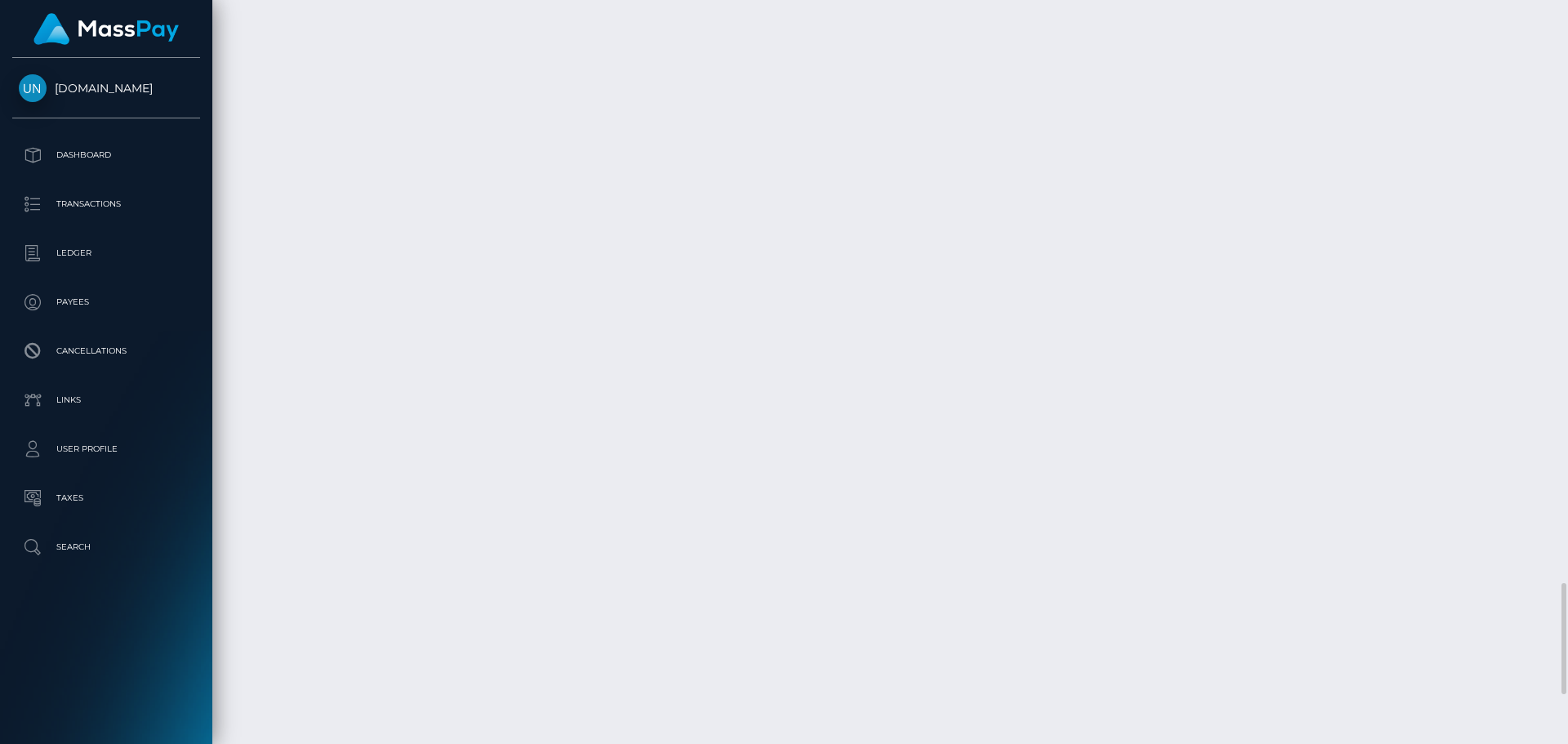
scroll to position [3477, 0]
